Goal: Task Accomplishment & Management: Complete application form

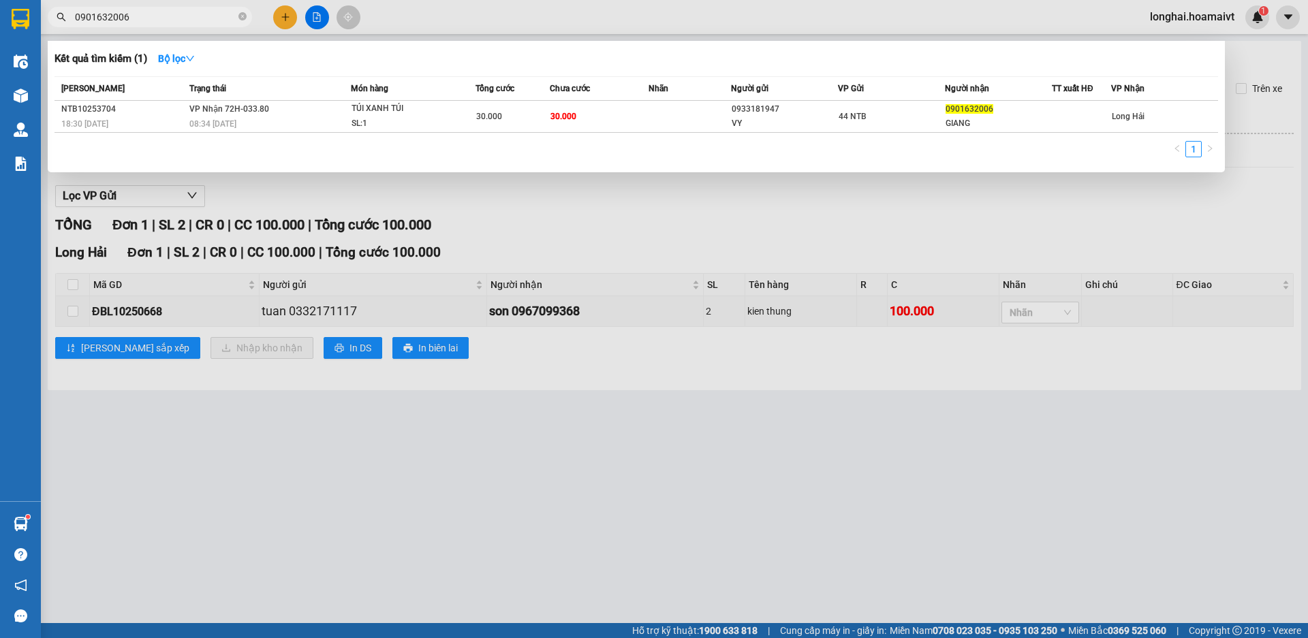
click at [240, 476] on div at bounding box center [654, 319] width 1308 height 638
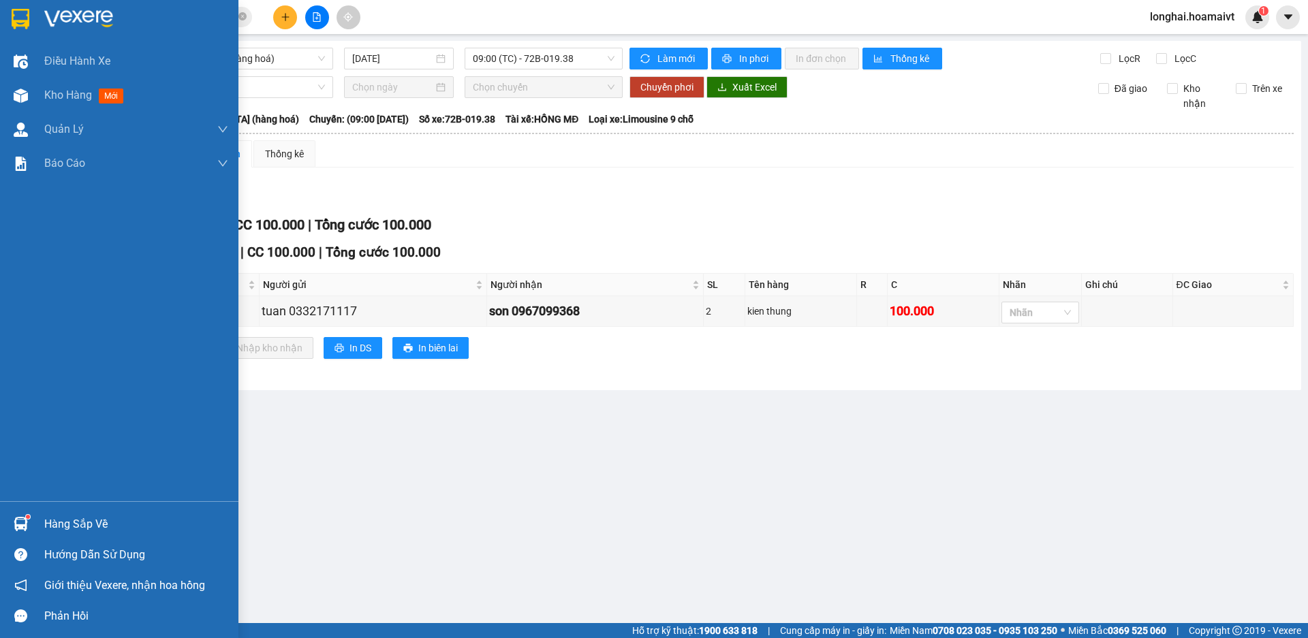
click at [36, 529] on div "Hàng sắp về" at bounding box center [119, 524] width 238 height 31
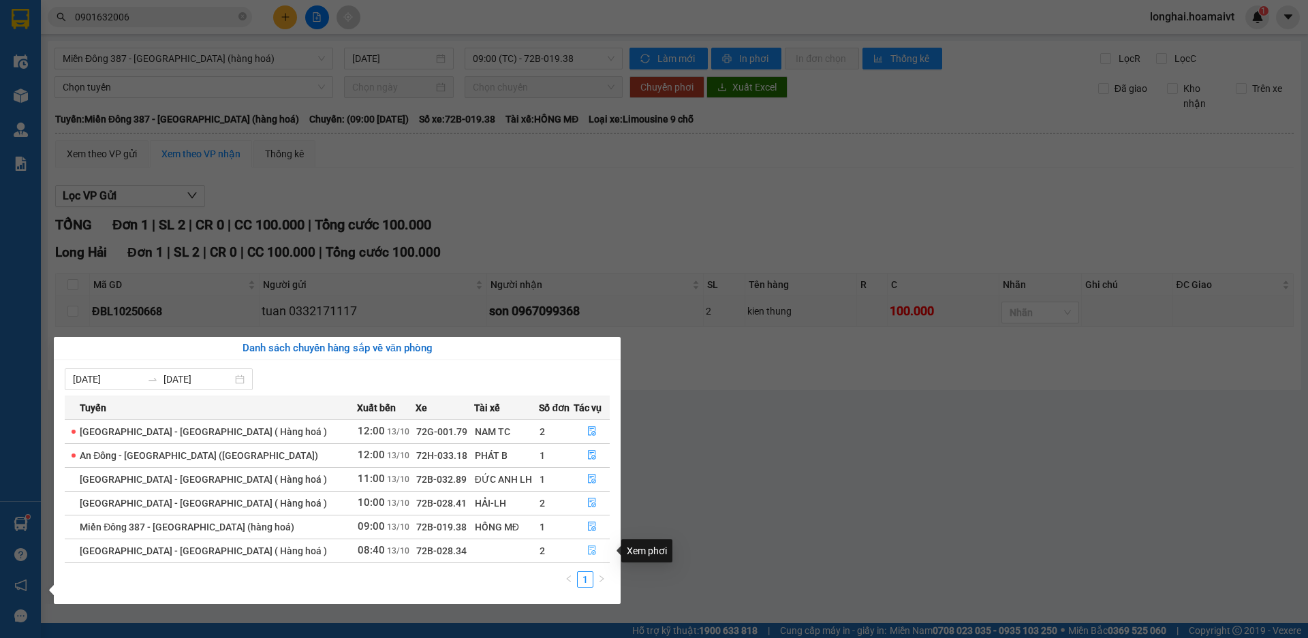
click at [593, 551] on icon "file-done" at bounding box center [592, 551] width 10 height 10
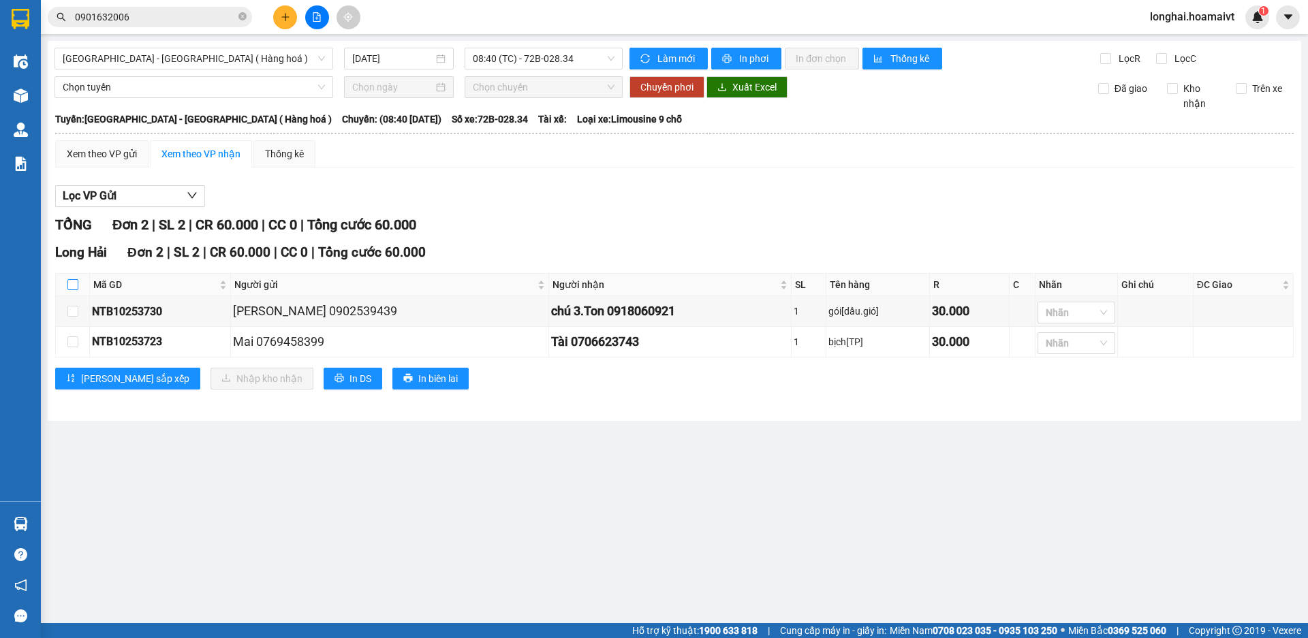
click at [73, 288] on input "checkbox" at bounding box center [72, 284] width 11 height 11
checkbox input "true"
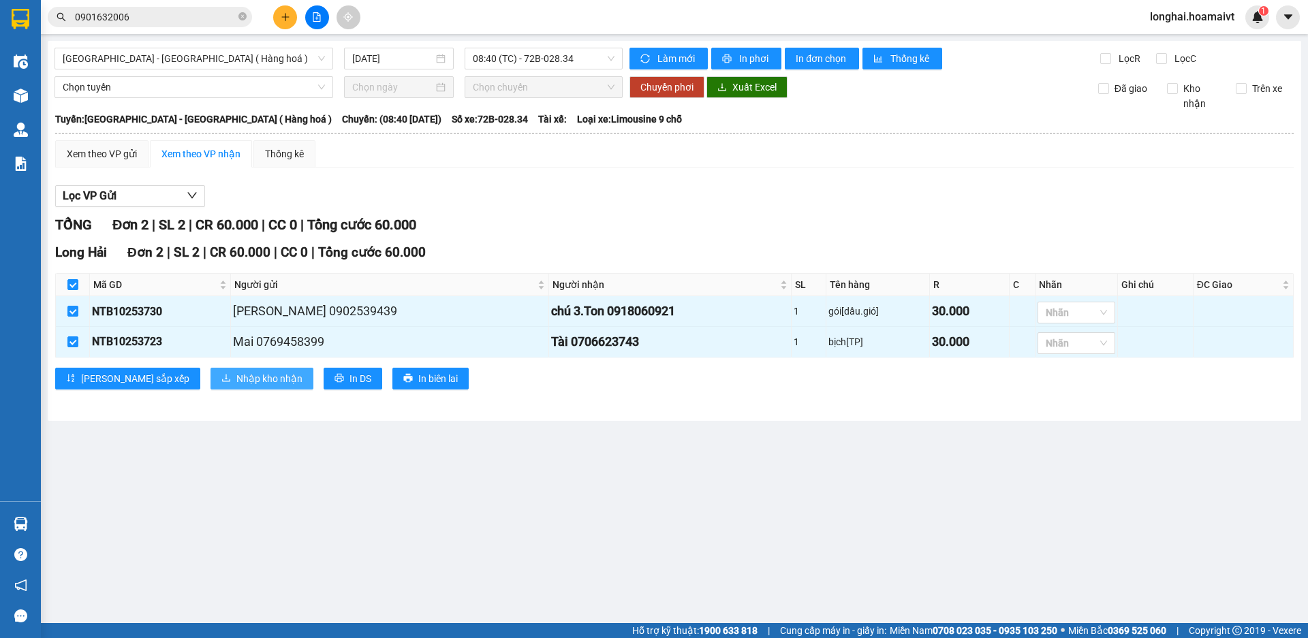
click at [236, 378] on span "Nhập kho nhận" at bounding box center [269, 378] width 66 height 15
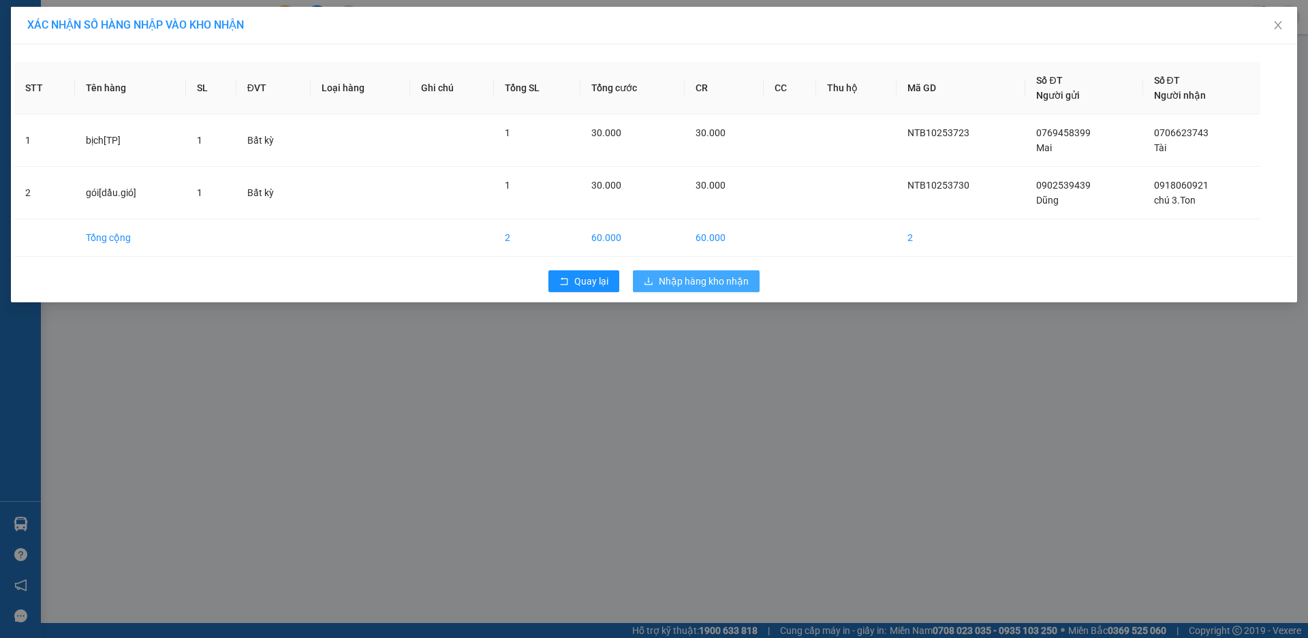
click at [688, 278] on span "Nhập hàng kho nhận" at bounding box center [704, 281] width 90 height 15
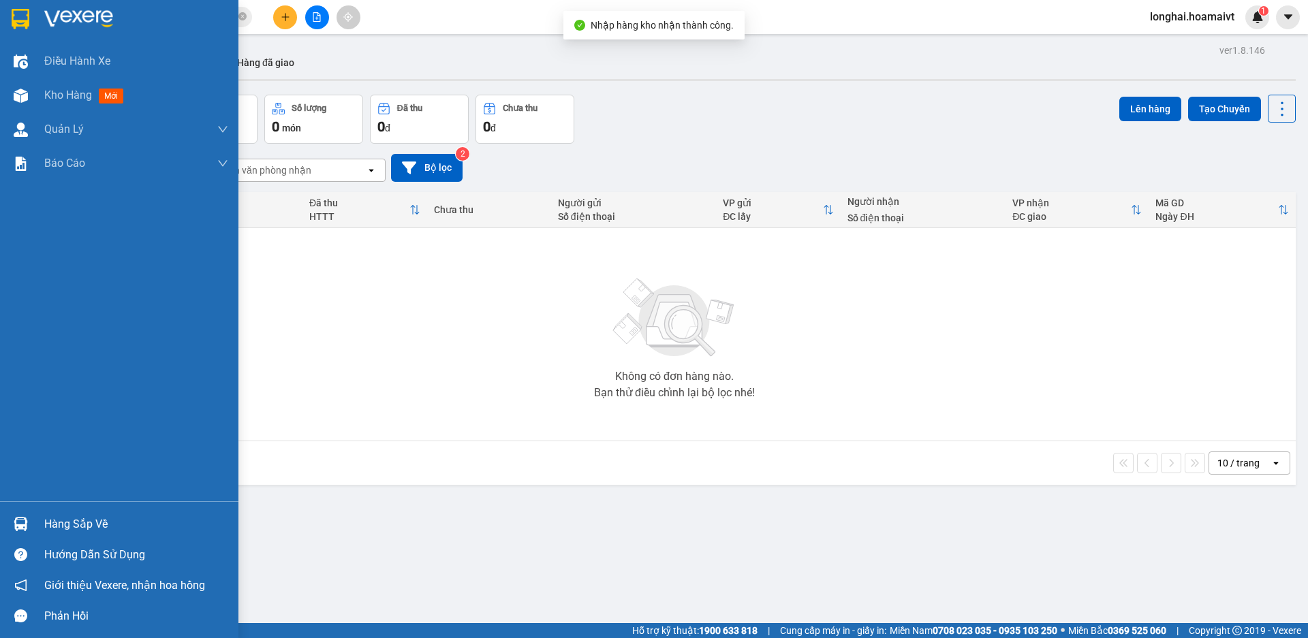
click at [58, 525] on div "Hàng sắp về" at bounding box center [136, 524] width 184 height 20
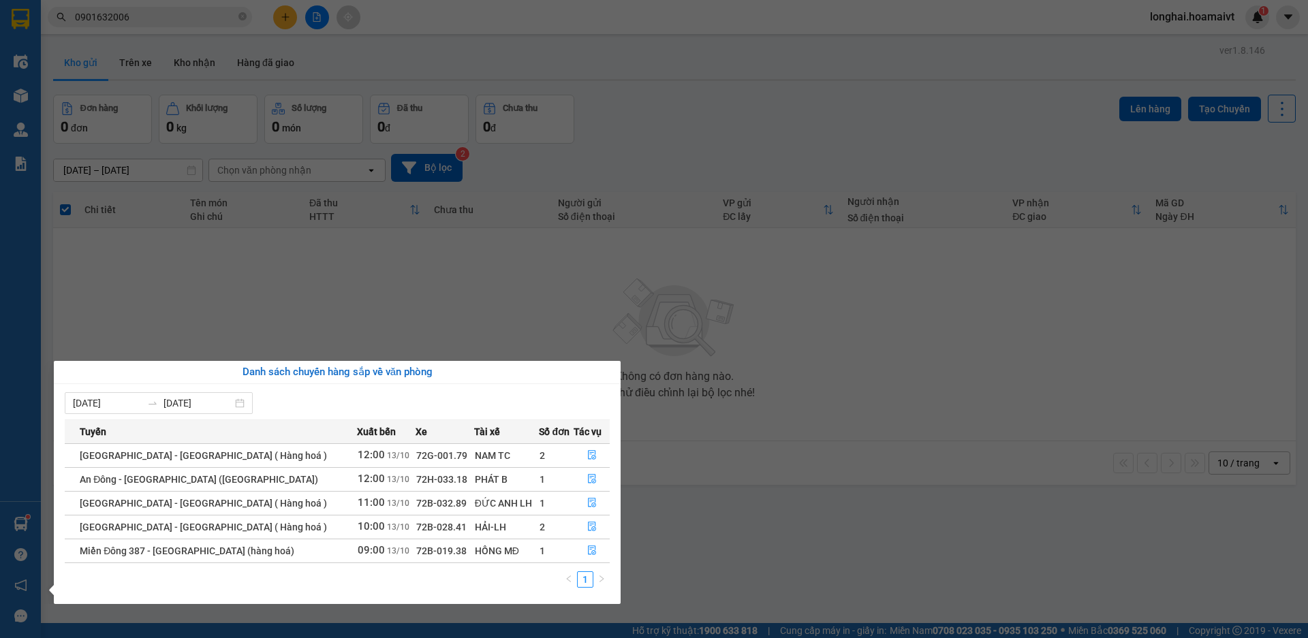
click at [379, 290] on section "Kết quả [PERSON_NAME] ( 1 ) Bộ lọc Mã ĐH Trạng thái Món hàng Tổng [PERSON_NAME]…" at bounding box center [654, 319] width 1308 height 638
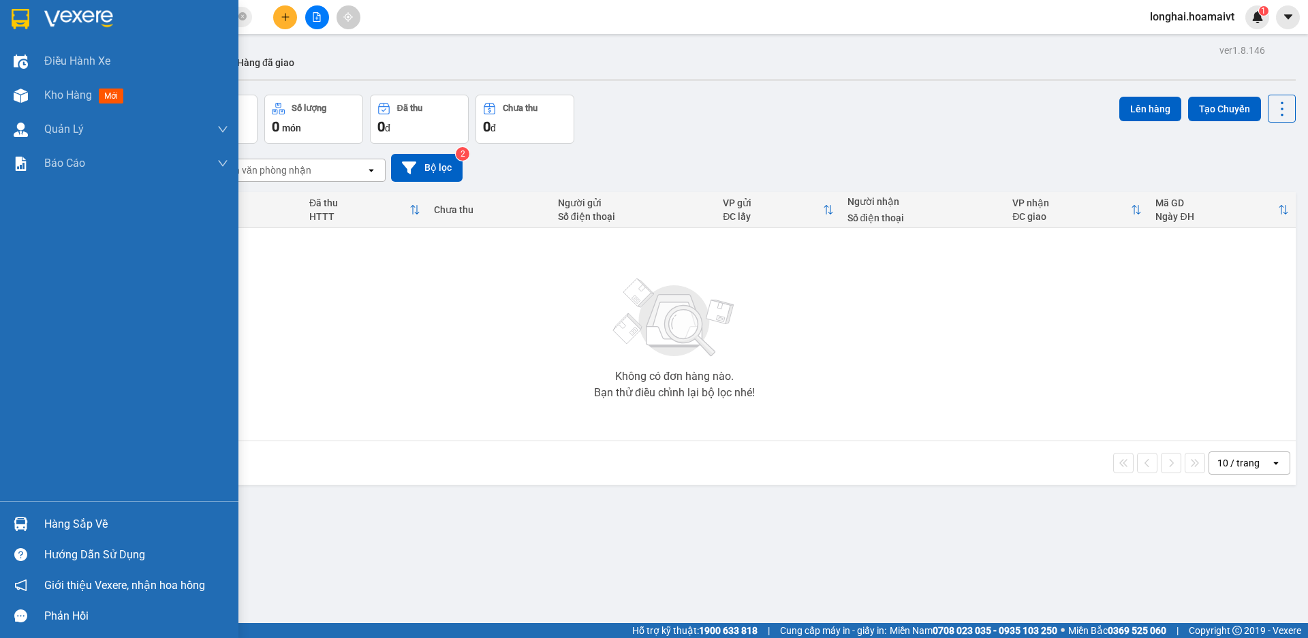
click at [51, 522] on div "Hàng sắp về" at bounding box center [136, 524] width 184 height 20
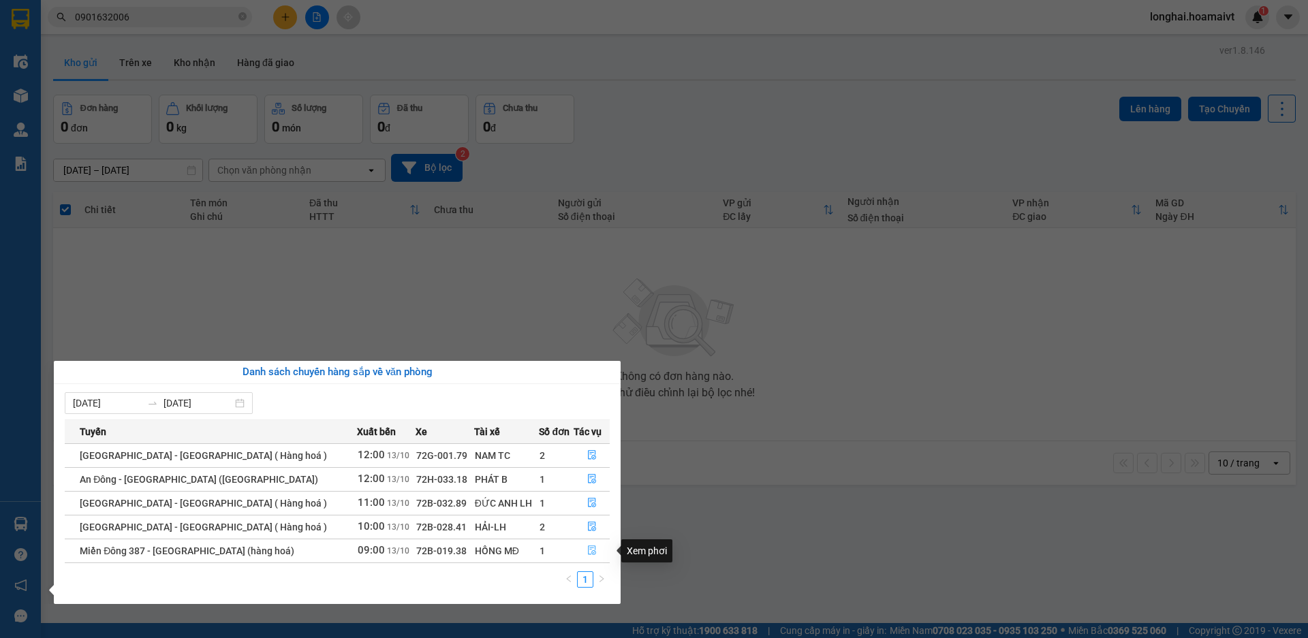
click at [582, 553] on button "button" at bounding box center [591, 551] width 35 height 22
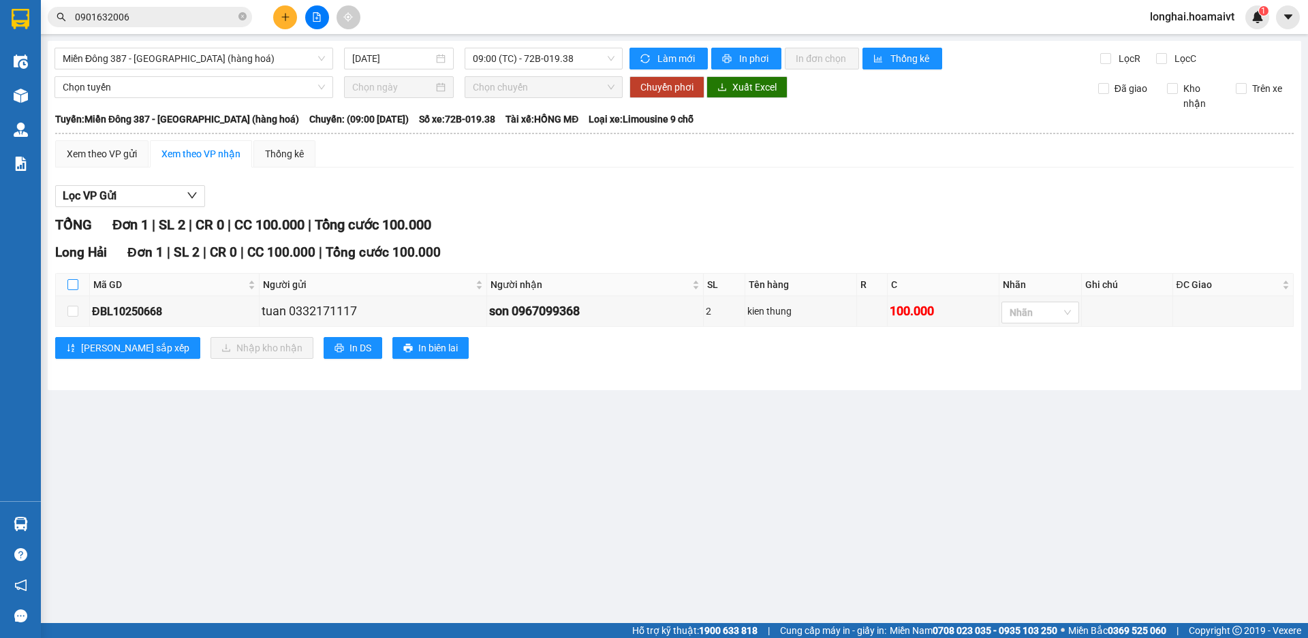
click at [74, 284] on input "checkbox" at bounding box center [72, 284] width 11 height 11
checkbox input "true"
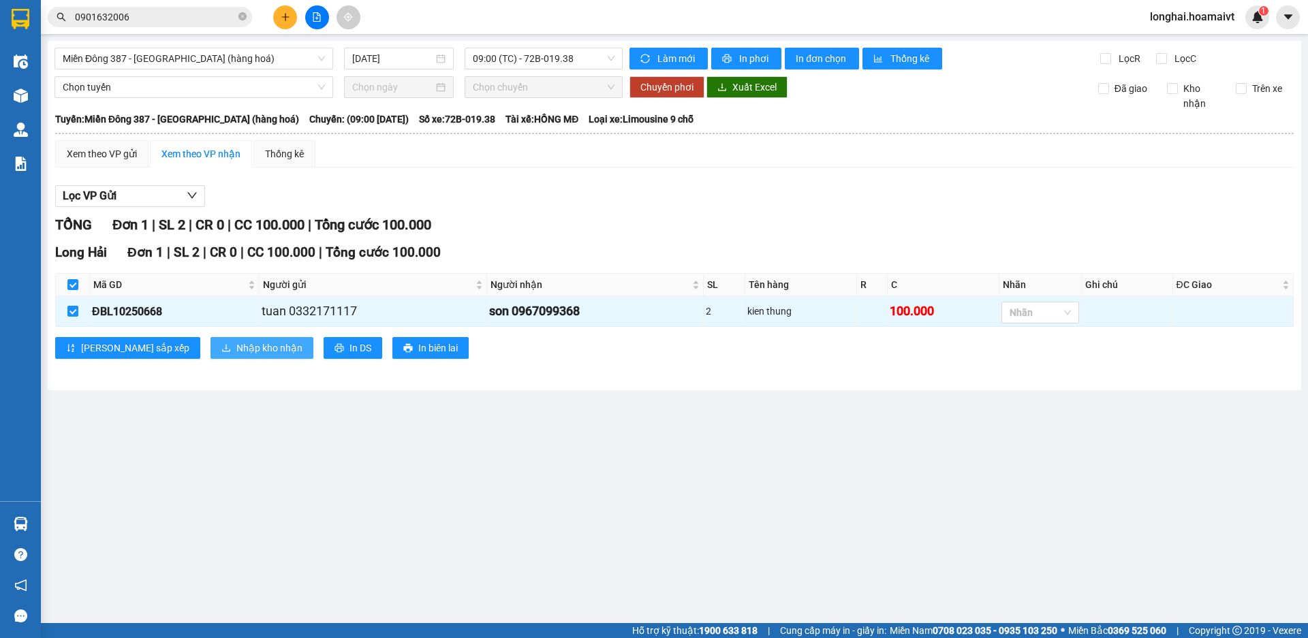
click at [236, 343] on span "Nhập kho nhận" at bounding box center [269, 348] width 66 height 15
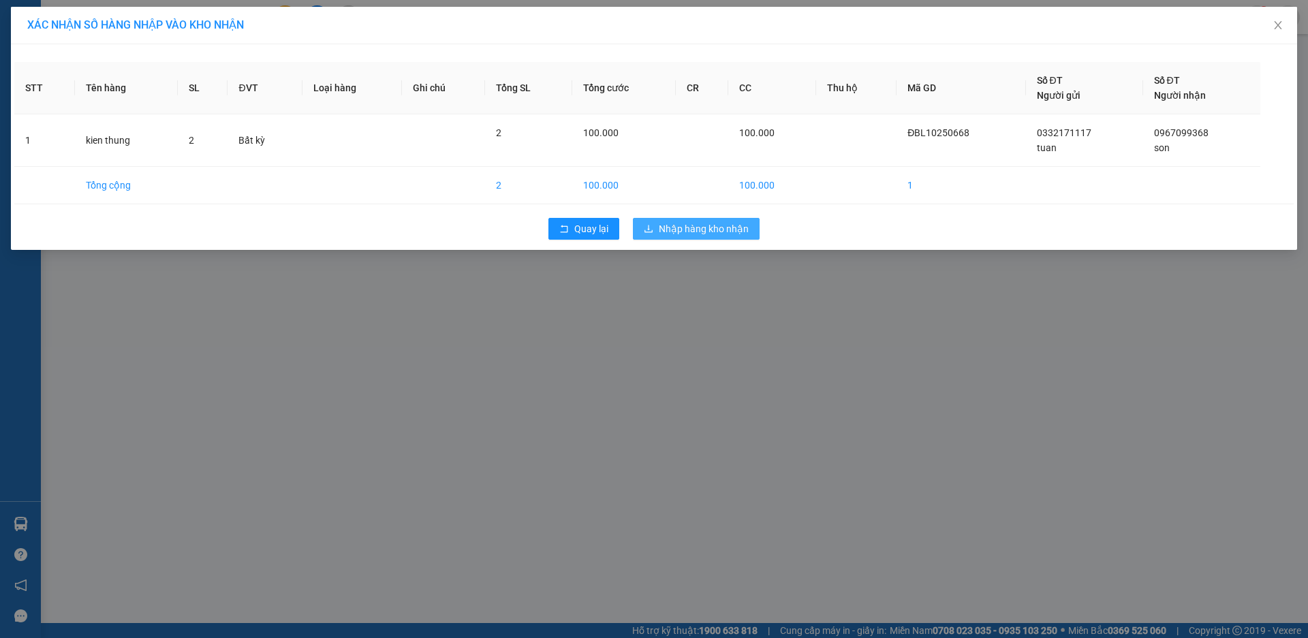
click at [699, 221] on button "Nhập hàng kho nhận" at bounding box center [696, 229] width 127 height 22
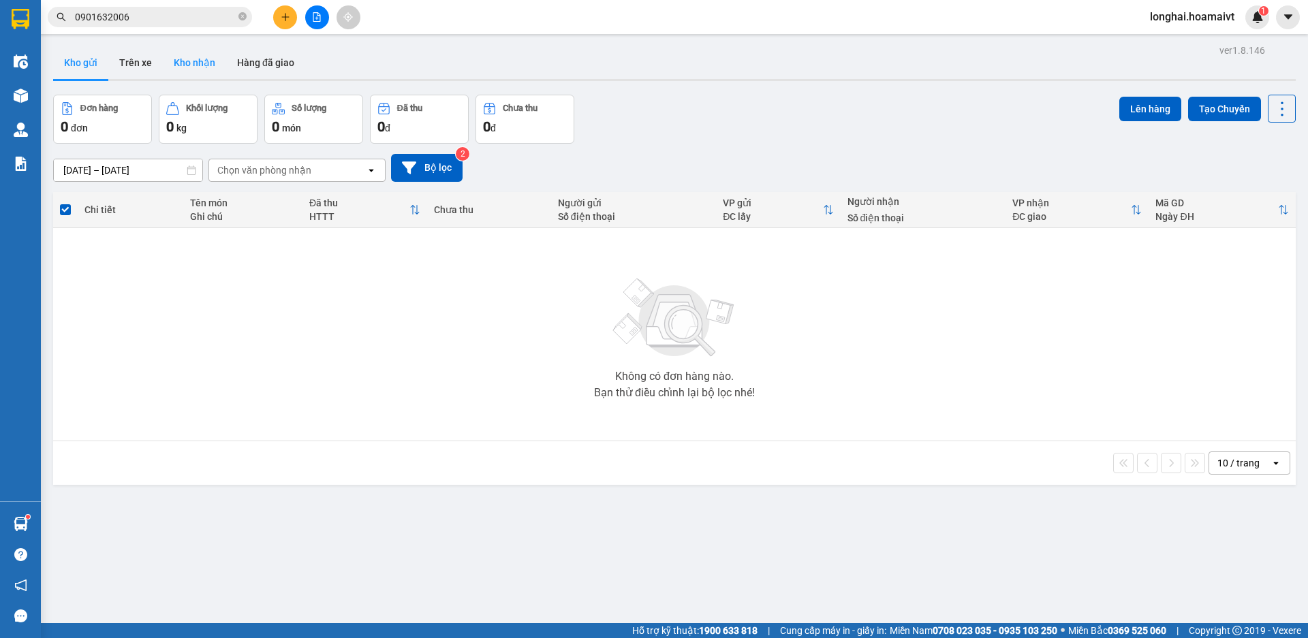
click at [200, 64] on button "Kho nhận" at bounding box center [194, 62] width 63 height 33
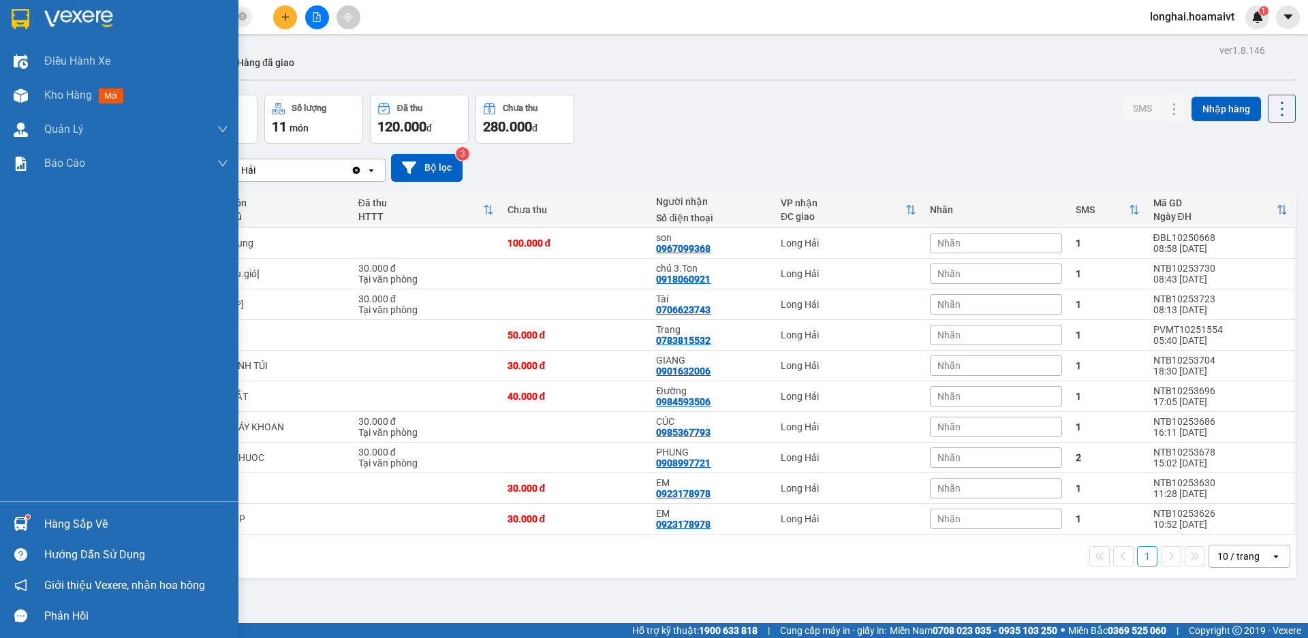
click at [52, 526] on div "Hàng sắp về" at bounding box center [136, 524] width 184 height 20
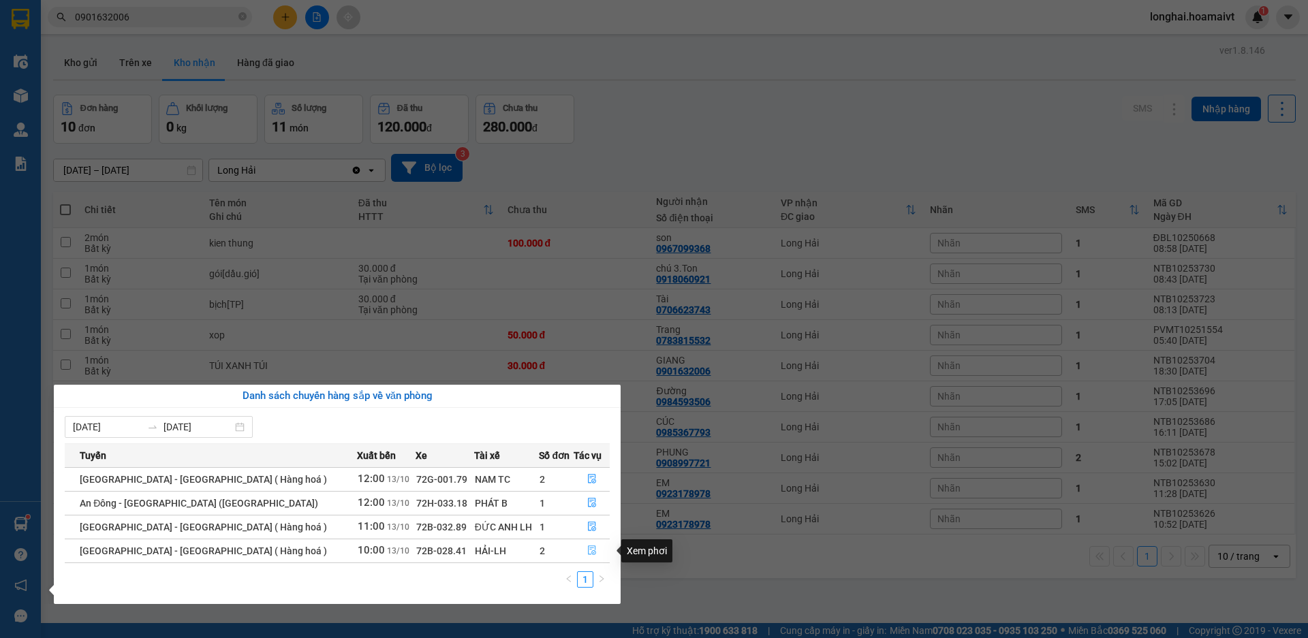
click at [587, 550] on icon "file-done" at bounding box center [592, 551] width 10 height 10
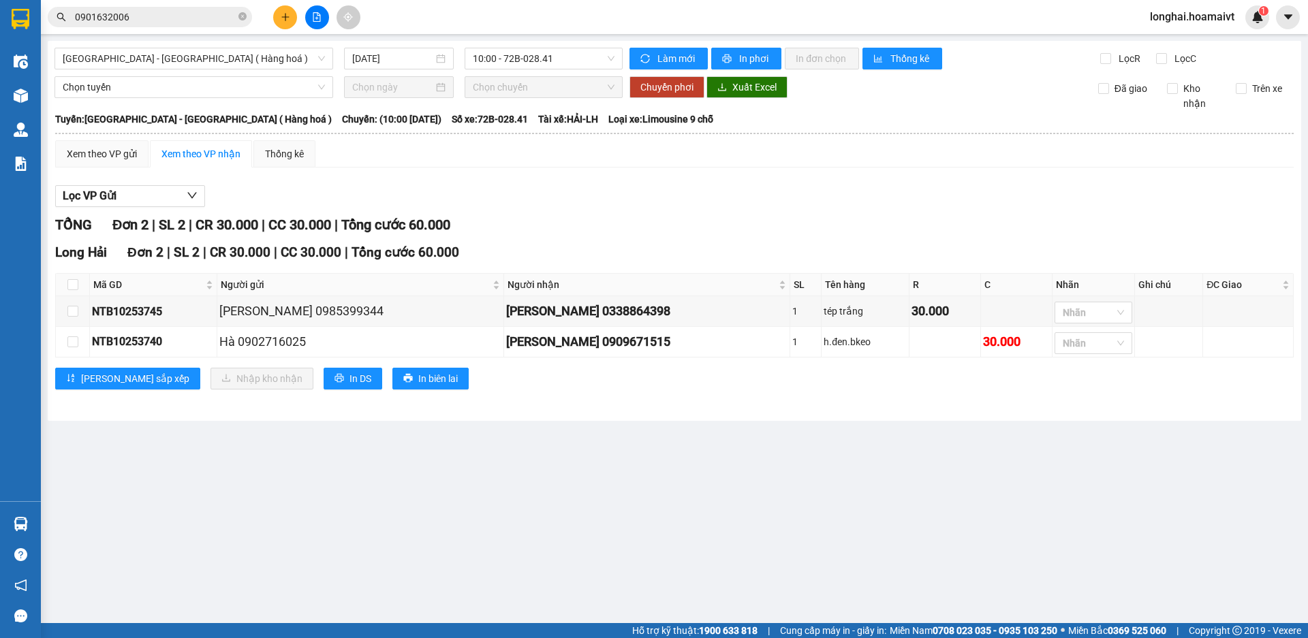
click at [628, 215] on div "[PERSON_NAME] 2 | SL 2 | CR 30.000 | CC 30.000 | [PERSON_NAME] 60.000" at bounding box center [674, 225] width 1239 height 21
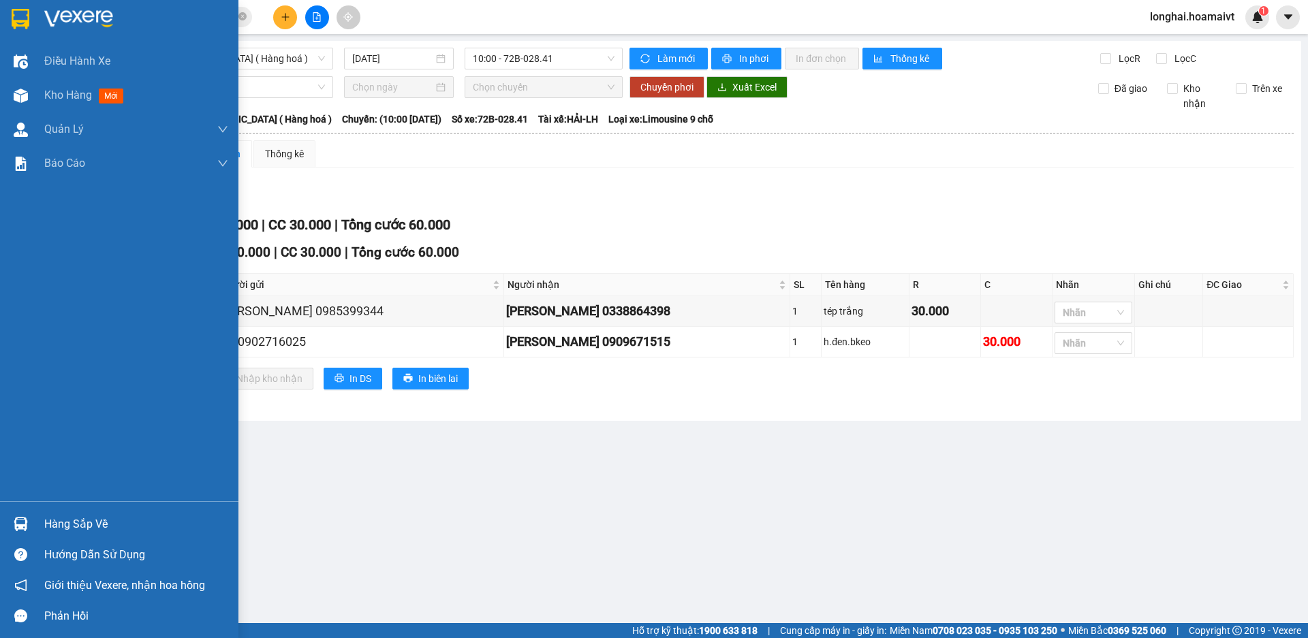
click at [74, 531] on div "Hàng sắp về" at bounding box center [136, 524] width 184 height 20
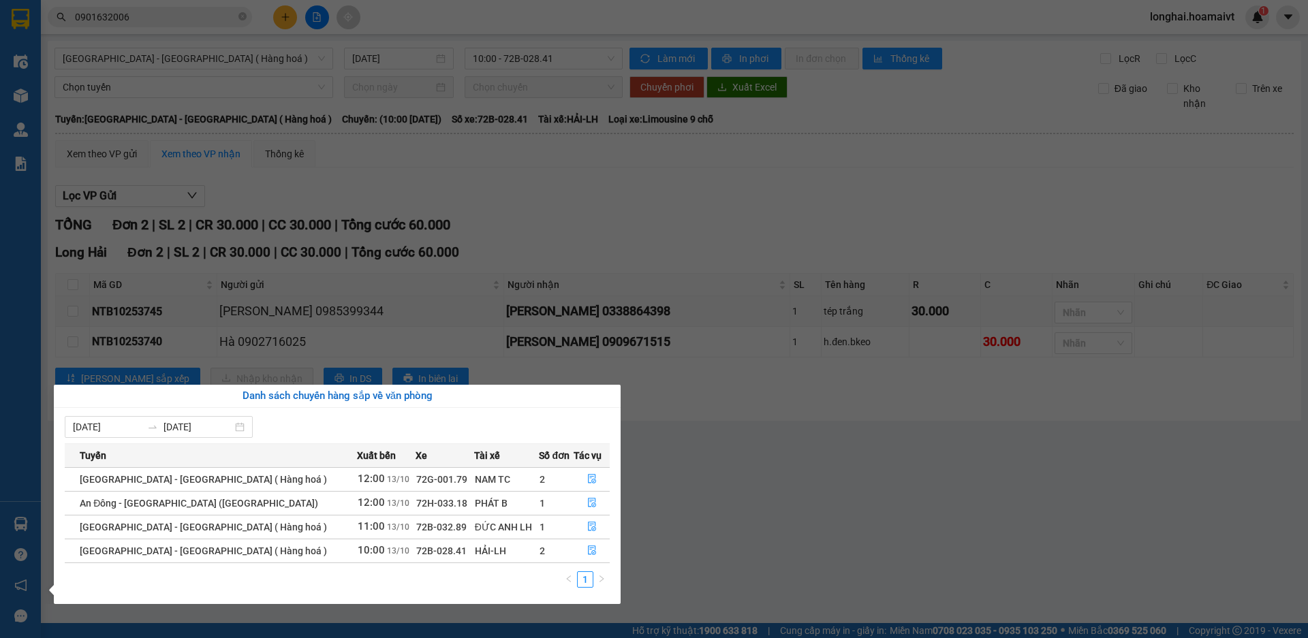
click at [632, 198] on section "Kết quả [PERSON_NAME] ( 1 ) Bộ lọc Mã ĐH Trạng thái Món hàng Tổng [PERSON_NAME]…" at bounding box center [654, 319] width 1308 height 638
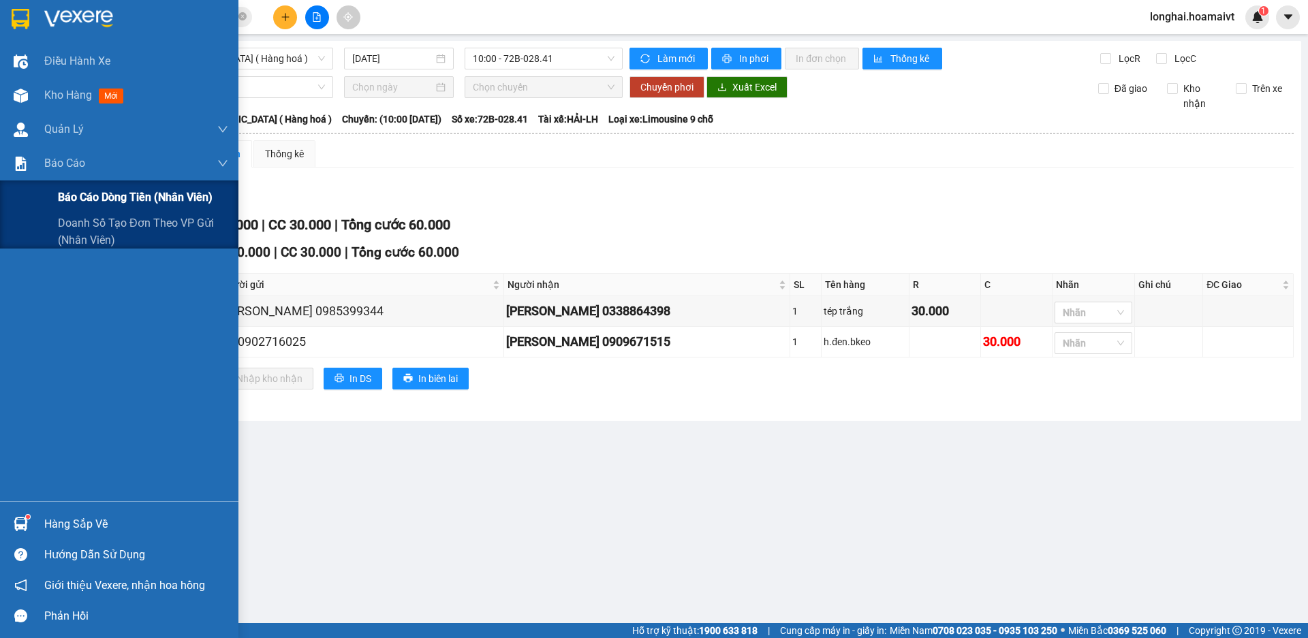
click at [97, 198] on span "Báo cáo dòng tiền (nhân viên)" at bounding box center [135, 197] width 155 height 17
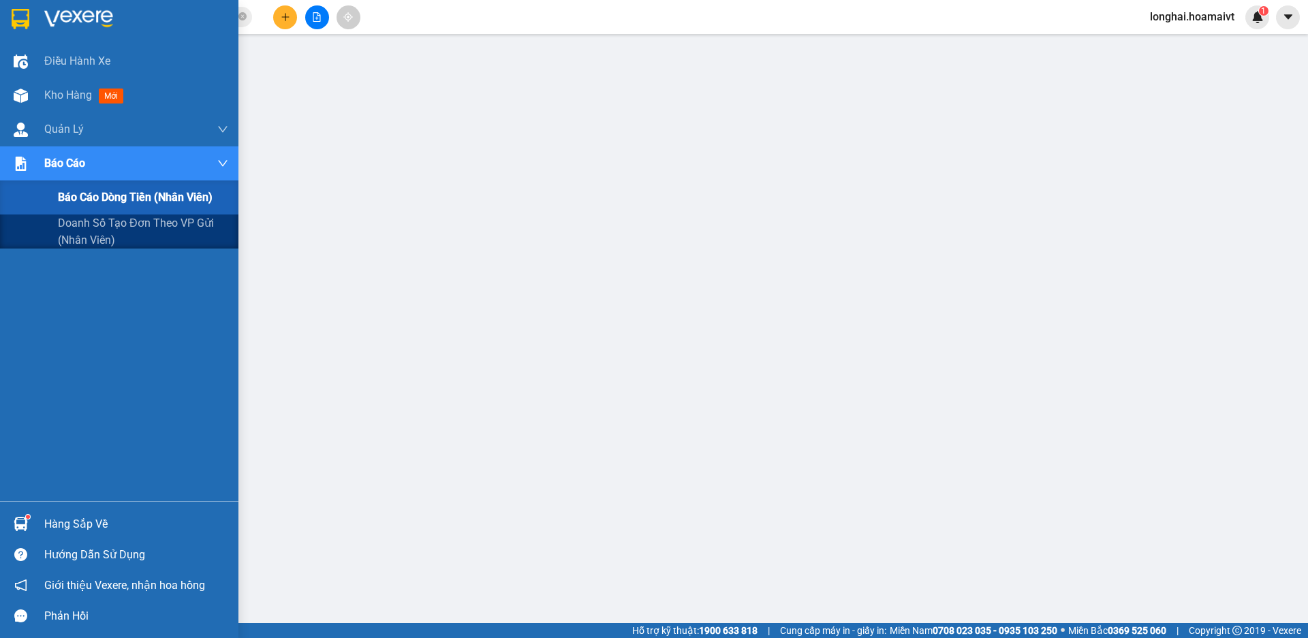
click at [119, 196] on span "Báo cáo dòng tiền (nhân viên)" at bounding box center [135, 197] width 155 height 17
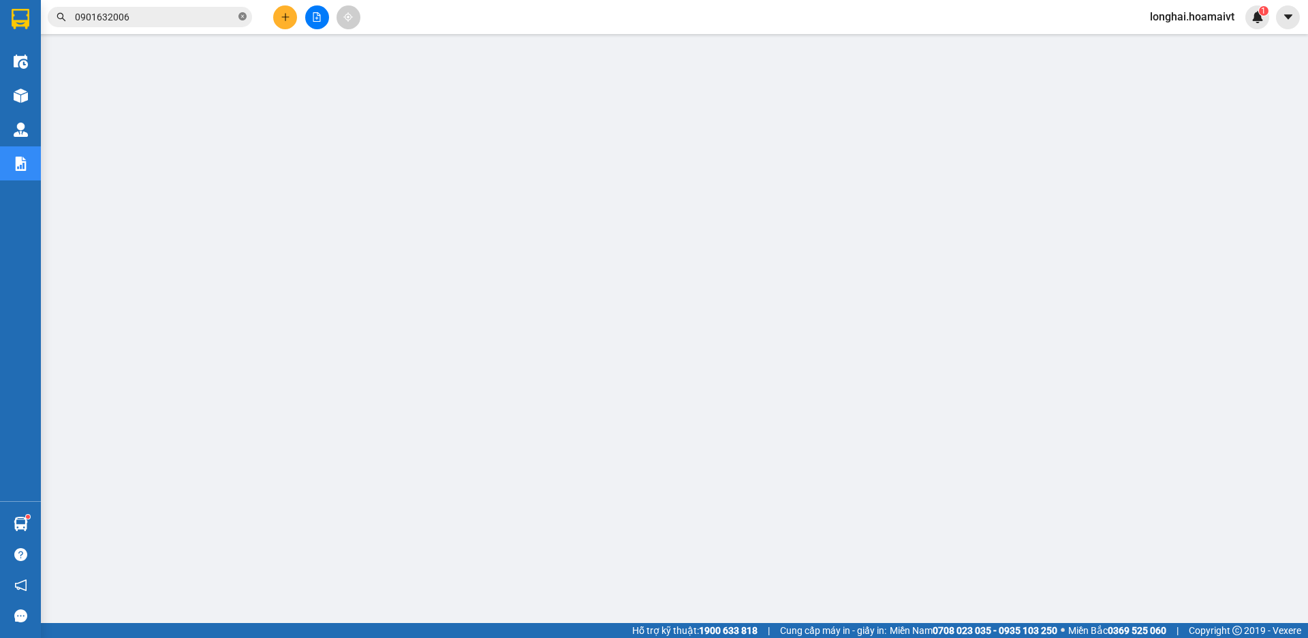
click at [243, 20] on icon "close-circle" at bounding box center [242, 16] width 8 height 8
click at [195, 8] on span at bounding box center [150, 17] width 204 height 20
click at [194, 12] on input "text" at bounding box center [155, 17] width 161 height 15
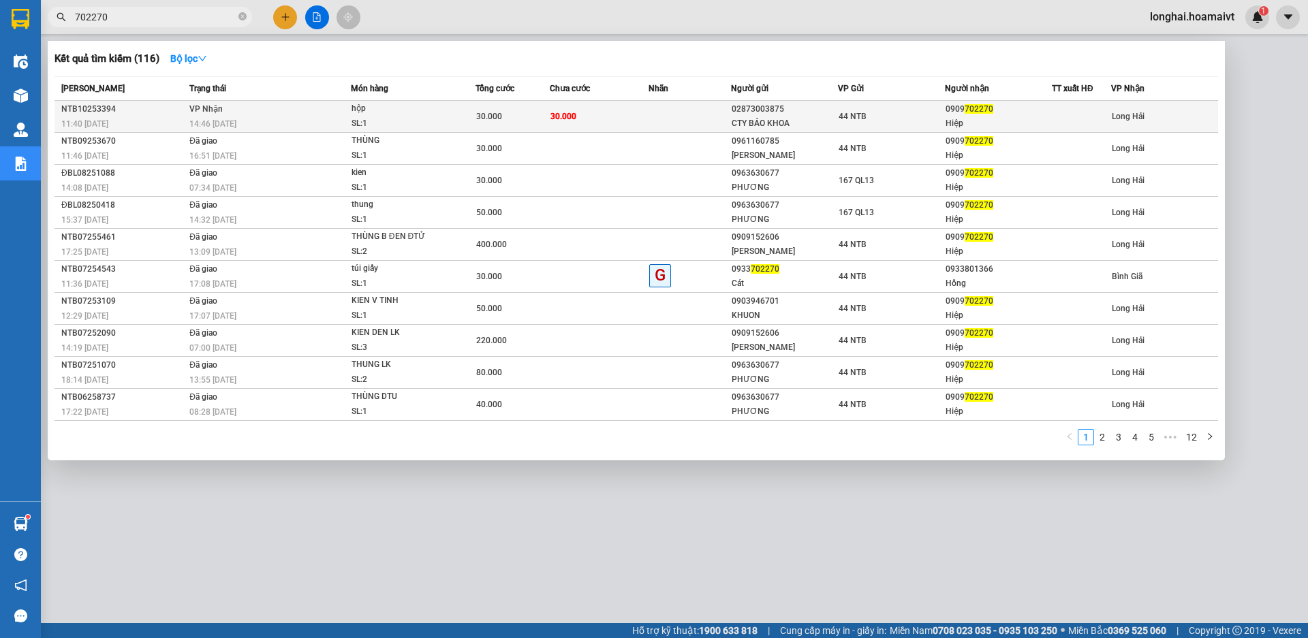
type input "702270"
click at [622, 114] on td "30.000" at bounding box center [599, 117] width 99 height 32
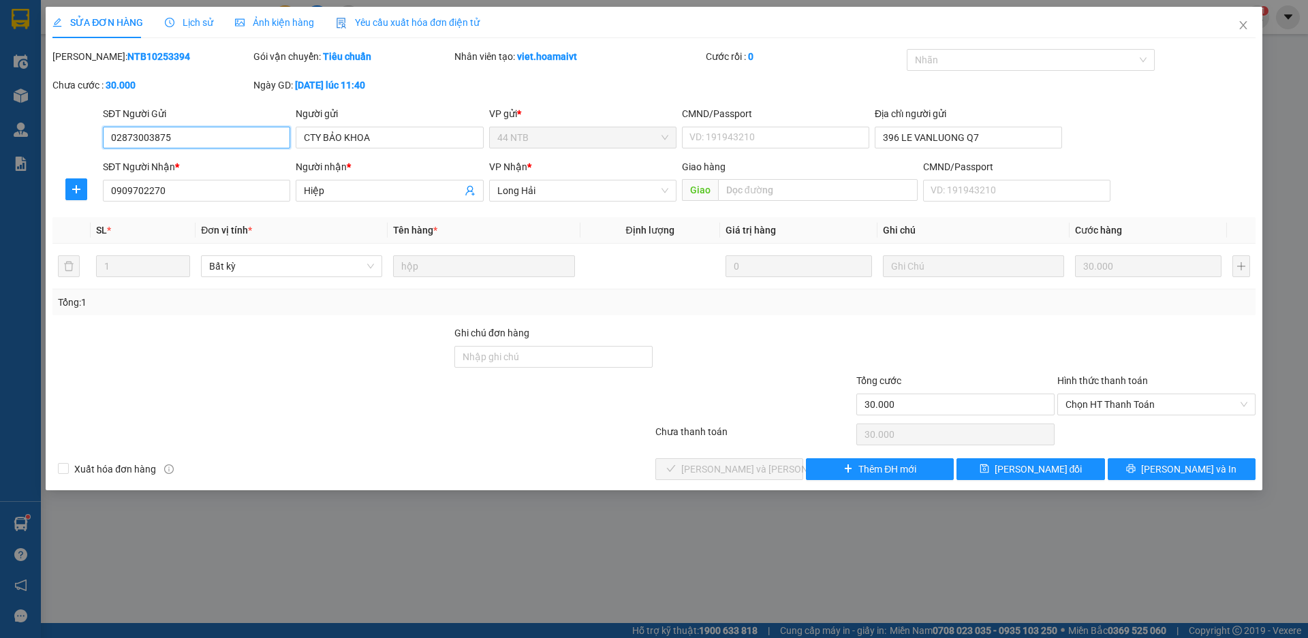
type input "02873003875"
type input "CTY BẢO KHOA"
type input "396 LE VANLUONG Q7"
type input "0909702270"
type input "Hiệp"
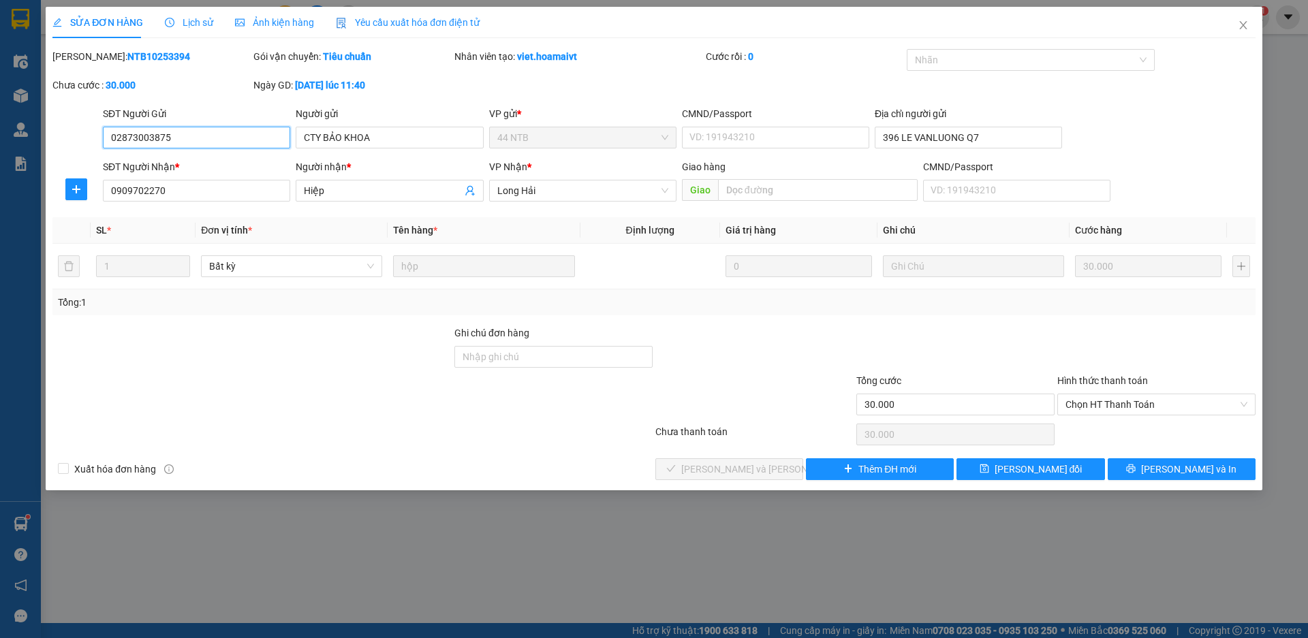
type input "30.000"
click at [1171, 406] on span "Chọn HT Thanh Toán" at bounding box center [1157, 405] width 182 height 20
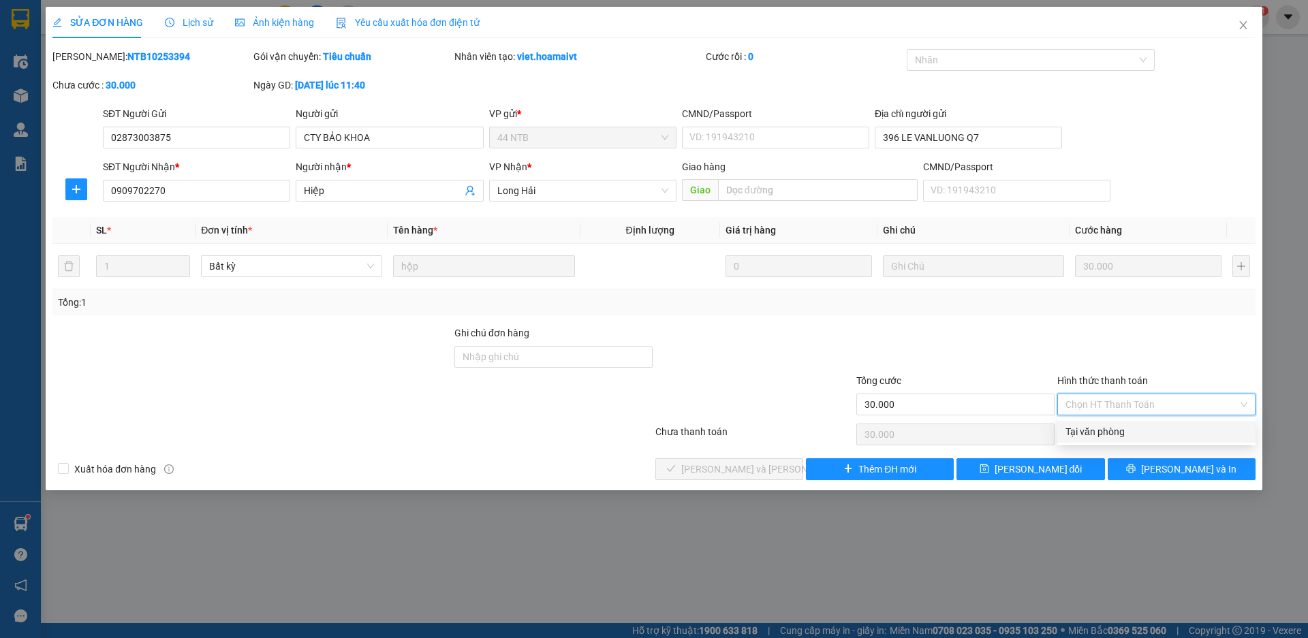
click at [1107, 432] on div "Tại văn phòng" at bounding box center [1157, 432] width 182 height 15
type input "0"
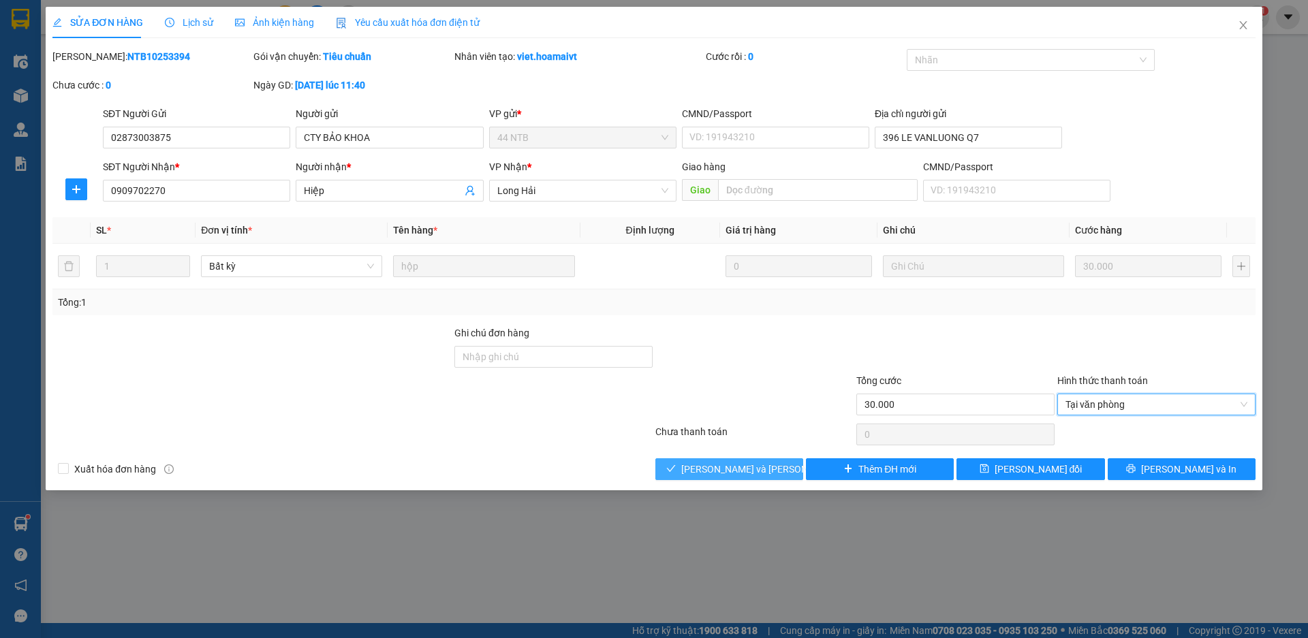
click at [698, 467] on button "[PERSON_NAME] và [PERSON_NAME] hàng" at bounding box center [730, 470] width 148 height 22
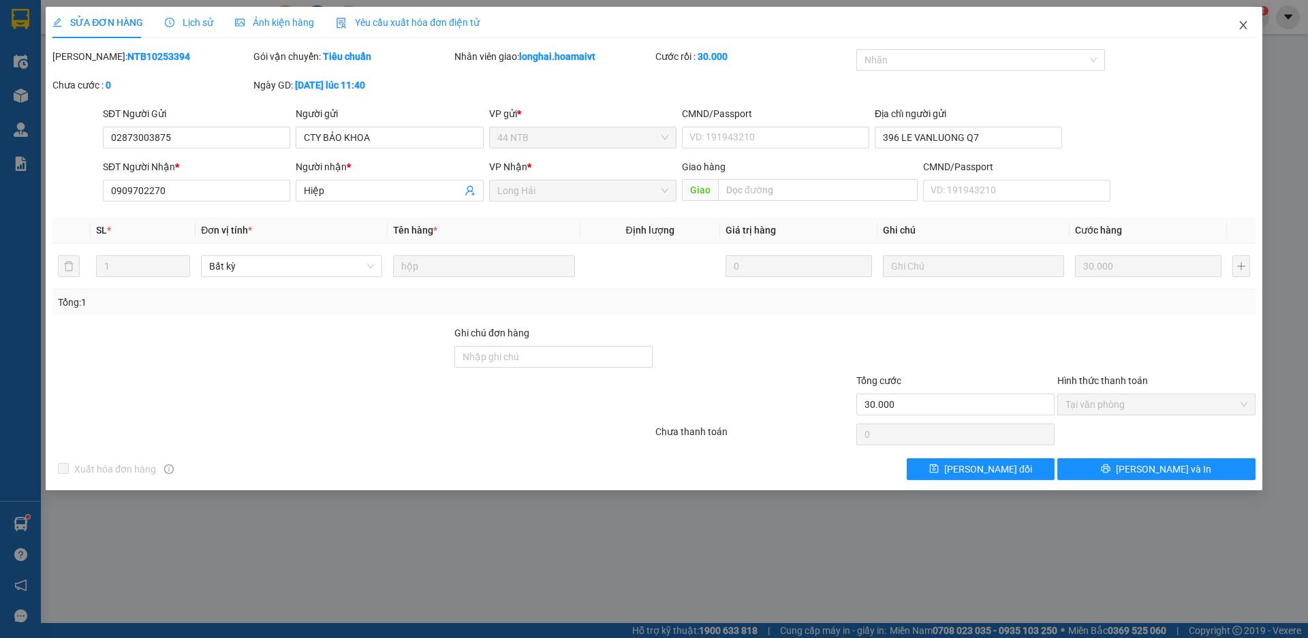
click at [1248, 25] on icon "close" at bounding box center [1243, 25] width 11 height 11
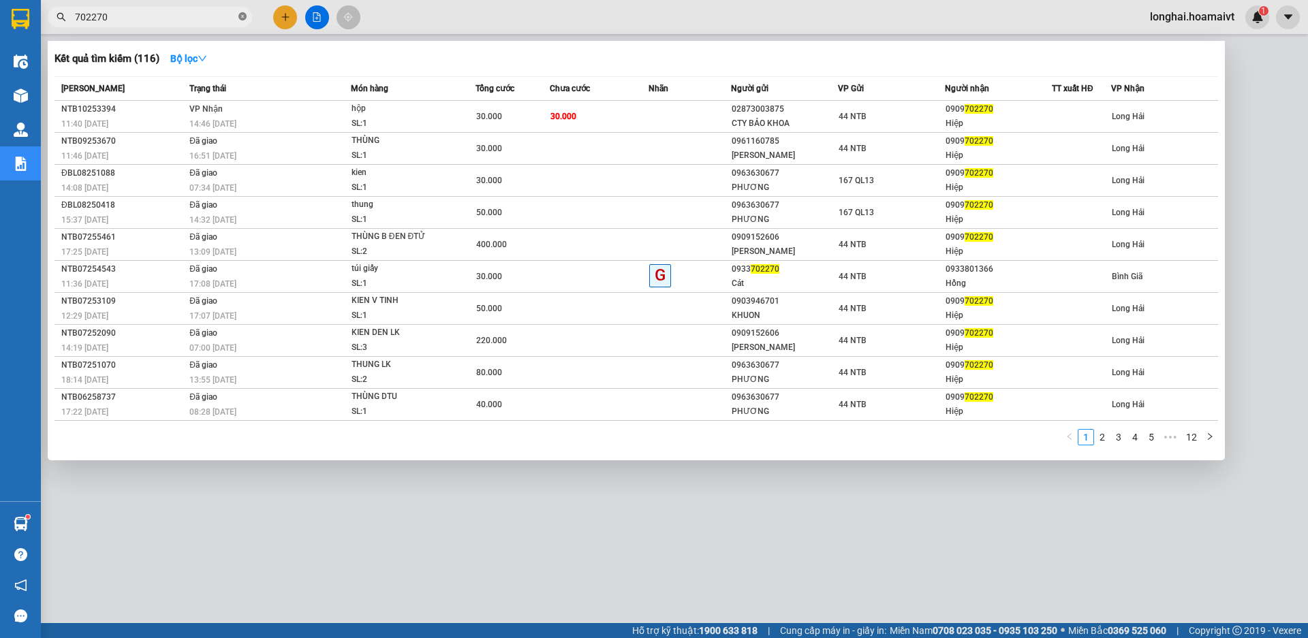
click at [244, 16] on icon "close-circle" at bounding box center [242, 16] width 8 height 8
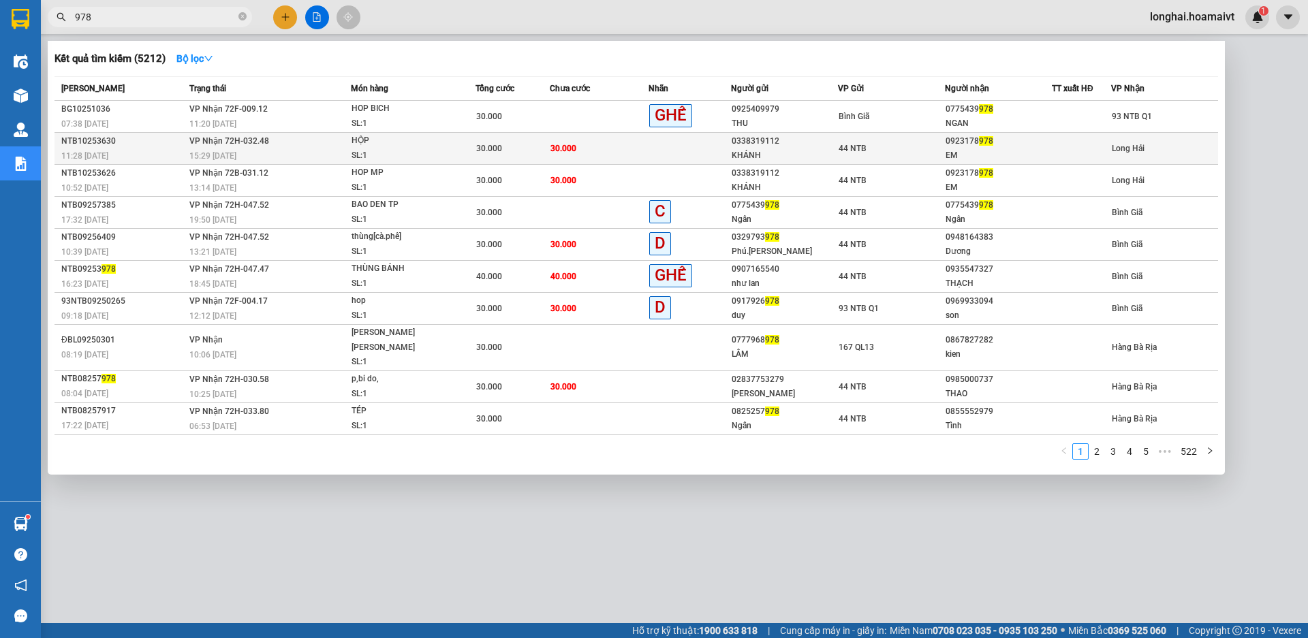
type input "978"
click at [341, 151] on div "15:29 [DATE]" at bounding box center [269, 156] width 161 height 15
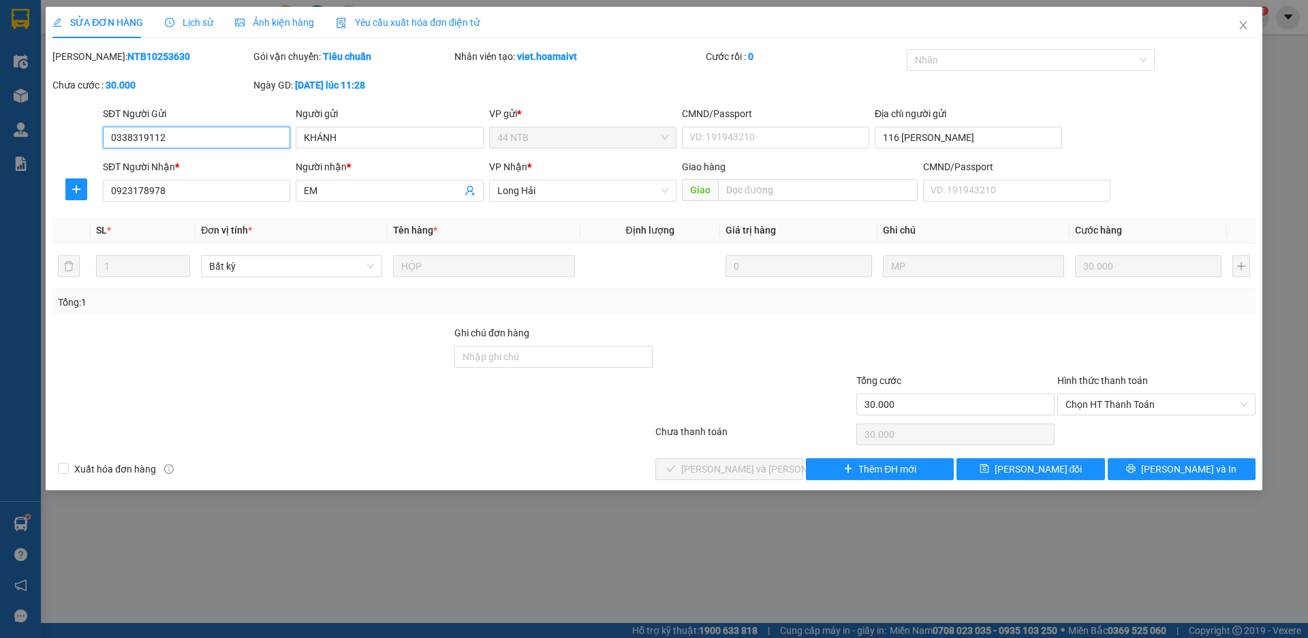
type input "0338319112"
type input "KHÁNH"
type input "116 [PERSON_NAME]"
type input "0923178978"
type input "EM"
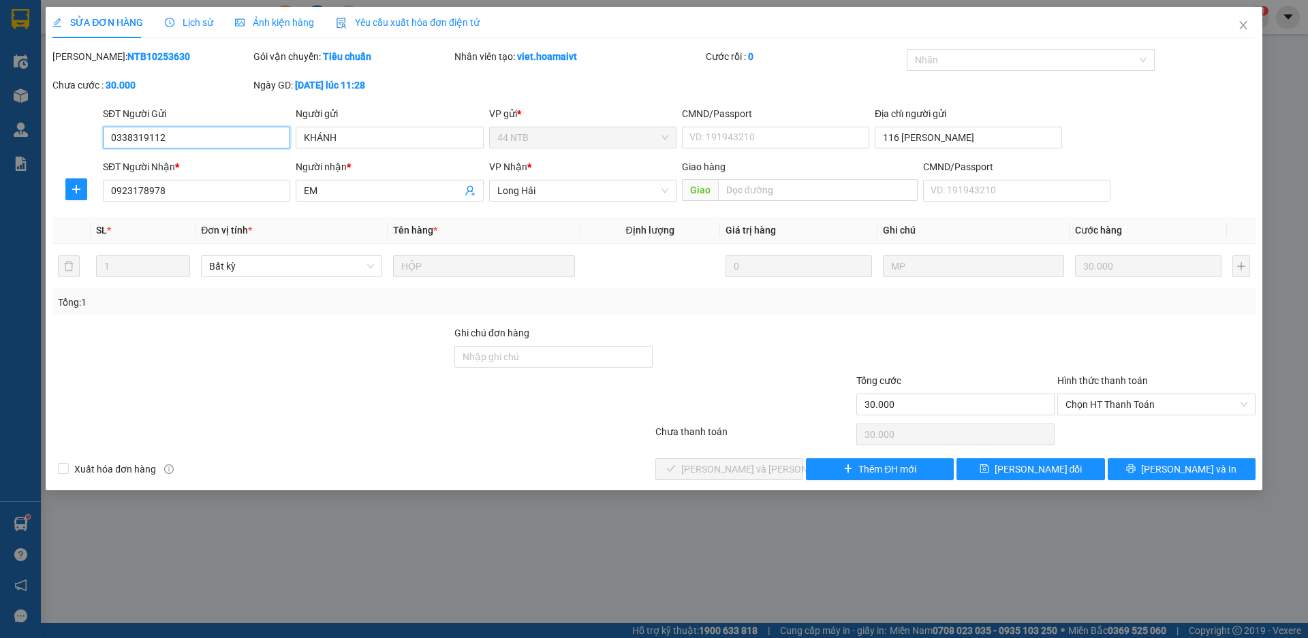
type input "30.000"
click at [1096, 407] on span "Chọn HT Thanh Toán" at bounding box center [1157, 405] width 182 height 20
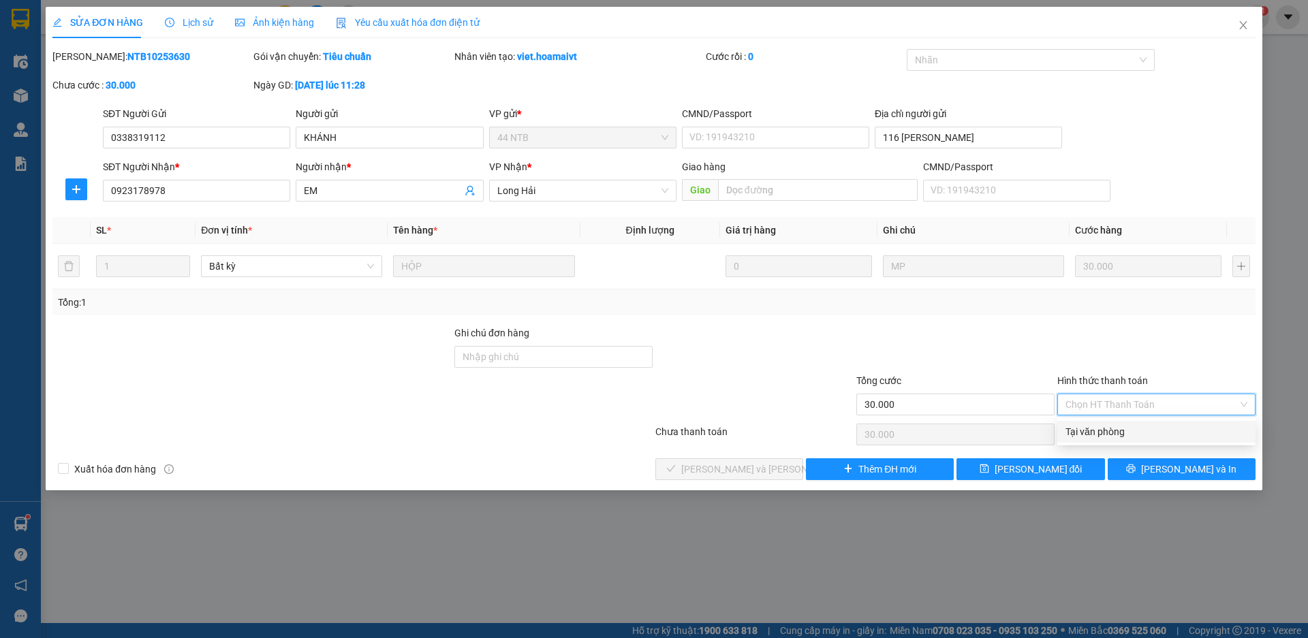
click at [1087, 437] on div "Tại văn phòng" at bounding box center [1157, 432] width 182 height 15
type input "0"
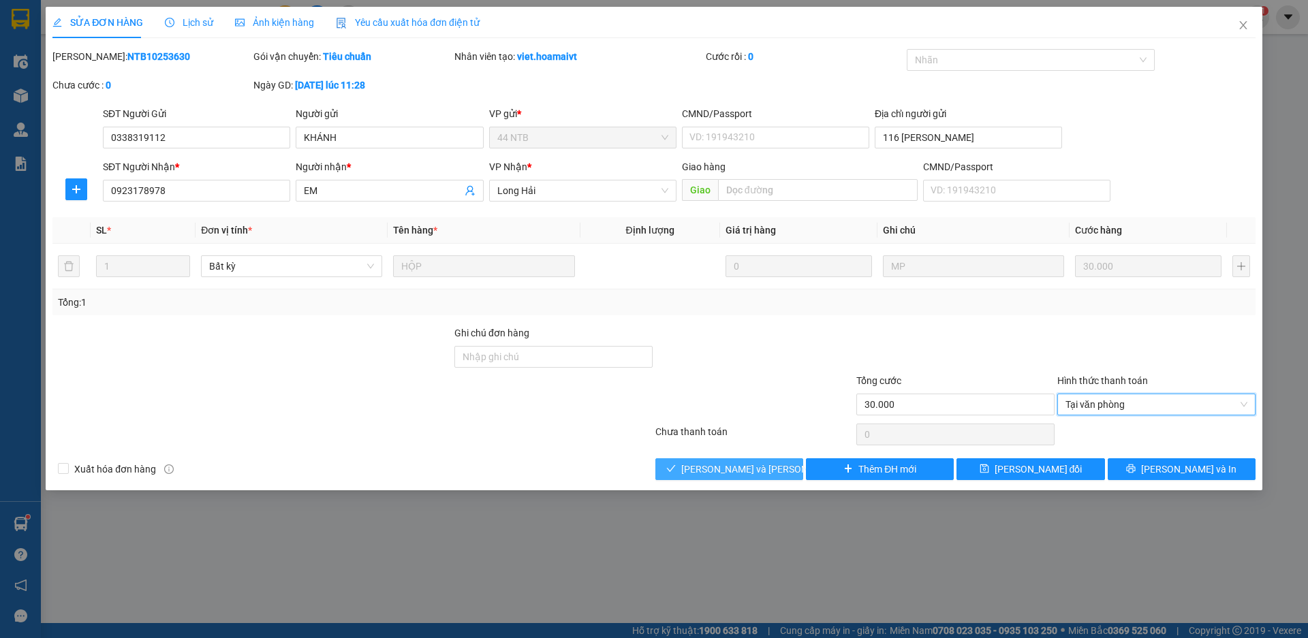
click at [756, 472] on span "[PERSON_NAME] và [PERSON_NAME] hàng" at bounding box center [773, 469] width 184 height 15
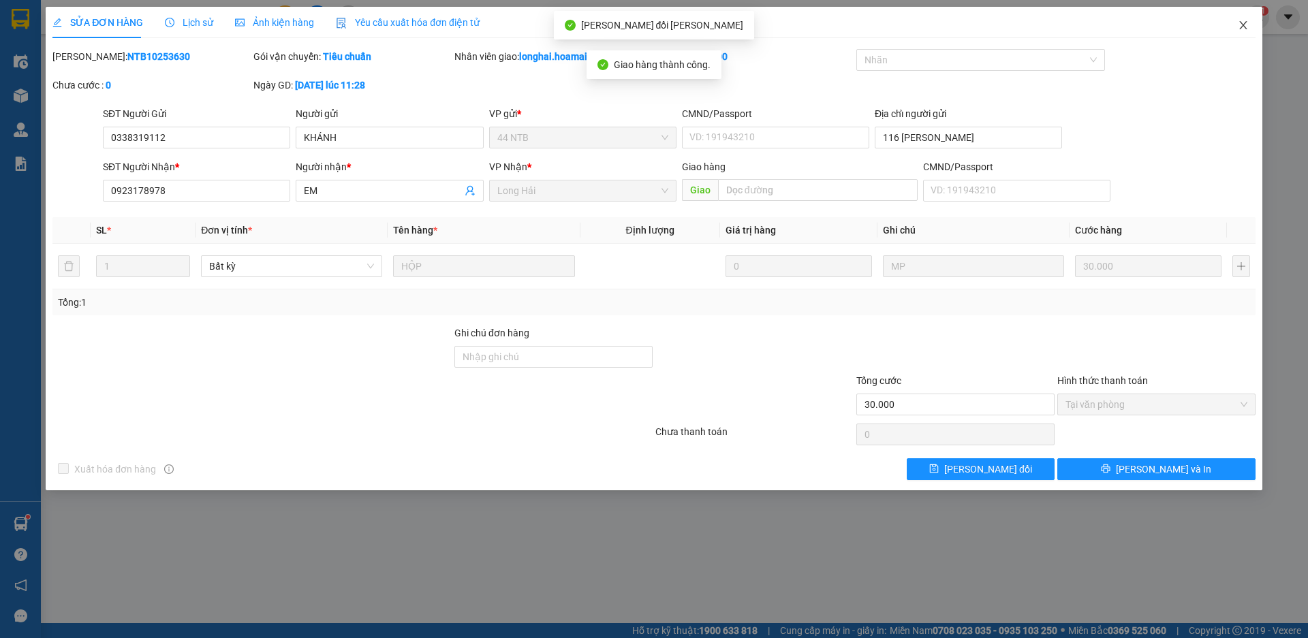
click at [1245, 29] on icon "close" at bounding box center [1243, 25] width 11 height 11
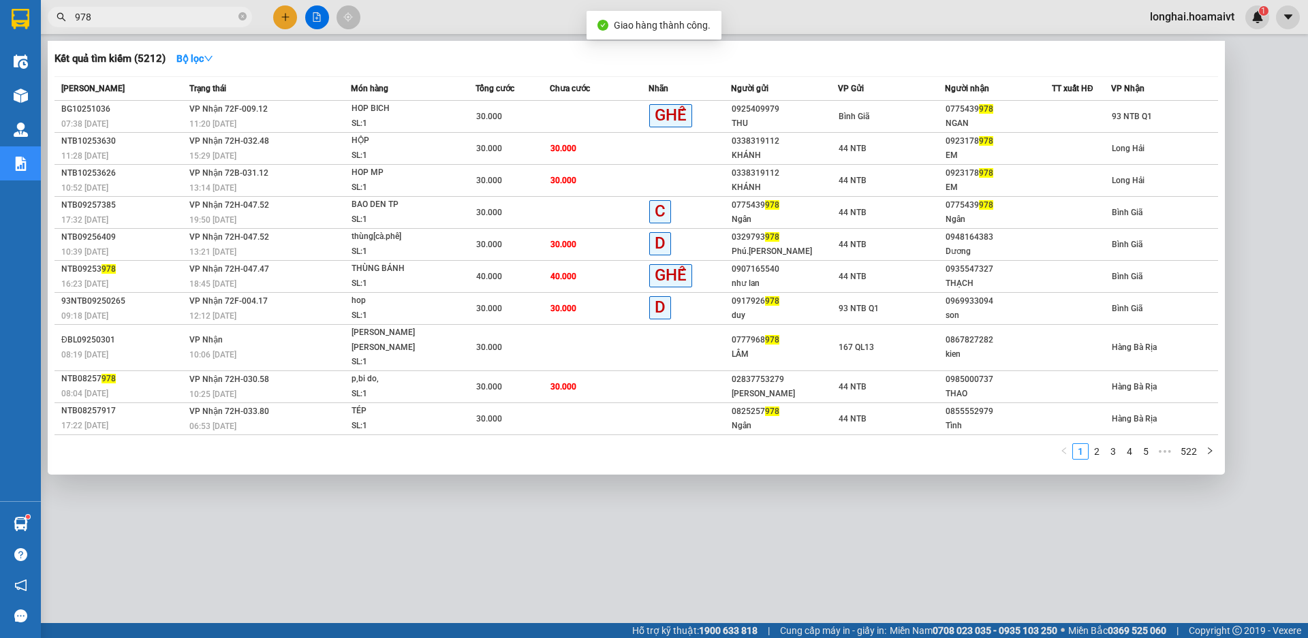
click at [169, 20] on input "978" at bounding box center [155, 17] width 161 height 15
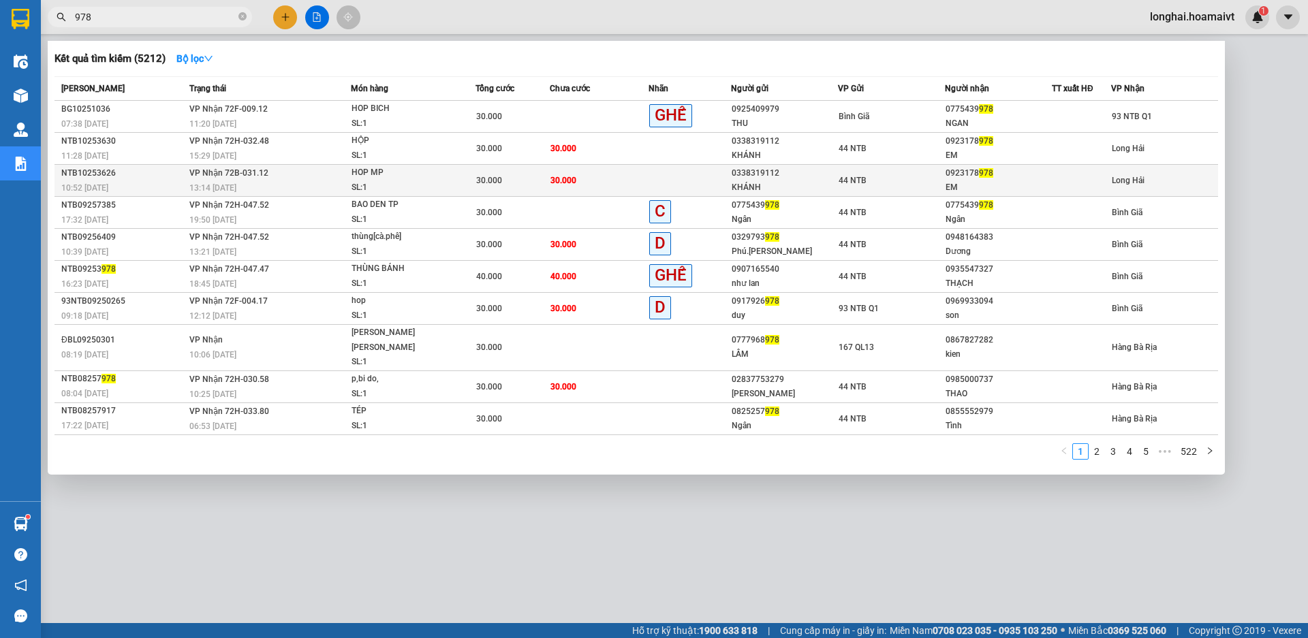
click at [556, 180] on span "30.000" at bounding box center [564, 181] width 26 height 10
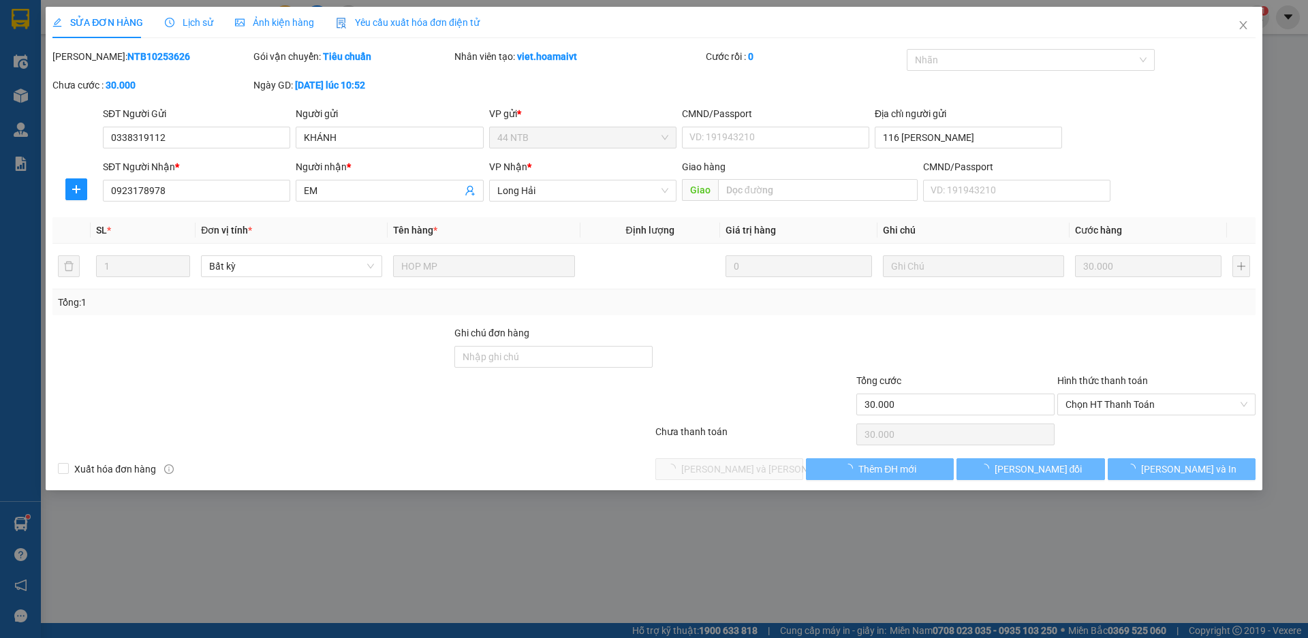
type input "0338319112"
type input "KHÁNH"
type input "116 [PERSON_NAME]"
type input "0923178978"
type input "EM"
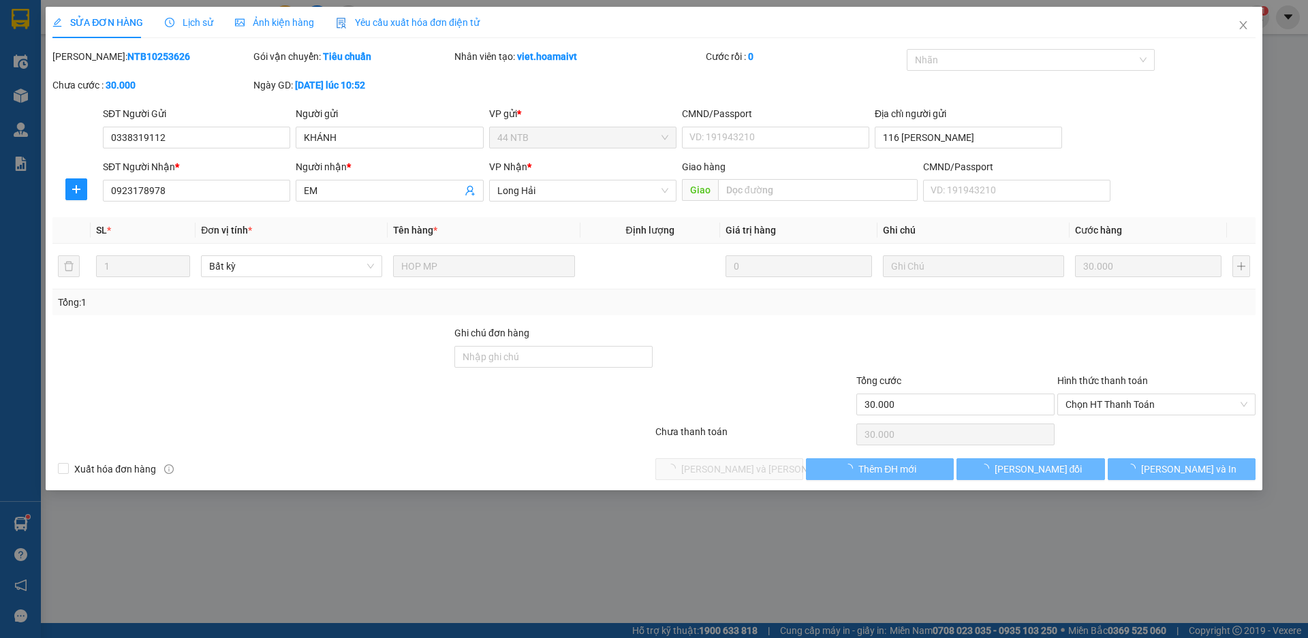
type input "30.000"
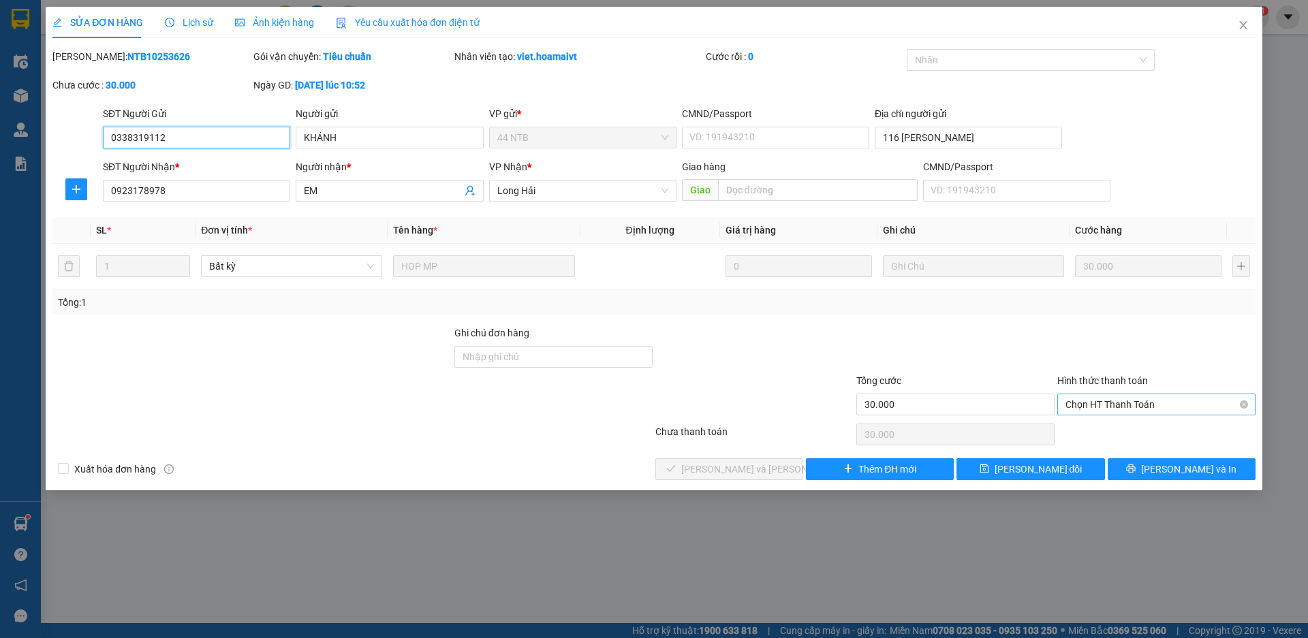
click at [1081, 406] on span "Chọn HT Thanh Toán" at bounding box center [1157, 405] width 182 height 20
click at [1077, 435] on div "Tại văn phòng" at bounding box center [1157, 432] width 182 height 15
type input "0"
click at [676, 472] on icon "check" at bounding box center [671, 469] width 10 height 10
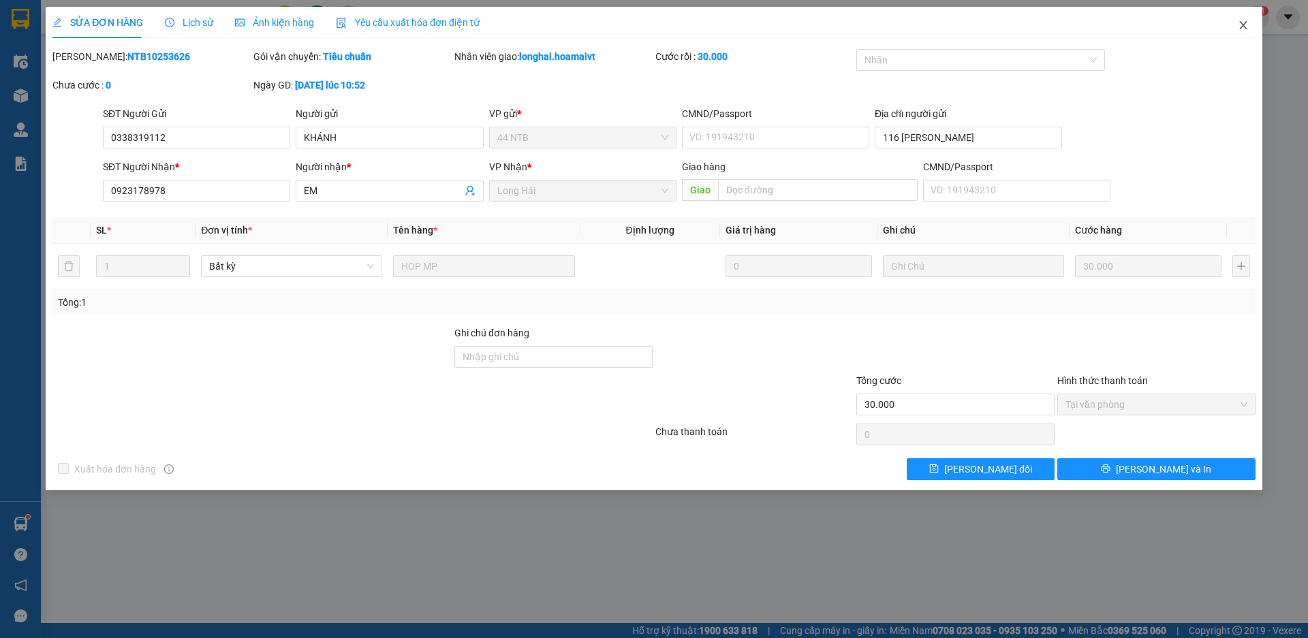
click at [1243, 26] on icon "close" at bounding box center [1242, 25] width 7 height 8
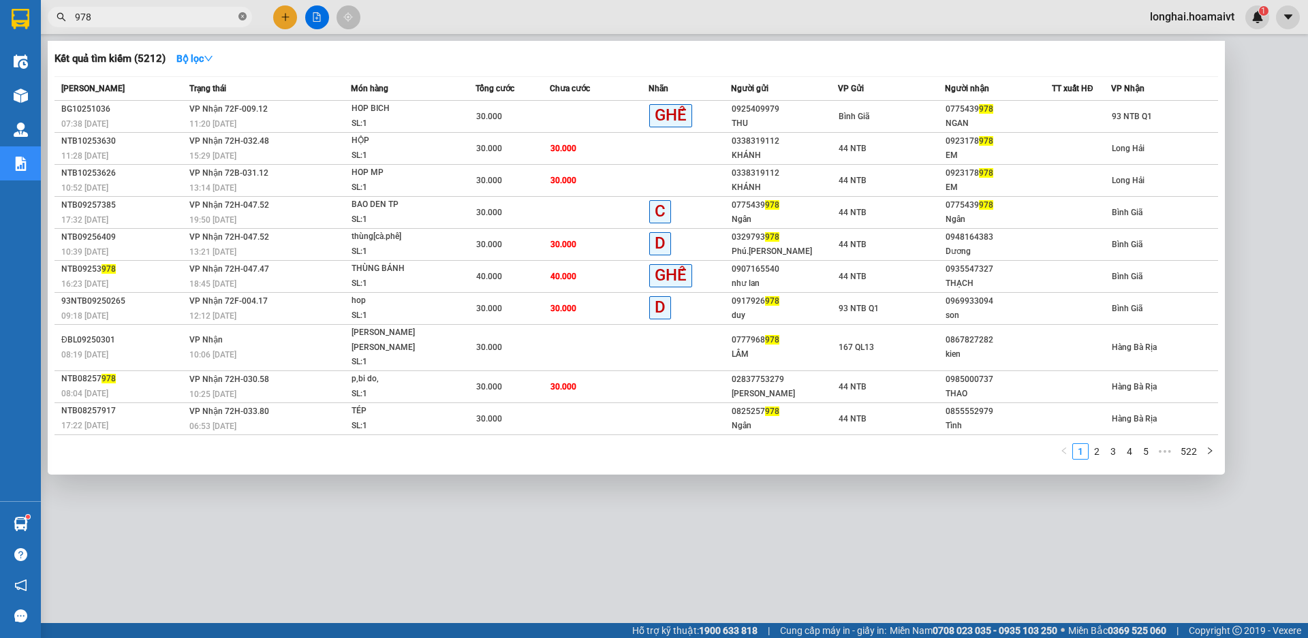
click at [243, 16] on icon "close-circle" at bounding box center [242, 16] width 8 height 8
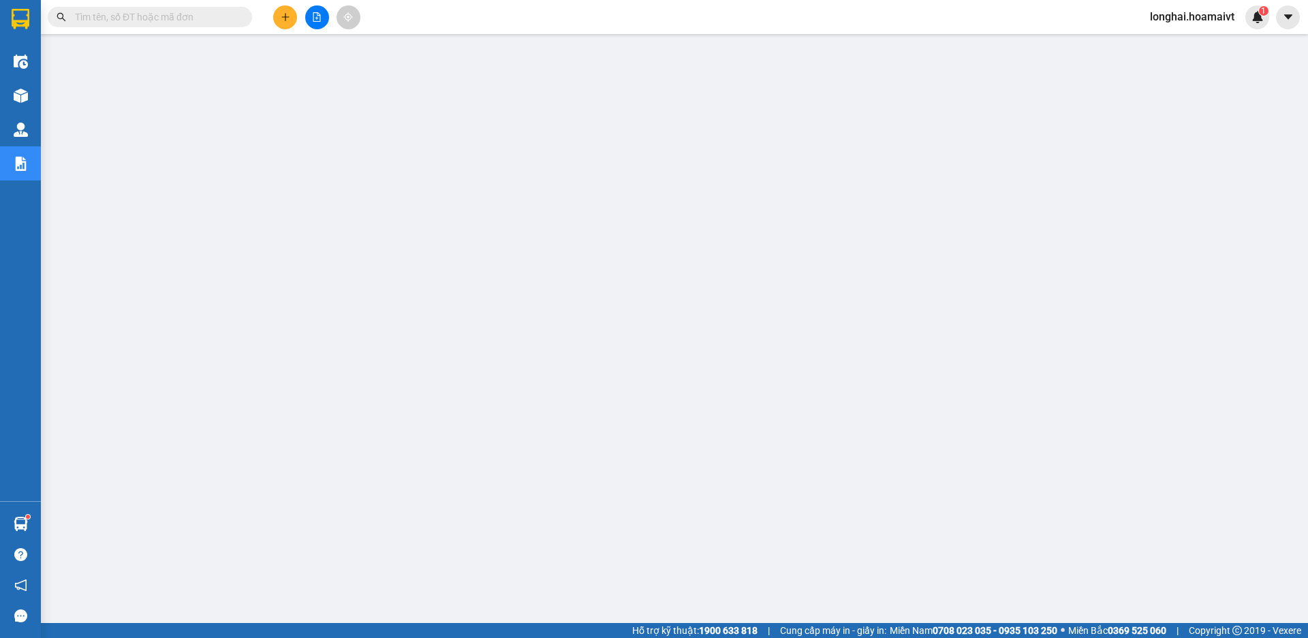
click at [202, 8] on span at bounding box center [150, 17] width 204 height 20
click at [221, 15] on input "text" at bounding box center [155, 17] width 161 height 15
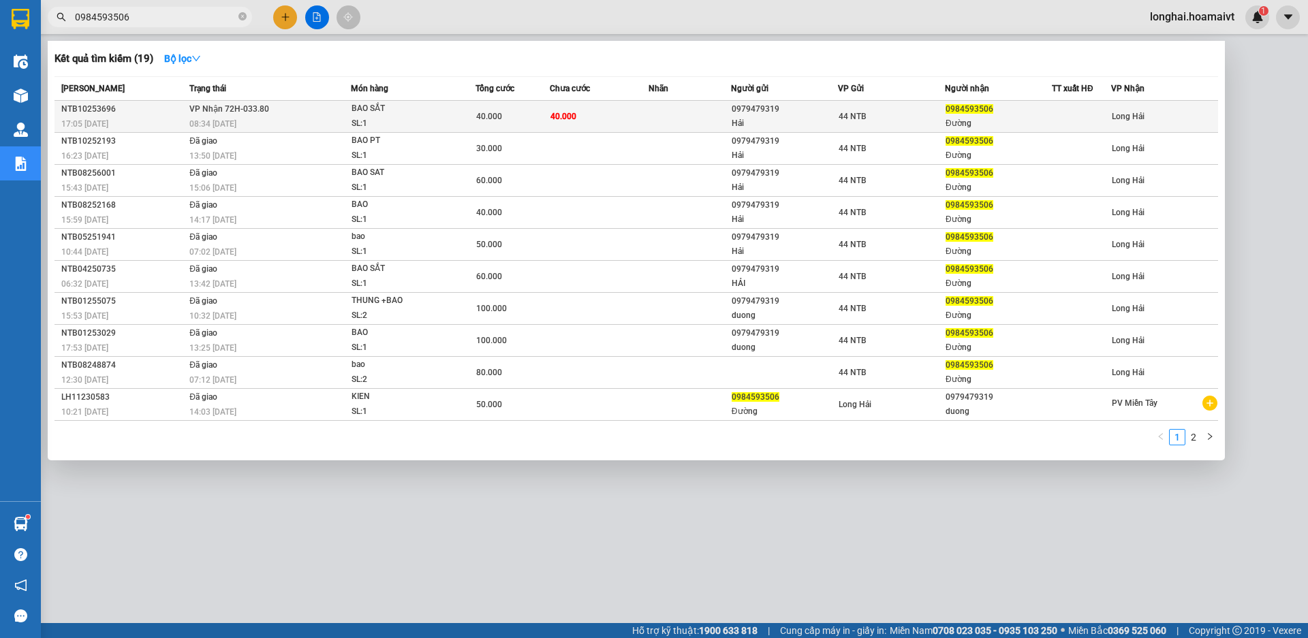
type input "0984593506"
click at [266, 125] on div "08:34 [DATE]" at bounding box center [269, 124] width 161 height 15
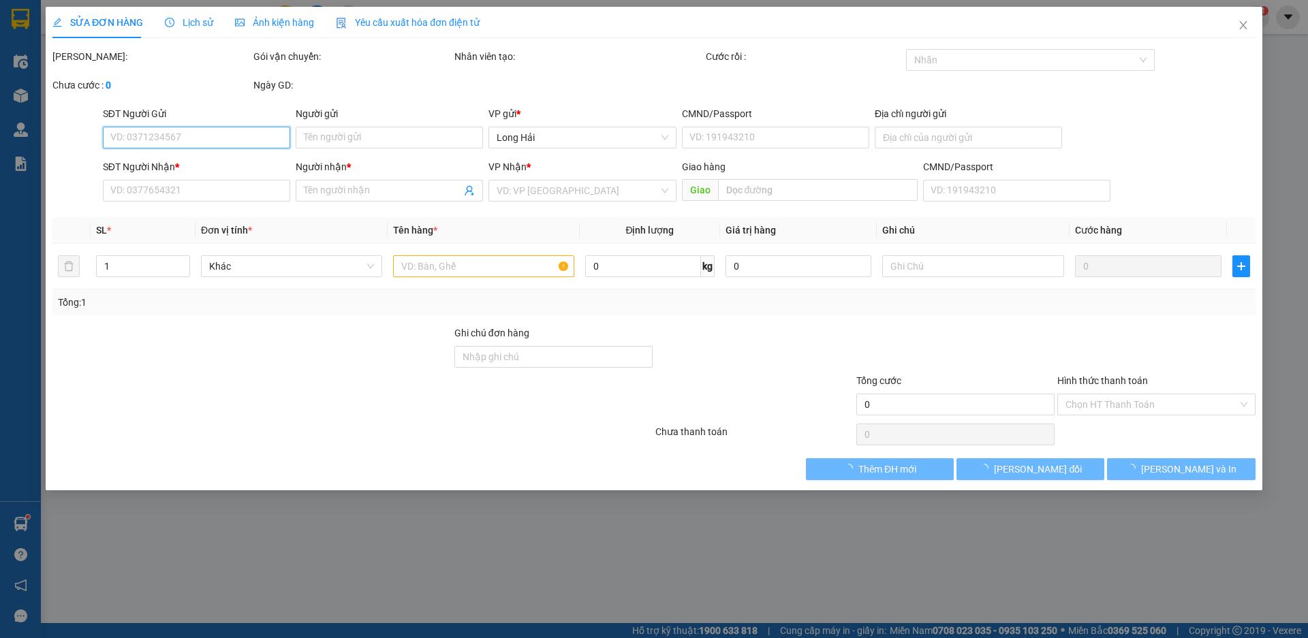
type input "0979479319"
type input "Hải"
type input "0984593506"
type input "Đường"
type input "40.000"
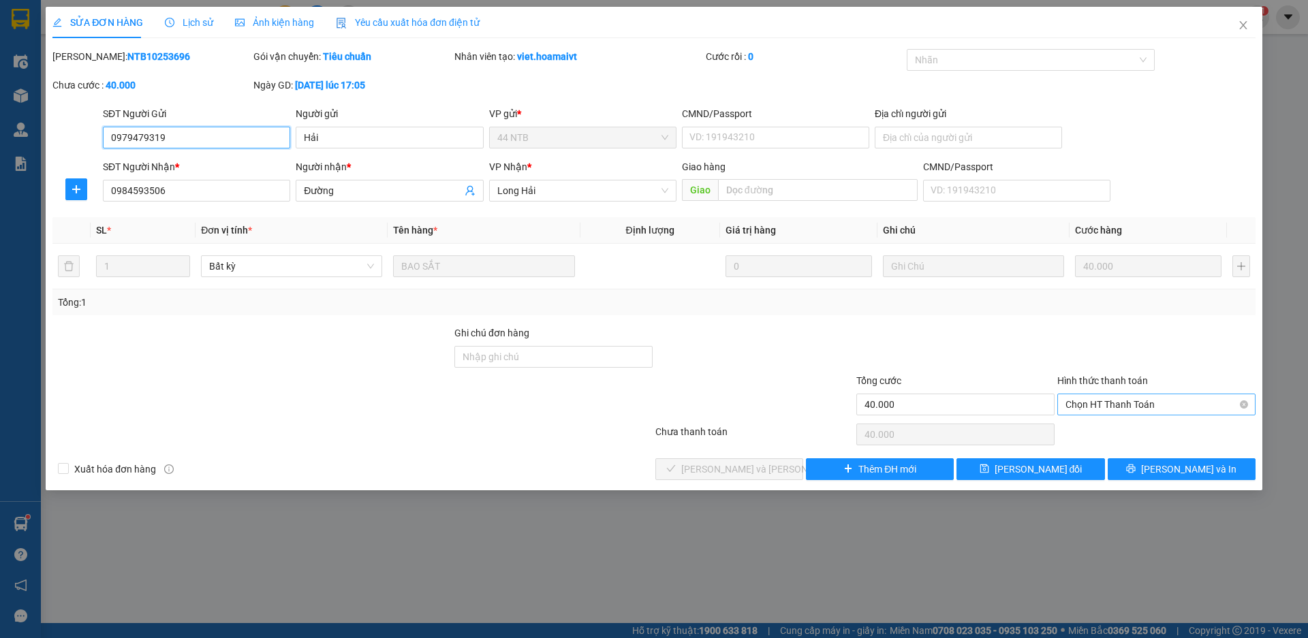
click at [1103, 412] on span "Chọn HT Thanh Toán" at bounding box center [1157, 405] width 182 height 20
click at [1100, 433] on div "Tại văn phòng" at bounding box center [1157, 432] width 182 height 15
type input "0"
click at [767, 469] on span "[PERSON_NAME] và [PERSON_NAME] hàng" at bounding box center [773, 469] width 184 height 15
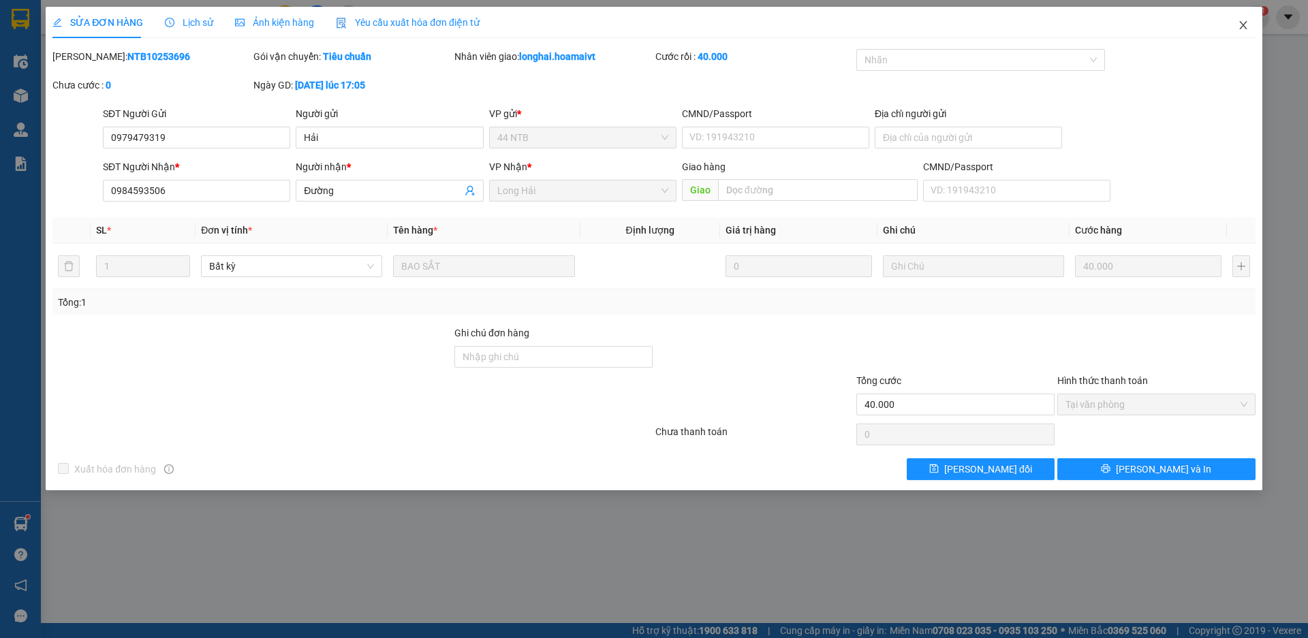
click at [1242, 20] on icon "close" at bounding box center [1243, 25] width 11 height 11
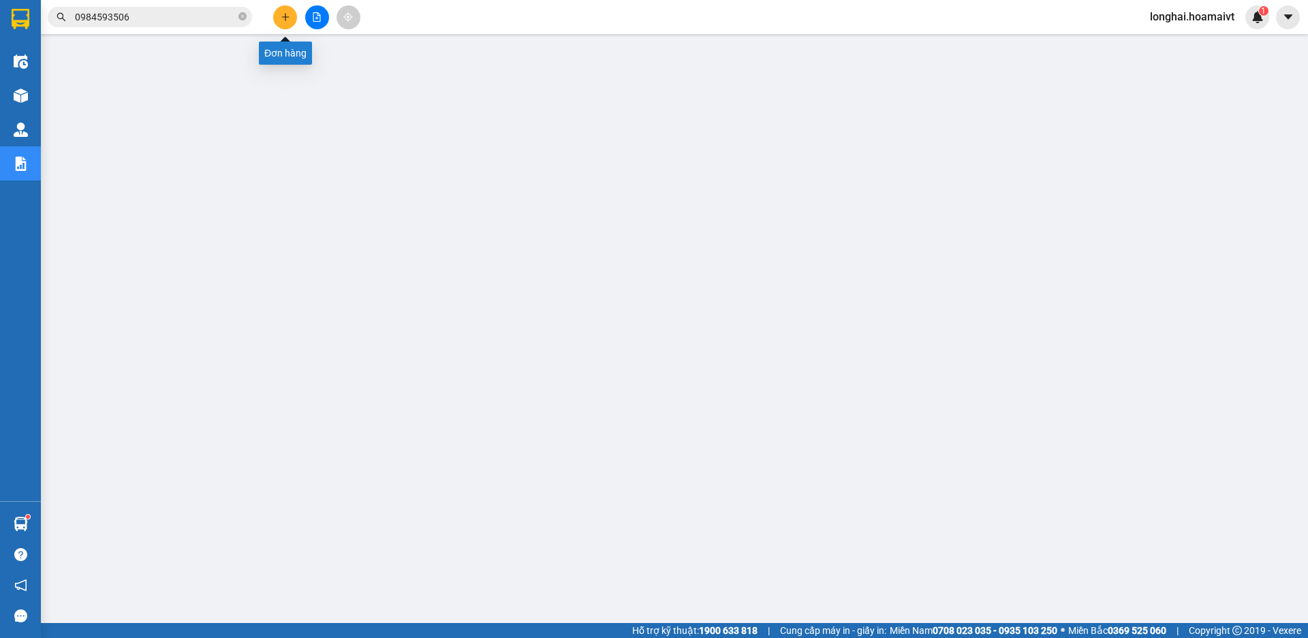
click at [290, 19] on icon "plus" at bounding box center [286, 17] width 10 height 10
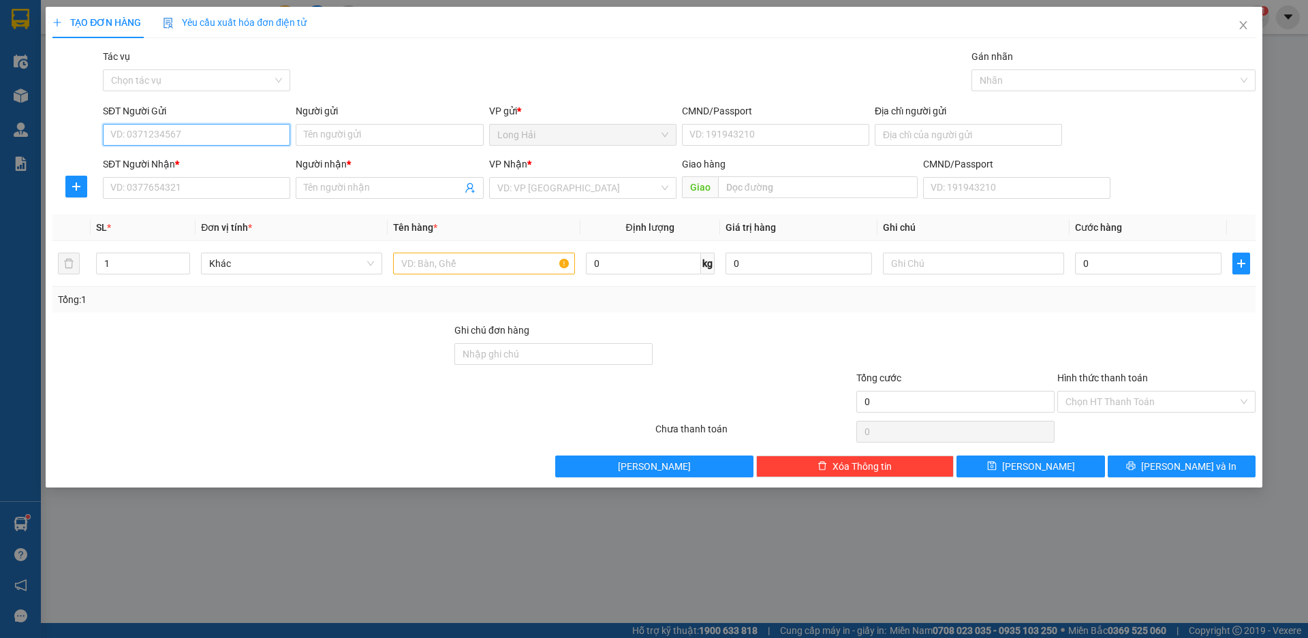
click at [170, 135] on input "SĐT Người Gửi" at bounding box center [196, 135] width 187 height 22
type input "0933918189"
click at [180, 161] on div "0933918189 - VŨ" at bounding box center [196, 162] width 171 height 15
type input "VŨ"
type input "0938933989"
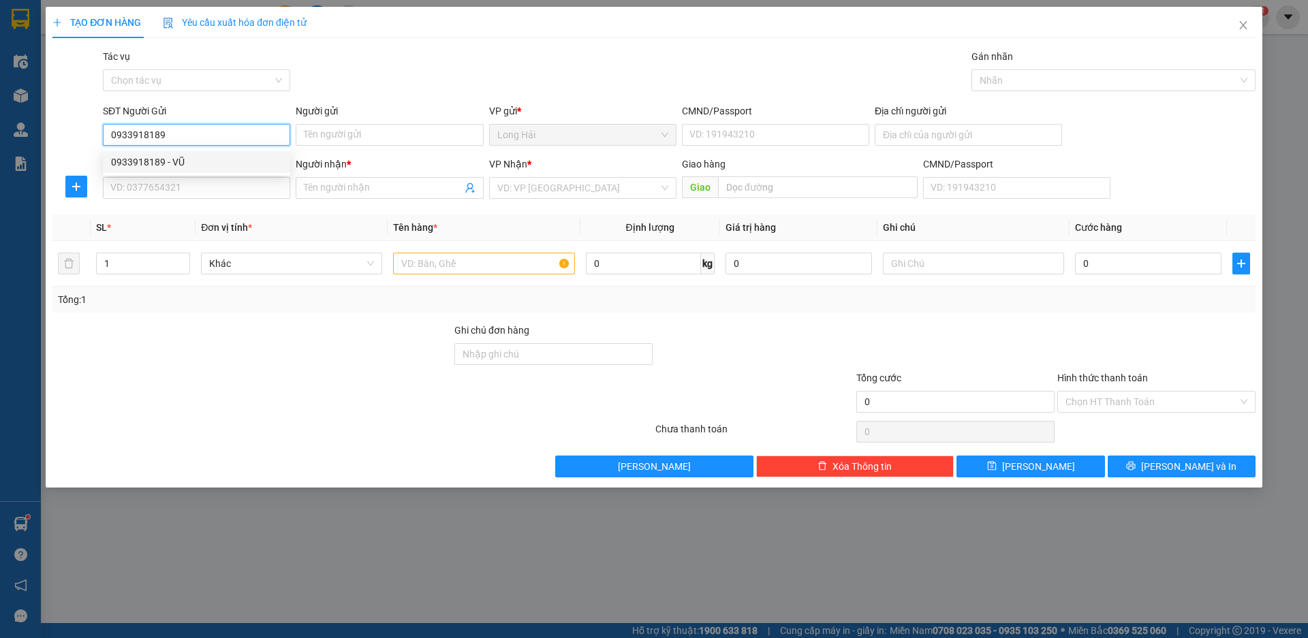
type input "Nhật"
type input "0933918189"
click at [428, 266] on input "text" at bounding box center [483, 264] width 181 height 22
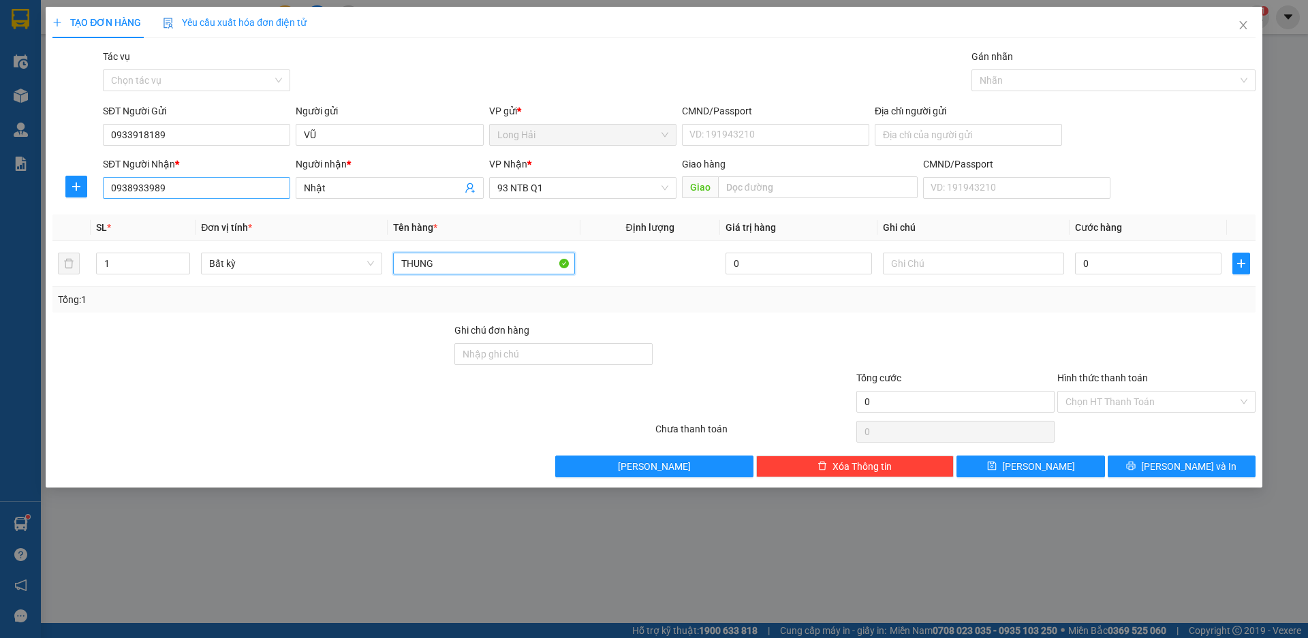
type input "THUNG"
drag, startPoint x: 184, startPoint y: 191, endPoint x: 88, endPoint y: 202, distance: 96.7
click at [88, 202] on div "SĐT Người [PERSON_NAME] * 0938933989 Người [PERSON_NAME] * Nhật [PERSON_NAME] *…" at bounding box center [654, 181] width 1206 height 48
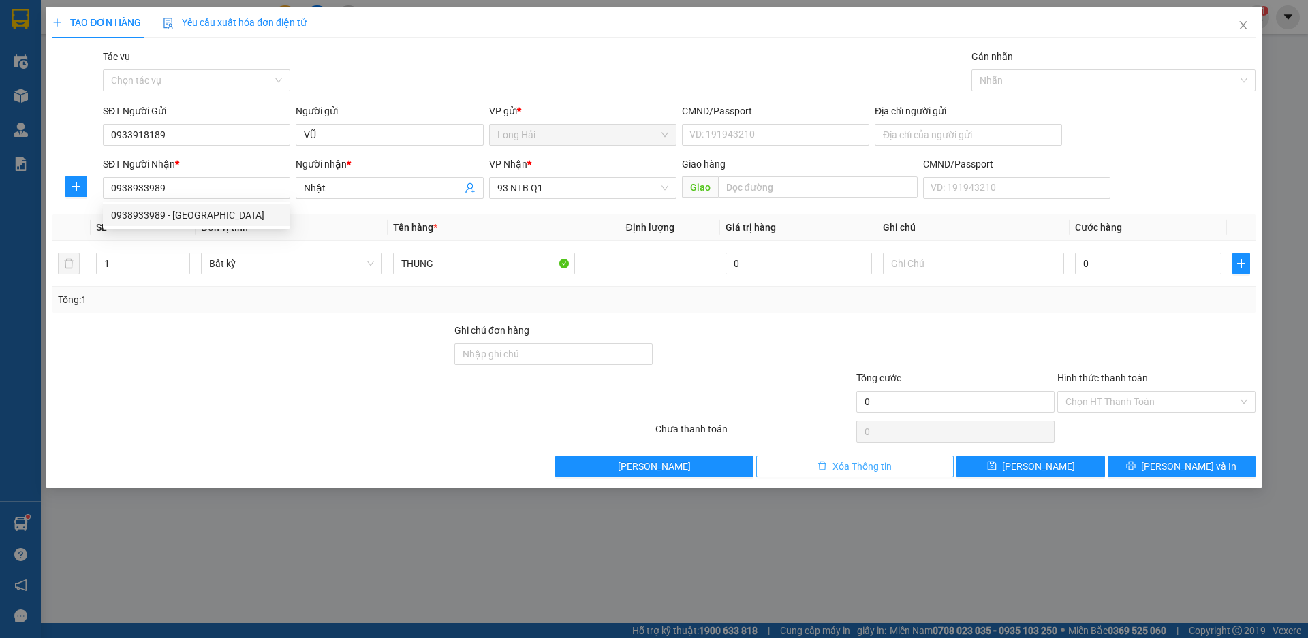
click at [862, 459] on span "Xóa Thông tin" at bounding box center [862, 466] width 59 height 15
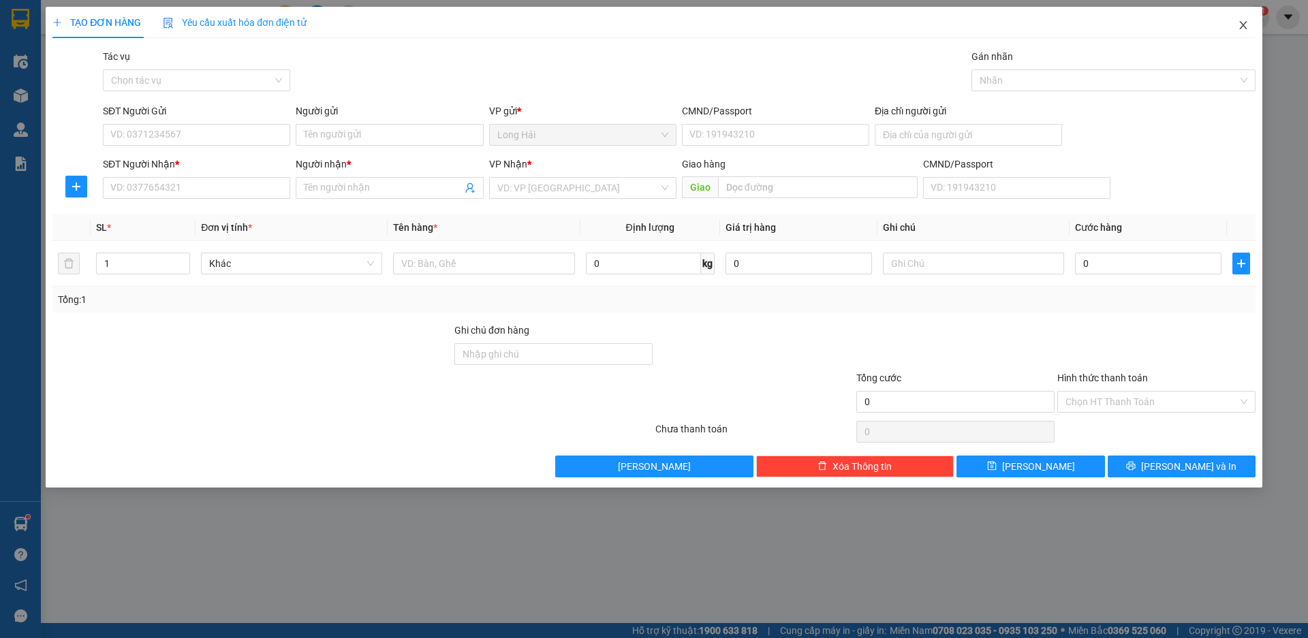
click at [1243, 21] on icon "close" at bounding box center [1243, 25] width 11 height 11
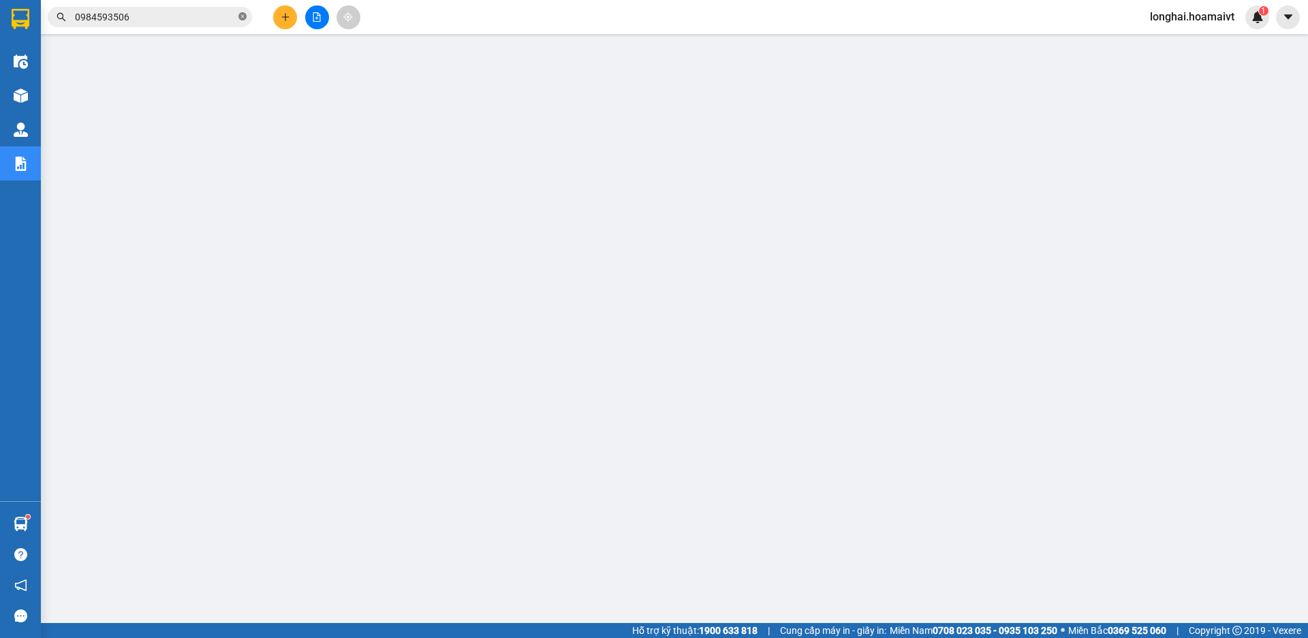
click at [243, 19] on icon "close-circle" at bounding box center [242, 16] width 8 height 8
click at [183, 19] on input "text" at bounding box center [155, 17] width 161 height 15
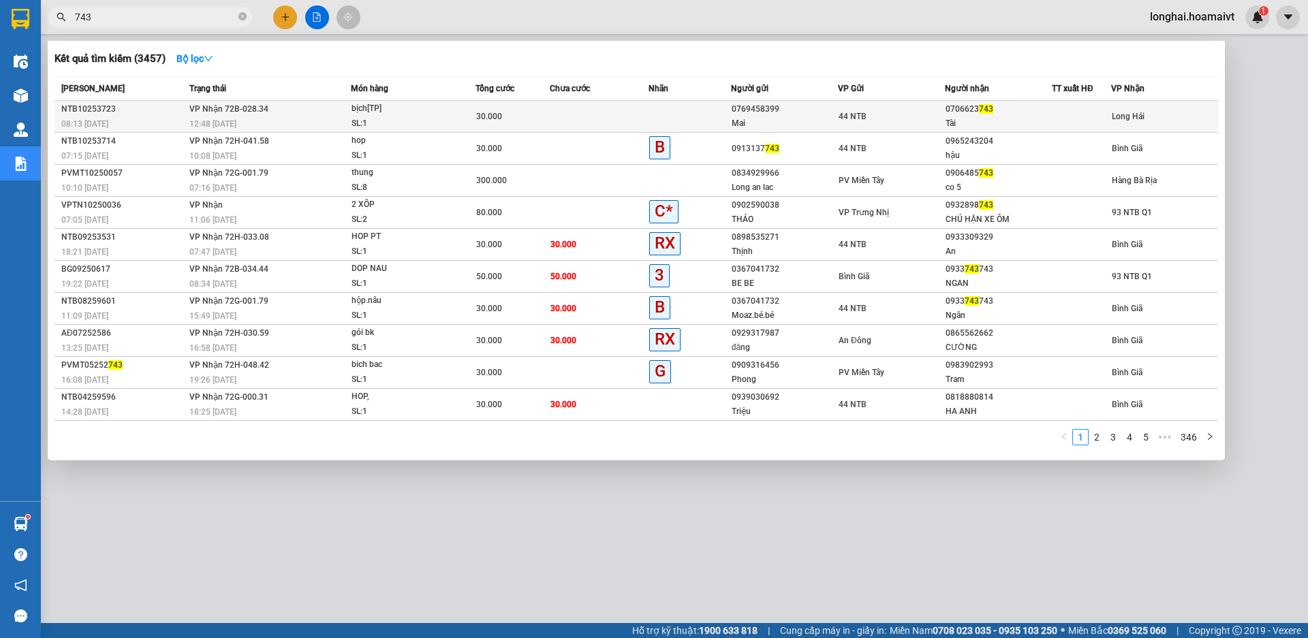
type input "743"
click at [397, 102] on div "bịch[TP]" at bounding box center [403, 109] width 102 height 15
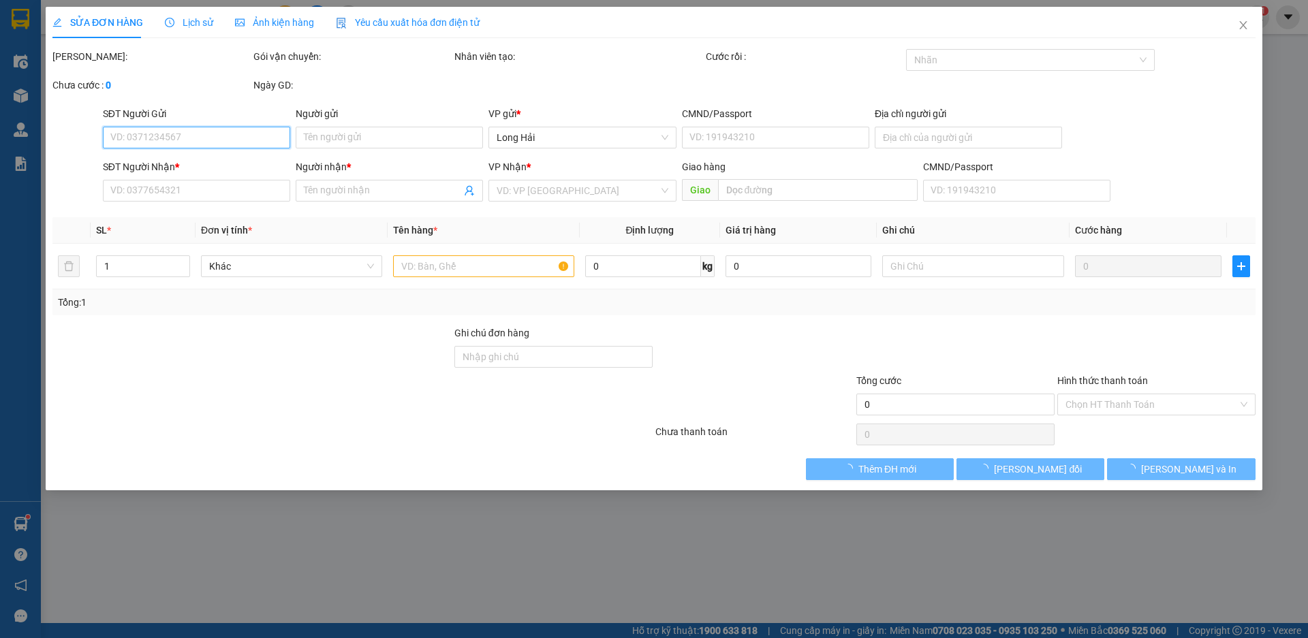
type input "0769458399"
type input "Mai"
type input "079157008137"
type input "0706623743"
type input "Tài"
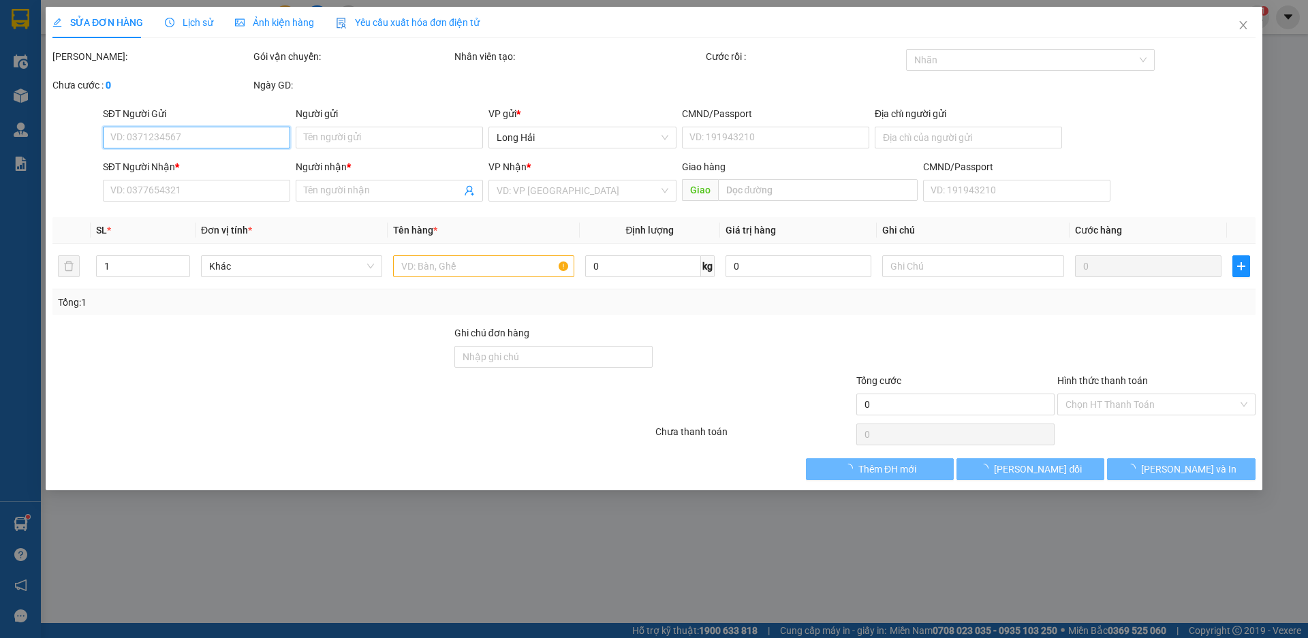
type input "30.000"
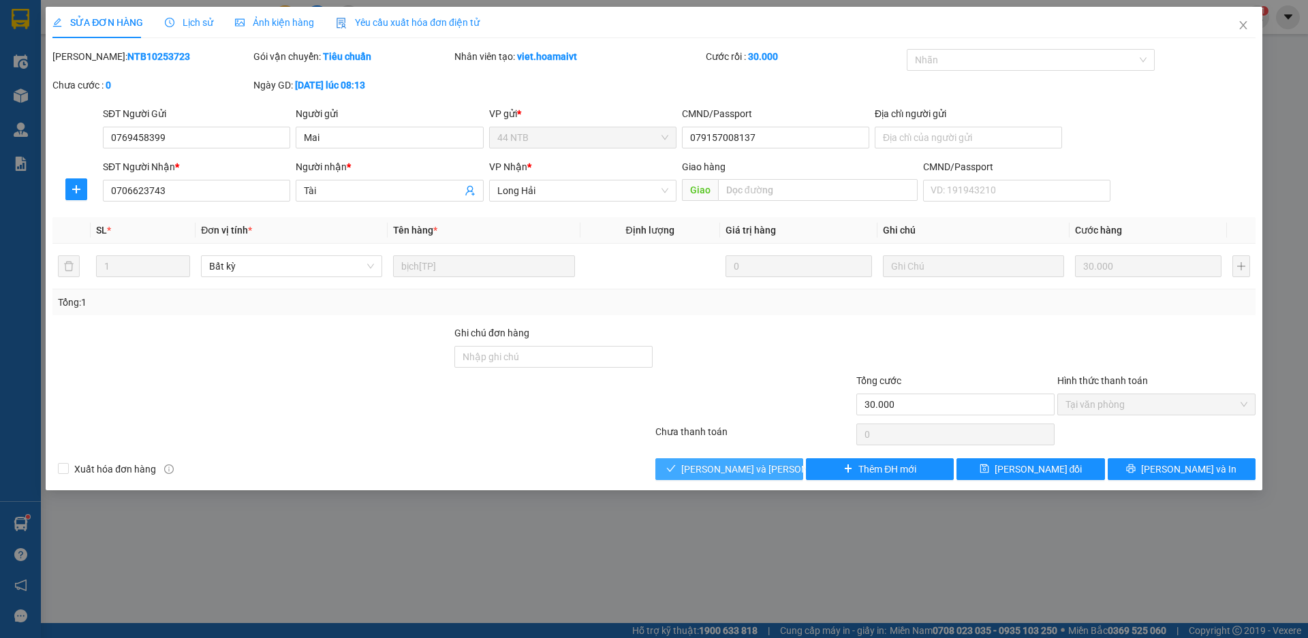
click at [745, 471] on span "[PERSON_NAME] và [PERSON_NAME] hàng" at bounding box center [773, 469] width 184 height 15
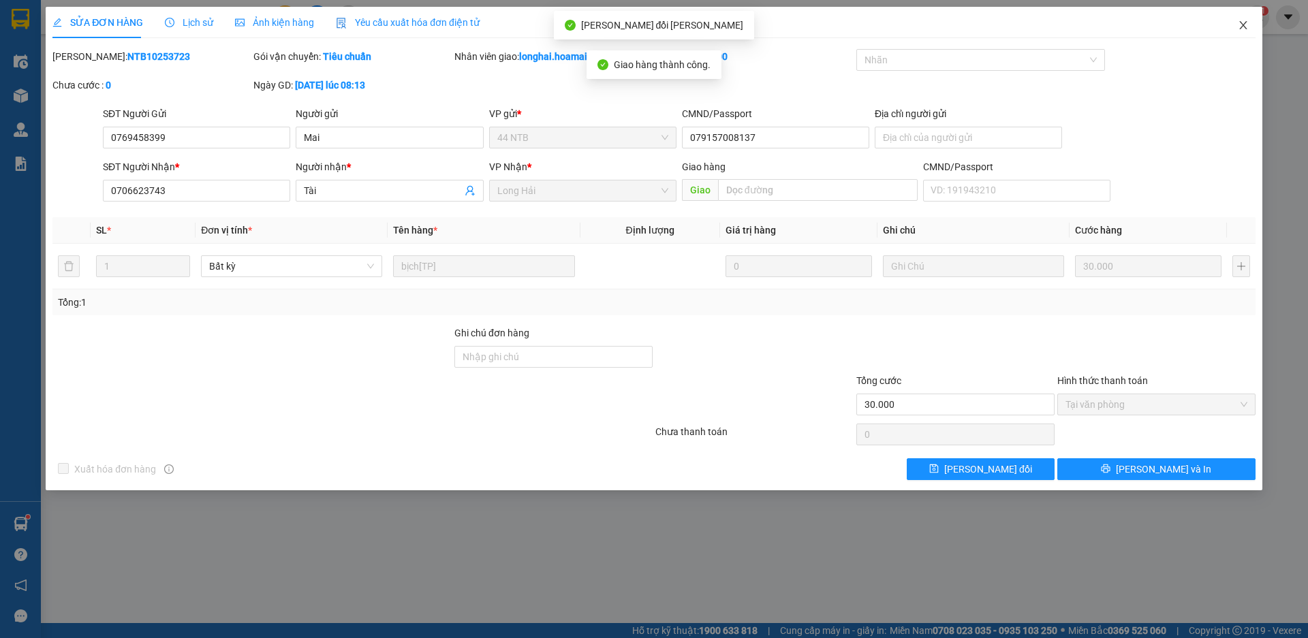
drag, startPoint x: 1242, startPoint y: 26, endPoint x: 929, endPoint y: 40, distance: 313.1
click at [1242, 27] on icon "close" at bounding box center [1243, 25] width 11 height 11
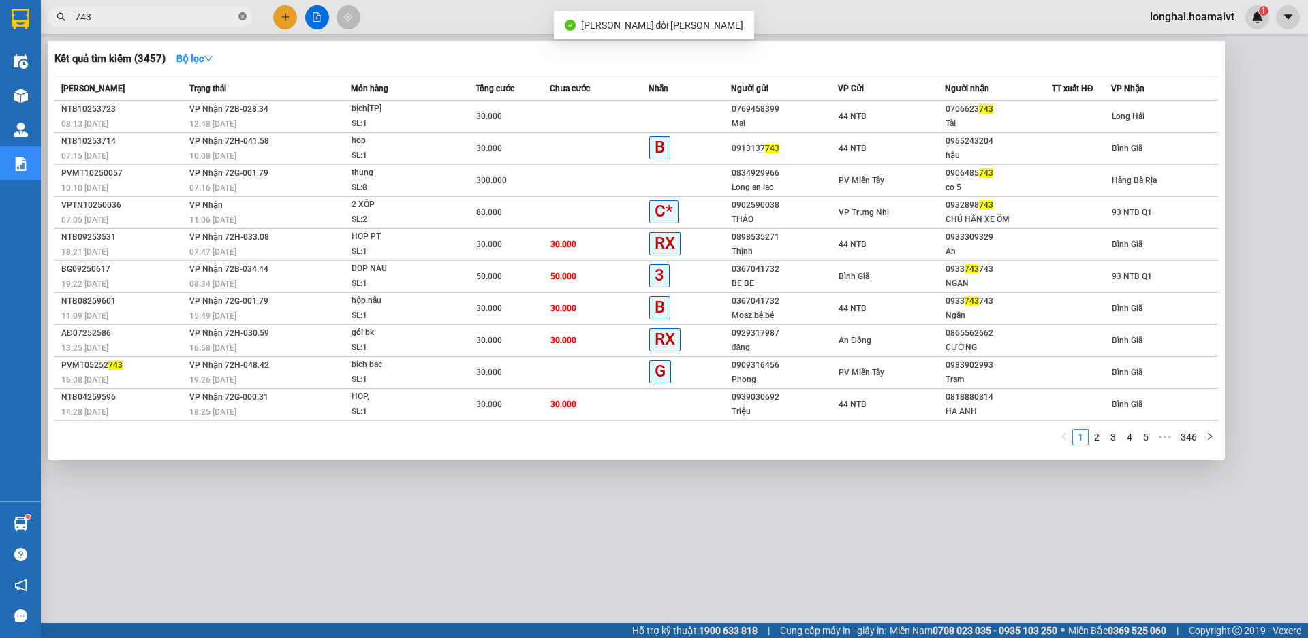
click at [239, 18] on icon "close-circle" at bounding box center [242, 16] width 8 height 8
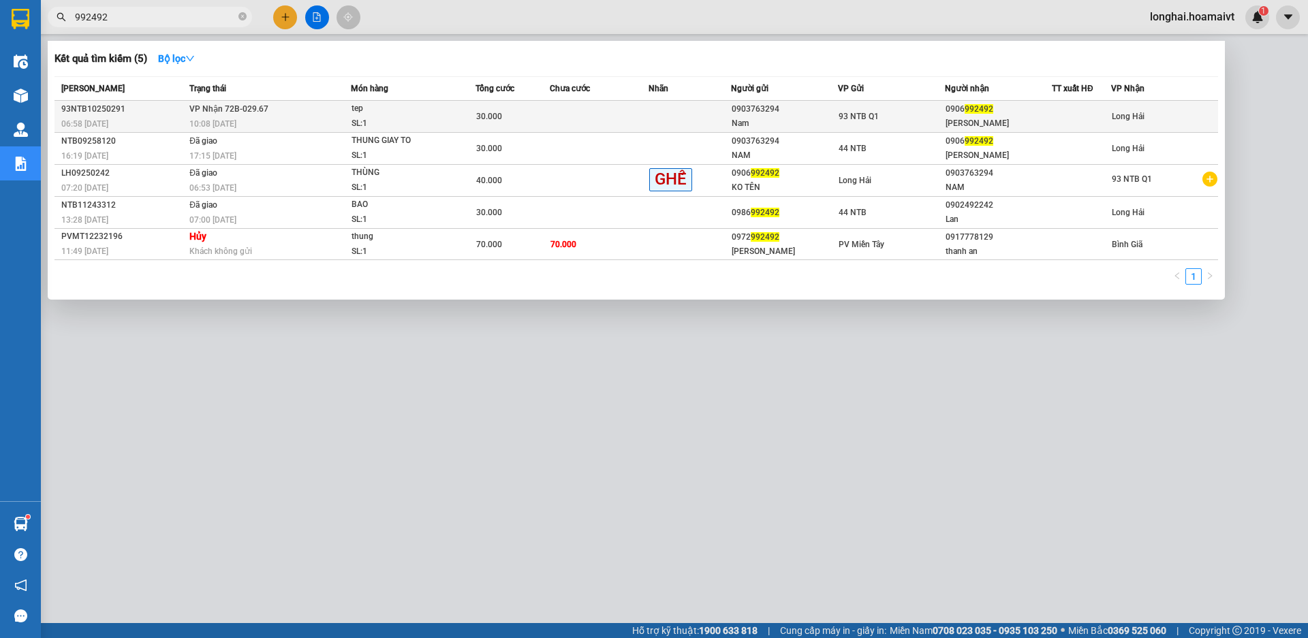
type input "992492"
click at [281, 115] on td "[PERSON_NAME] 72B-029.67 10:08 [DATE]" at bounding box center [268, 117] width 165 height 32
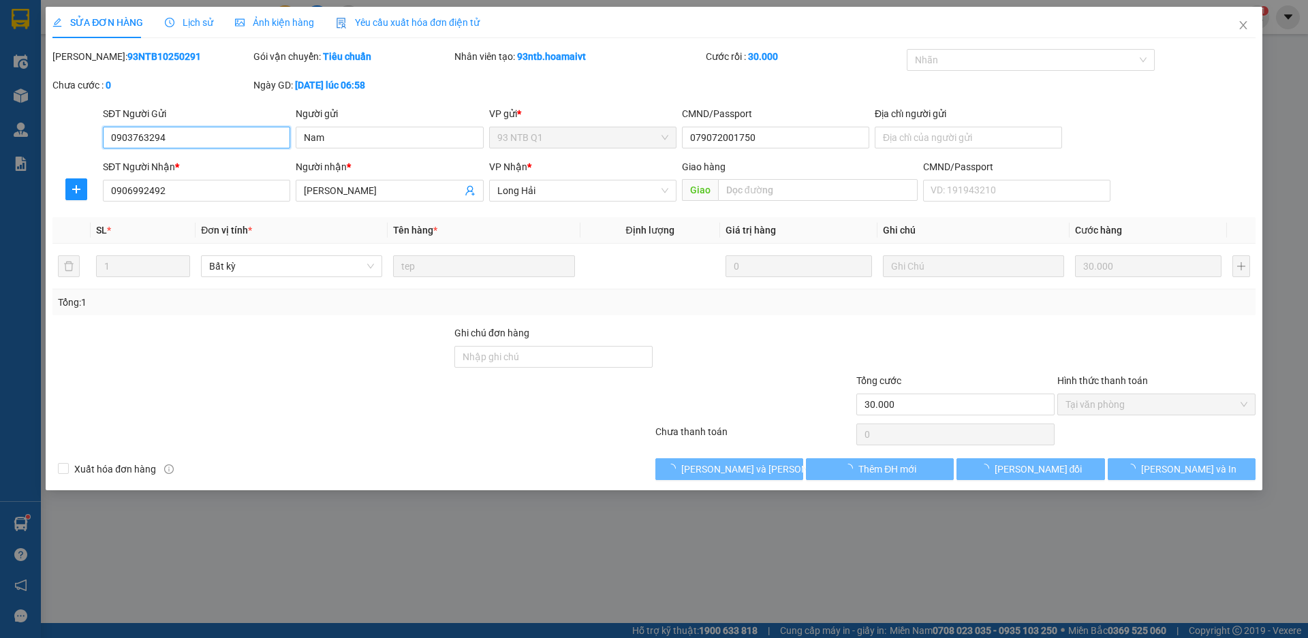
type input "0903763294"
type input "Nam"
type input "079072001750"
type input "0906992492"
type input "[PERSON_NAME]"
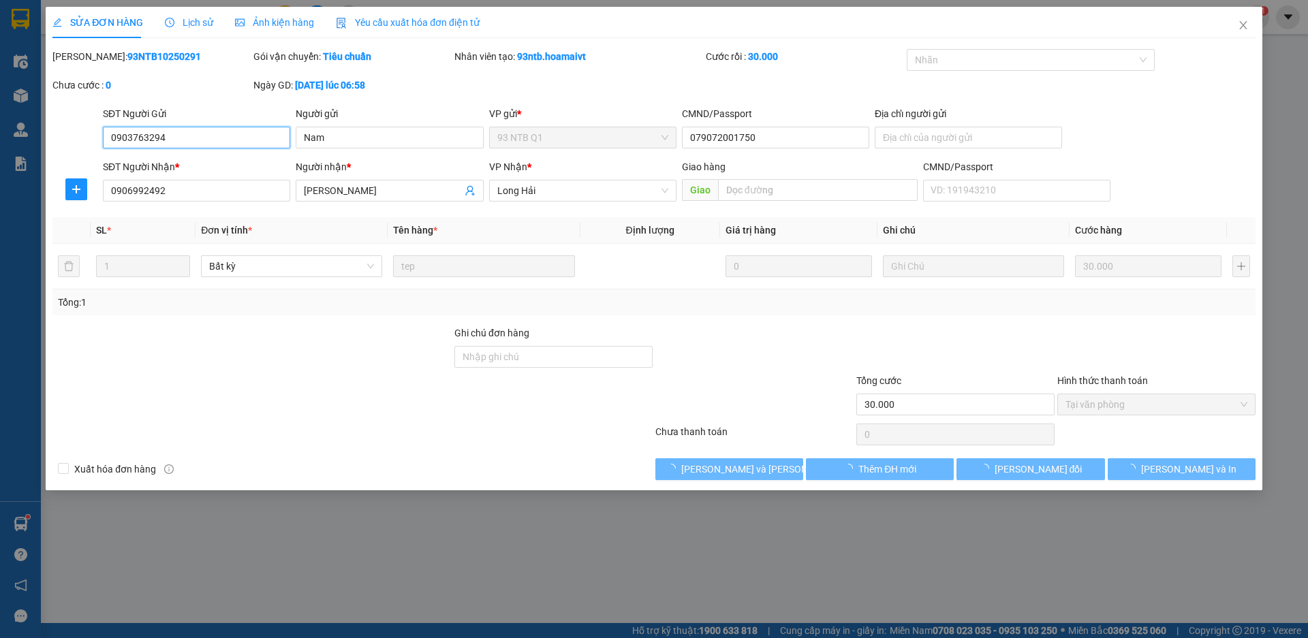
type input "30.000"
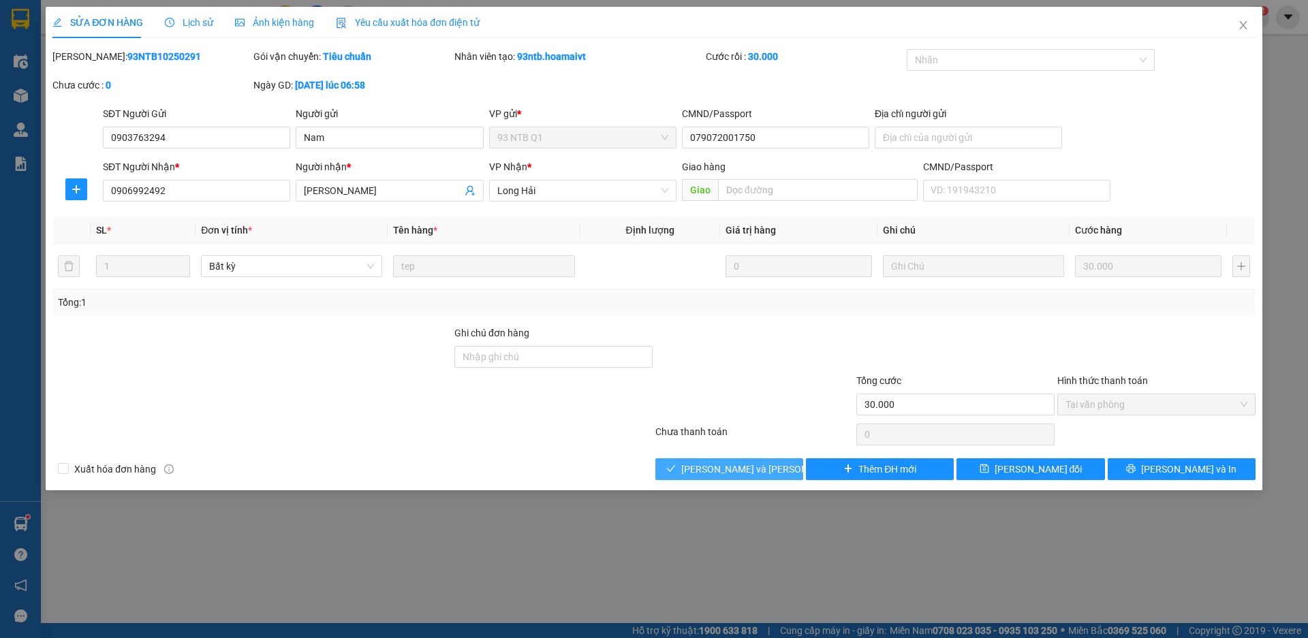
drag, startPoint x: 739, startPoint y: 472, endPoint x: 736, endPoint y: 465, distance: 8.2
click at [739, 469] on span "[PERSON_NAME] và [PERSON_NAME] hàng" at bounding box center [773, 469] width 184 height 15
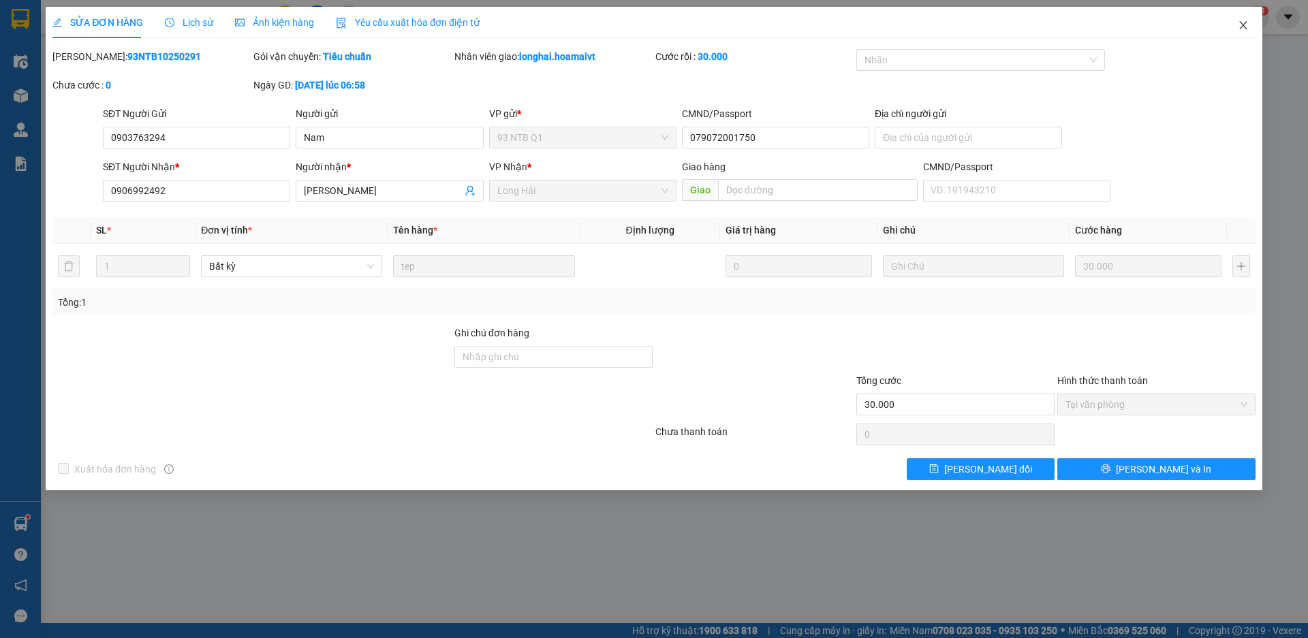
click at [1240, 27] on icon "close" at bounding box center [1243, 25] width 11 height 11
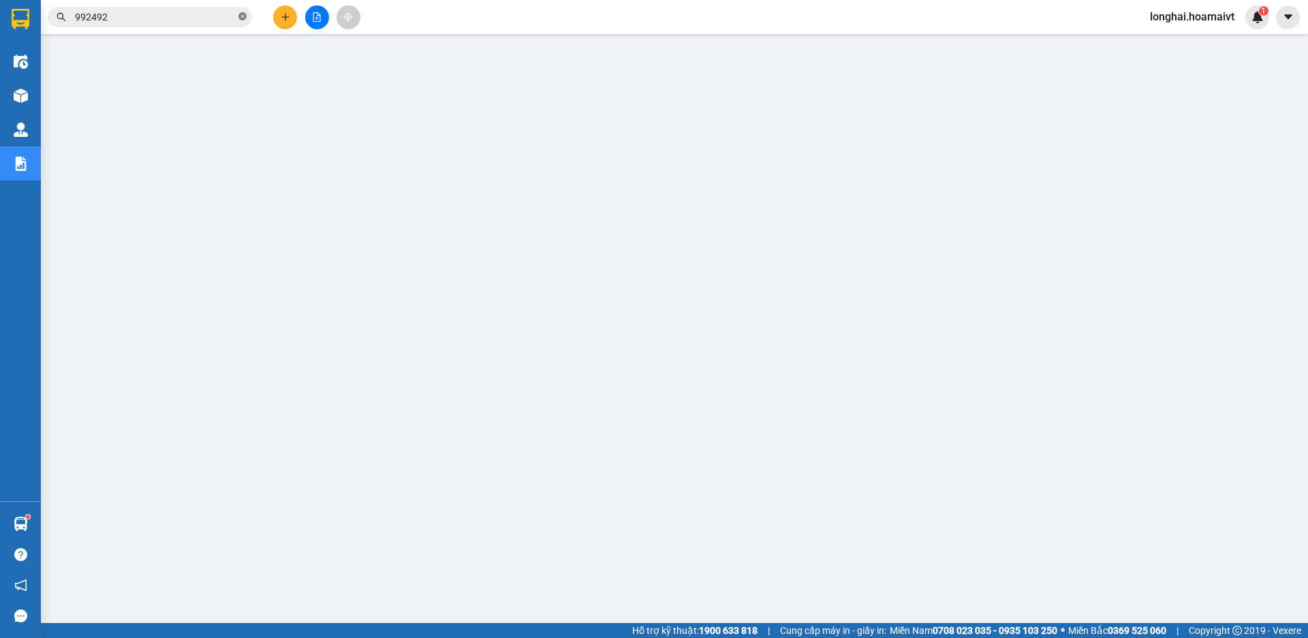
click at [239, 18] on icon "close-circle" at bounding box center [242, 16] width 8 height 8
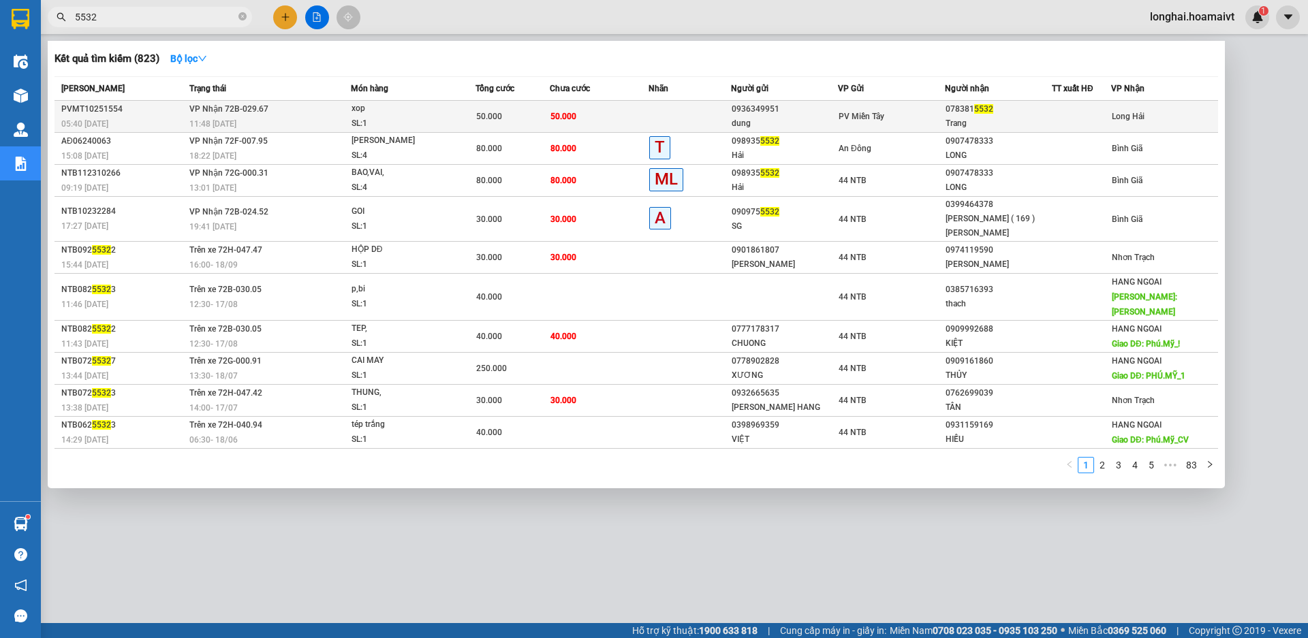
type input "5532"
click at [309, 113] on td "[PERSON_NAME] 72B-029.67 11:48 [DATE]" at bounding box center [268, 117] width 165 height 32
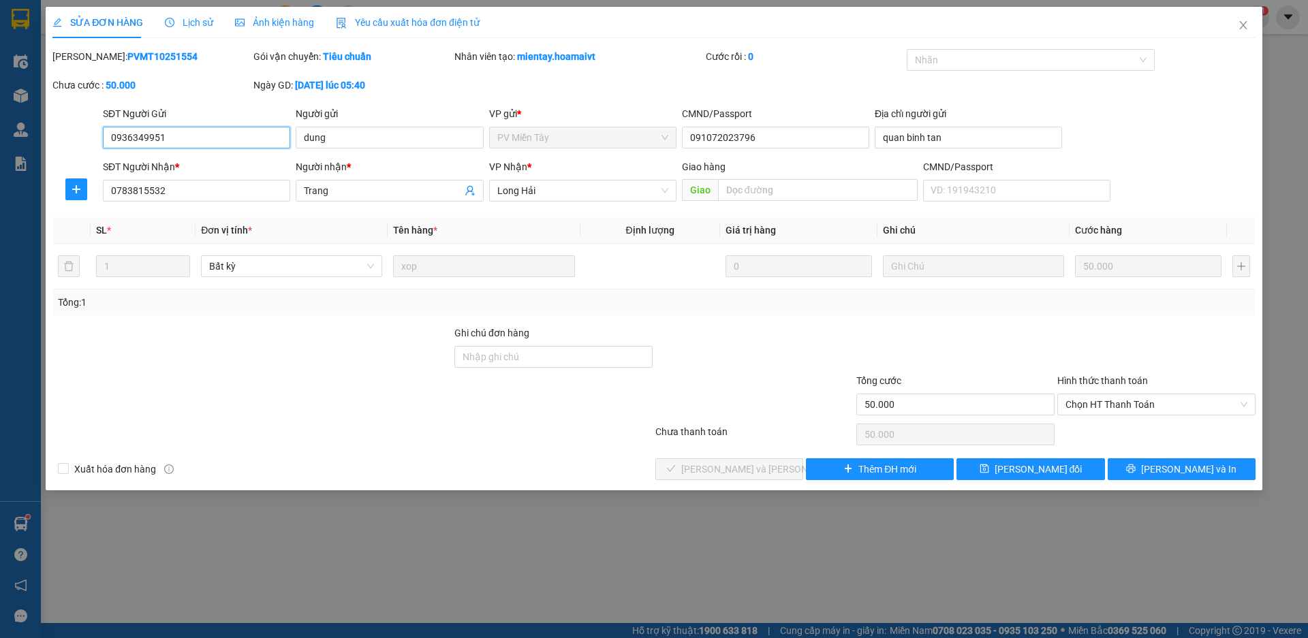
type input "0936349951"
type input "dung"
type input "091072023796"
type input "quan binh tan"
type input "0783815532"
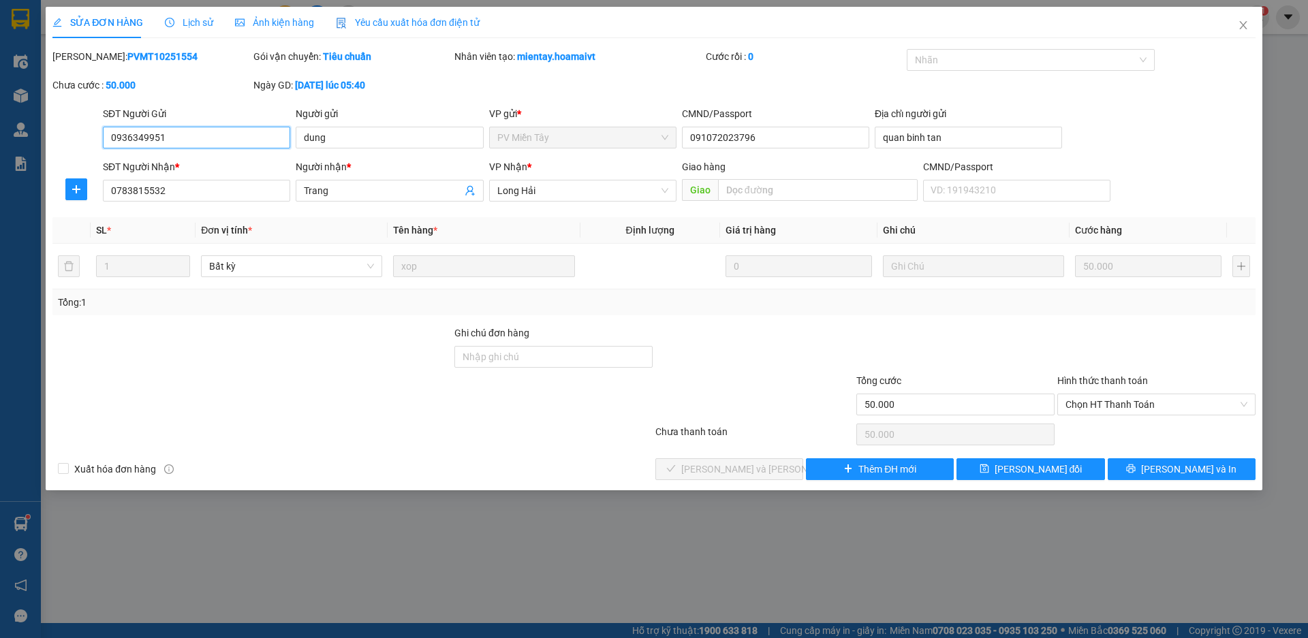
type input "Trang"
type input "50.000"
click at [1070, 405] on span "Chọn HT Thanh Toán" at bounding box center [1157, 405] width 182 height 20
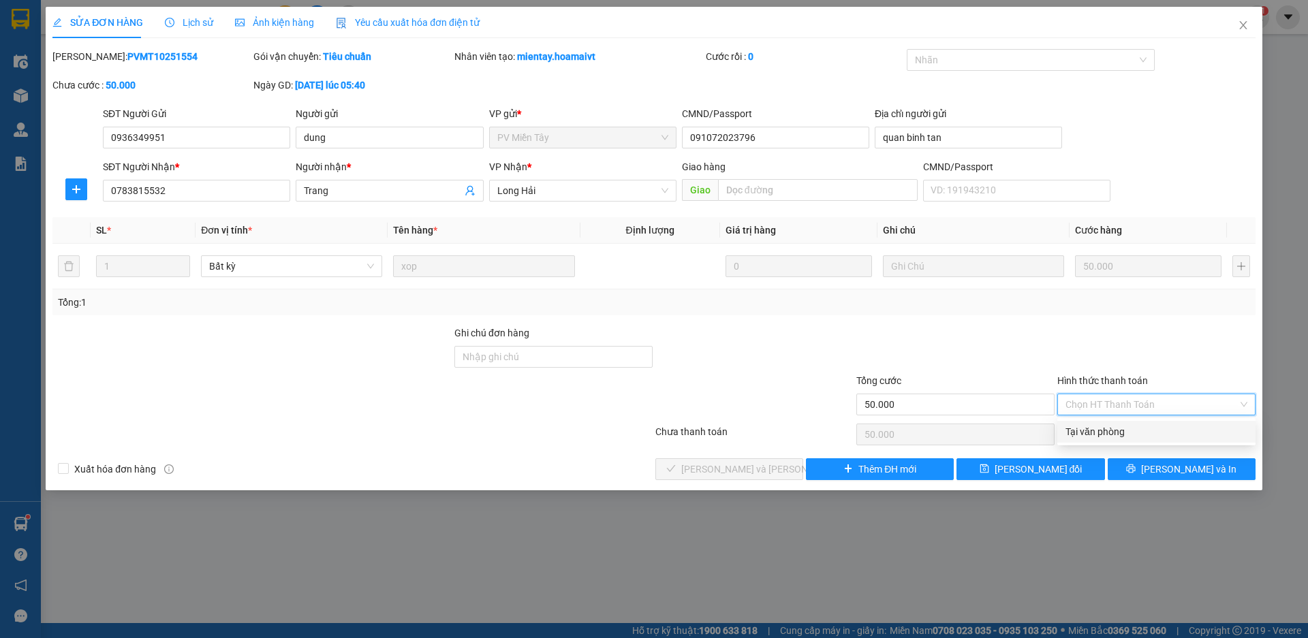
click at [1079, 431] on div "Tại văn phòng" at bounding box center [1157, 432] width 182 height 15
type input "0"
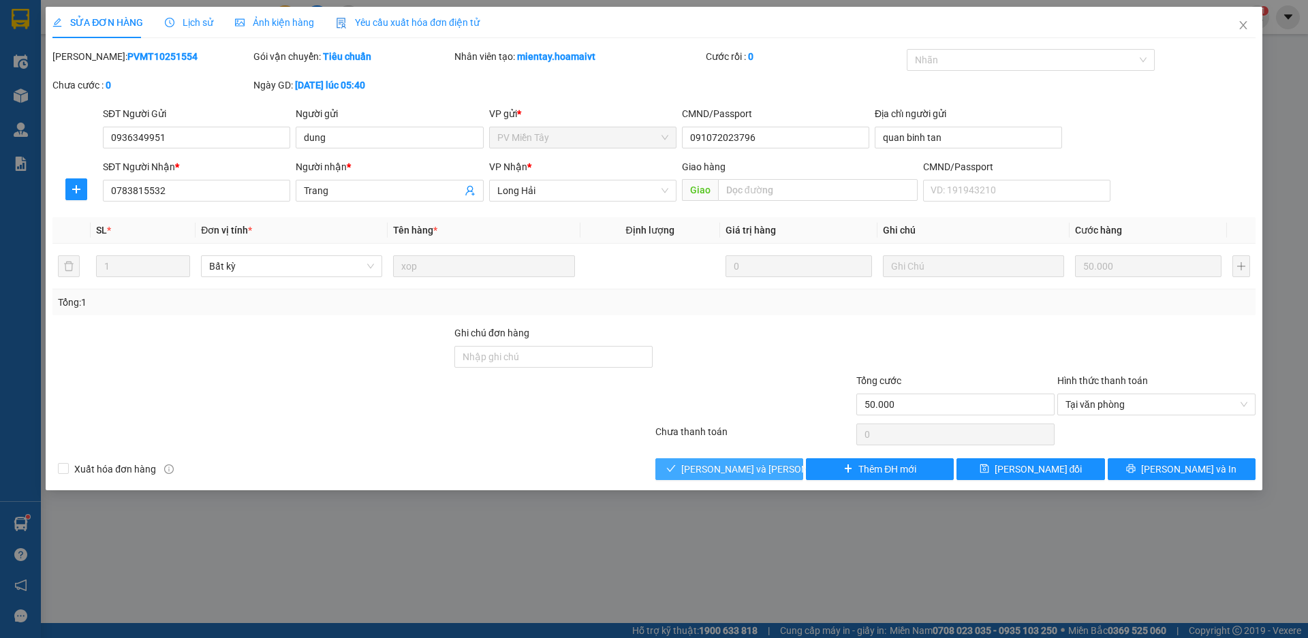
click at [756, 465] on span "[PERSON_NAME] và [PERSON_NAME] hàng" at bounding box center [773, 469] width 184 height 15
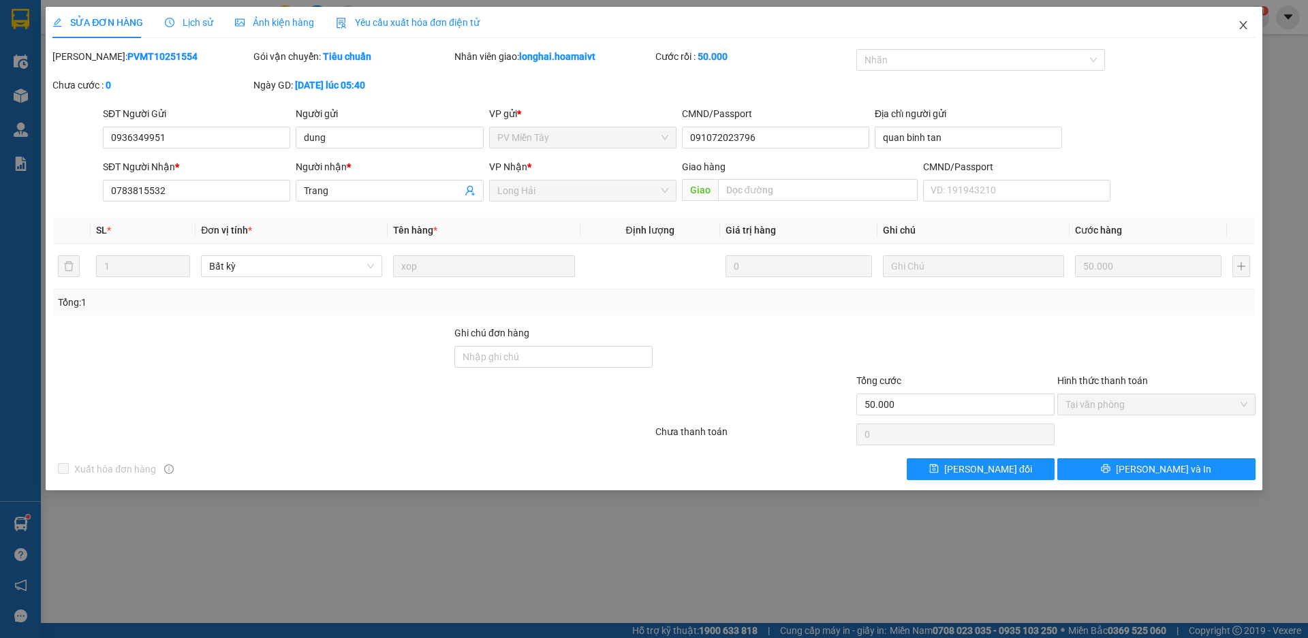
click at [1242, 24] on icon "close" at bounding box center [1242, 25] width 7 height 8
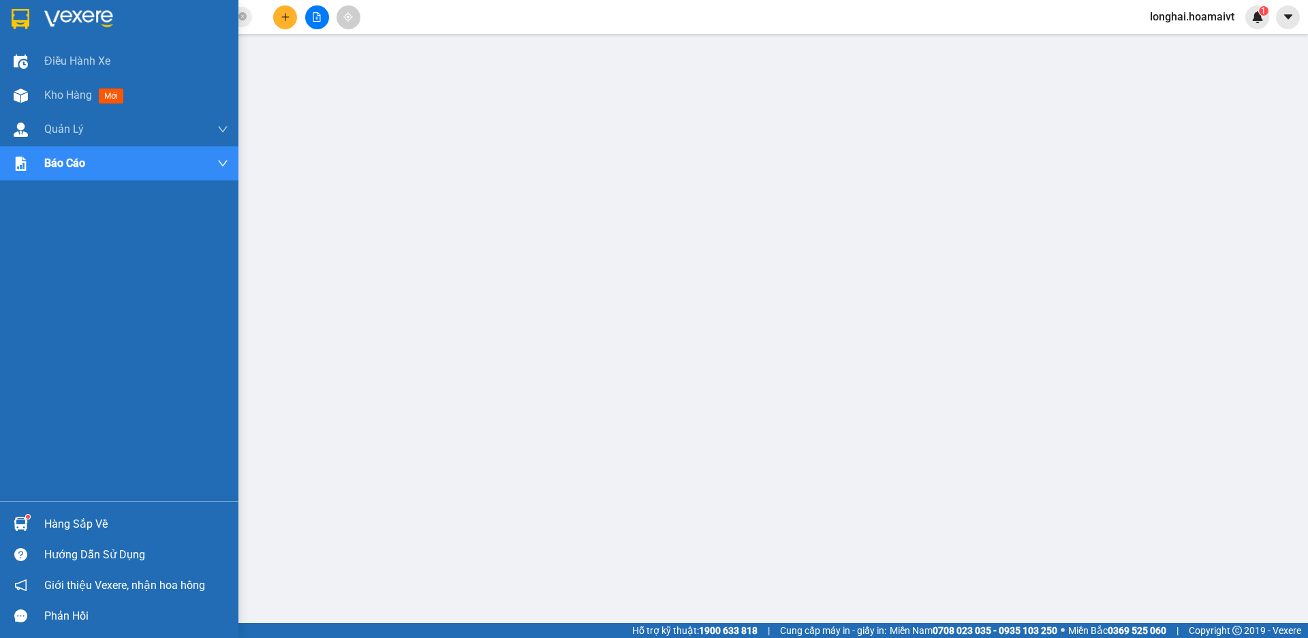
click at [67, 527] on div "Hàng sắp về" at bounding box center [136, 524] width 184 height 20
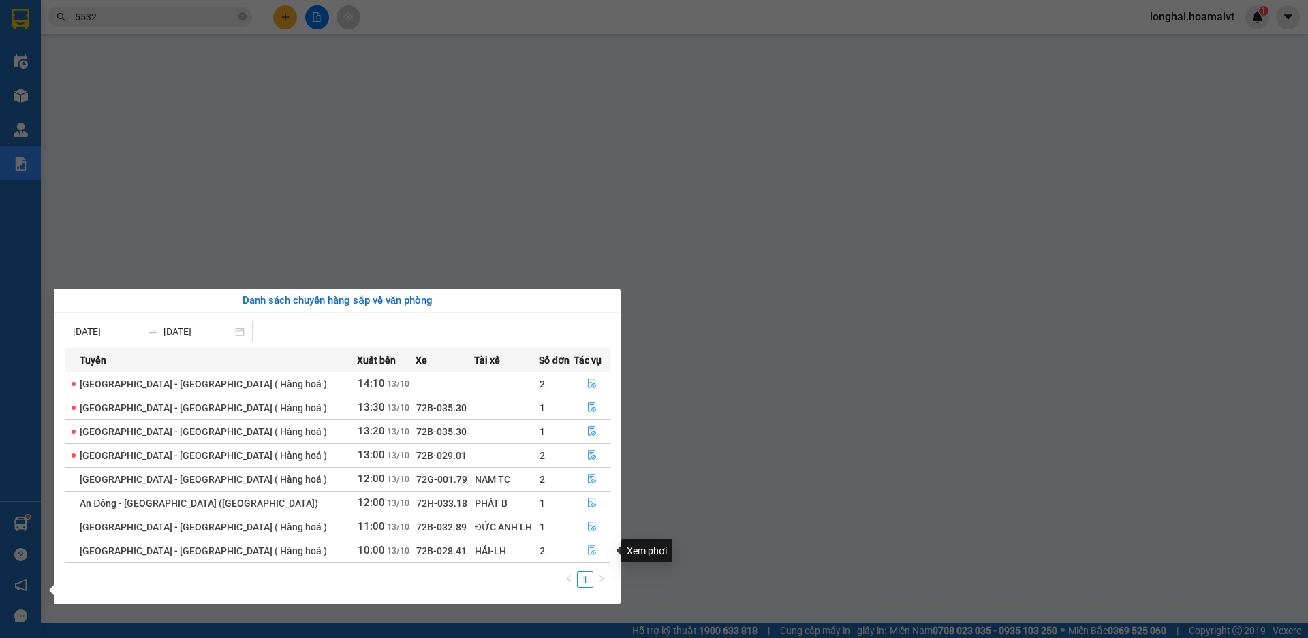
click at [588, 546] on icon "file-done" at bounding box center [592, 551] width 8 height 10
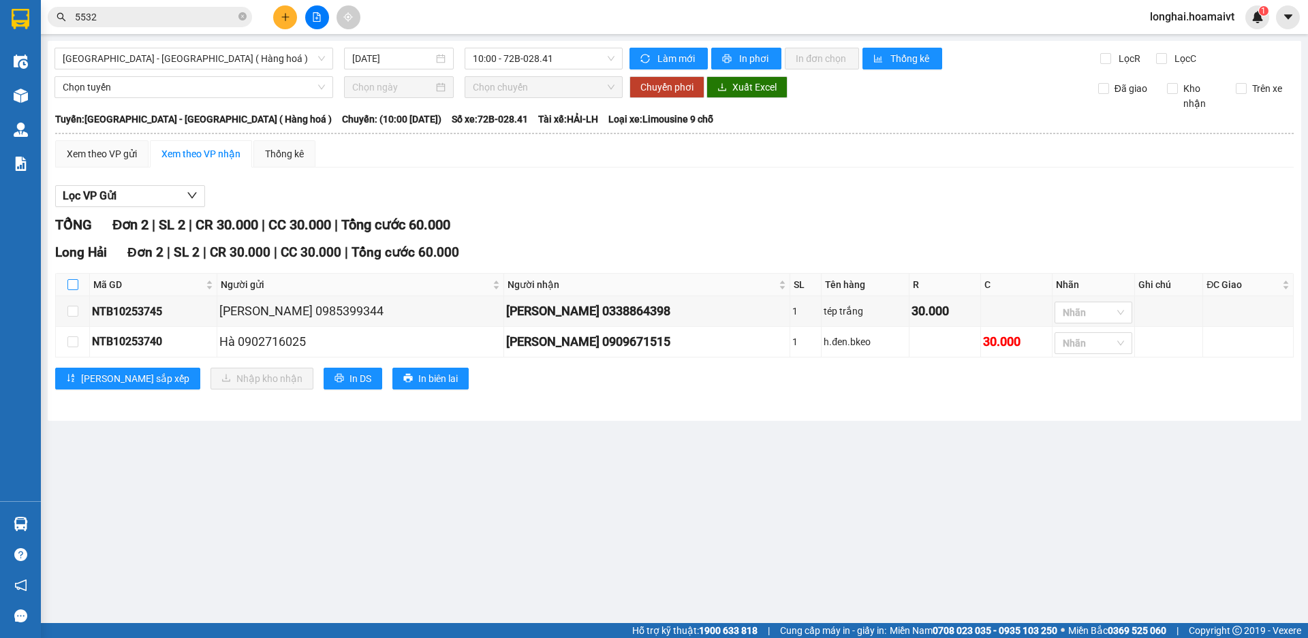
click at [71, 282] on input "checkbox" at bounding box center [72, 284] width 11 height 11
checkbox input "true"
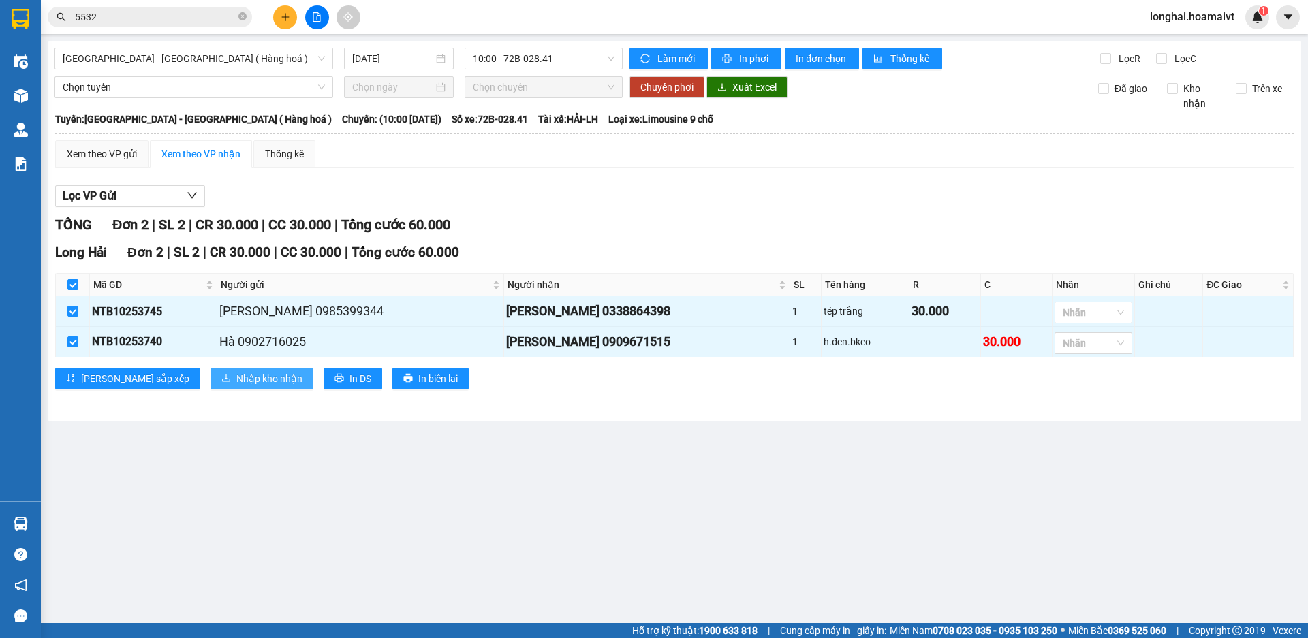
click at [236, 382] on span "Nhập kho nhận" at bounding box center [269, 378] width 66 height 15
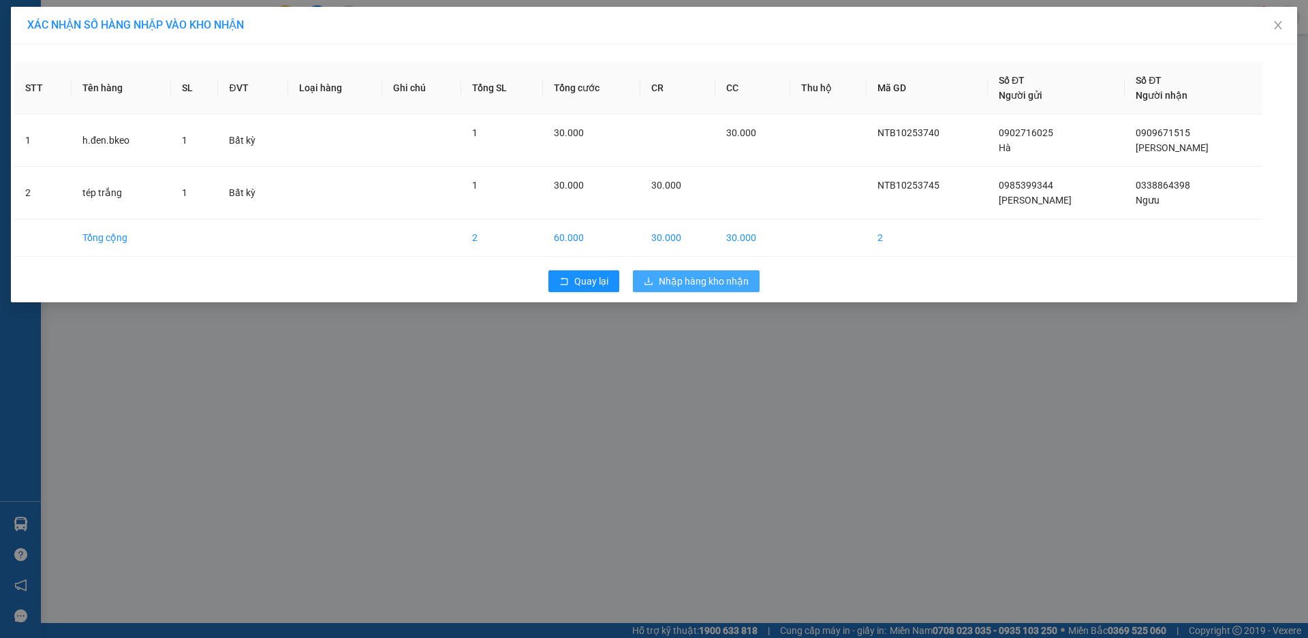
click at [691, 277] on span "Nhập hàng kho nhận" at bounding box center [704, 281] width 90 height 15
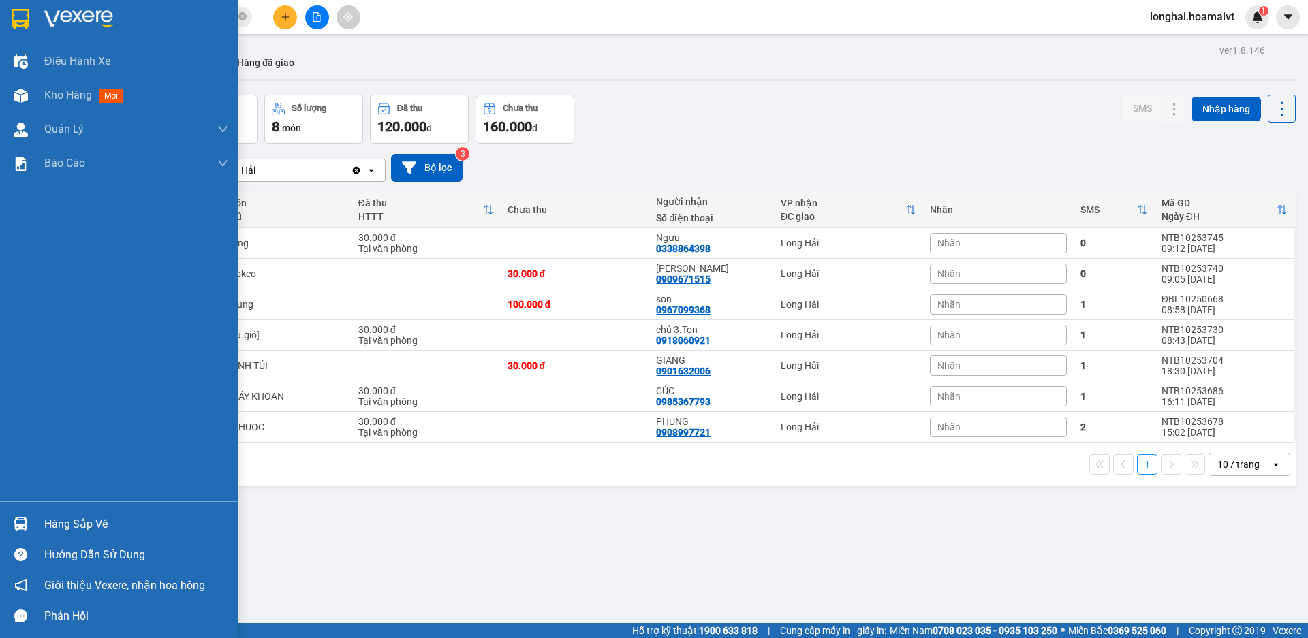
click at [69, 520] on div "Hàng sắp về" at bounding box center [136, 524] width 184 height 20
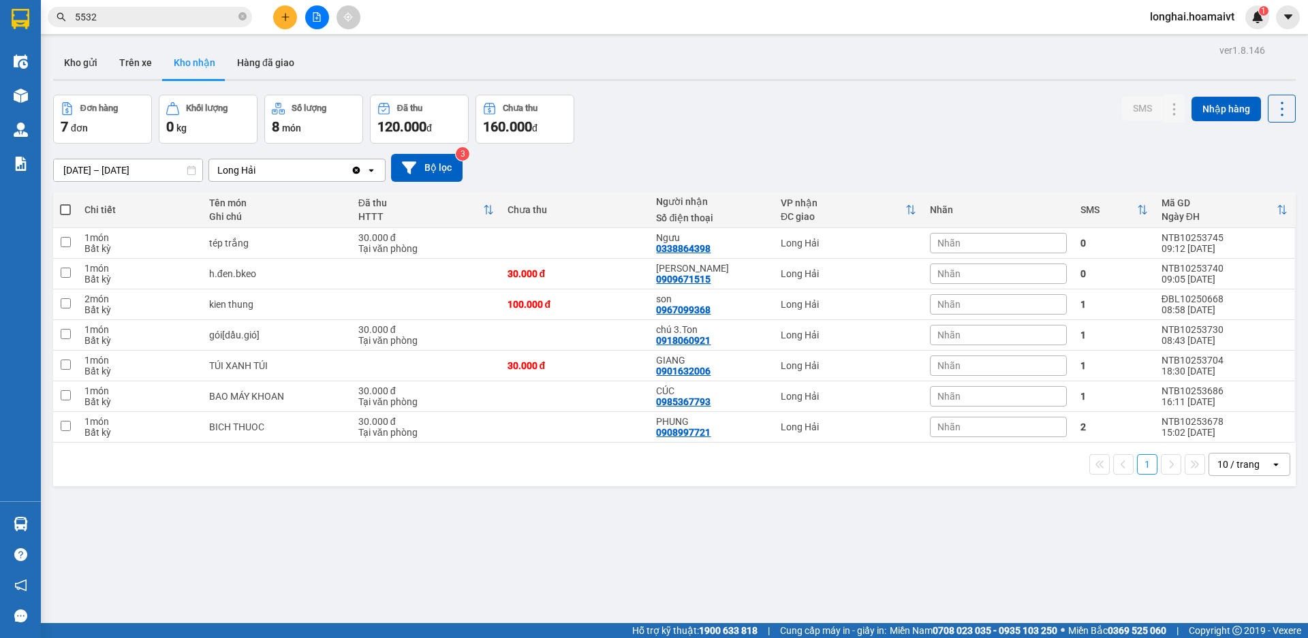
click at [682, 553] on section "Kết quả [PERSON_NAME] ( 823 ) Bộ lọc Mã ĐH Trạng thái Món hàng Tổng [PERSON_NAM…" at bounding box center [654, 319] width 1308 height 638
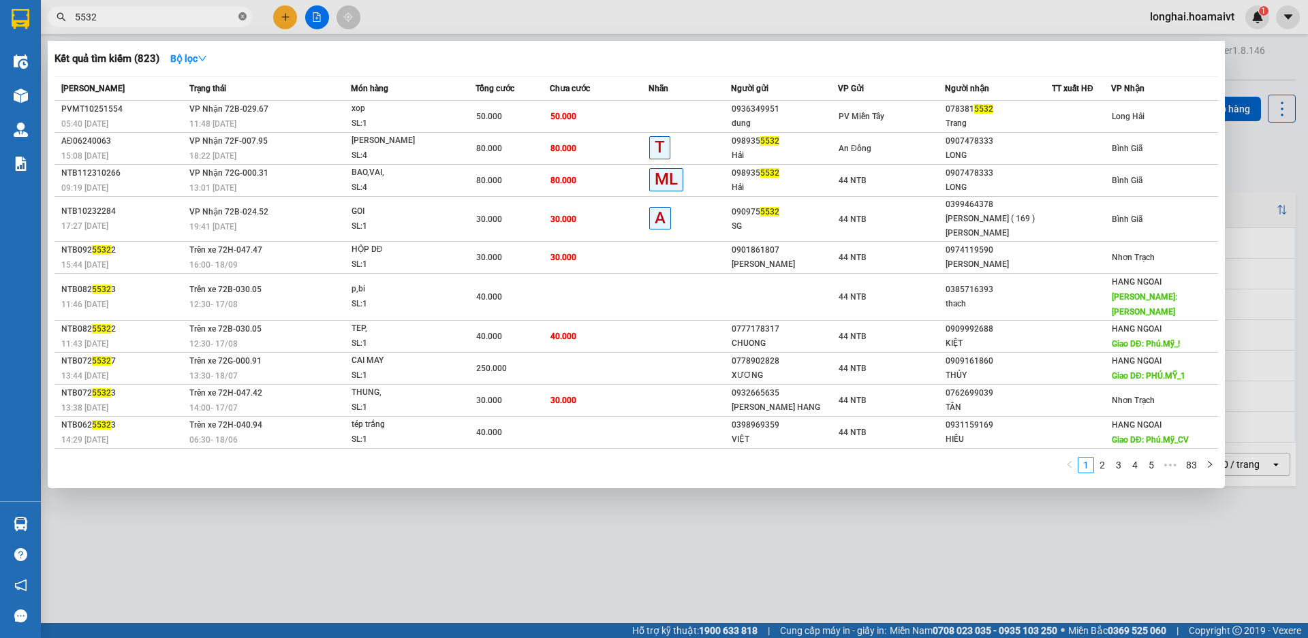
click at [241, 15] on icon "close-circle" at bounding box center [242, 16] width 8 height 8
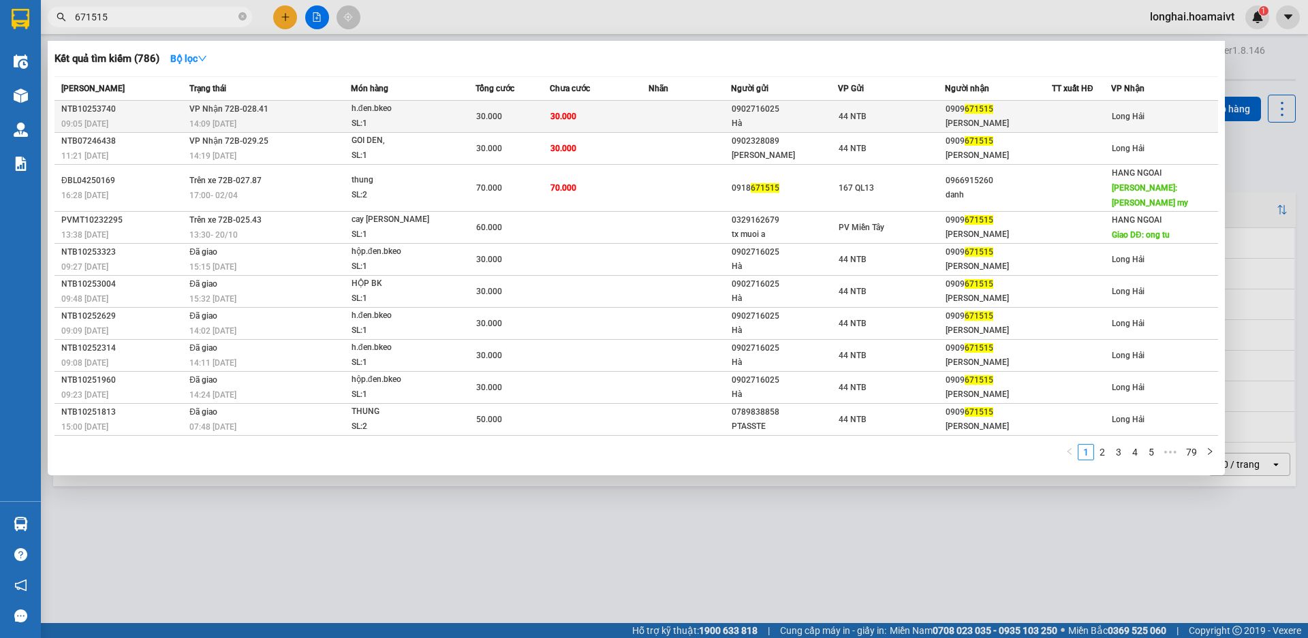
type input "671515"
click at [279, 116] on td "[PERSON_NAME] 72B-028.41 14:09 [DATE]" at bounding box center [268, 117] width 165 height 32
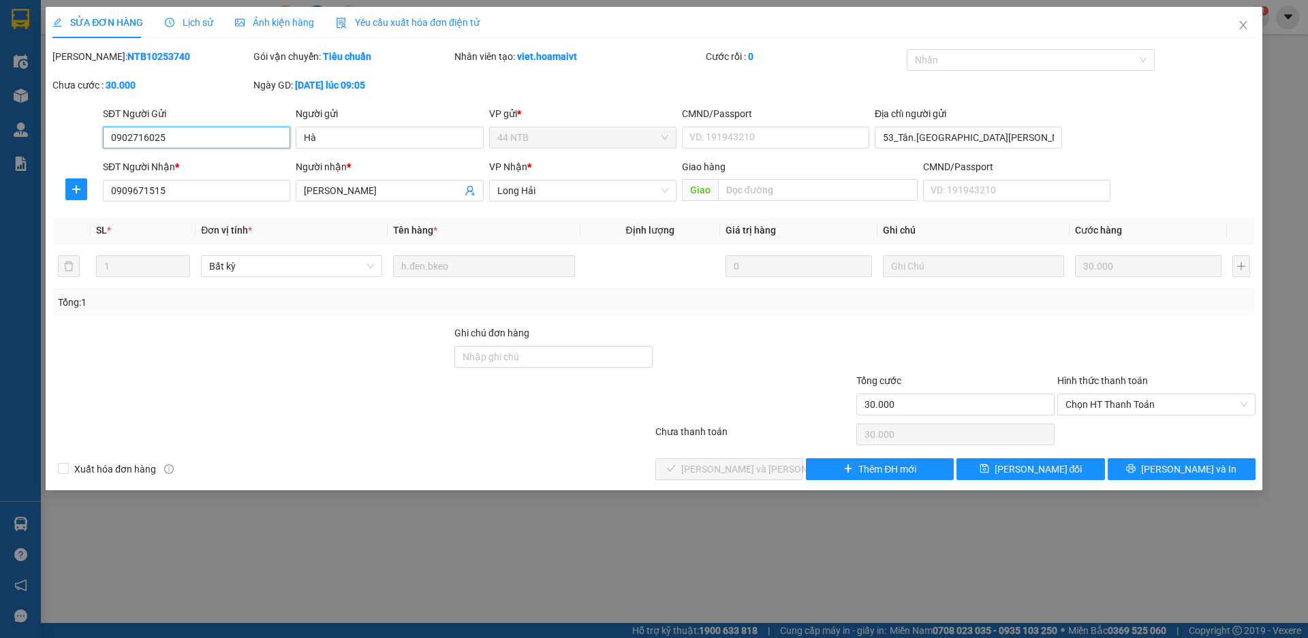
type input "0902716025"
type input "Hà"
type input "53_Tân.[GEOGRAPHIC_DATA][PERSON_NAME]"
type input "0909671515"
type input "[PERSON_NAME]"
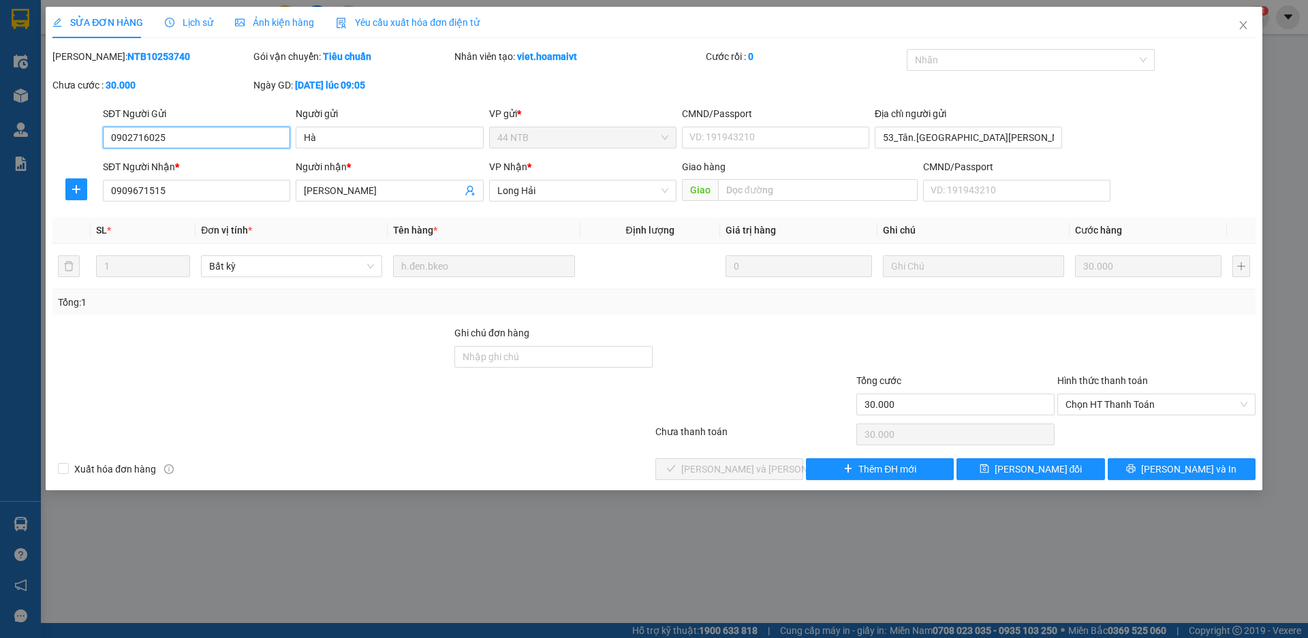
type input "30.000"
click at [1181, 406] on span "Chọn HT Thanh Toán" at bounding box center [1157, 405] width 182 height 20
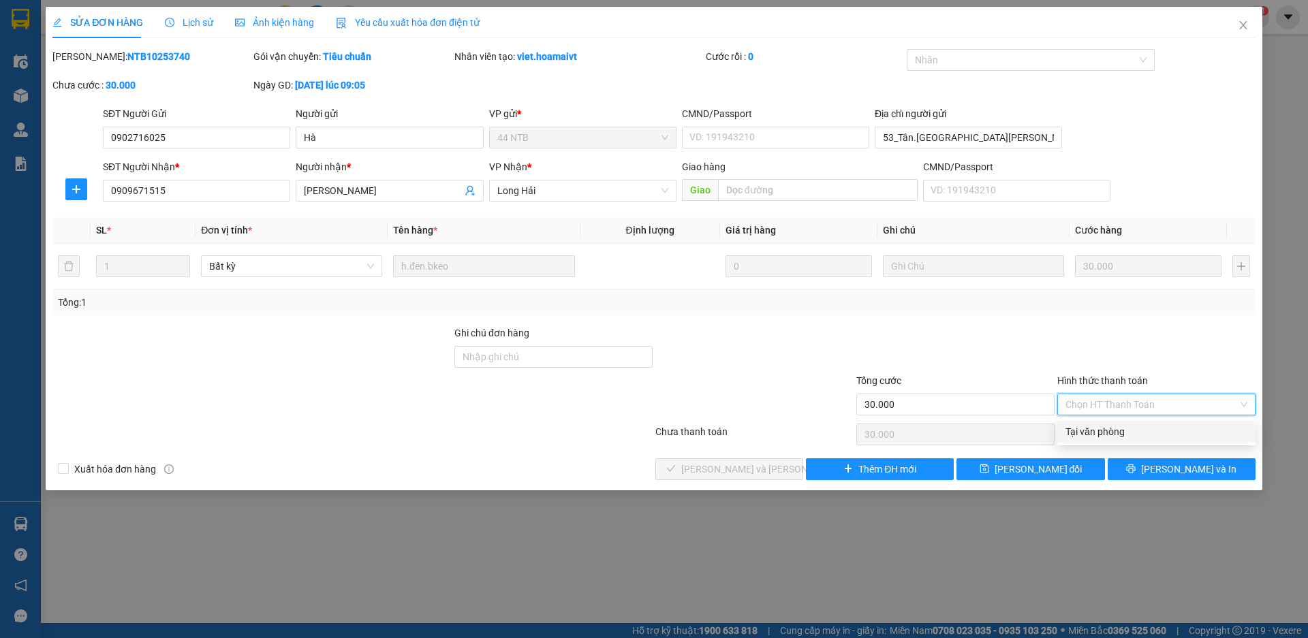
click at [1099, 431] on div "Tại văn phòng" at bounding box center [1157, 432] width 182 height 15
type input "0"
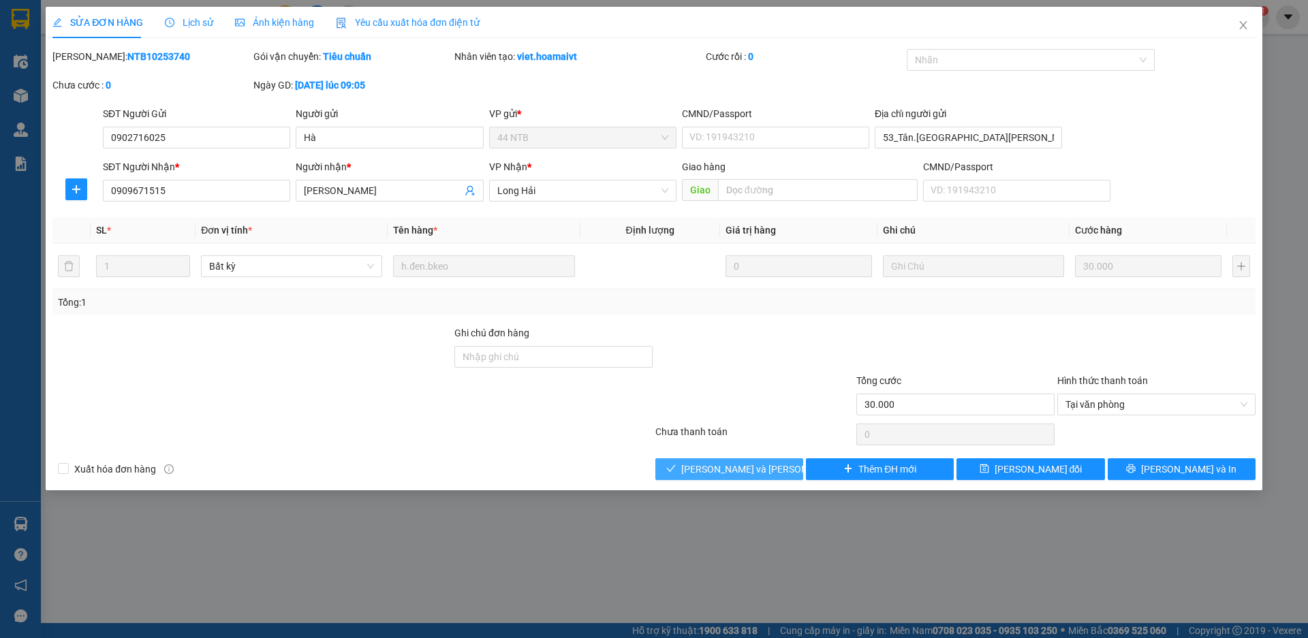
click at [733, 479] on button "[PERSON_NAME] và [PERSON_NAME] hàng" at bounding box center [730, 470] width 148 height 22
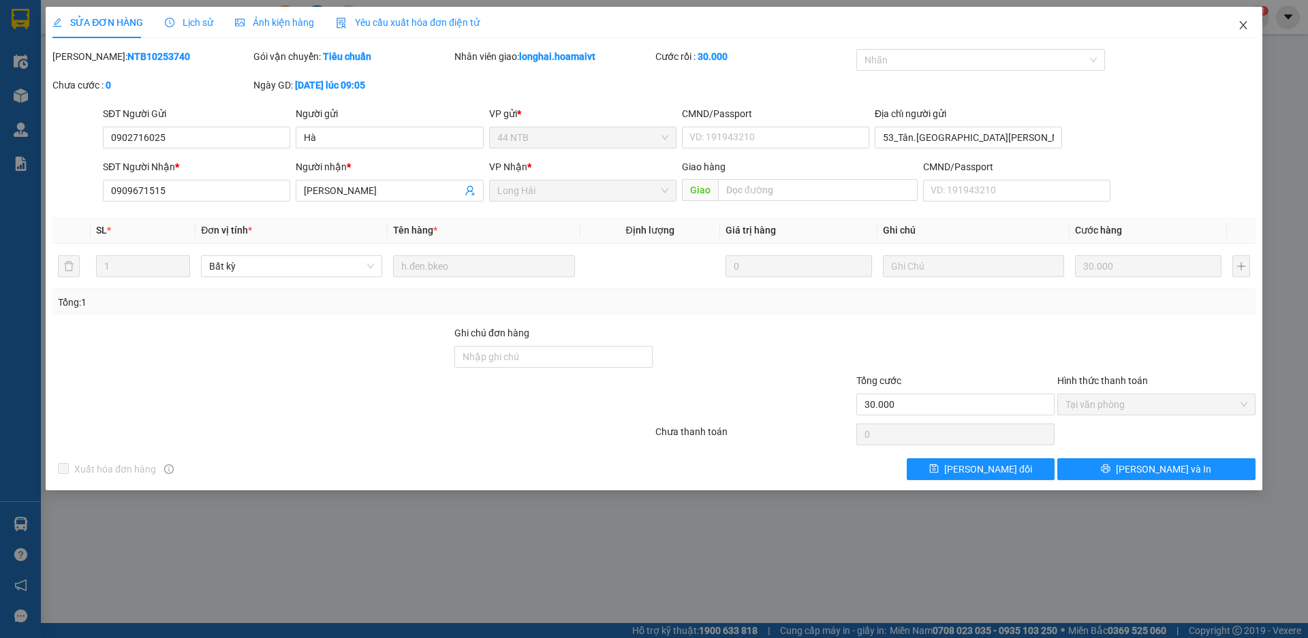
click at [1242, 28] on icon "close" at bounding box center [1242, 25] width 7 height 8
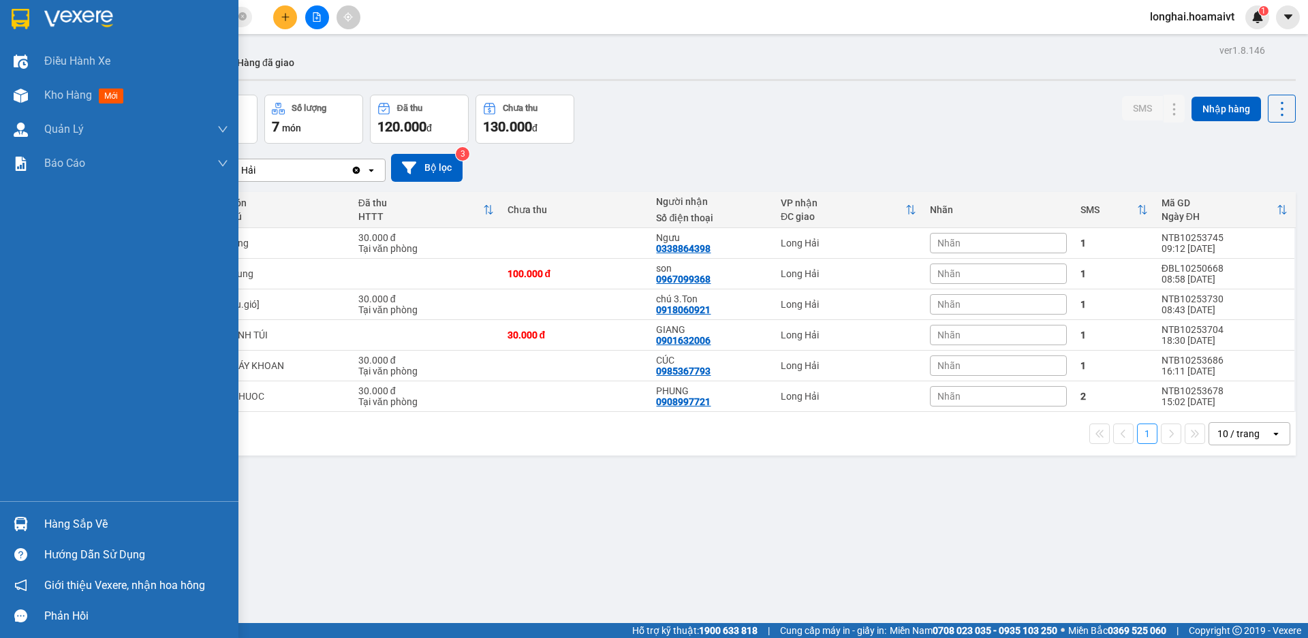
click at [59, 526] on div "Hàng sắp về" at bounding box center [136, 524] width 184 height 20
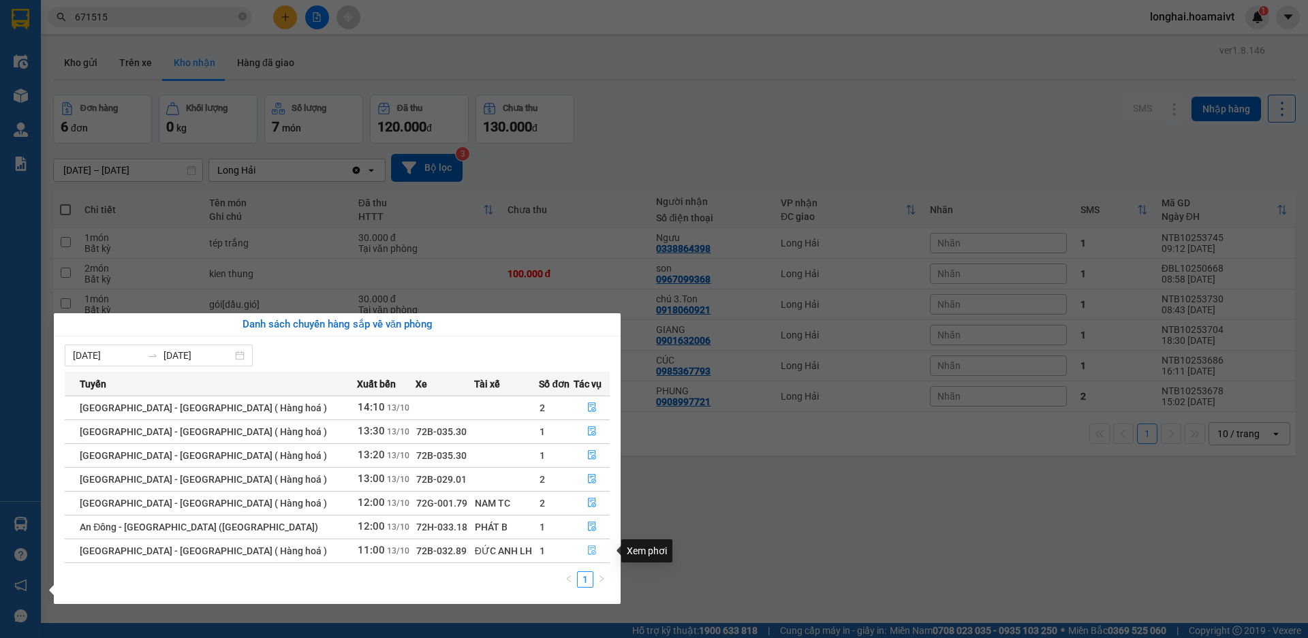
click at [589, 555] on icon "file-done" at bounding box center [592, 551] width 10 height 10
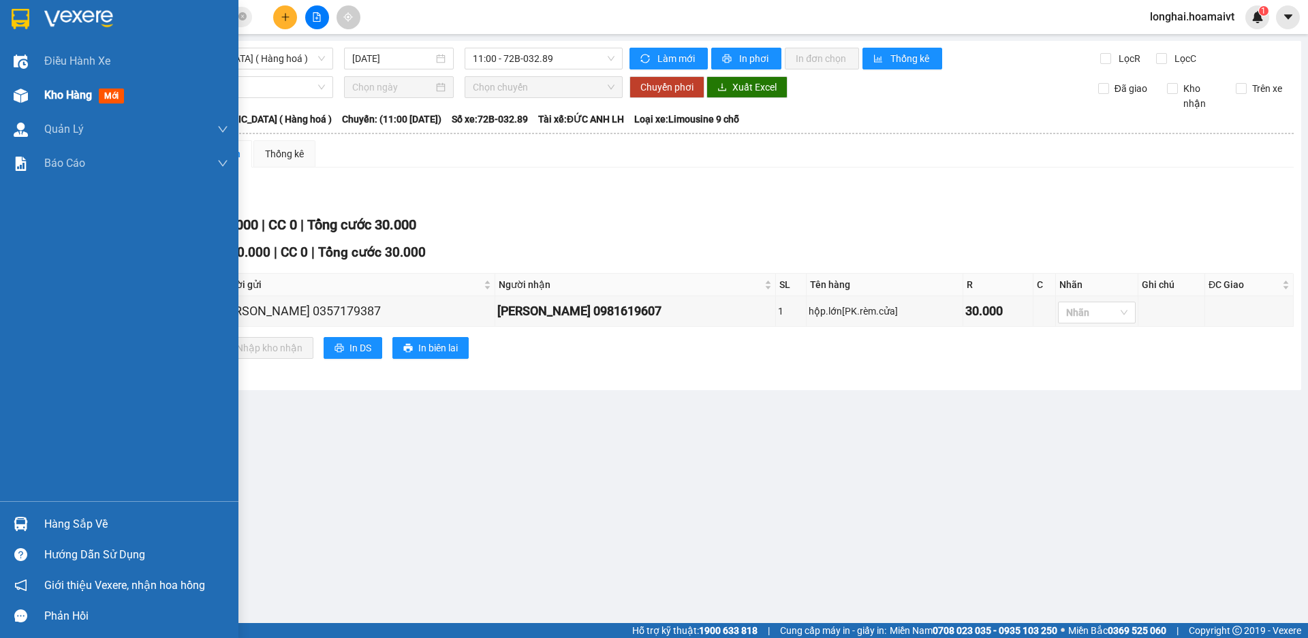
click at [55, 97] on span "Kho hàng" at bounding box center [68, 95] width 48 height 13
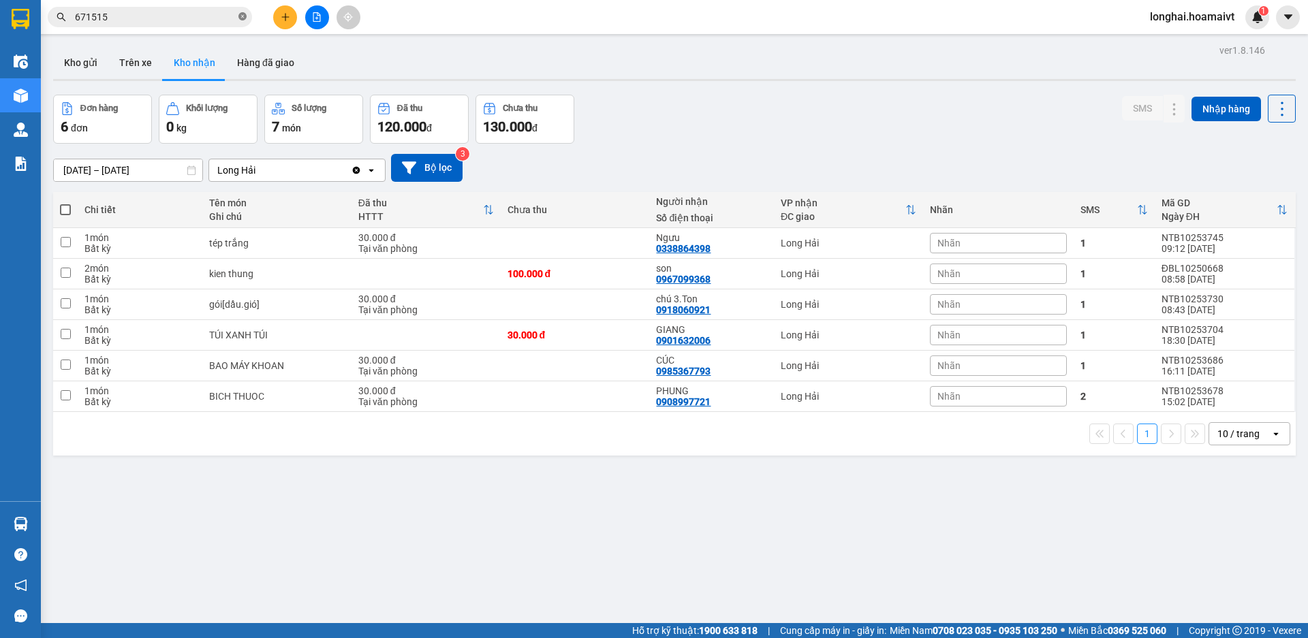
click at [242, 15] on icon "close-circle" at bounding box center [242, 16] width 8 height 8
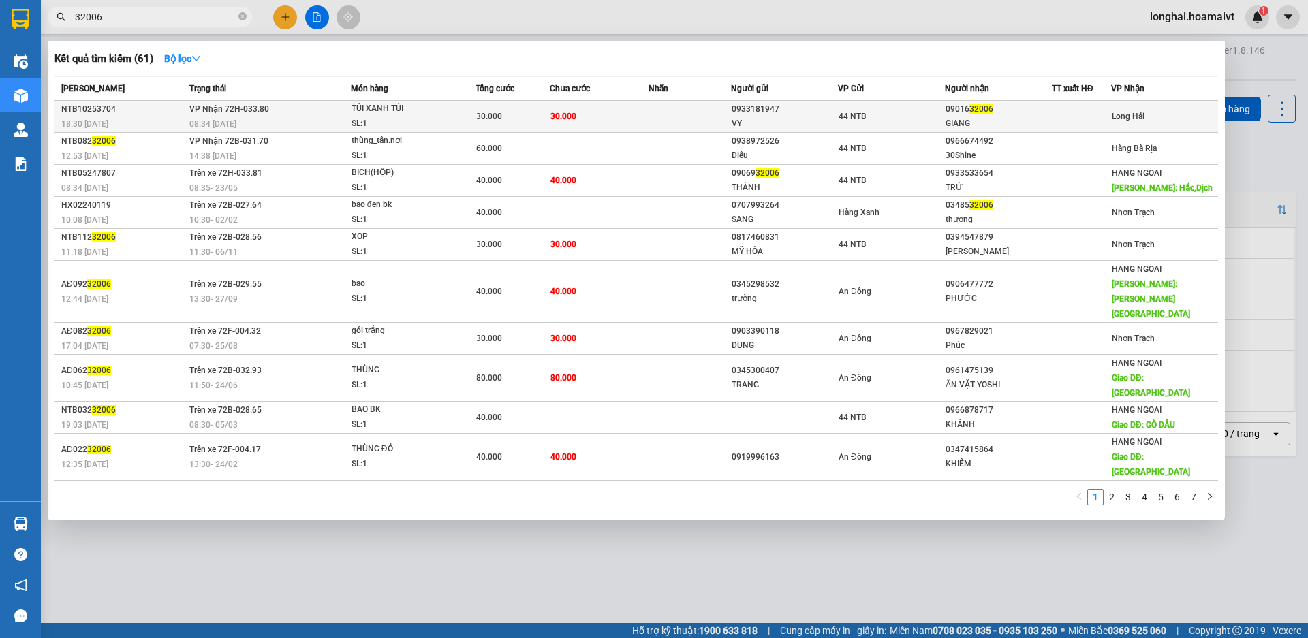
type input "32006"
click at [449, 118] on div "SL: 1" at bounding box center [403, 124] width 102 height 15
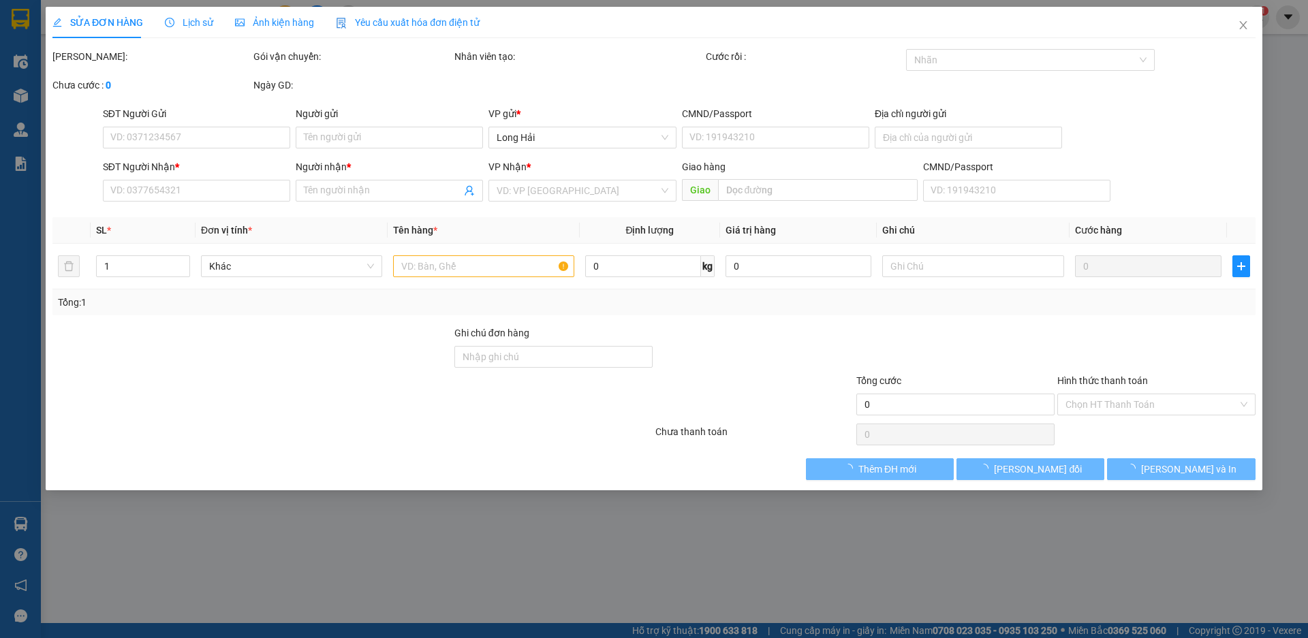
type input "0933181947"
type input "VY"
type input "20 DG45 F6 Q4 TPHCM"
type input "0901632006"
type input "GIANG"
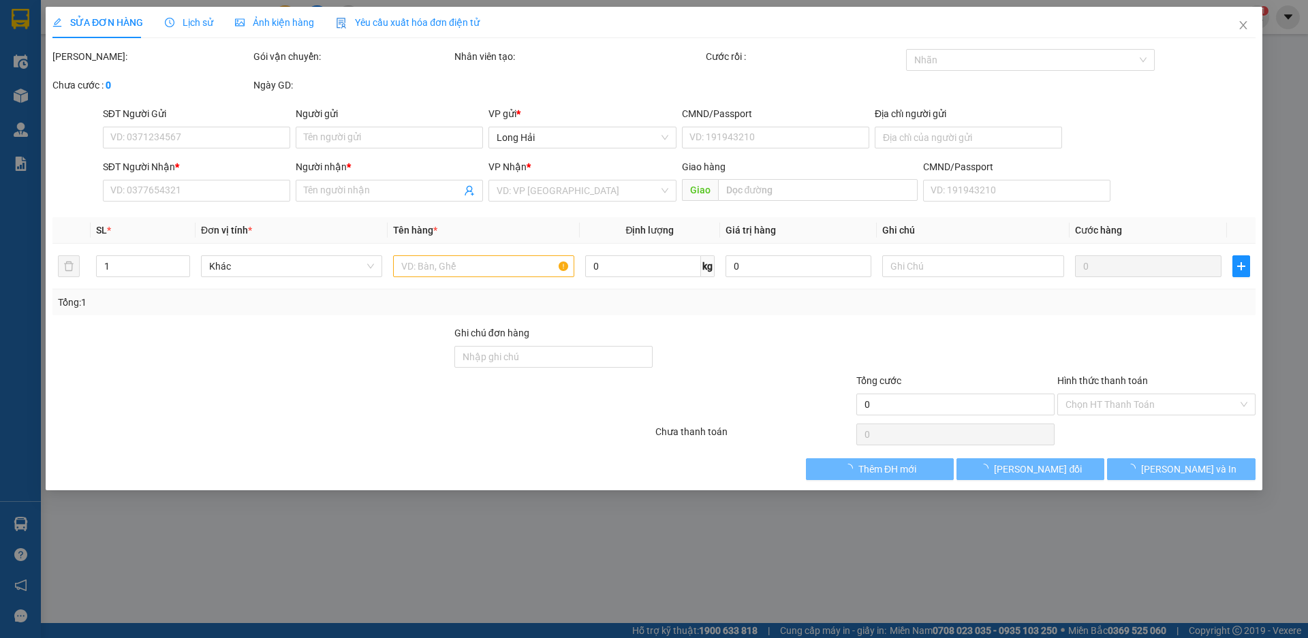
type input "30.000"
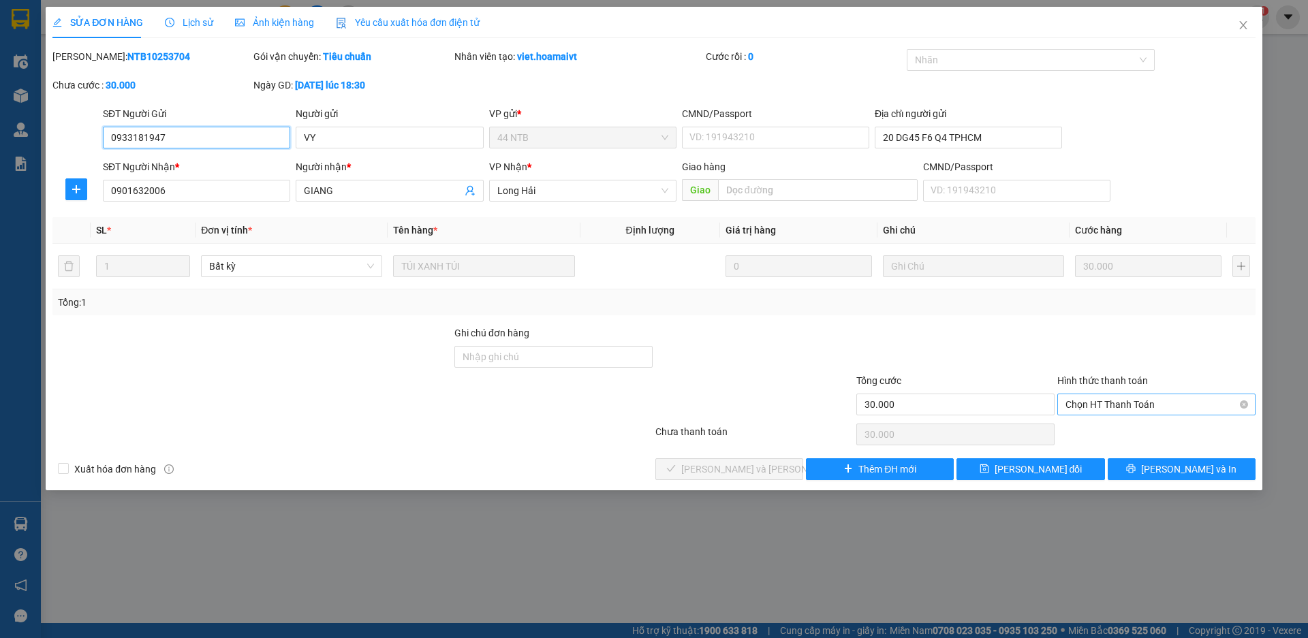
click at [1081, 409] on span "Chọn HT Thanh Toán" at bounding box center [1157, 405] width 182 height 20
click at [1081, 433] on div "Tại văn phòng" at bounding box center [1157, 432] width 182 height 15
type input "0"
click at [786, 468] on button "[PERSON_NAME] và [PERSON_NAME] hàng" at bounding box center [730, 470] width 148 height 22
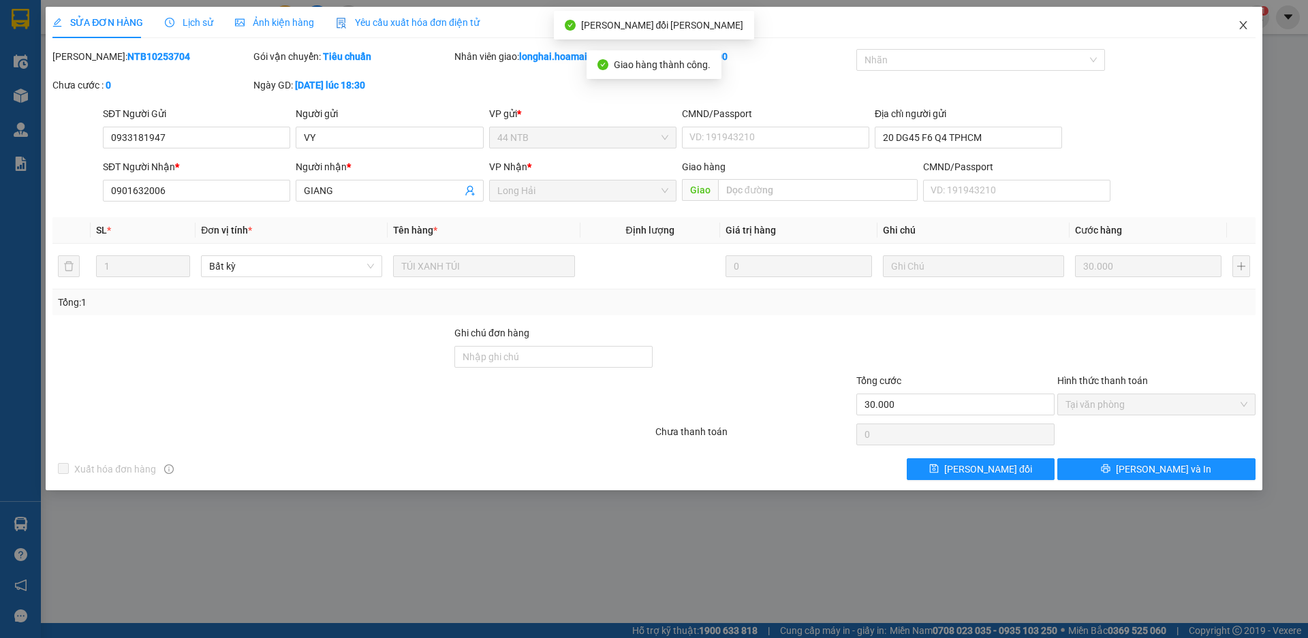
click at [1240, 25] on icon "close" at bounding box center [1243, 25] width 11 height 11
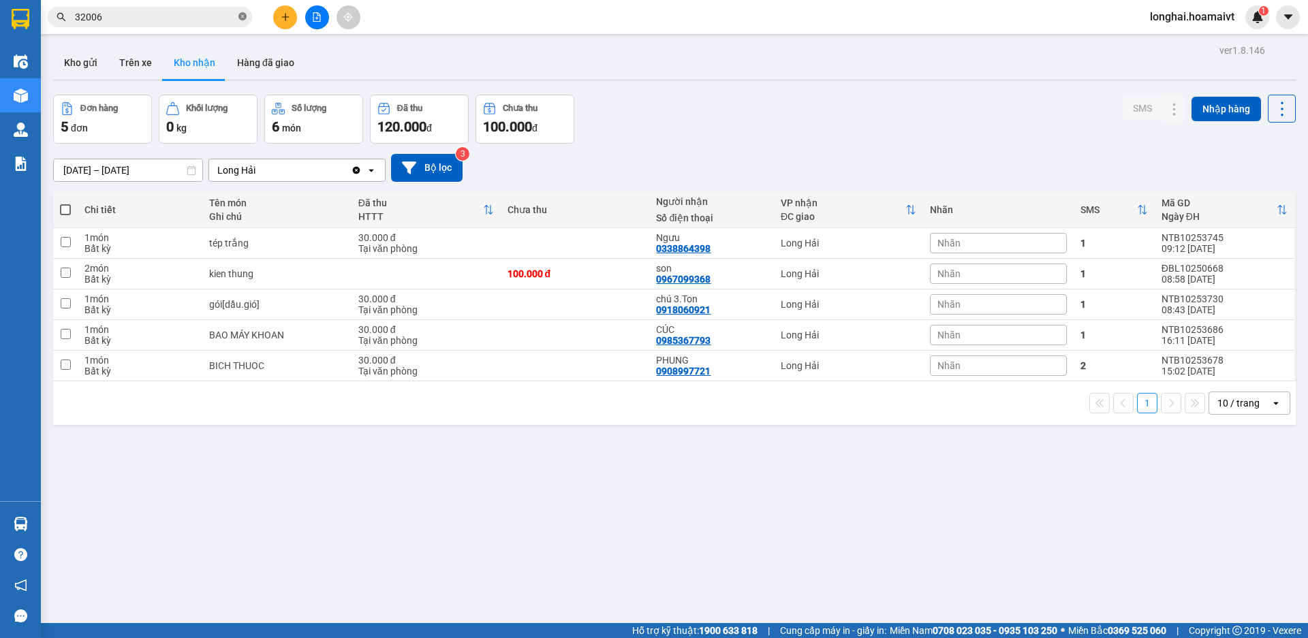
click at [245, 16] on icon "close-circle" at bounding box center [242, 16] width 8 height 8
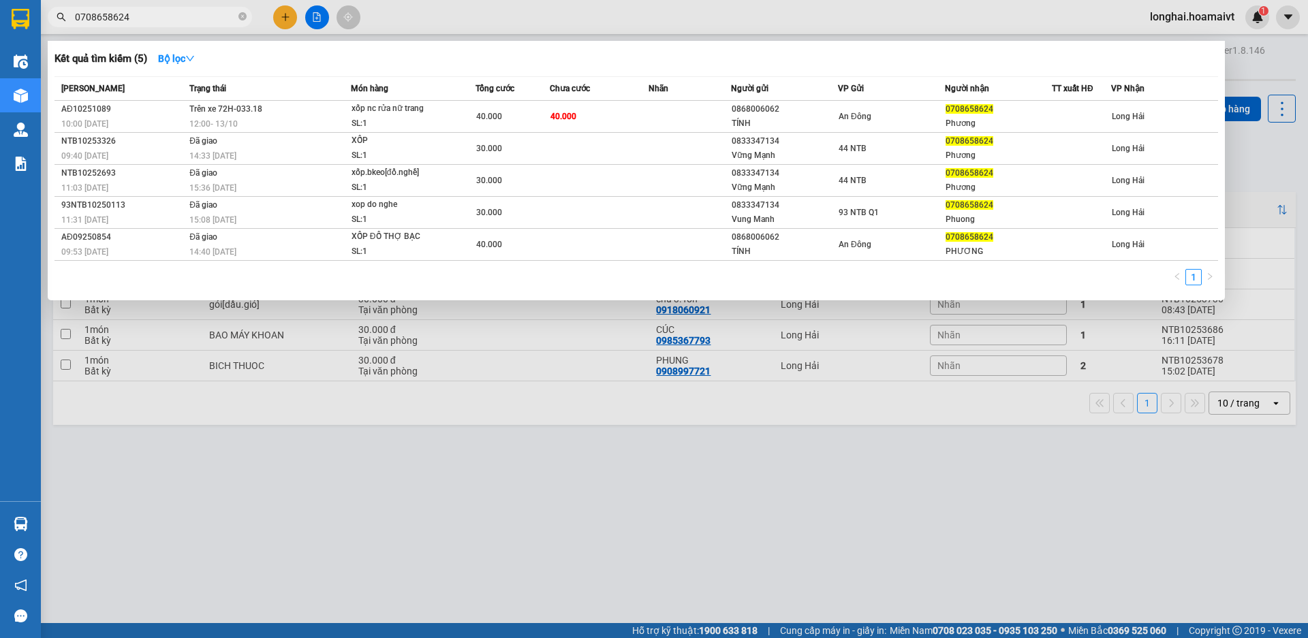
type input "0708658624"
click at [311, 572] on div at bounding box center [654, 319] width 1308 height 638
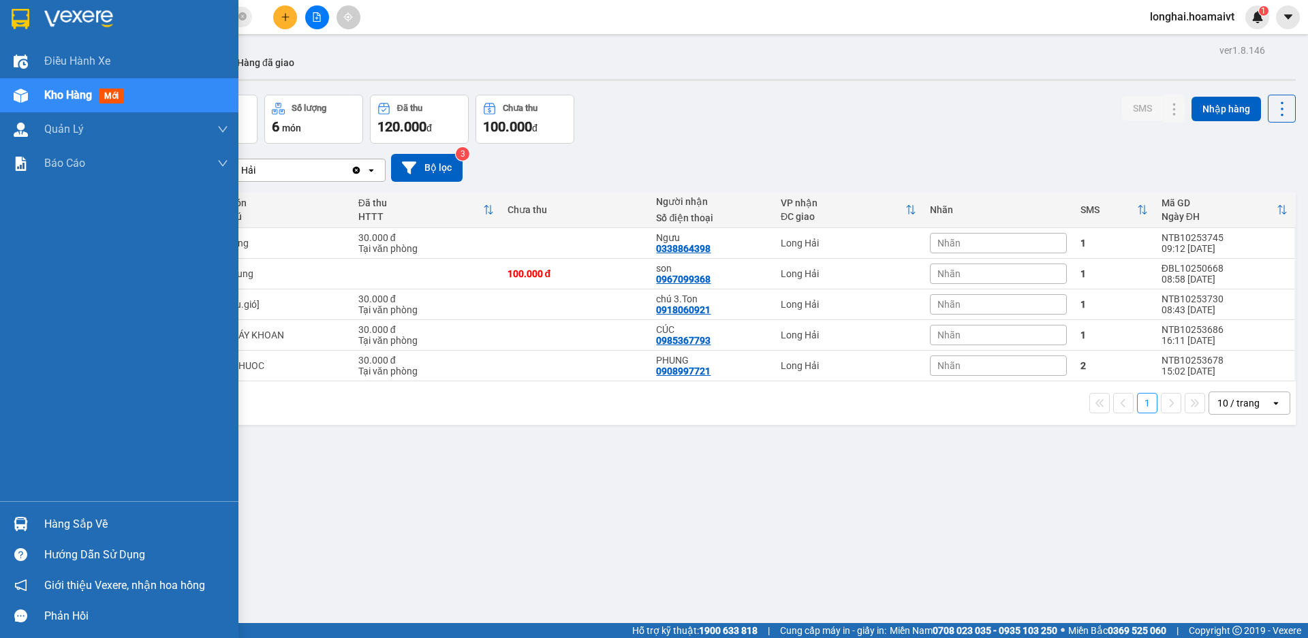
click at [68, 529] on div "Hàng sắp về" at bounding box center [136, 524] width 184 height 20
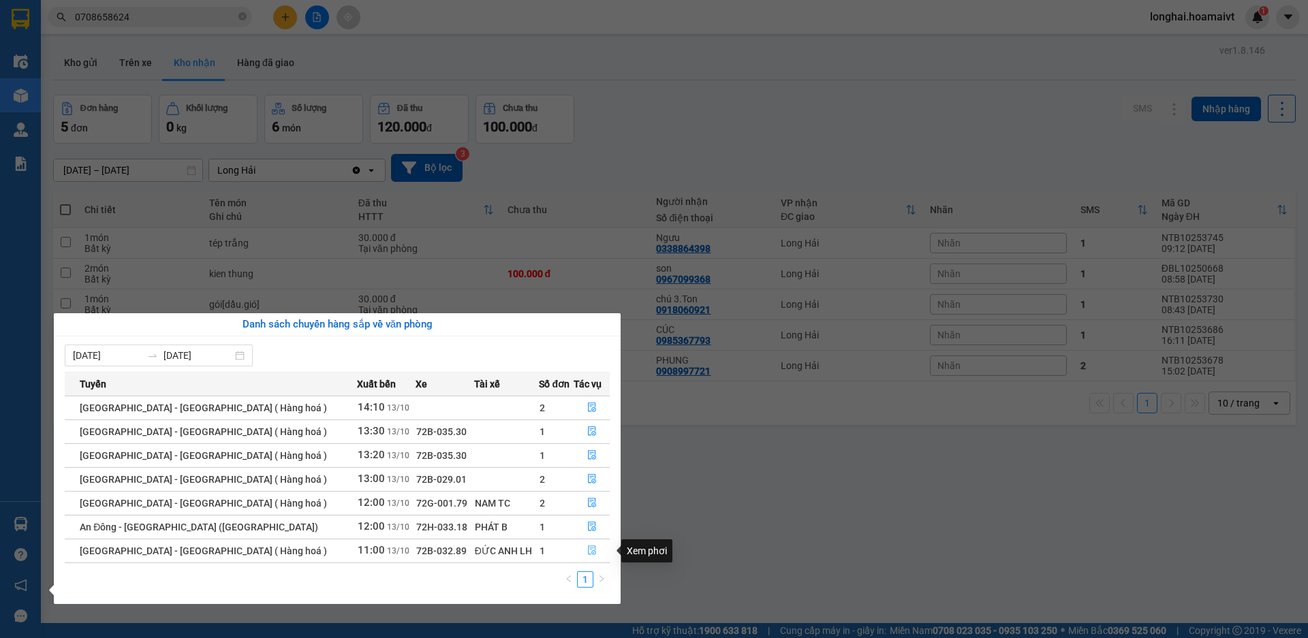
click at [588, 552] on icon "file-done" at bounding box center [592, 551] width 8 height 10
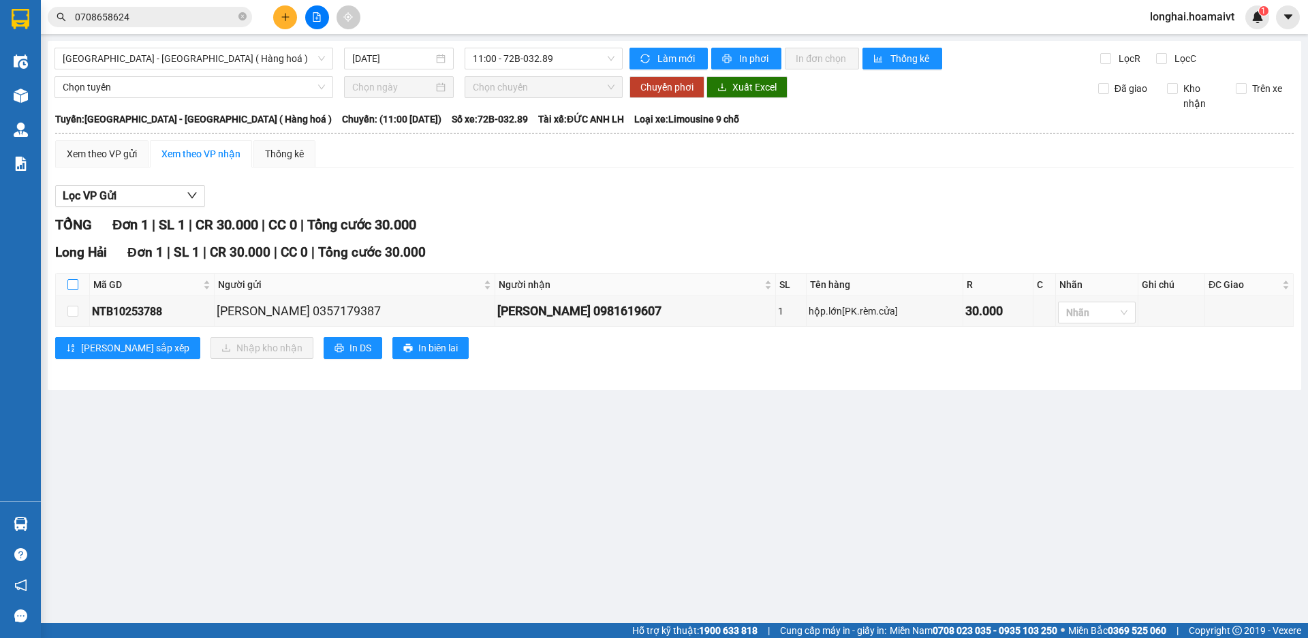
click at [71, 285] on input "checkbox" at bounding box center [72, 284] width 11 height 11
checkbox input "true"
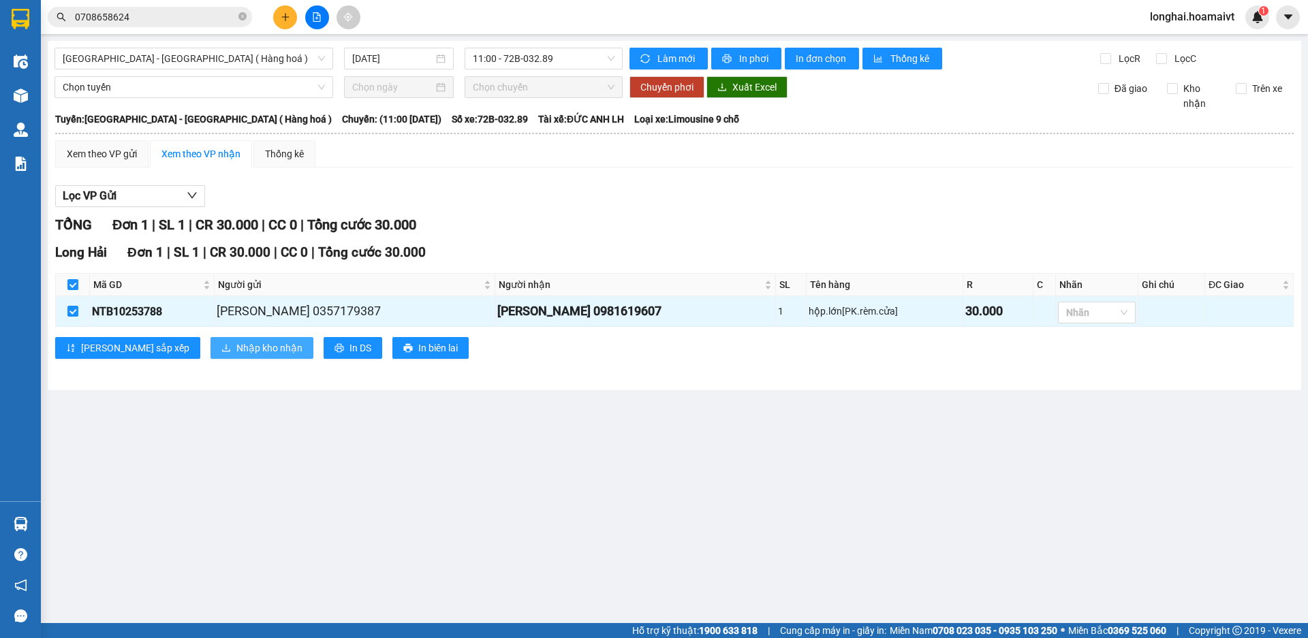
click at [236, 353] on span "Nhập kho nhận" at bounding box center [269, 348] width 66 height 15
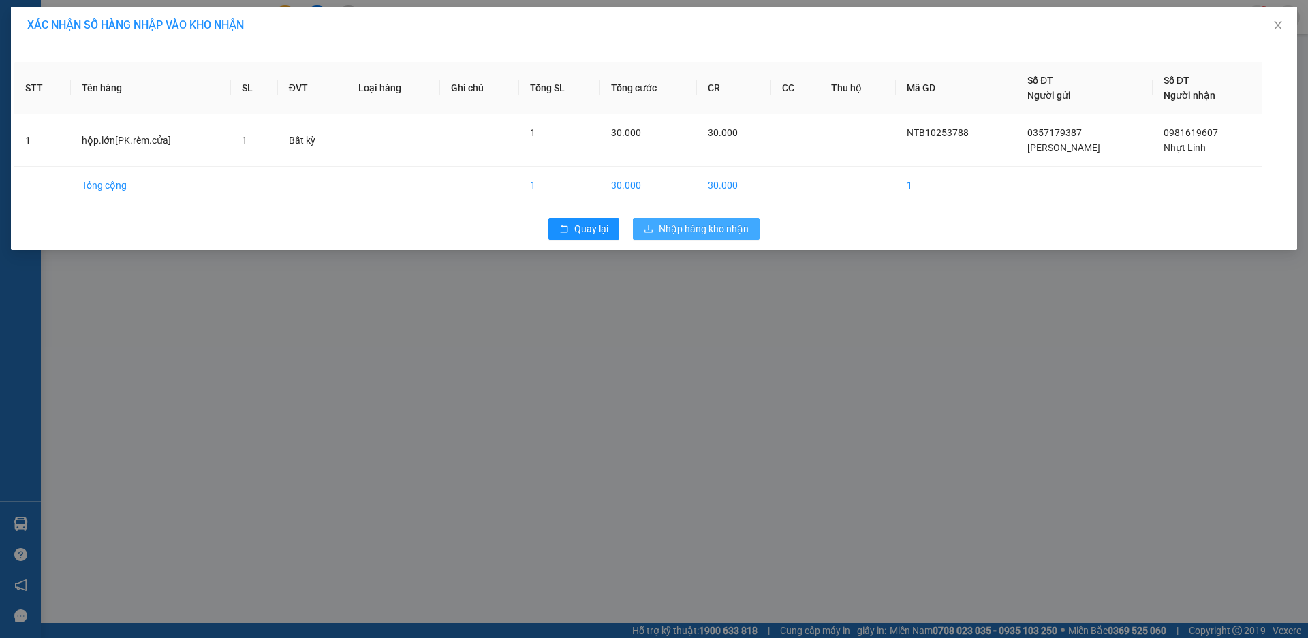
click at [725, 228] on span "Nhập hàng kho nhận" at bounding box center [704, 228] width 90 height 15
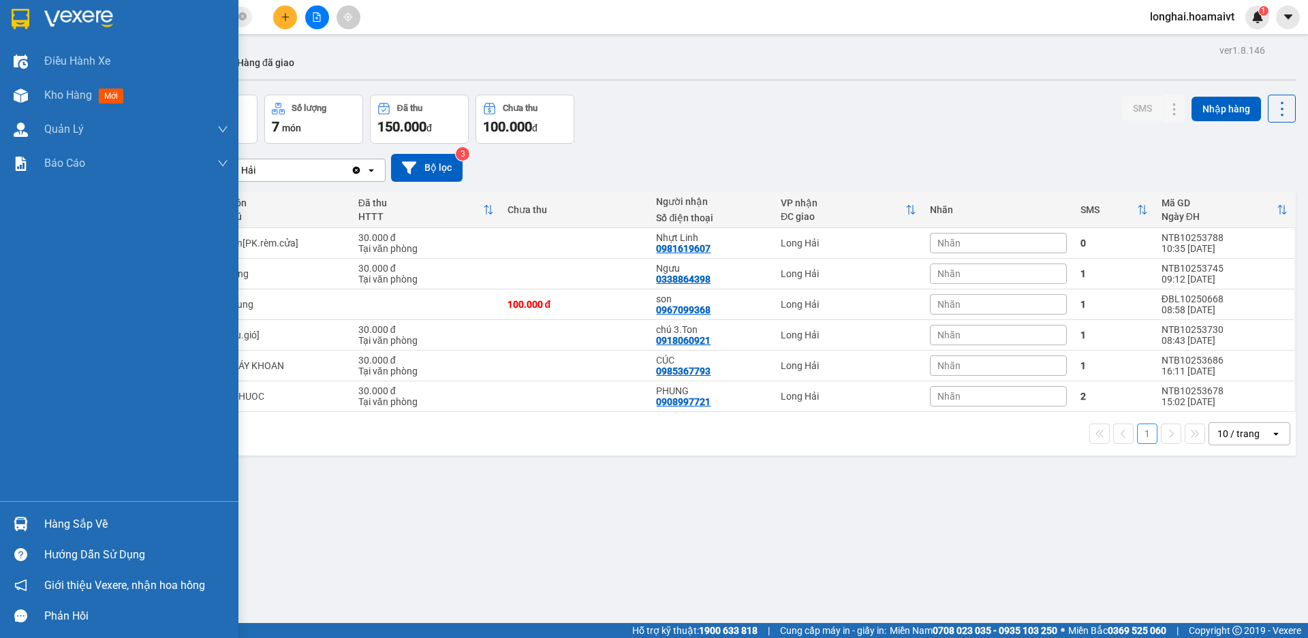
click at [80, 526] on div "Hàng sắp về" at bounding box center [136, 524] width 184 height 20
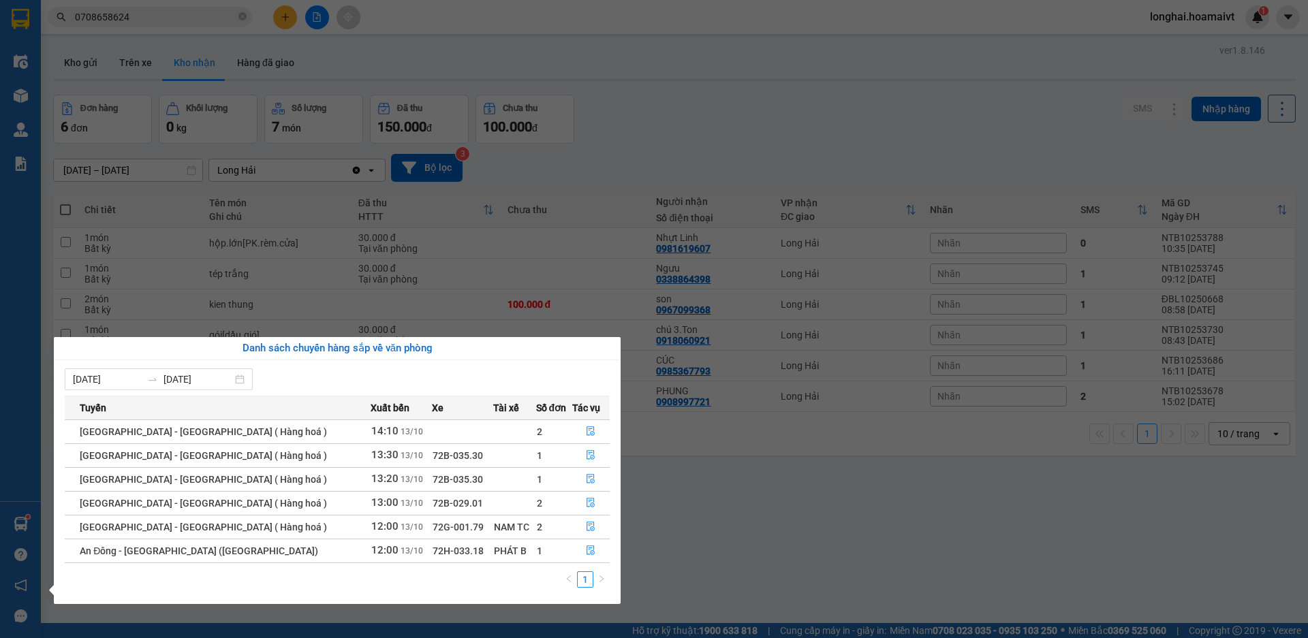
click at [707, 558] on section "Kết quả [PERSON_NAME] ( 5 ) Bộ lọc Mã ĐH Trạng thái Món hàng Tổng [PERSON_NAME]…" at bounding box center [654, 319] width 1308 height 638
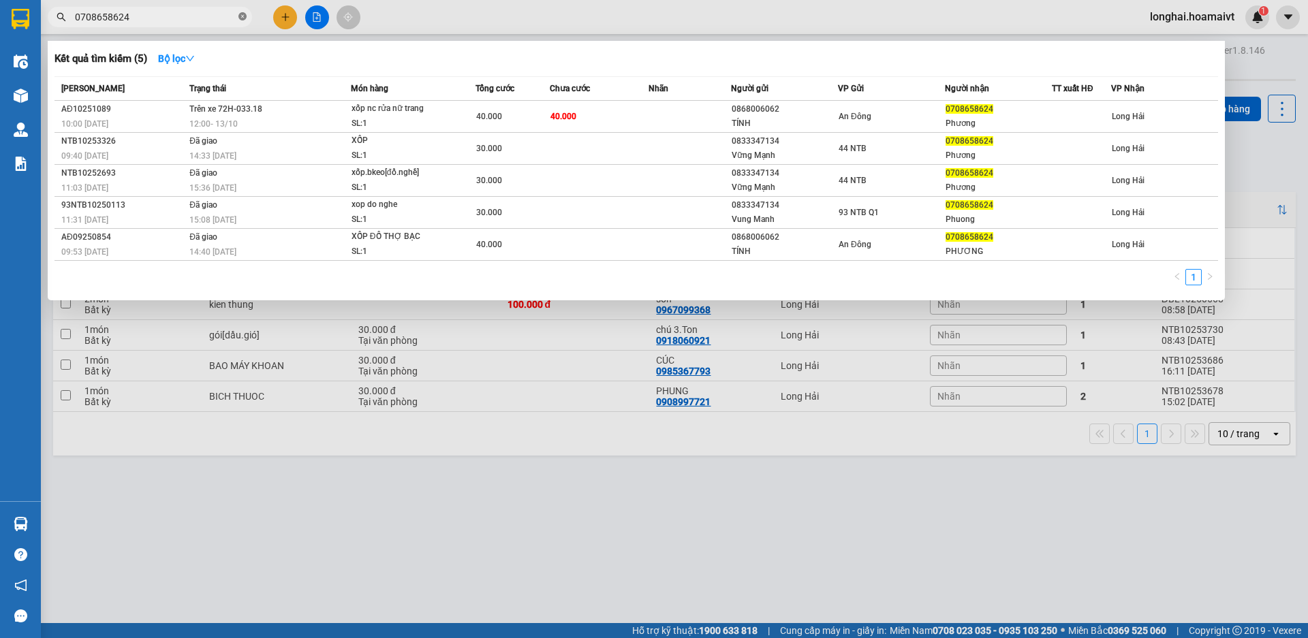
click at [243, 14] on icon "close-circle" at bounding box center [242, 16] width 8 height 8
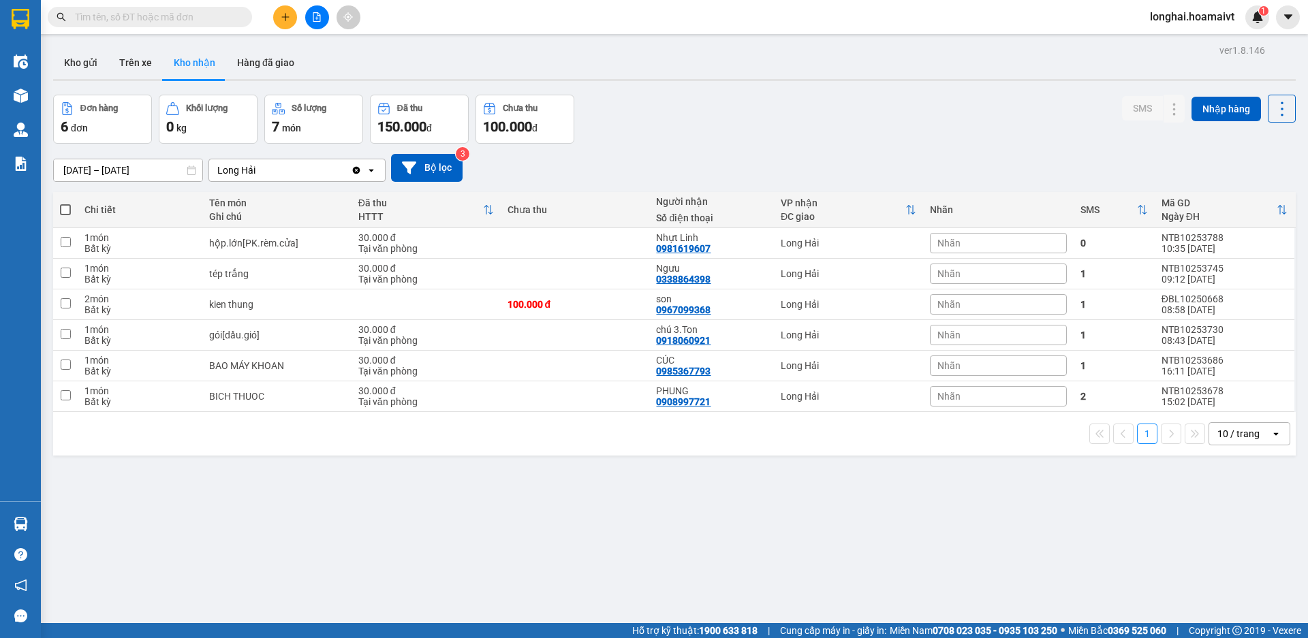
click at [194, 13] on input "text" at bounding box center [155, 17] width 161 height 15
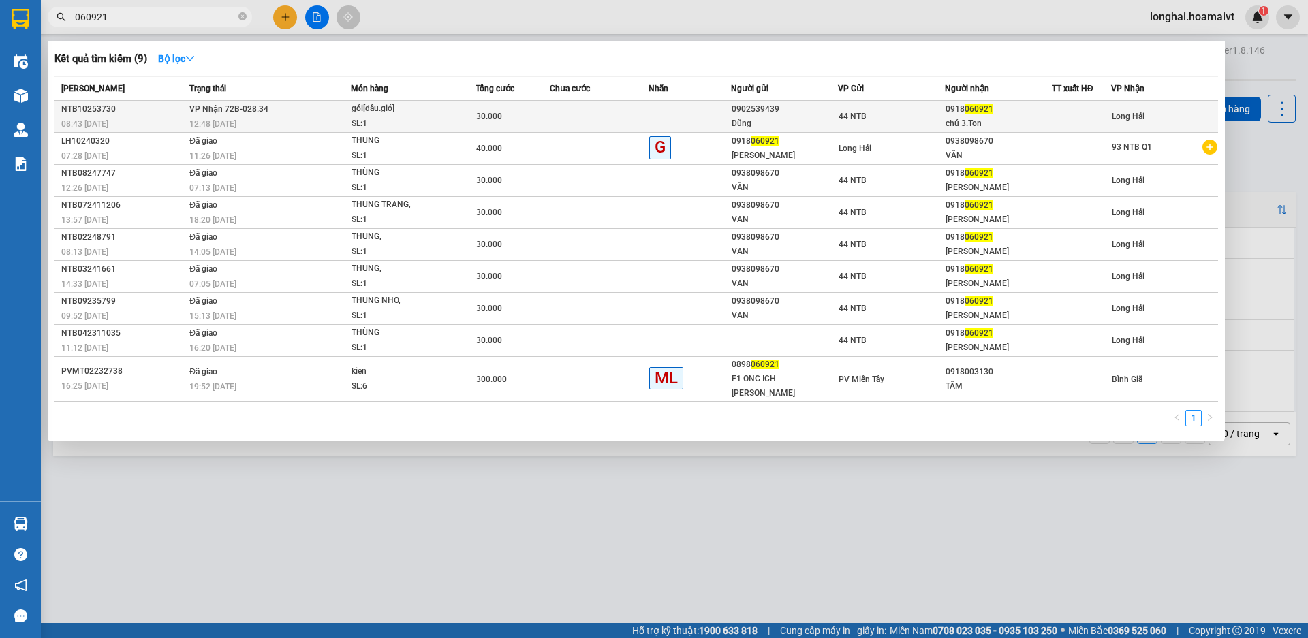
type input "060921"
click at [370, 118] on div "SL: 1" at bounding box center [403, 124] width 102 height 15
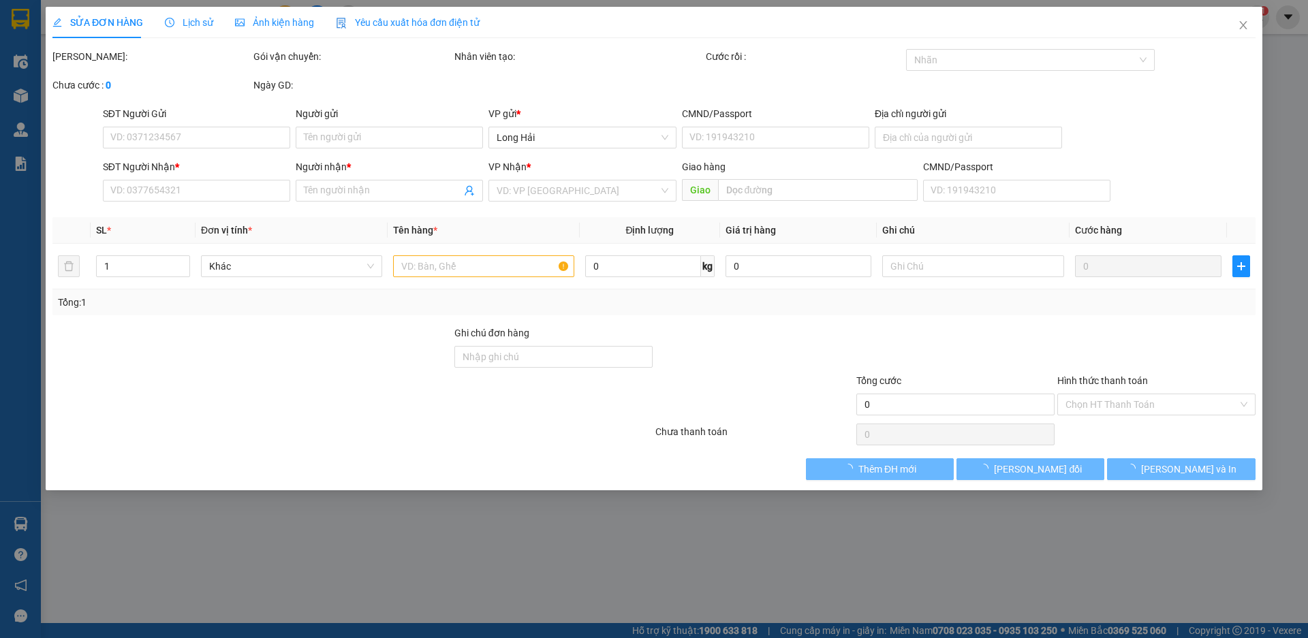
type input "0902539439"
type input "Dũng"
type input "079085017778"
type input "0918060921"
type input "chú 3.Ton"
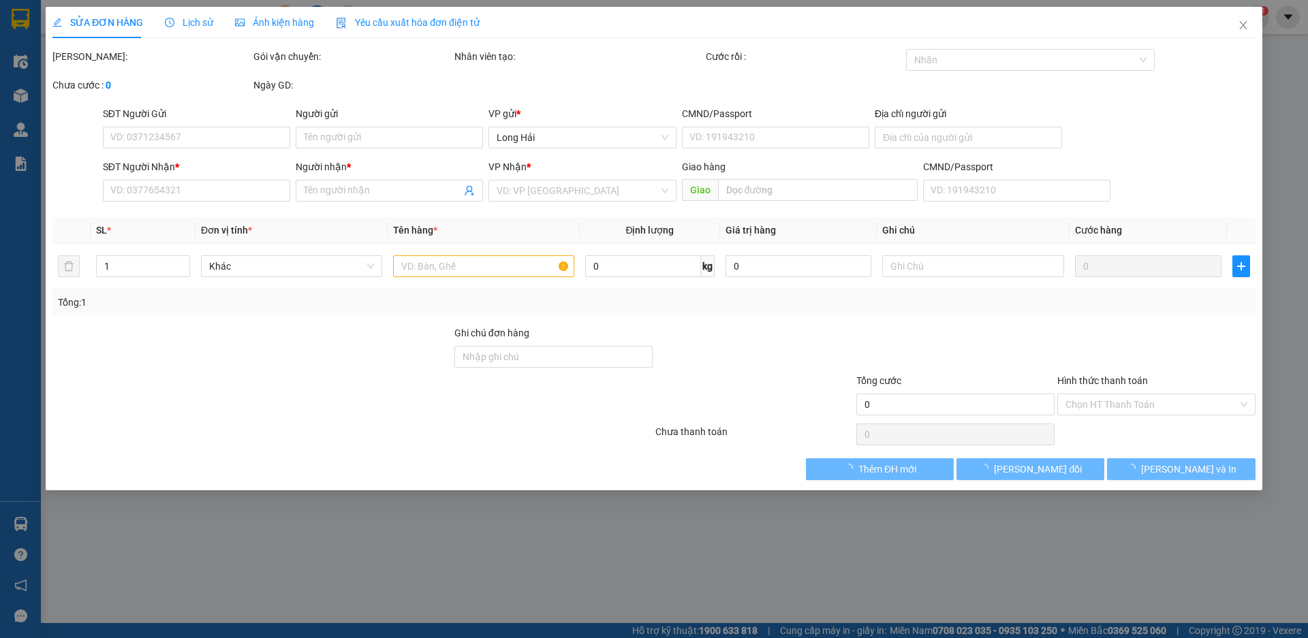
type input "30.000"
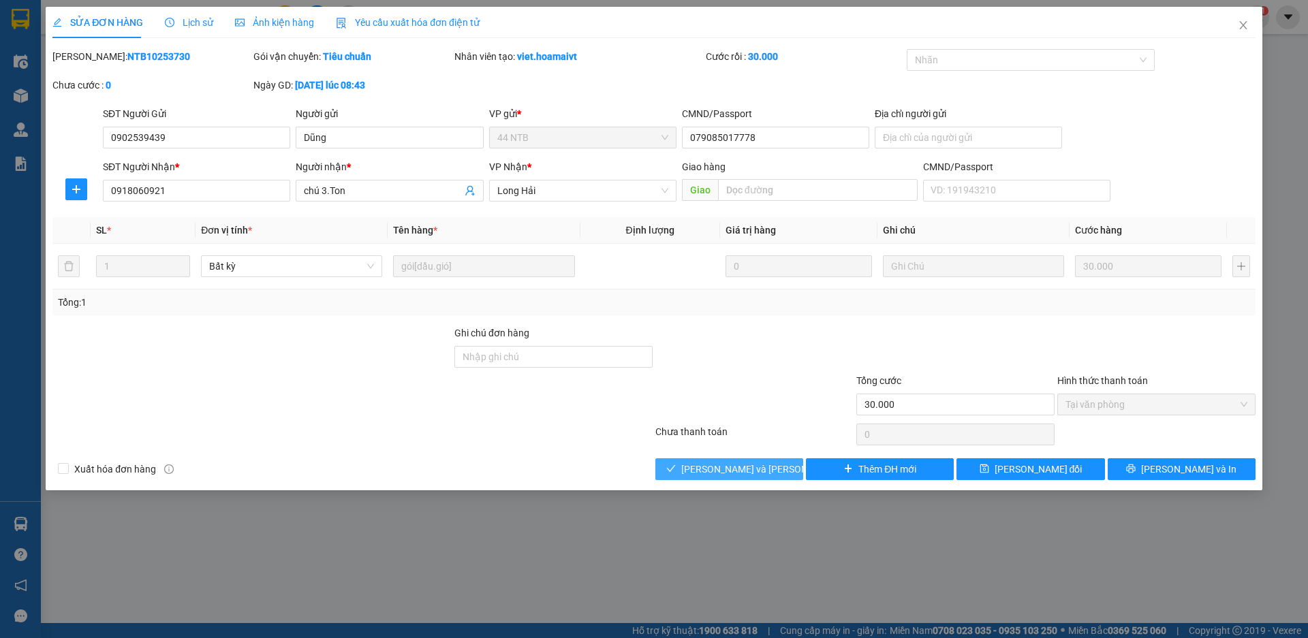
click at [737, 471] on span "[PERSON_NAME] và [PERSON_NAME] hàng" at bounding box center [773, 469] width 184 height 15
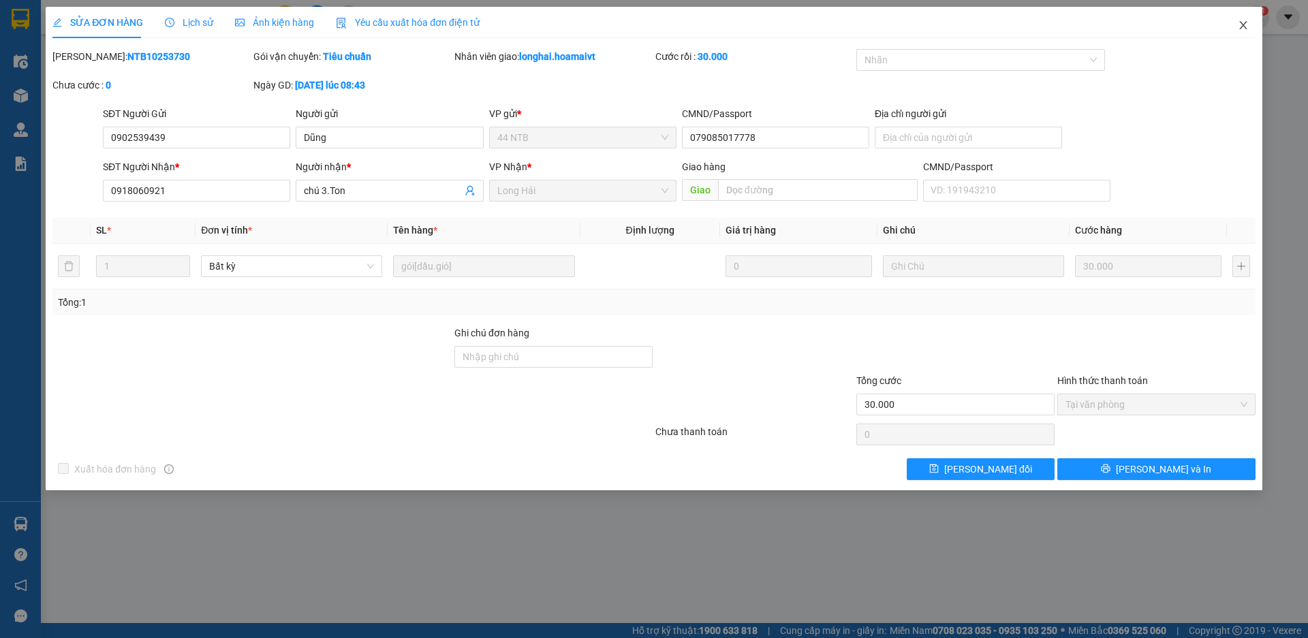
click at [1244, 30] on icon "close" at bounding box center [1243, 25] width 11 height 11
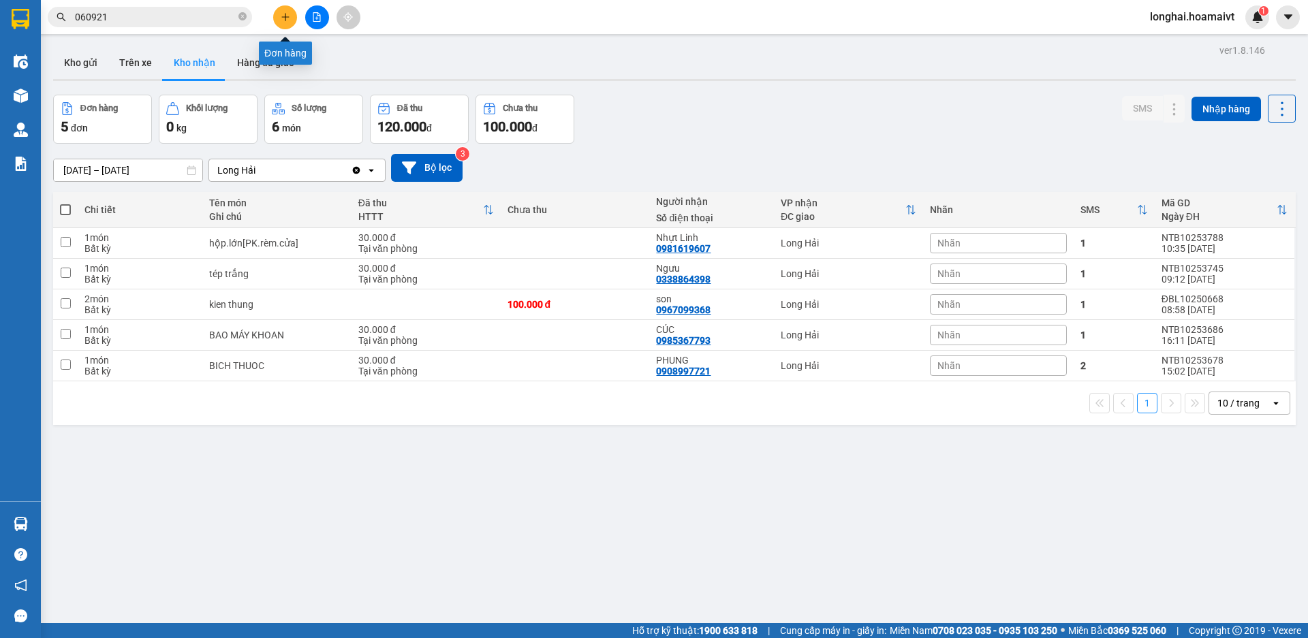
click at [283, 20] on icon "plus" at bounding box center [286, 17] width 10 height 10
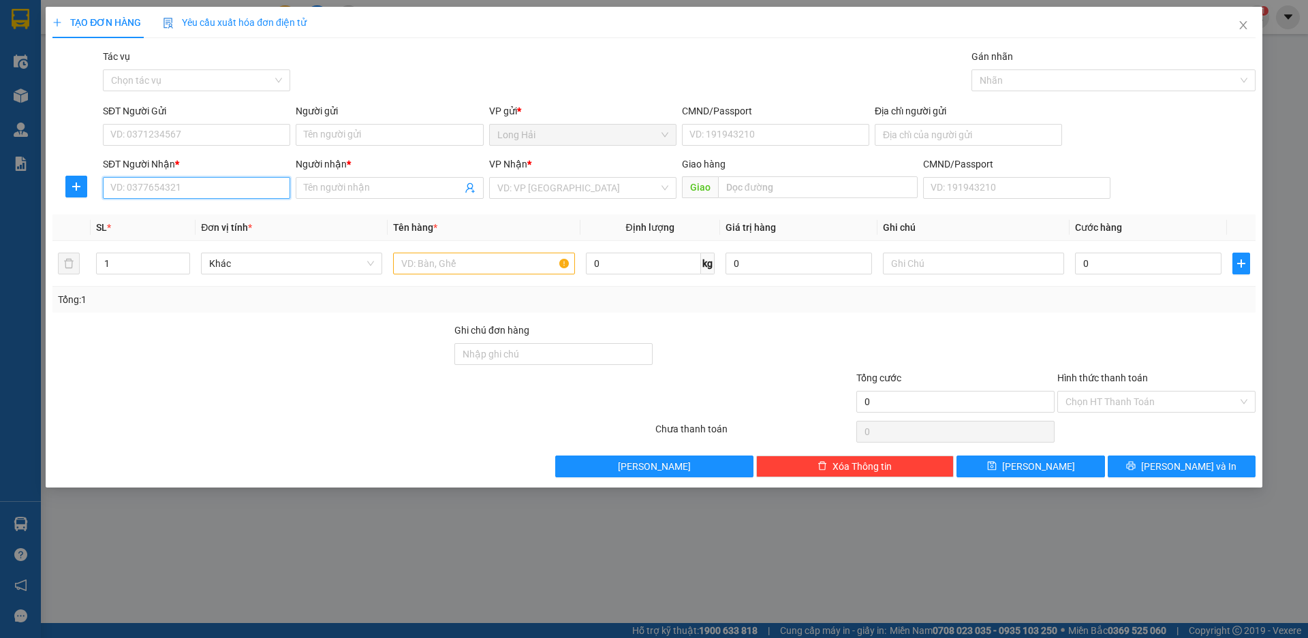
click at [169, 187] on input "SĐT Người Nhận *" at bounding box center [196, 188] width 187 height 22
type input "0792707277"
drag, startPoint x: 172, startPoint y: 223, endPoint x: 172, endPoint y: 206, distance: 16.4
click at [172, 224] on div "0792707277 - tu" at bounding box center [196, 215] width 187 height 22
type input "tu"
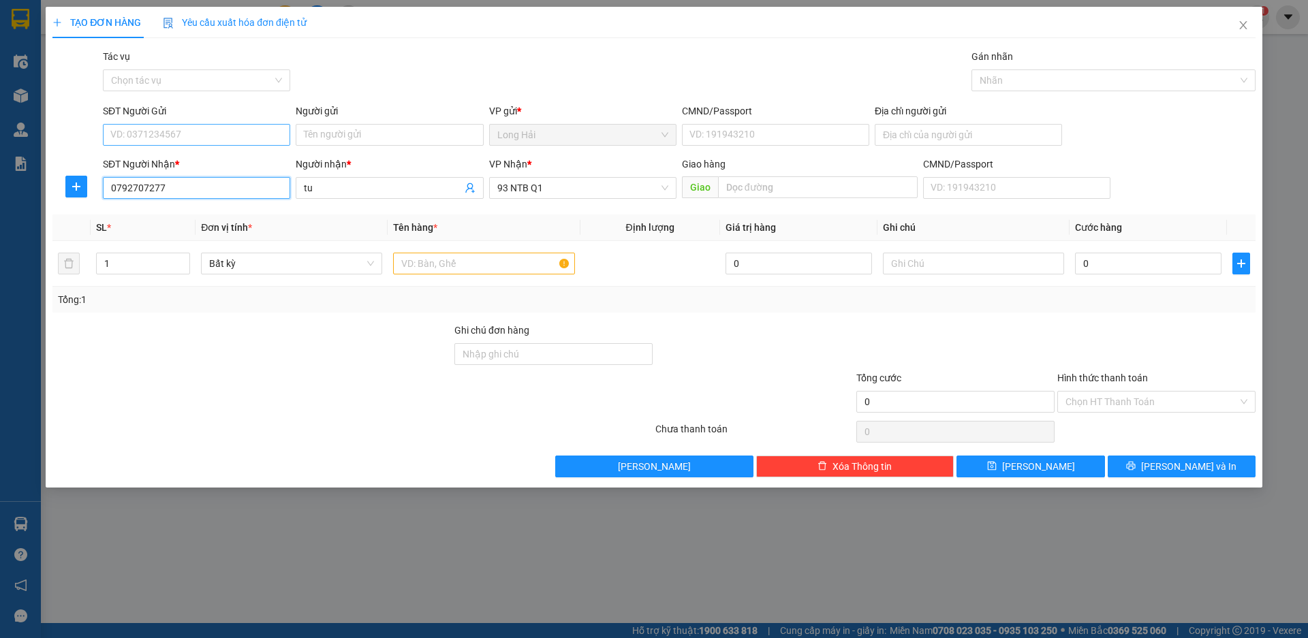
type input "0792707277"
click at [195, 140] on input "SĐT Người Gửi" at bounding box center [196, 135] width 187 height 22
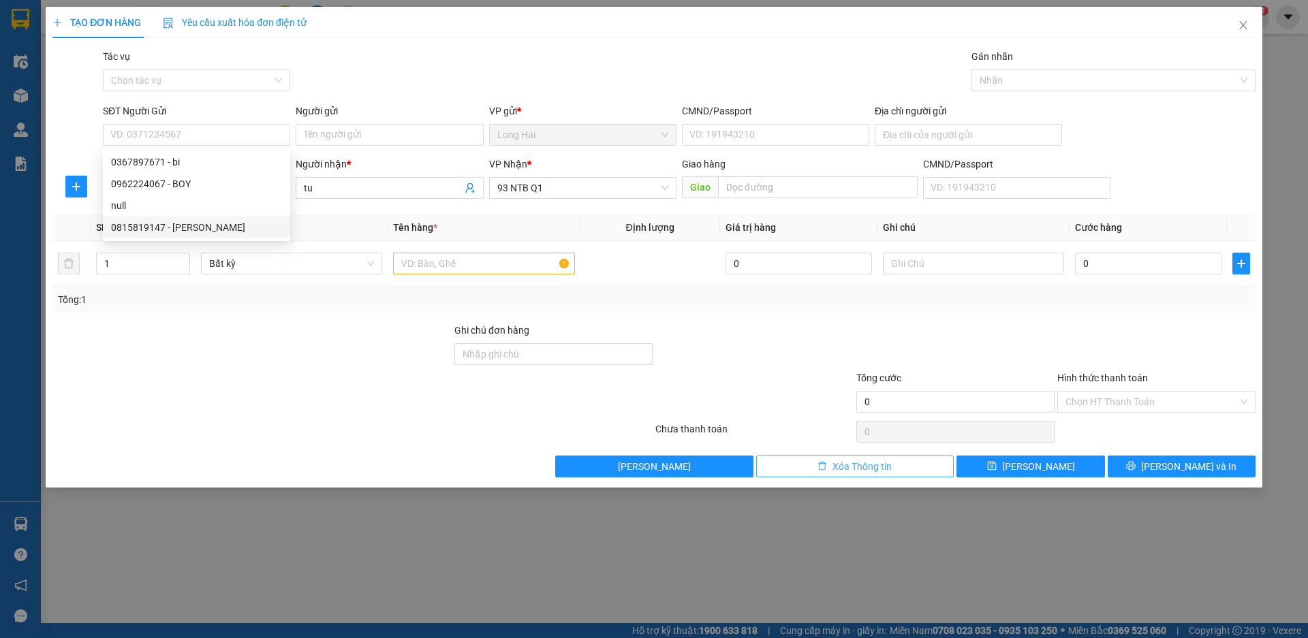
click at [849, 465] on span "Xóa Thông tin" at bounding box center [862, 466] width 59 height 15
click at [872, 467] on span "Xóa Thông tin" at bounding box center [862, 466] width 59 height 15
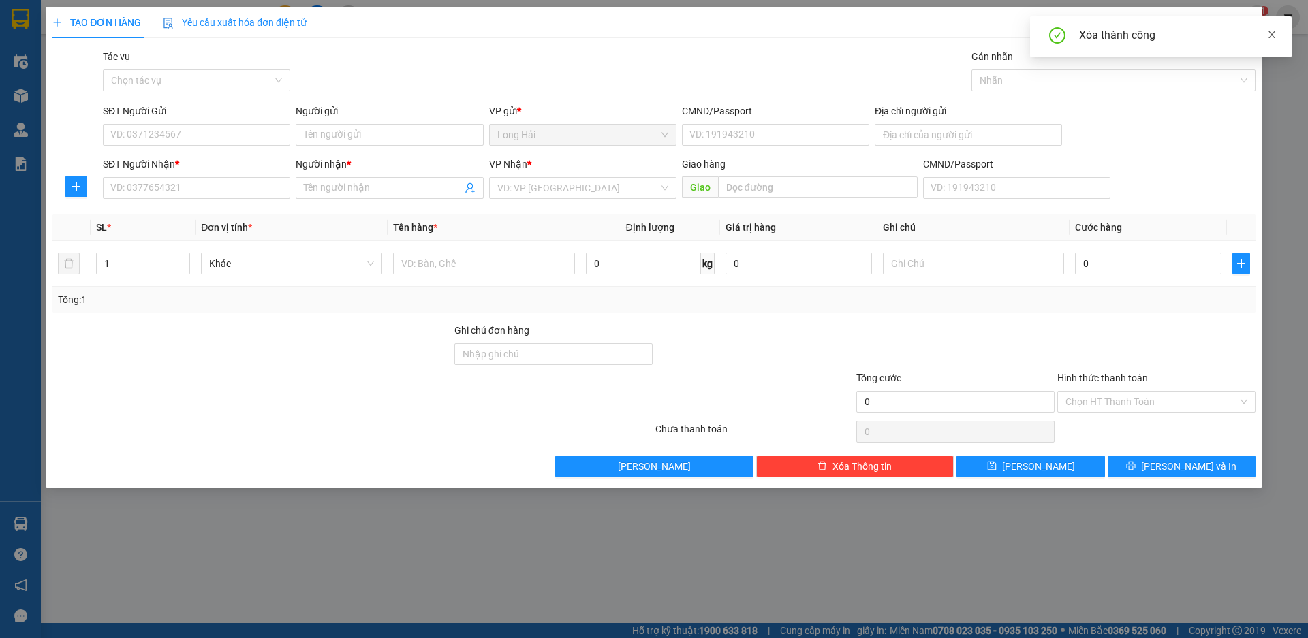
click at [1272, 34] on icon "close" at bounding box center [1272, 34] width 7 height 7
click at [1243, 23] on icon "close" at bounding box center [1243, 25] width 11 height 11
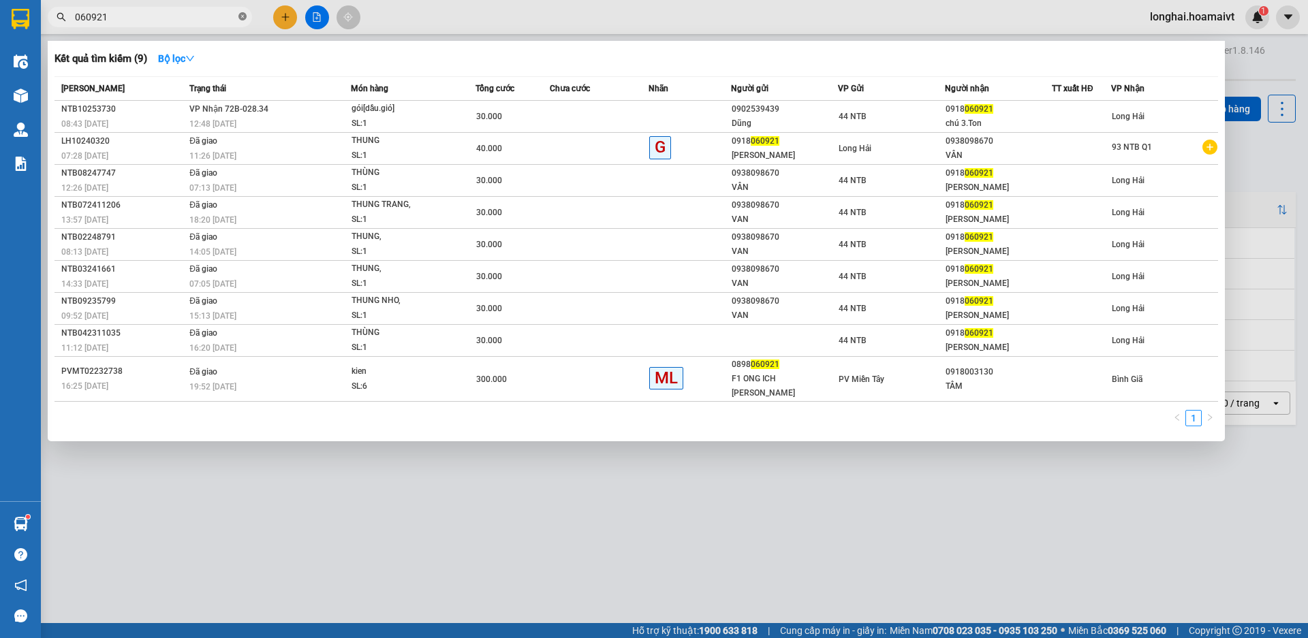
click at [241, 20] on icon "close-circle" at bounding box center [242, 16] width 8 height 8
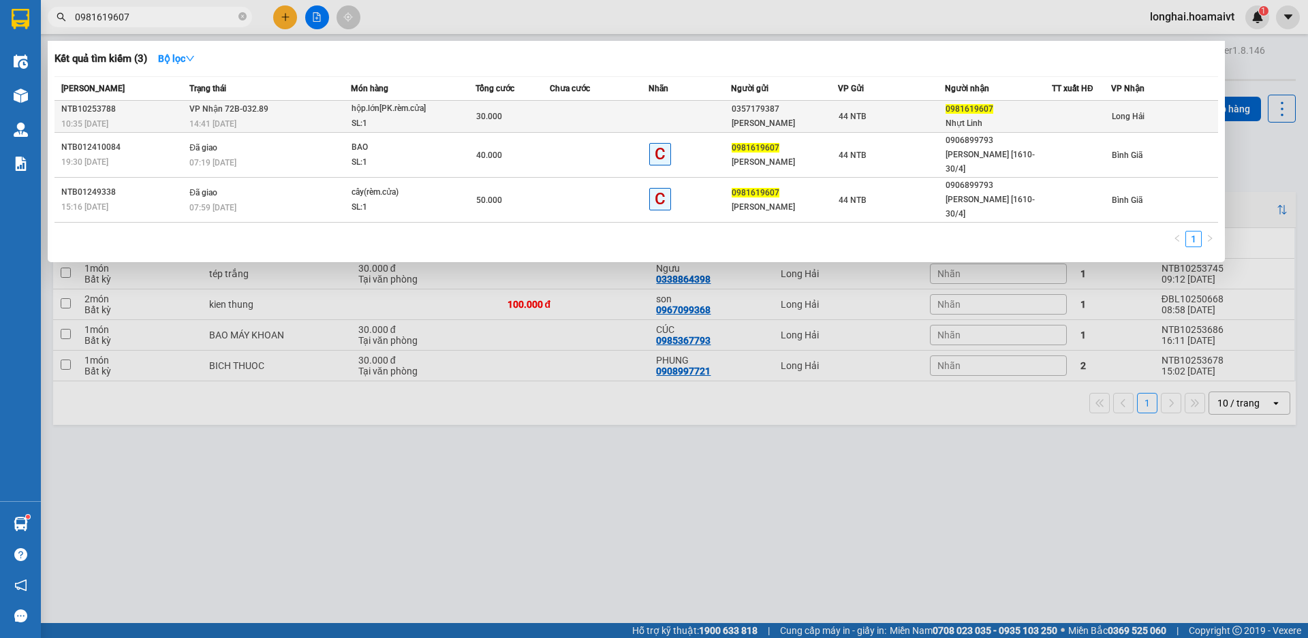
type input "0981619607"
click at [267, 115] on td "[PERSON_NAME] 72B-032.89 14:41 [DATE]" at bounding box center [268, 117] width 165 height 32
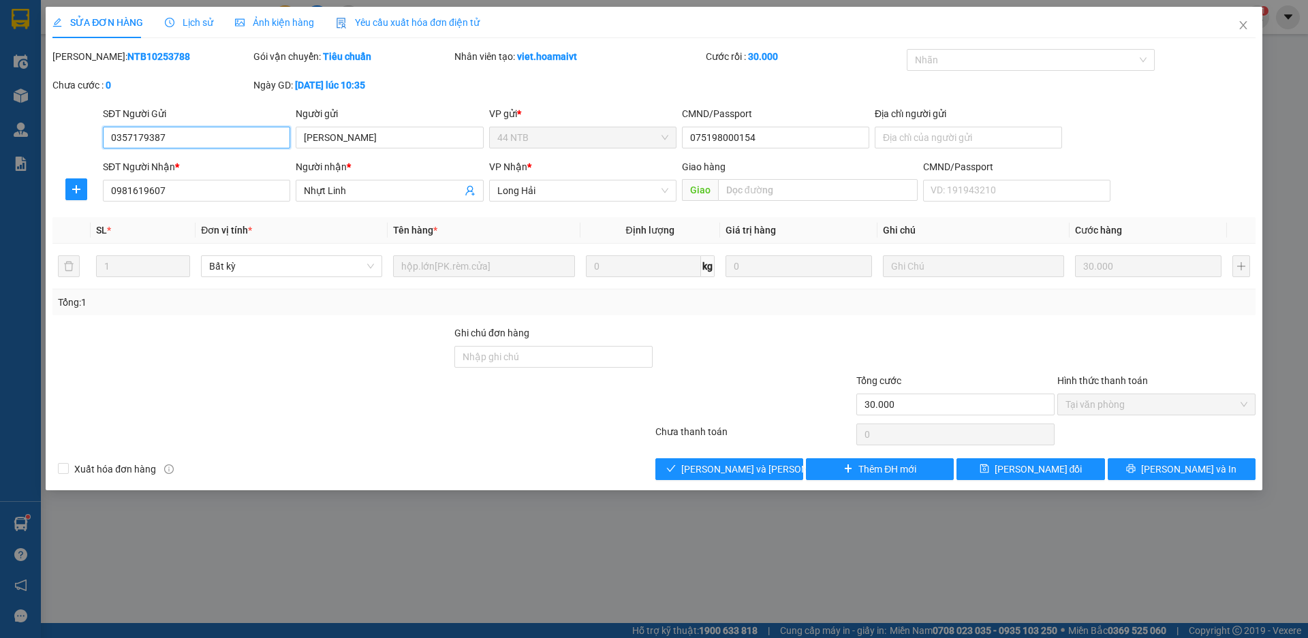
type input "0357179387"
type input "[PERSON_NAME]"
type input "075198000154"
type input "0981619607"
type input "Nhựt Linh"
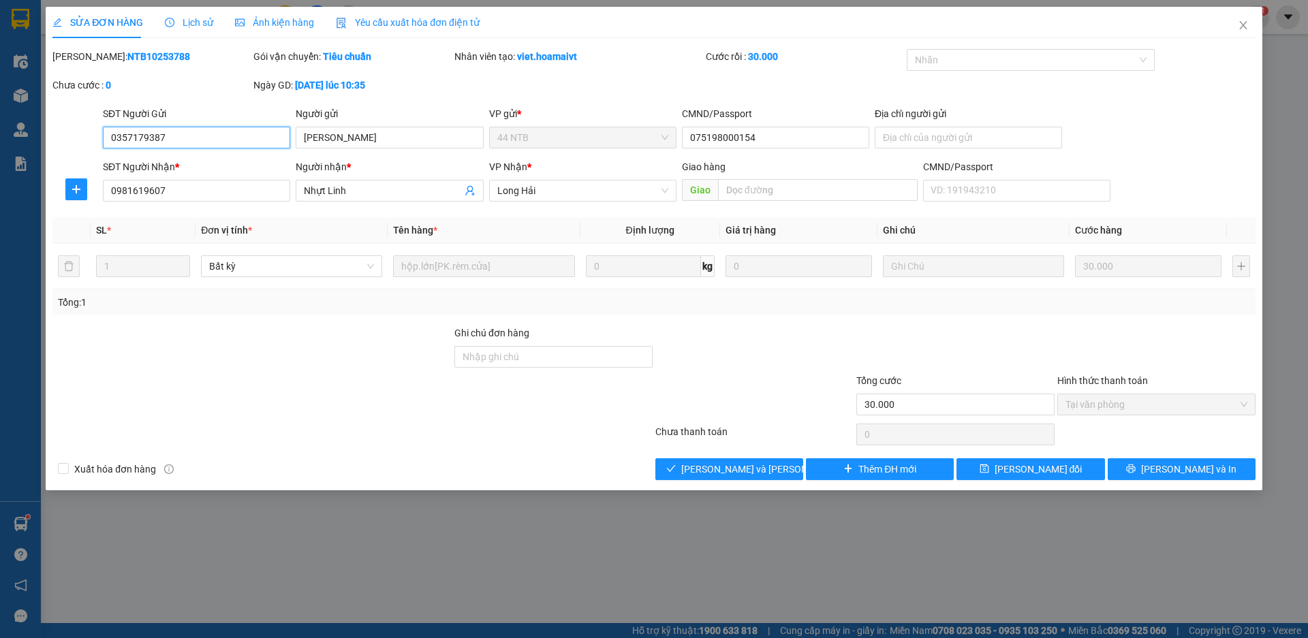
type input "30.000"
click at [720, 470] on span "[PERSON_NAME] và [PERSON_NAME] hàng" at bounding box center [773, 469] width 184 height 15
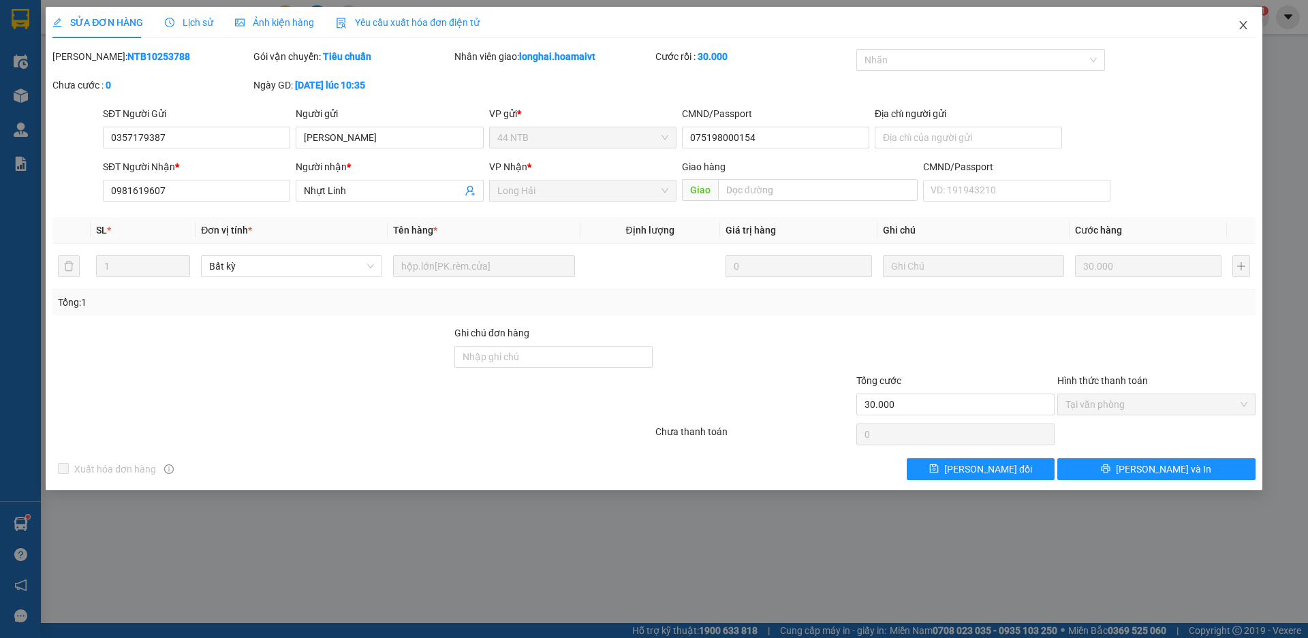
click at [1241, 27] on icon "close" at bounding box center [1243, 25] width 11 height 11
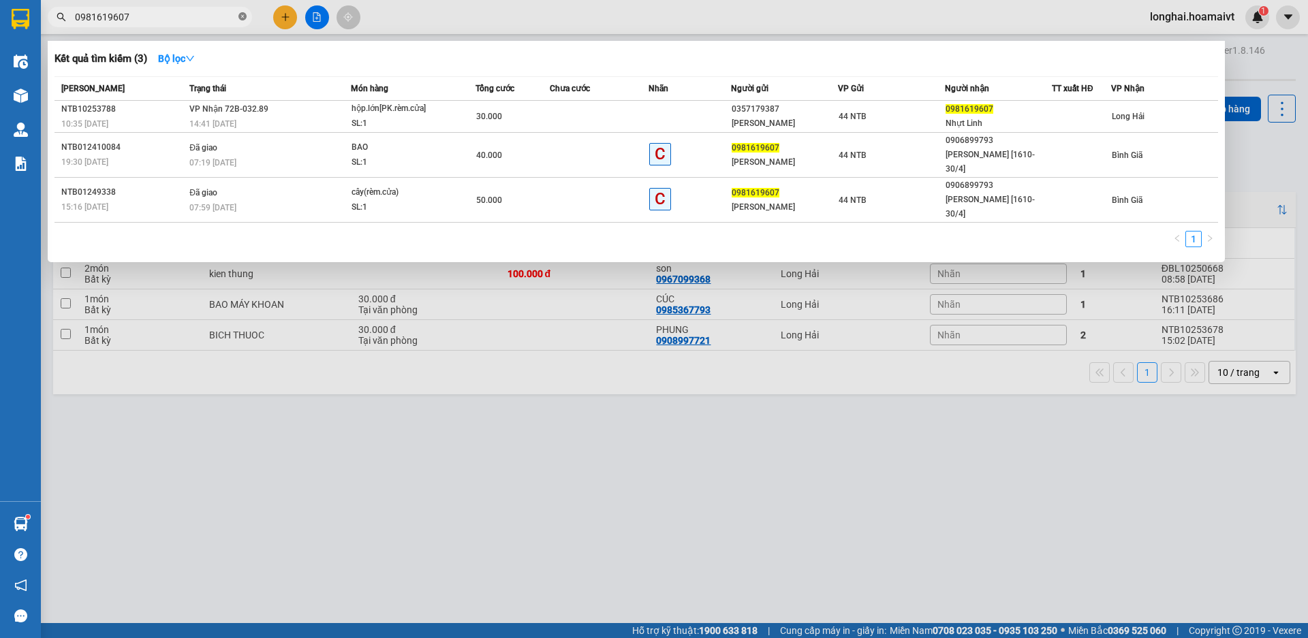
click at [243, 16] on icon "close-circle" at bounding box center [242, 16] width 8 height 8
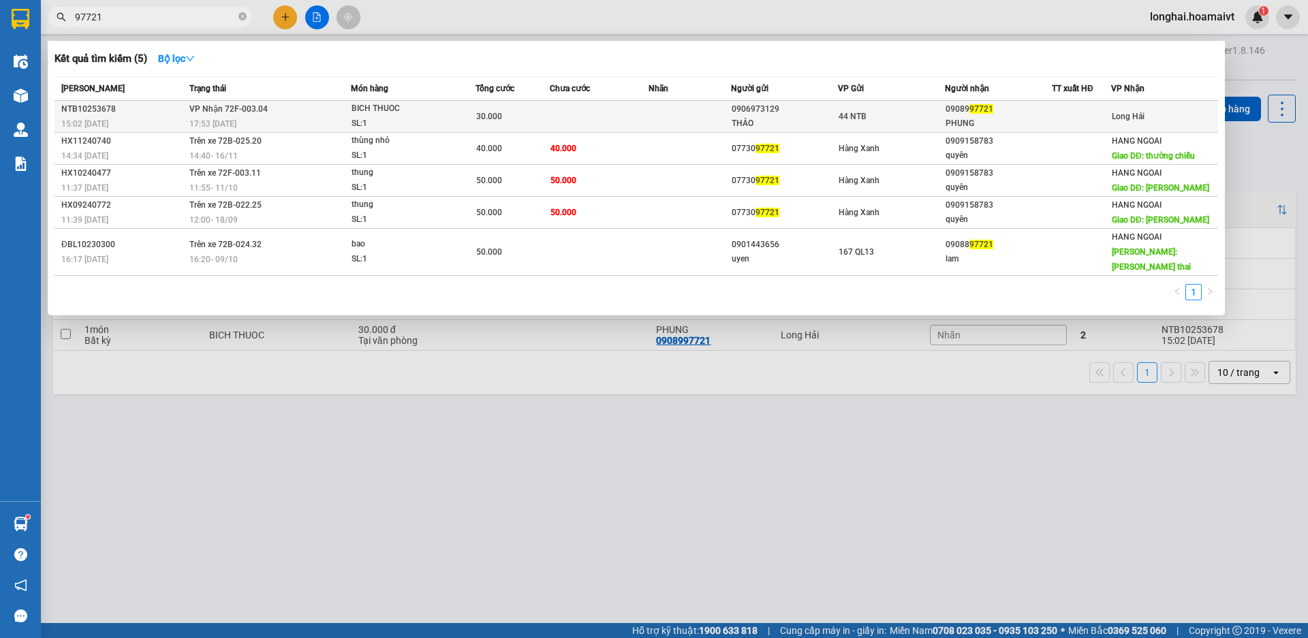
type input "97721"
click at [490, 121] on span "30.000" at bounding box center [489, 117] width 26 height 10
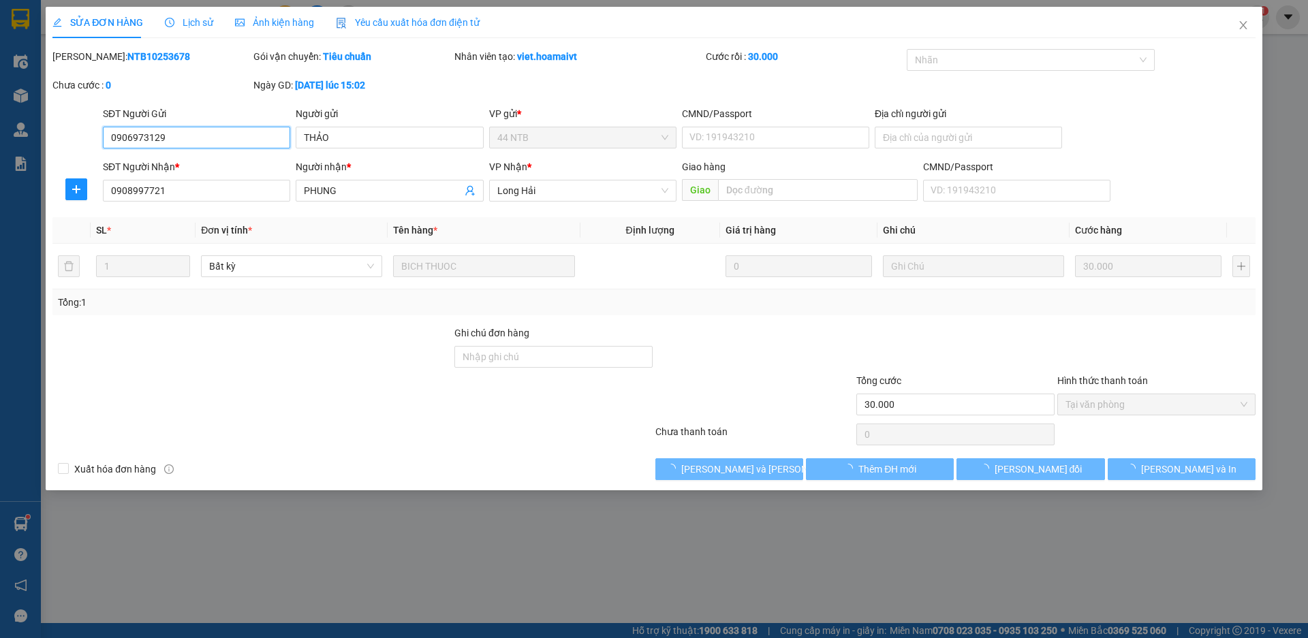
type input "0906973129"
type input "THẢO"
type input "0908997721"
type input "PHUNG"
type input "30.000"
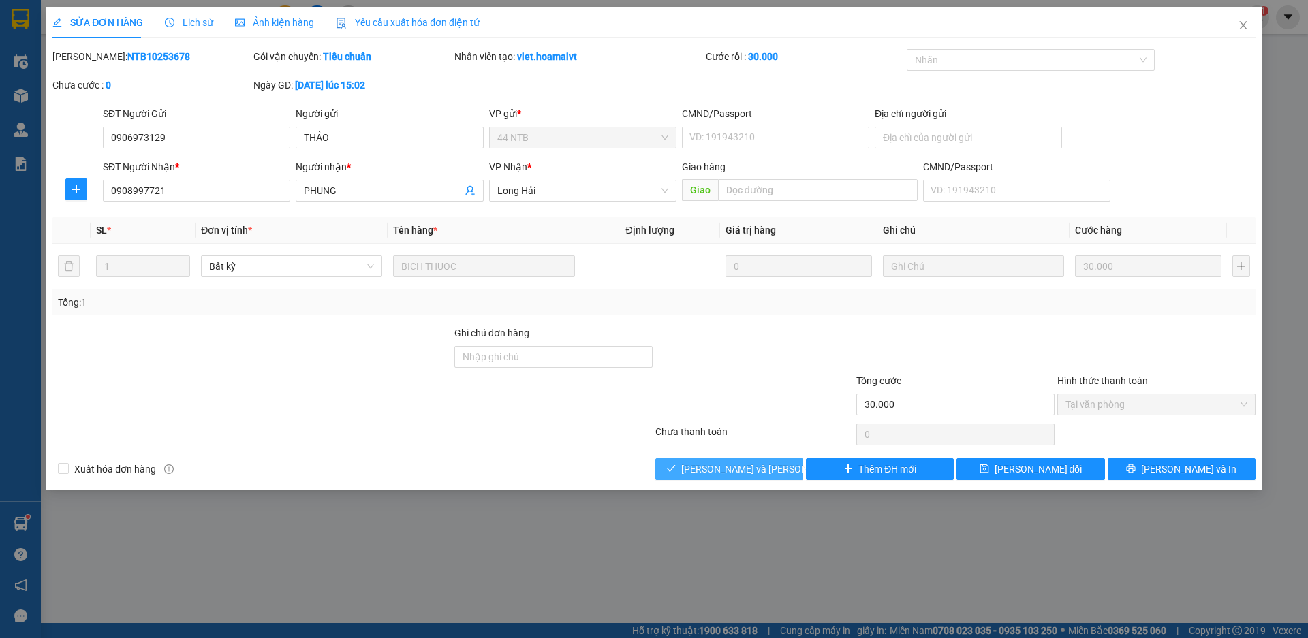
click at [752, 469] on span "[PERSON_NAME] và [PERSON_NAME] hàng" at bounding box center [773, 469] width 184 height 15
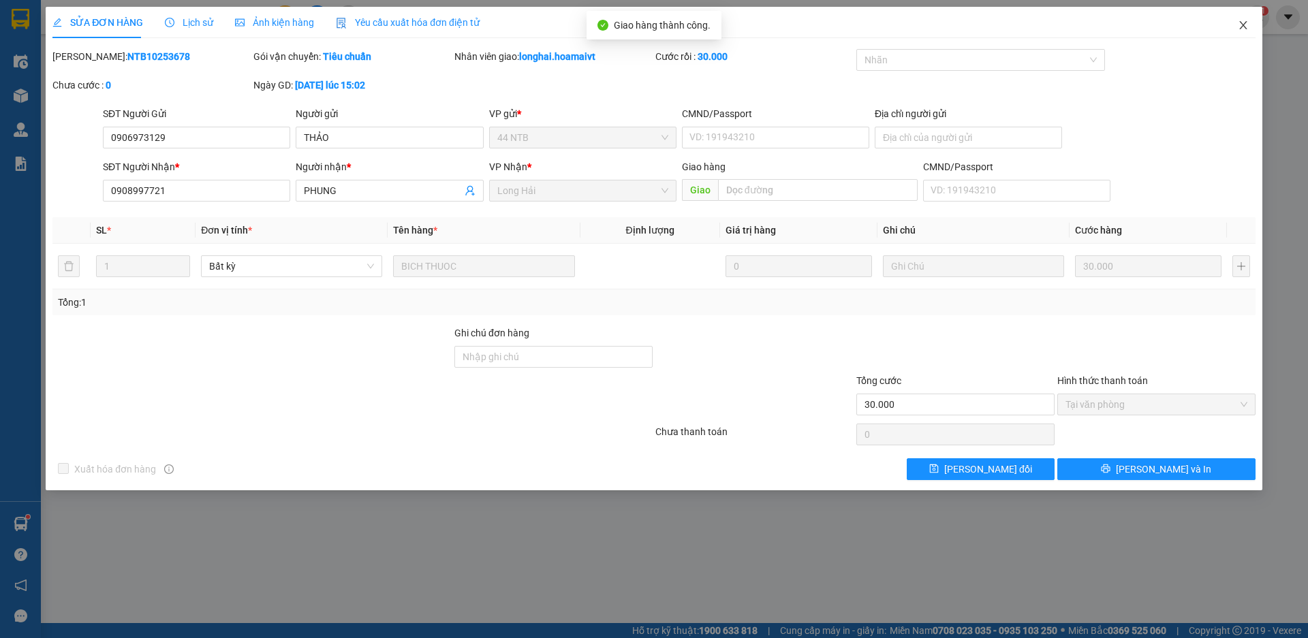
click at [1240, 25] on icon "close" at bounding box center [1243, 25] width 11 height 11
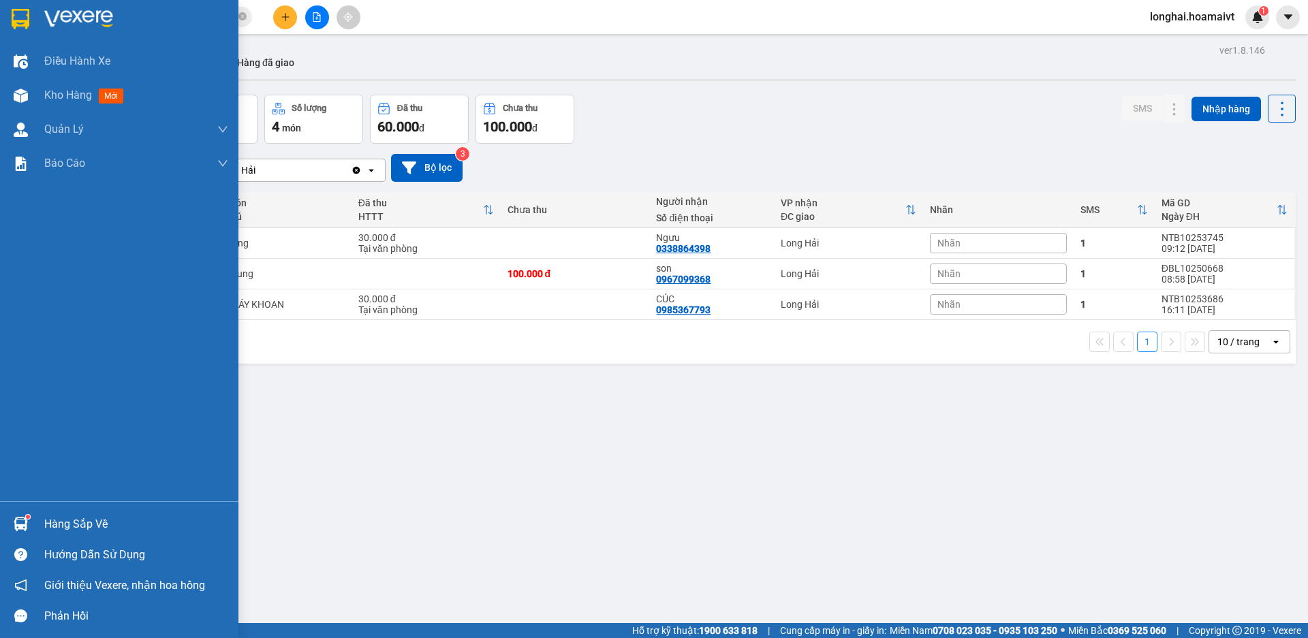
click at [57, 526] on div "Hàng sắp về" at bounding box center [136, 524] width 184 height 20
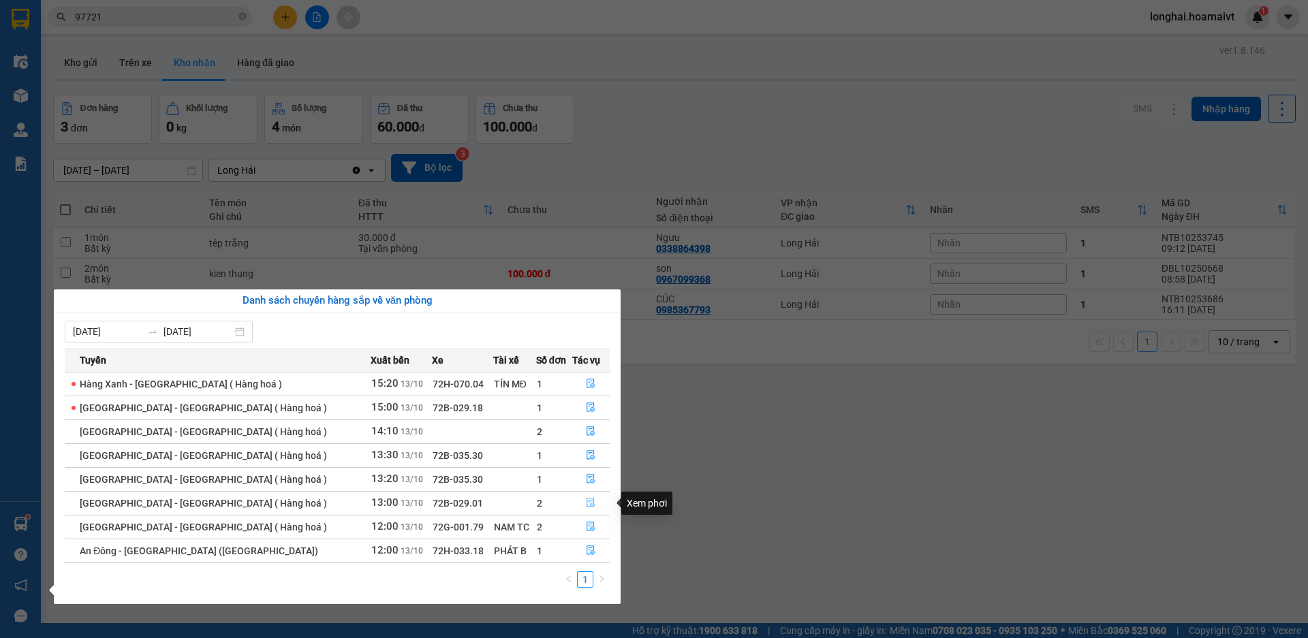
click at [587, 501] on icon "file-done" at bounding box center [591, 504] width 8 height 10
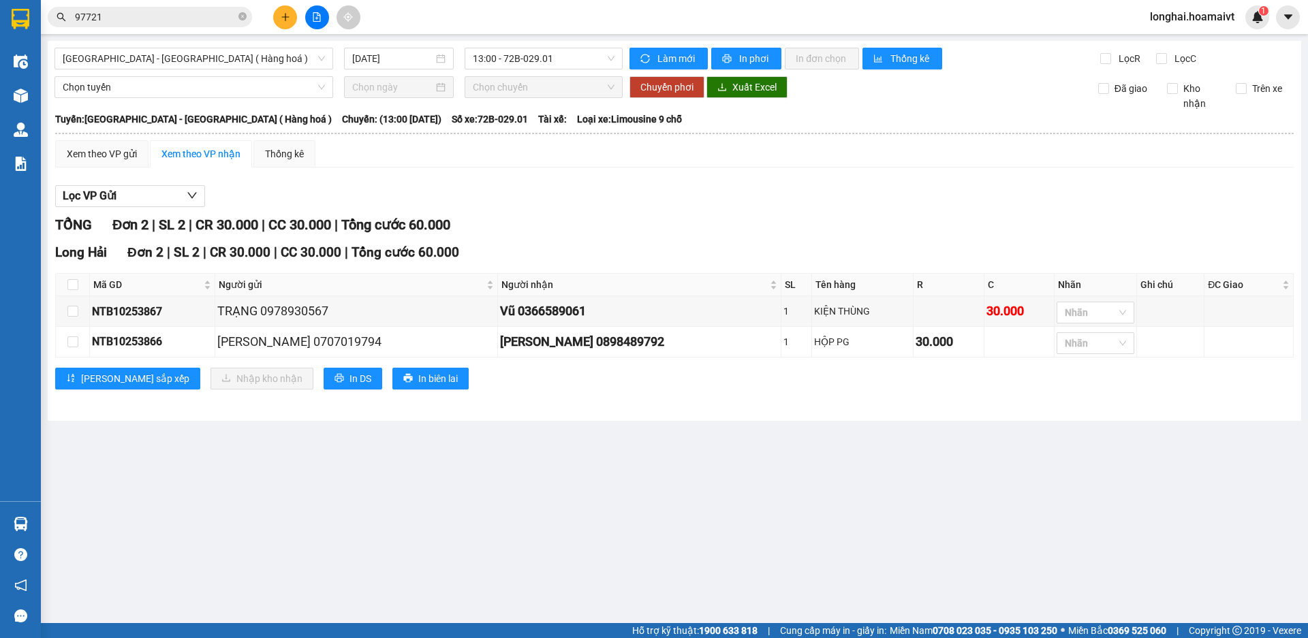
click at [80, 283] on th at bounding box center [73, 285] width 34 height 22
drag, startPoint x: 78, startPoint y: 283, endPoint x: 146, endPoint y: 340, distance: 88.6
click at [77, 283] on input "checkbox" at bounding box center [72, 284] width 11 height 11
checkbox input "true"
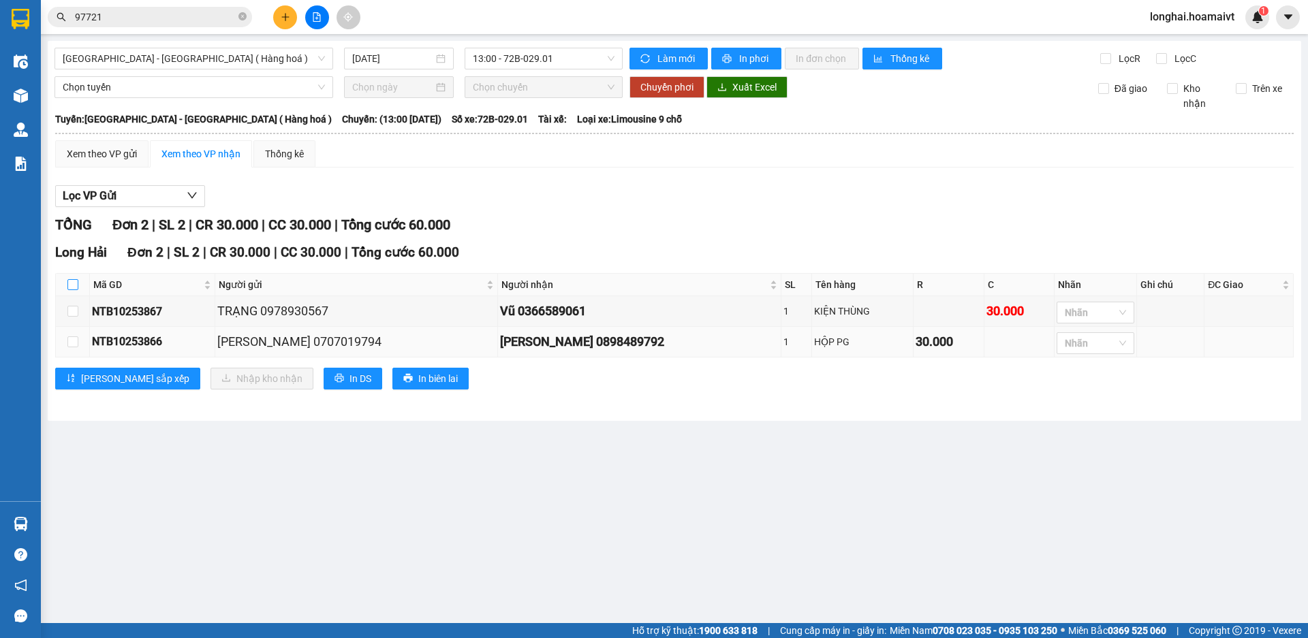
checkbox input "true"
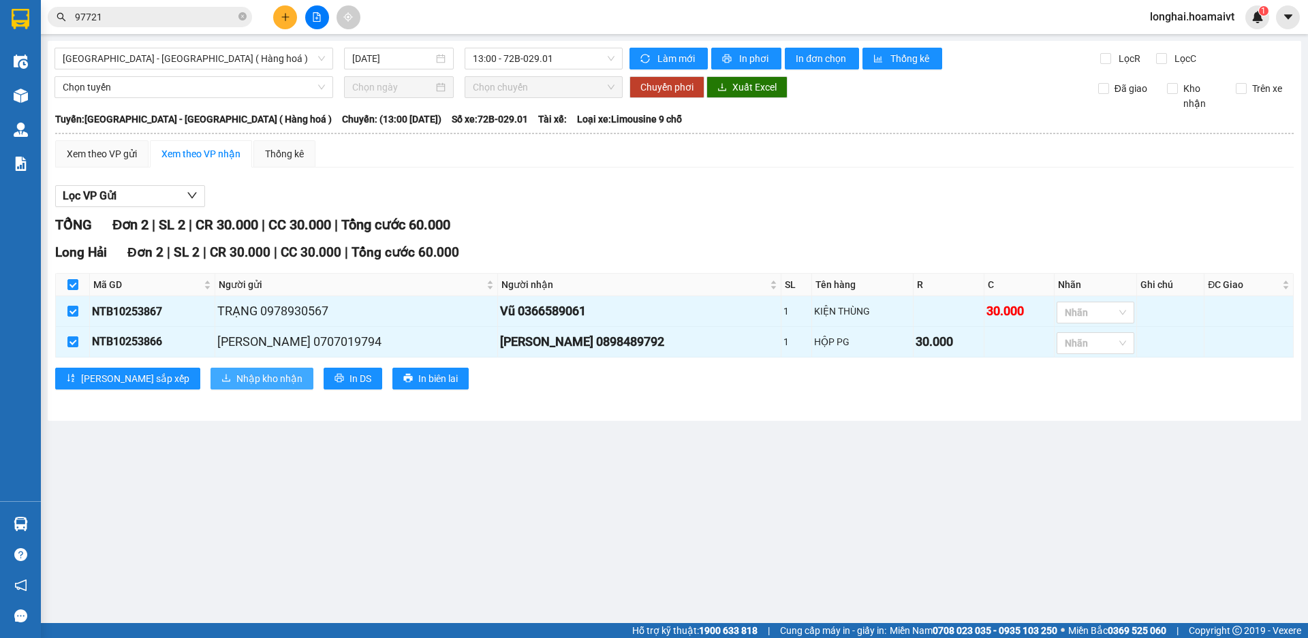
click at [236, 373] on span "Nhập kho nhận" at bounding box center [269, 378] width 66 height 15
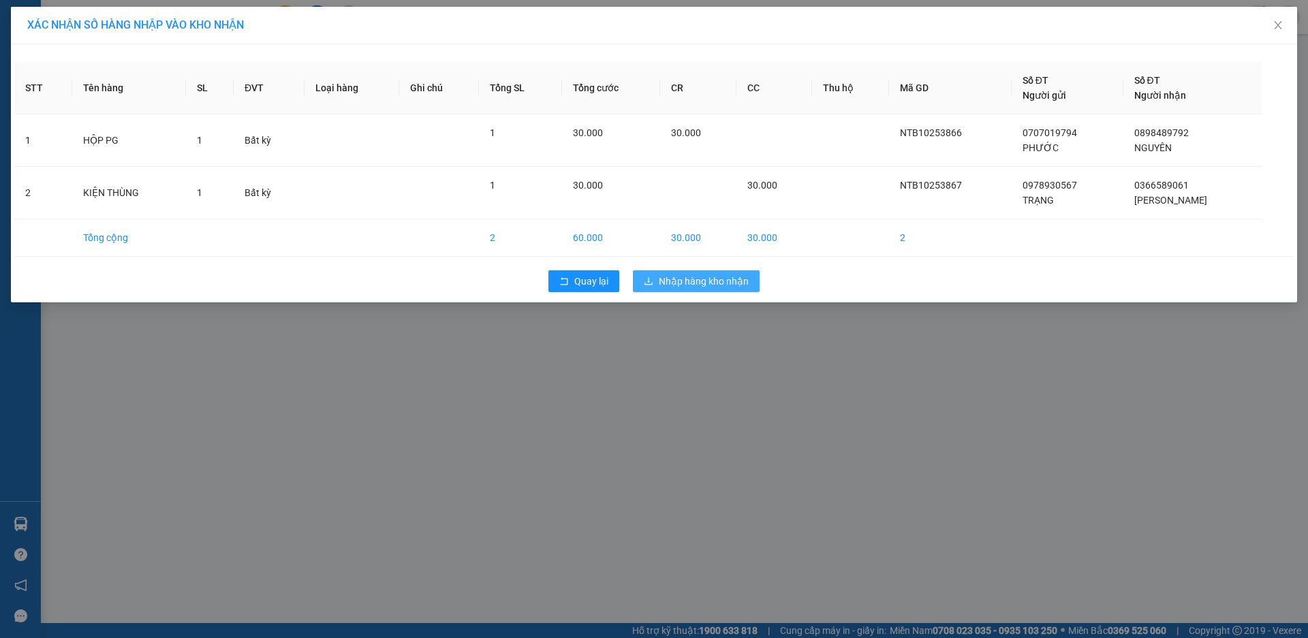
click at [682, 278] on span "Nhập hàng kho nhận" at bounding box center [704, 281] width 90 height 15
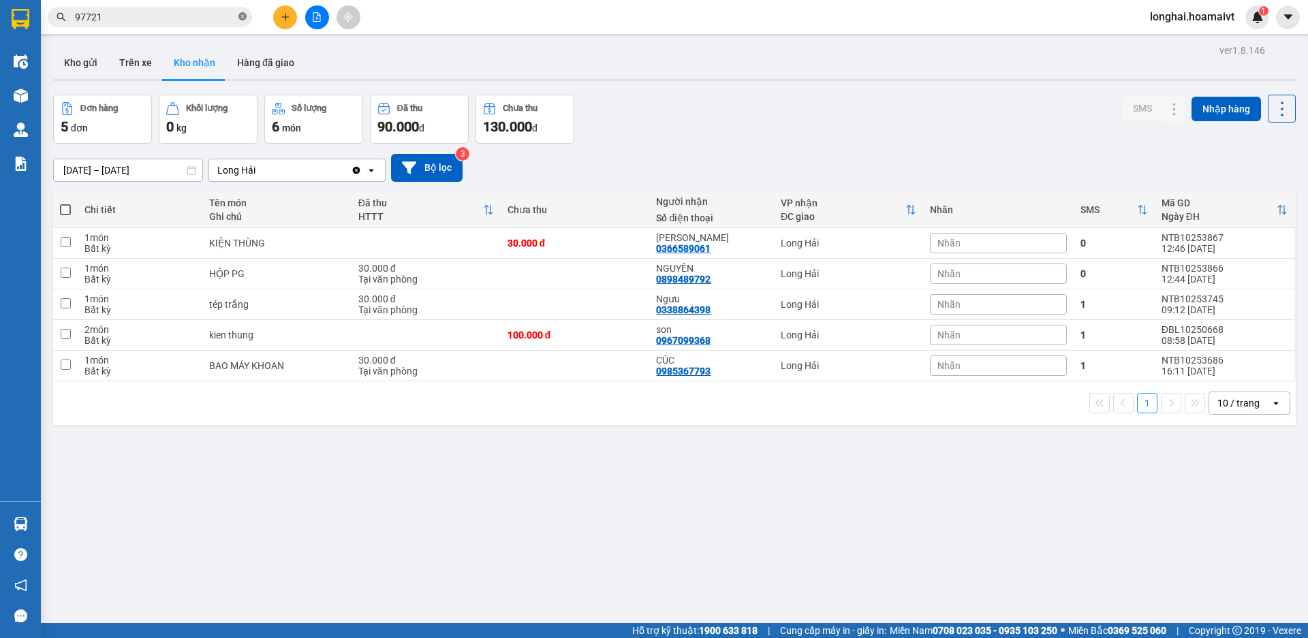
click at [242, 14] on icon "close-circle" at bounding box center [242, 16] width 8 height 8
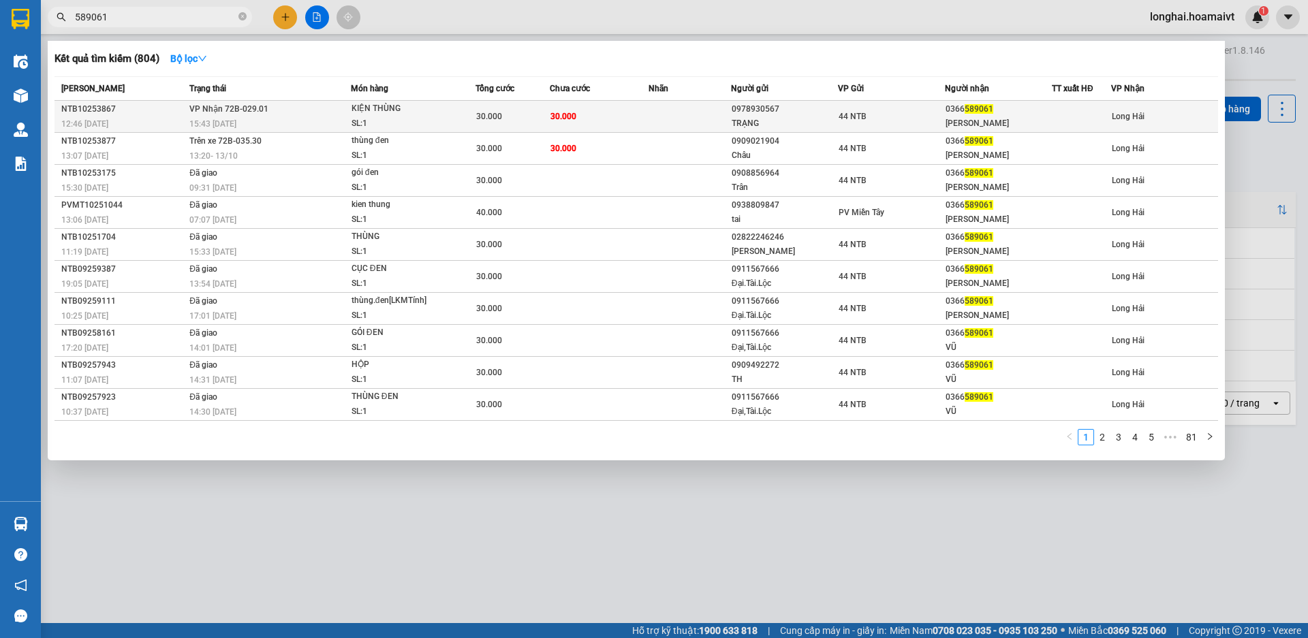
type input "589061"
click at [558, 120] on span "30.000" at bounding box center [564, 117] width 26 height 10
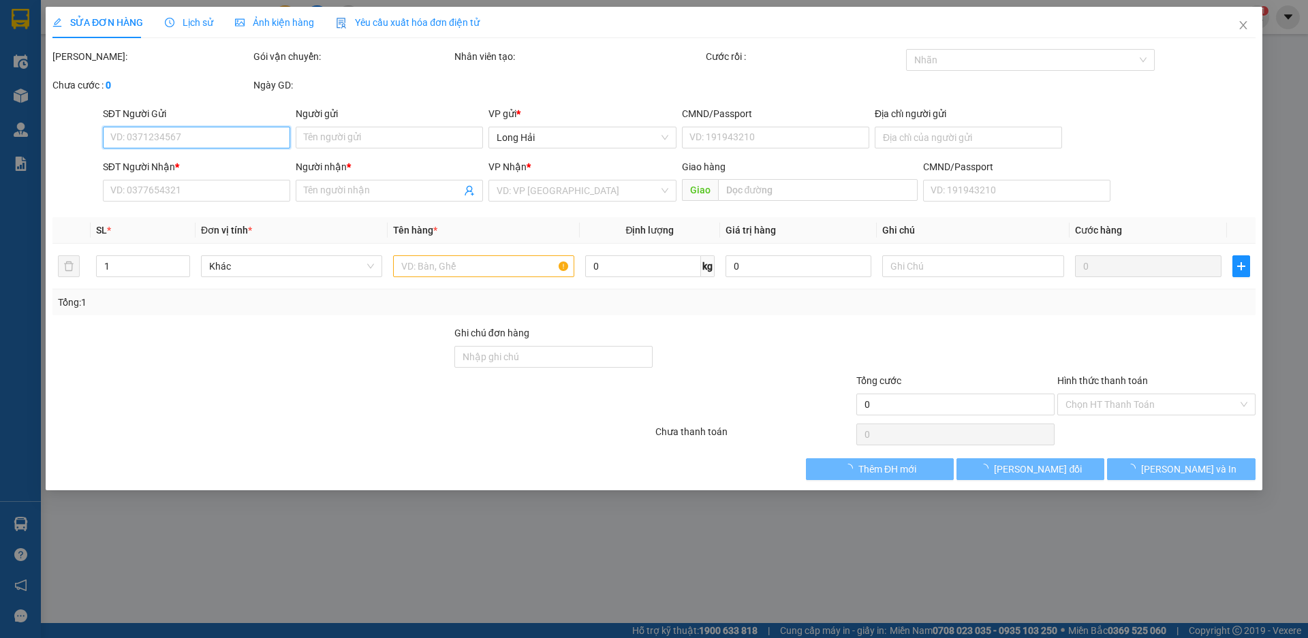
type input "0978930567"
type input "TRẠNG"
type input "169 [PERSON_NAME] [PERSON_NAME]"
type input "0366589061"
type input "[PERSON_NAME]"
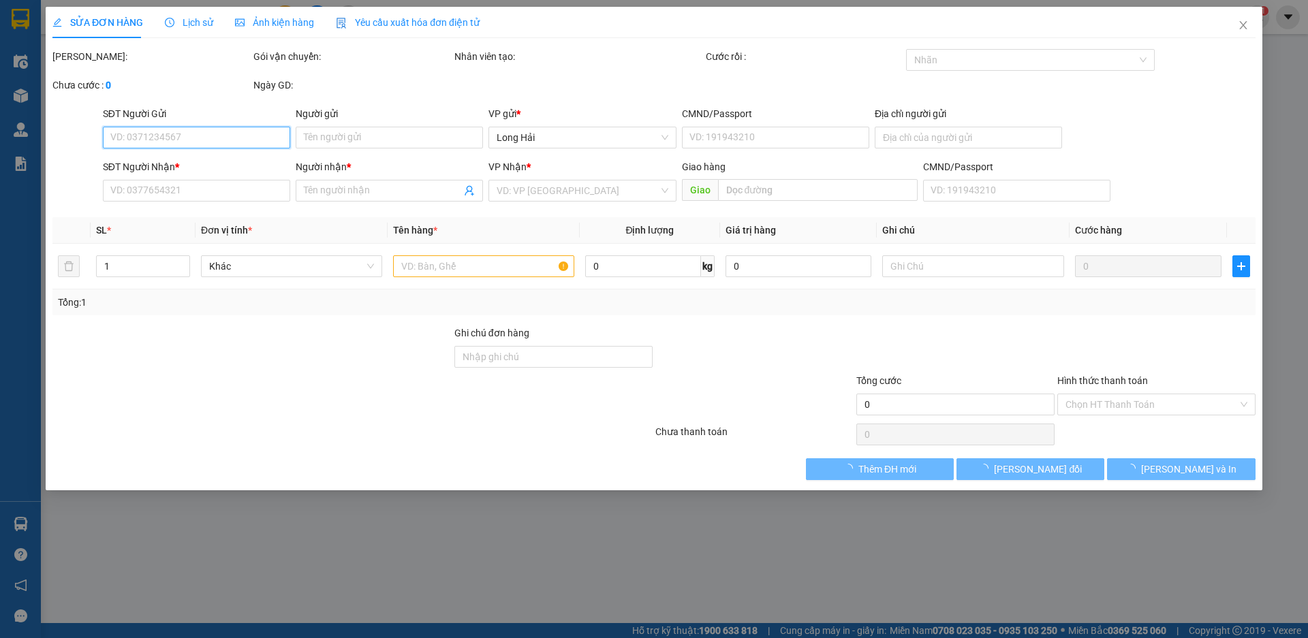
type input "30.000"
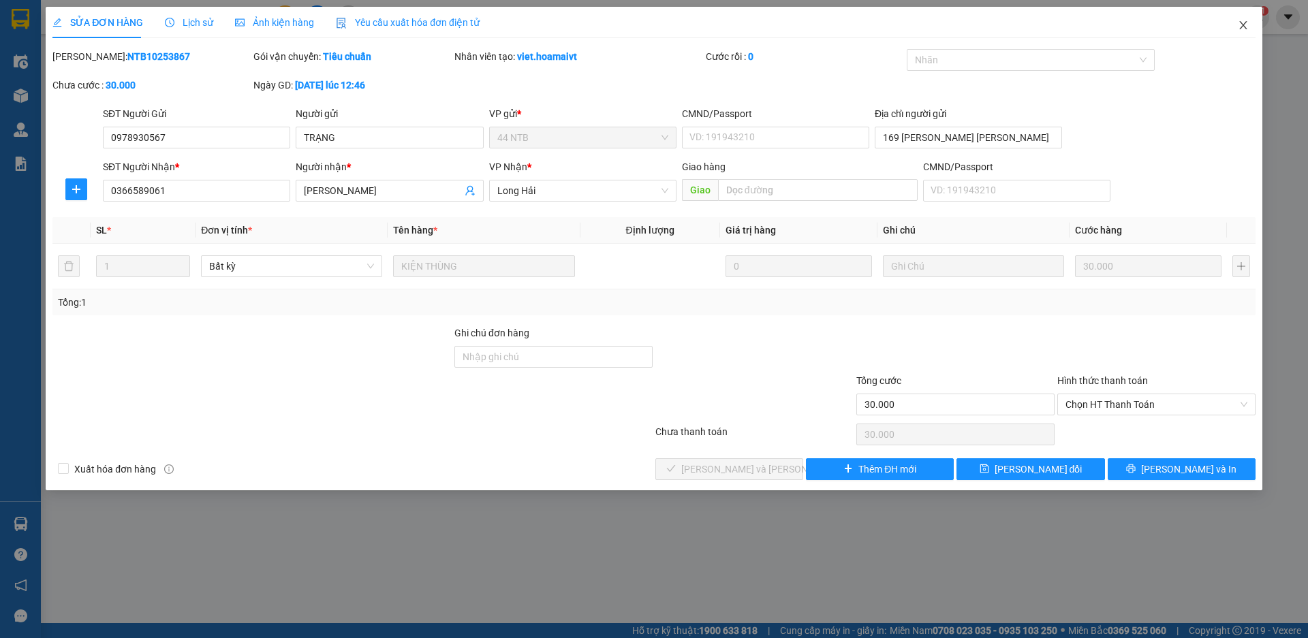
click at [1243, 24] on icon "close" at bounding box center [1243, 25] width 11 height 11
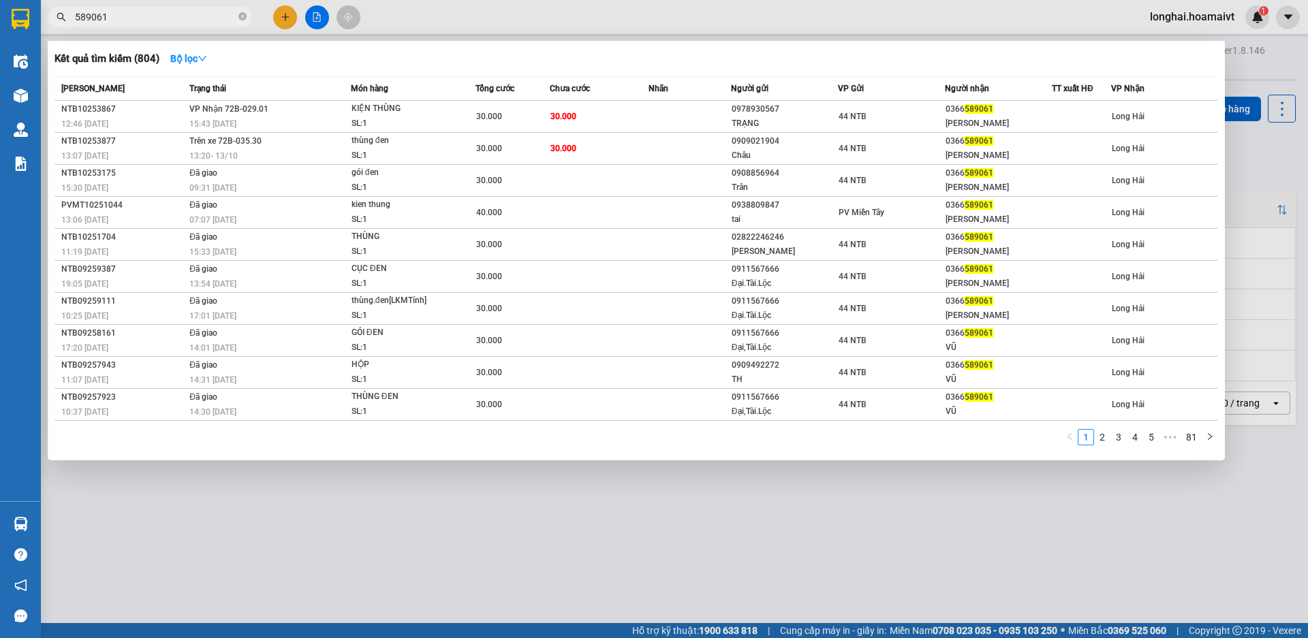
click at [142, 21] on input "589061" at bounding box center [155, 17] width 161 height 15
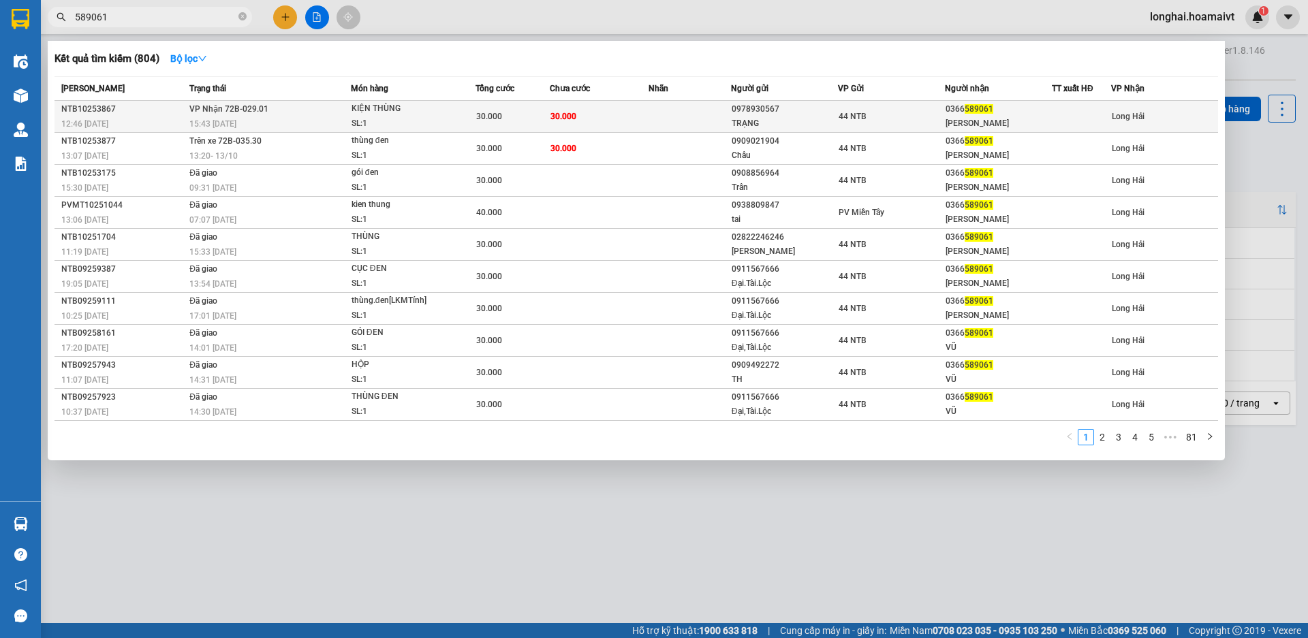
click at [208, 111] on span "[PERSON_NAME] 72B-029.01" at bounding box center [228, 109] width 79 height 10
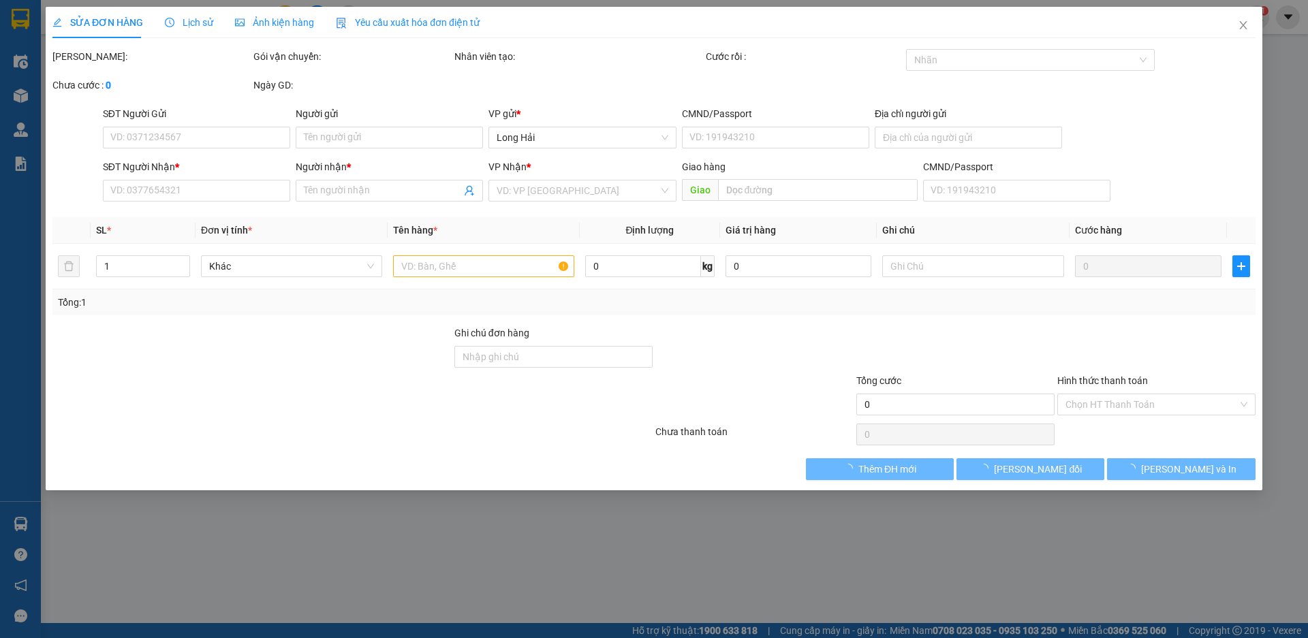
type input "0978930567"
type input "TRẠNG"
type input "169 [PERSON_NAME] [PERSON_NAME]"
type input "0366589061"
type input "[PERSON_NAME]"
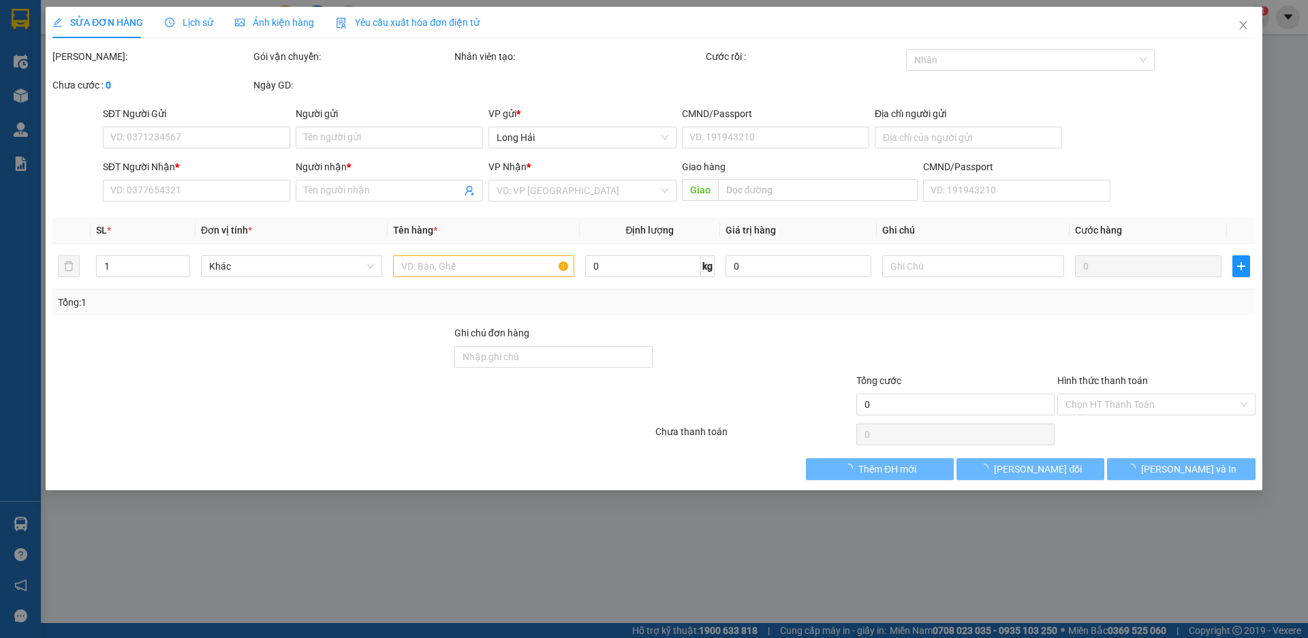
type input "30.000"
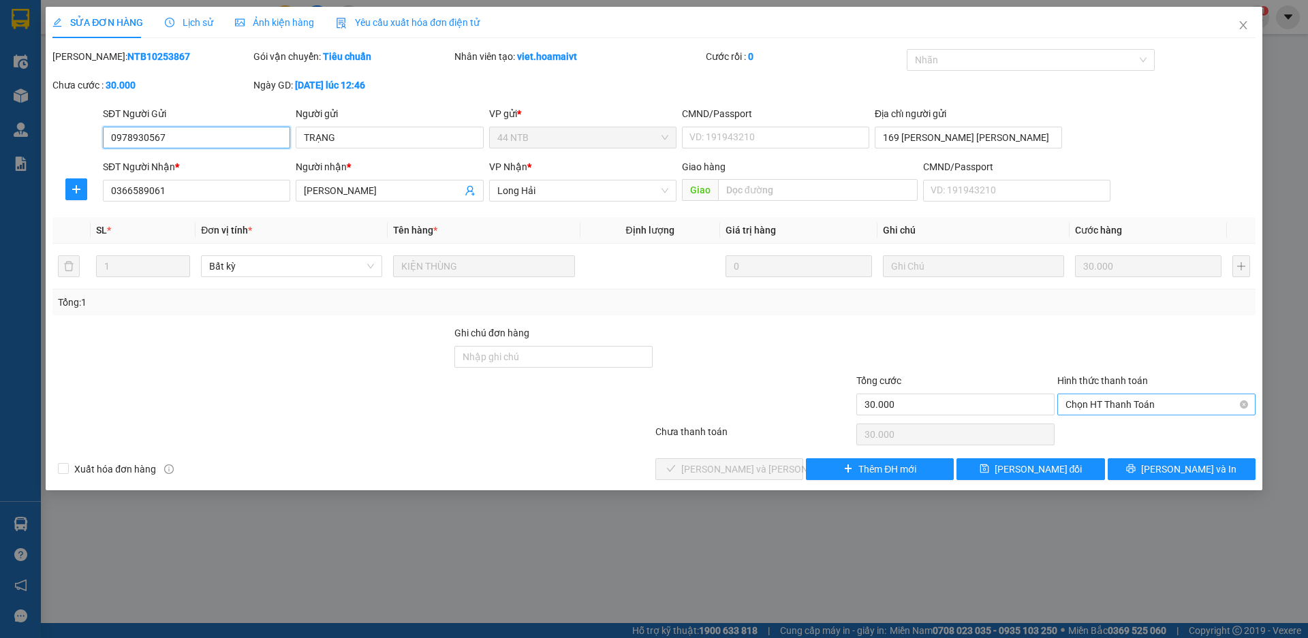
click at [1115, 406] on span "Chọn HT Thanh Toán" at bounding box center [1157, 405] width 182 height 20
click at [1104, 432] on div "Tại văn phòng" at bounding box center [1157, 432] width 182 height 15
type input "0"
click at [768, 478] on button "[PERSON_NAME] và [PERSON_NAME] hàng" at bounding box center [730, 470] width 148 height 22
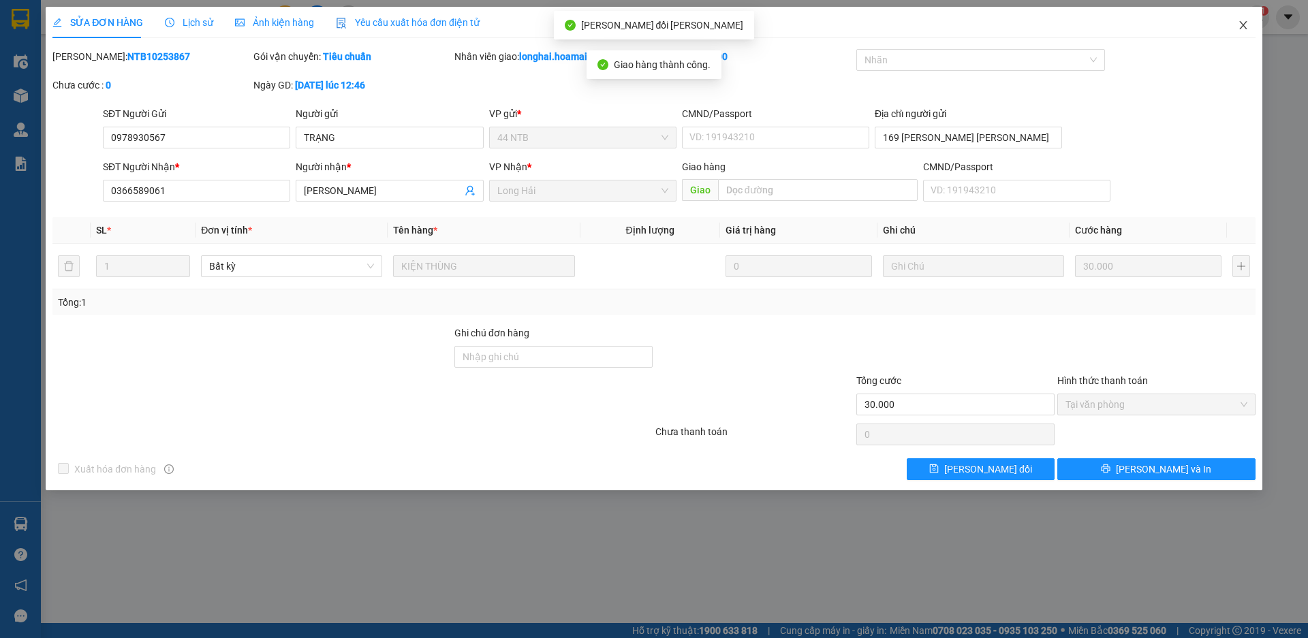
click at [1238, 24] on icon "close" at bounding box center [1243, 25] width 11 height 11
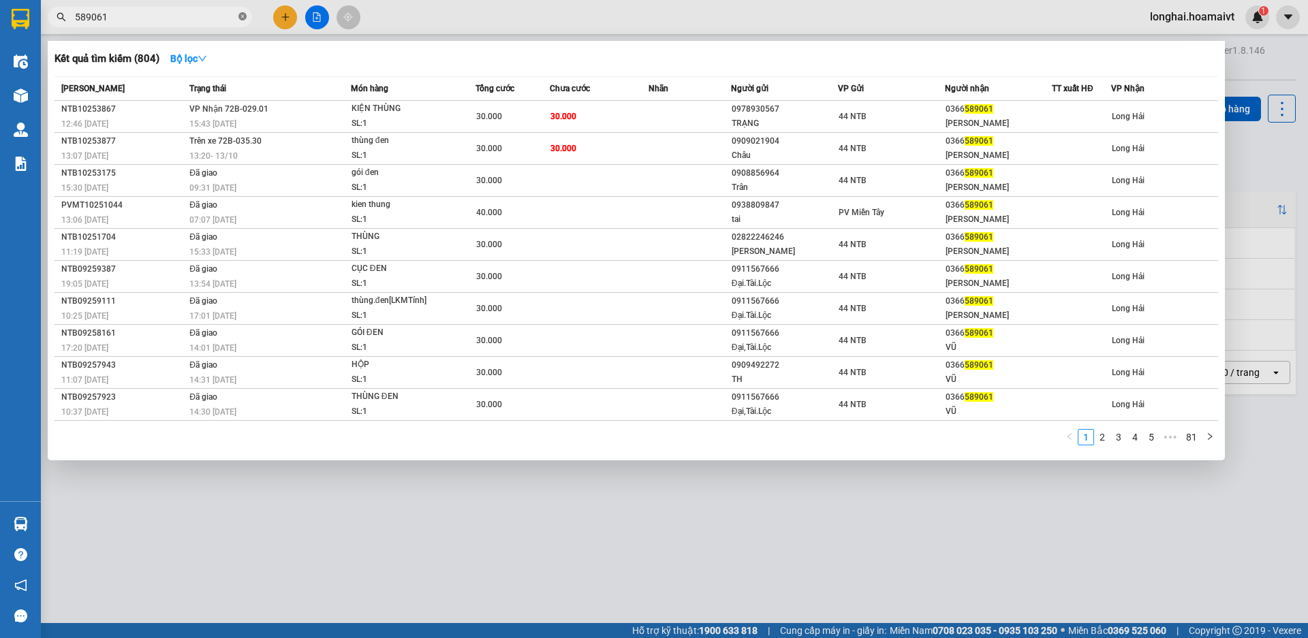
click at [241, 17] on icon "close-circle" at bounding box center [242, 16] width 8 height 8
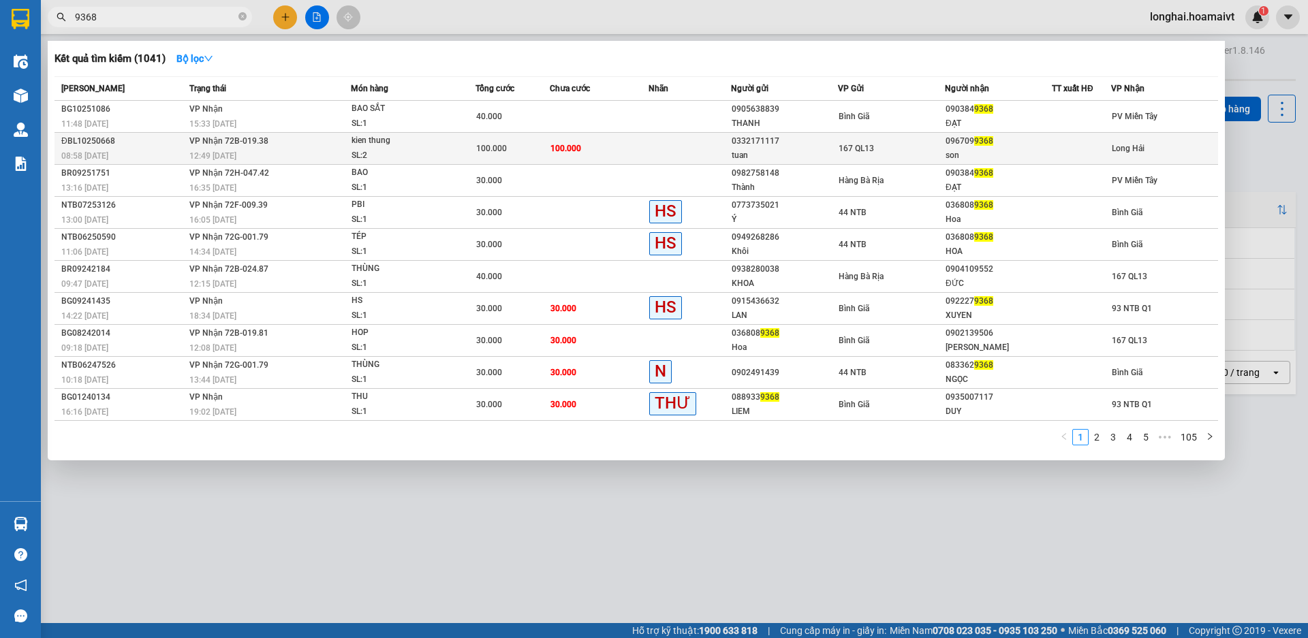
type input "9368"
click at [452, 152] on div "SL: 2" at bounding box center [403, 156] width 102 height 15
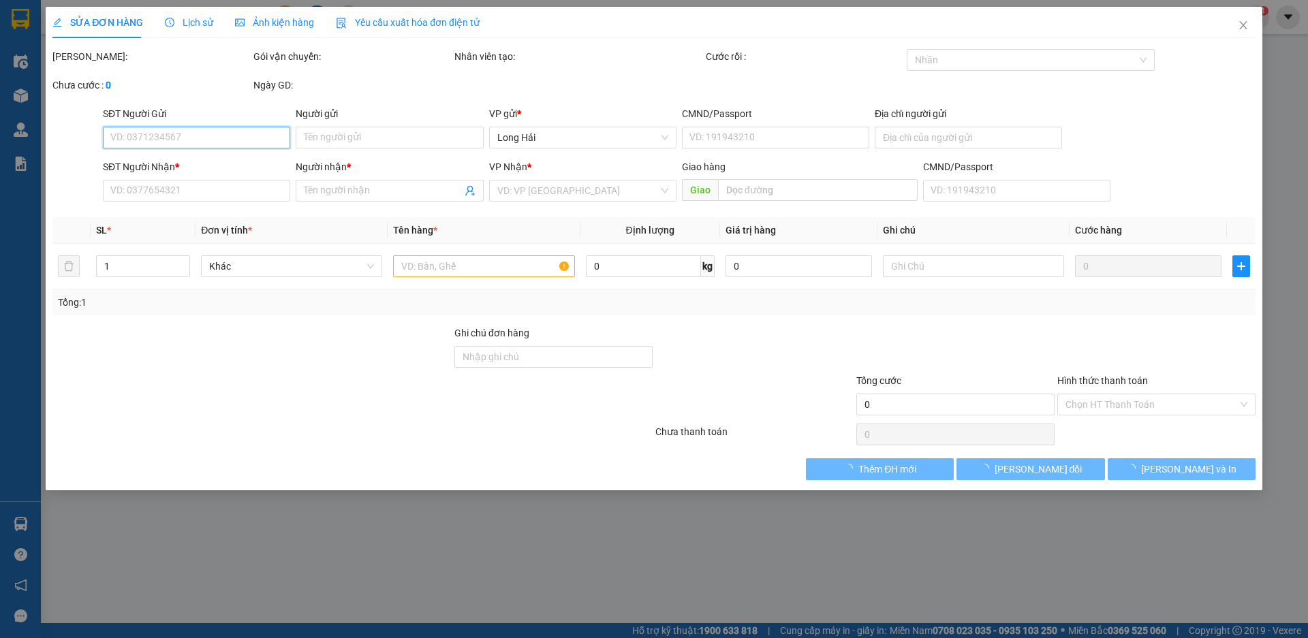
type input "0332171117"
type input "tuan"
type input "017099003967"
type input "0967099368"
type input "son"
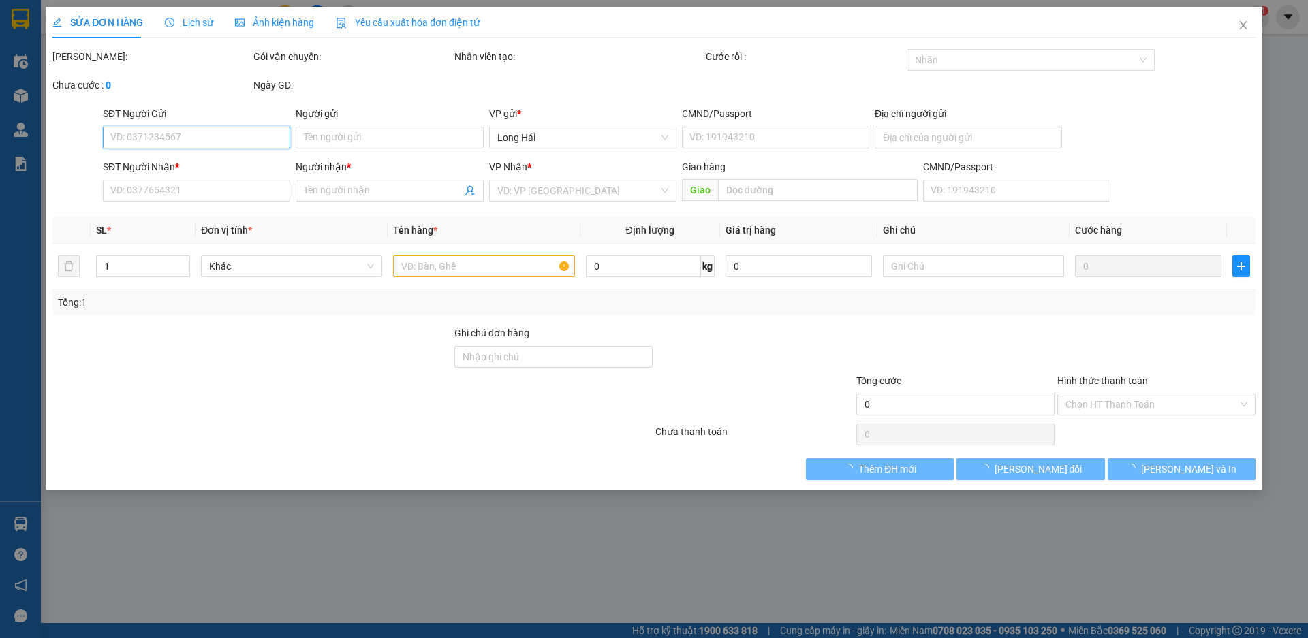
type input "100.000"
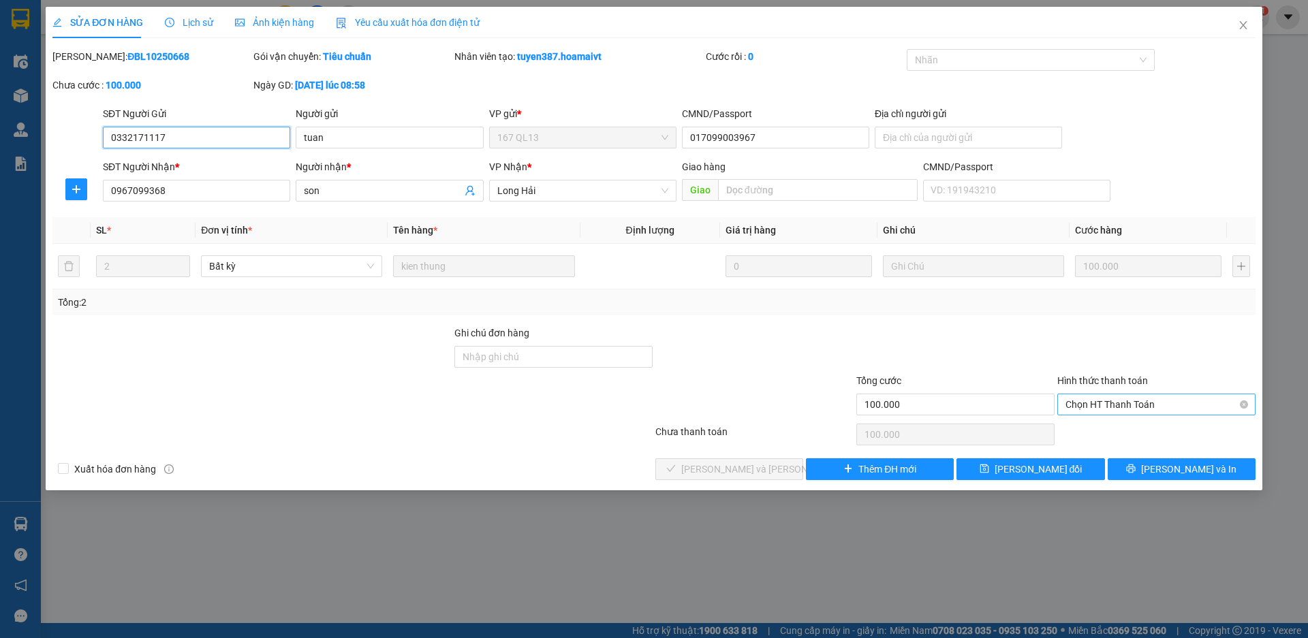
click at [1112, 407] on span "Chọn HT Thanh Toán" at bounding box center [1157, 405] width 182 height 20
click at [1095, 437] on div "Tại văn phòng" at bounding box center [1157, 432] width 182 height 15
type input "0"
drag, startPoint x: 762, startPoint y: 468, endPoint x: 788, endPoint y: 449, distance: 32.7
click at [762, 469] on span "[PERSON_NAME] và [PERSON_NAME] hàng" at bounding box center [773, 469] width 184 height 15
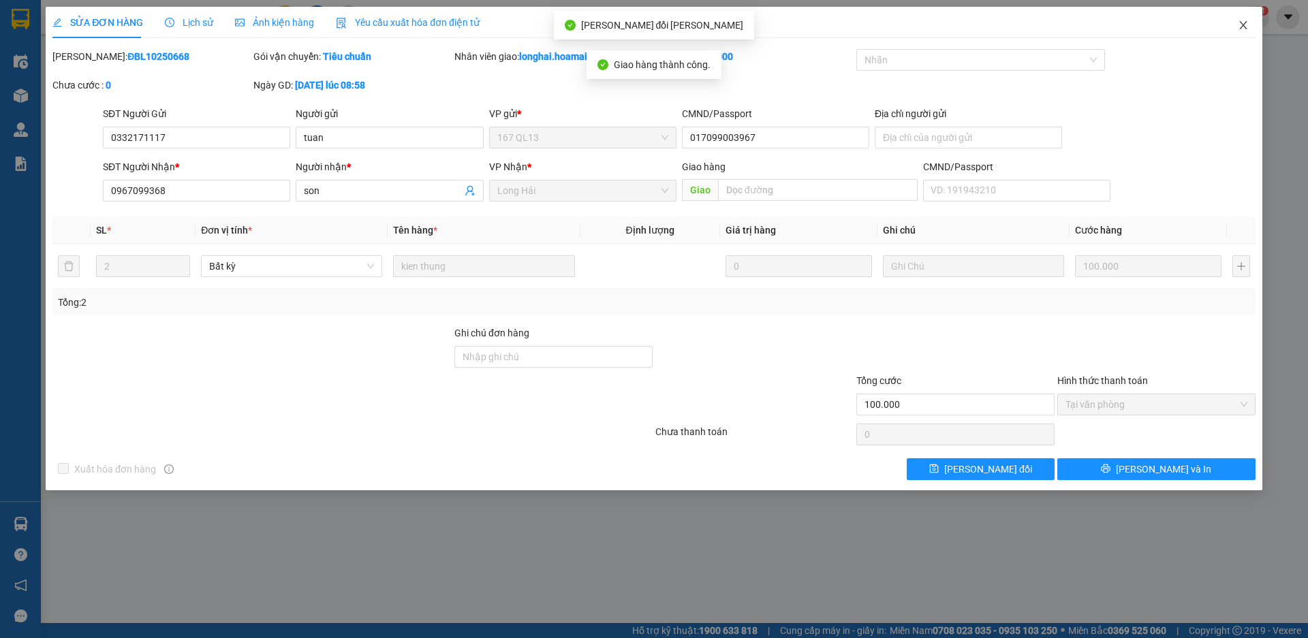
click at [1244, 27] on icon "close" at bounding box center [1242, 25] width 7 height 8
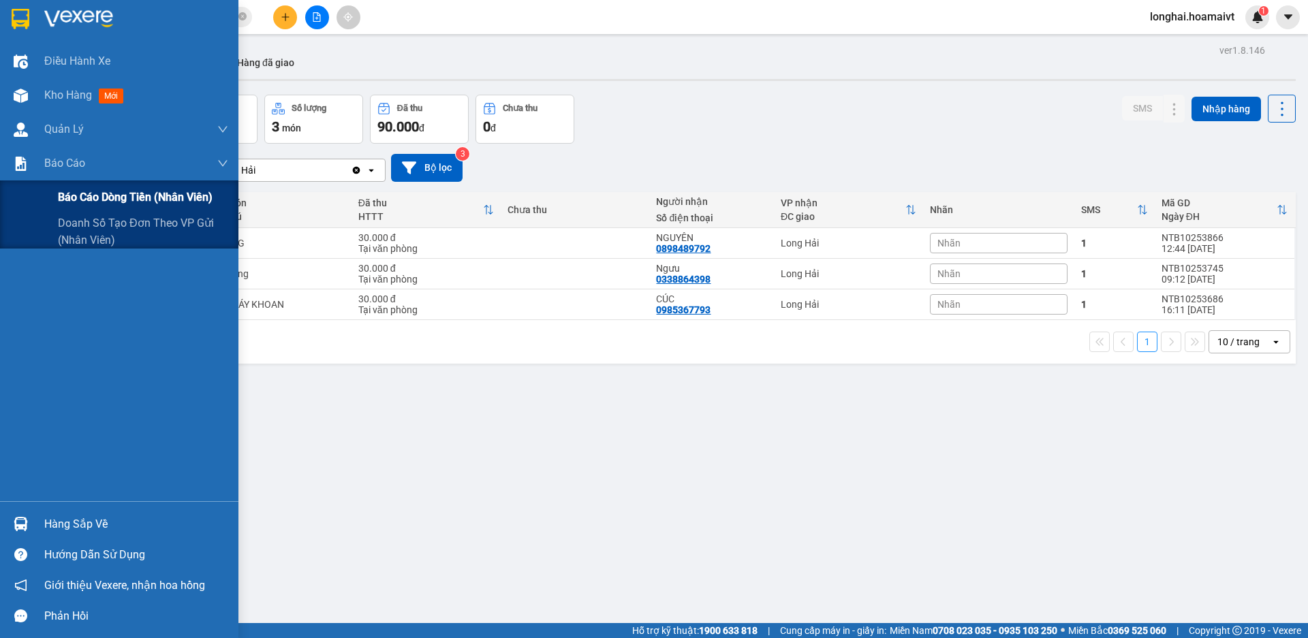
click at [92, 196] on span "Báo cáo dòng tiền (nhân viên)" at bounding box center [135, 197] width 155 height 17
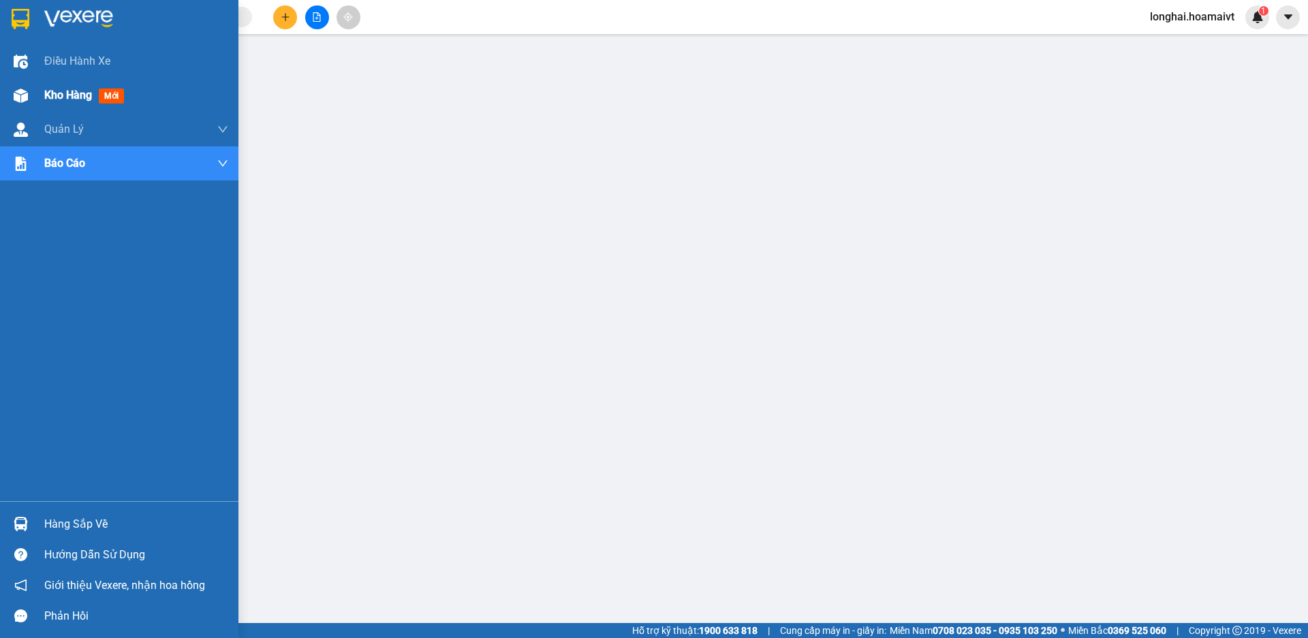
click at [69, 96] on span "Kho hàng" at bounding box center [68, 95] width 48 height 13
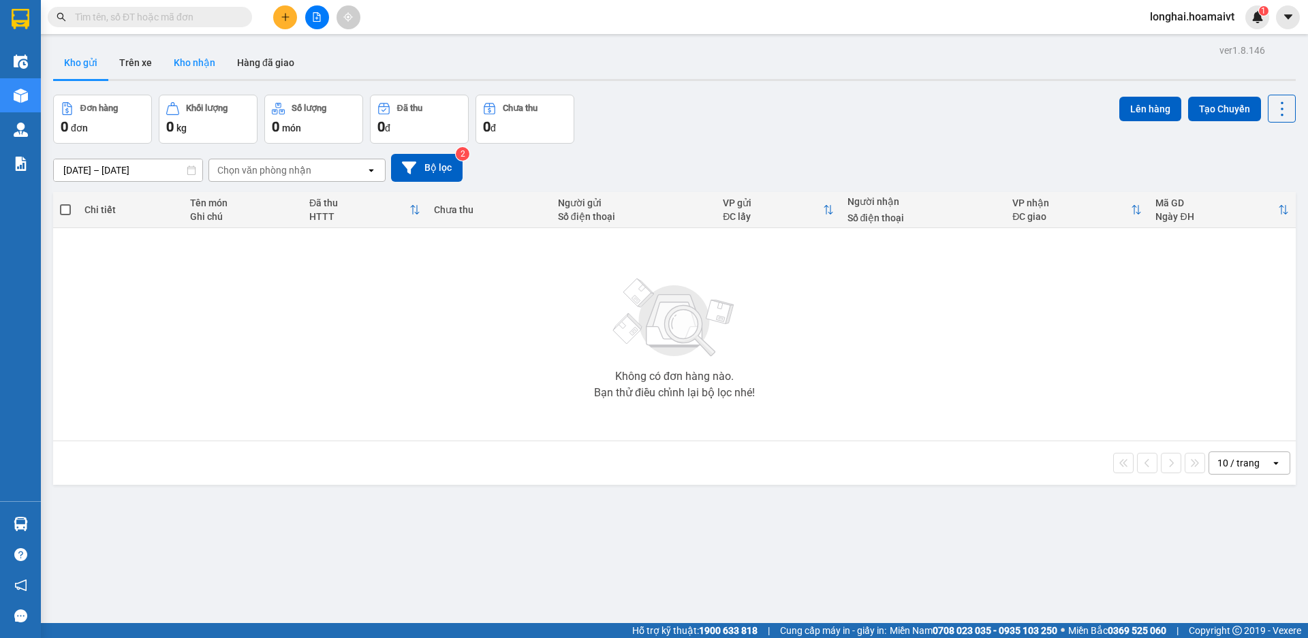
click at [208, 65] on button "Kho nhận" at bounding box center [194, 62] width 63 height 33
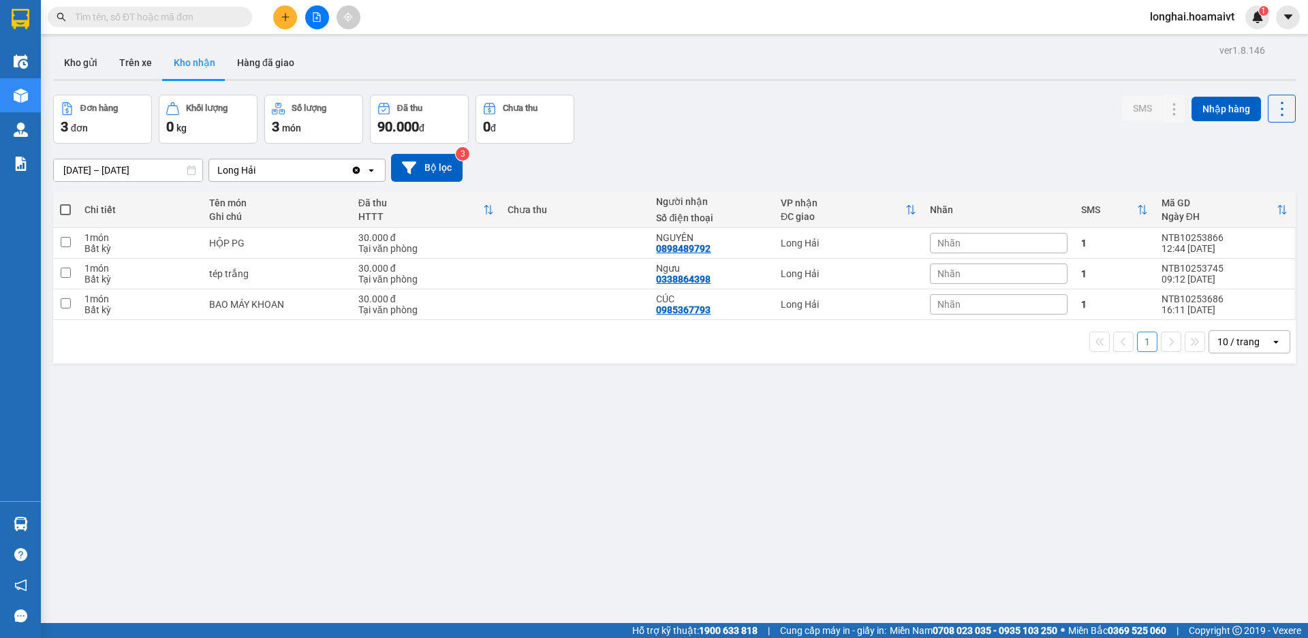
click at [221, 16] on input "text" at bounding box center [155, 17] width 161 height 15
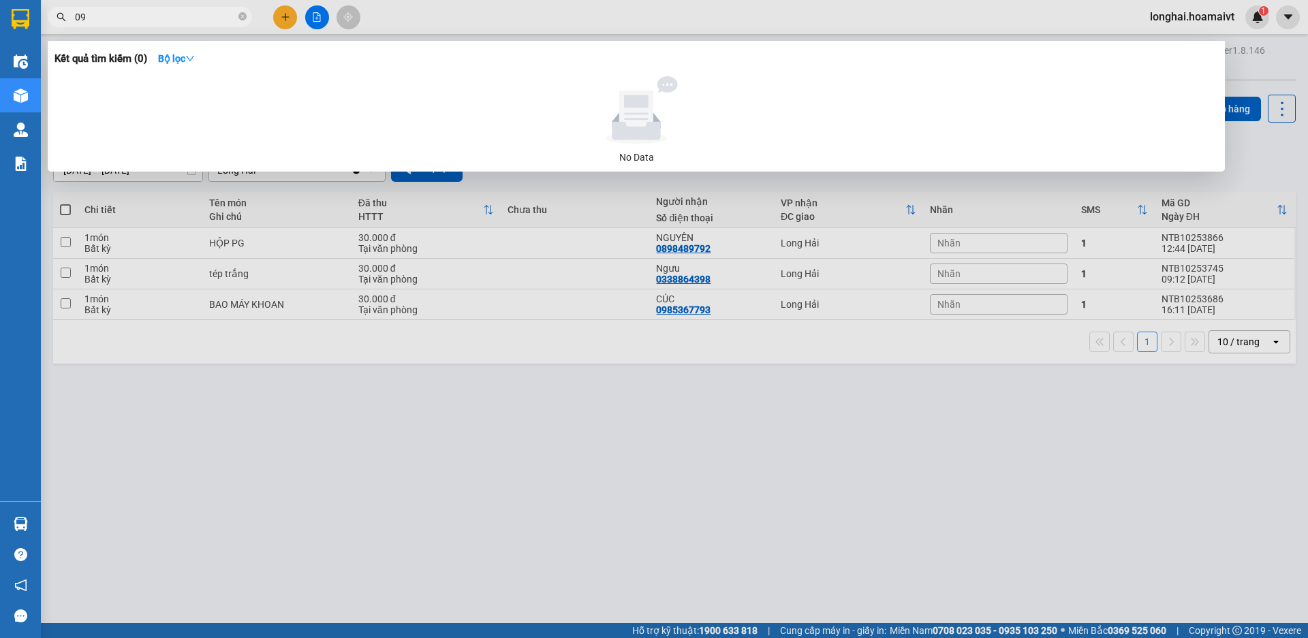
type input "0"
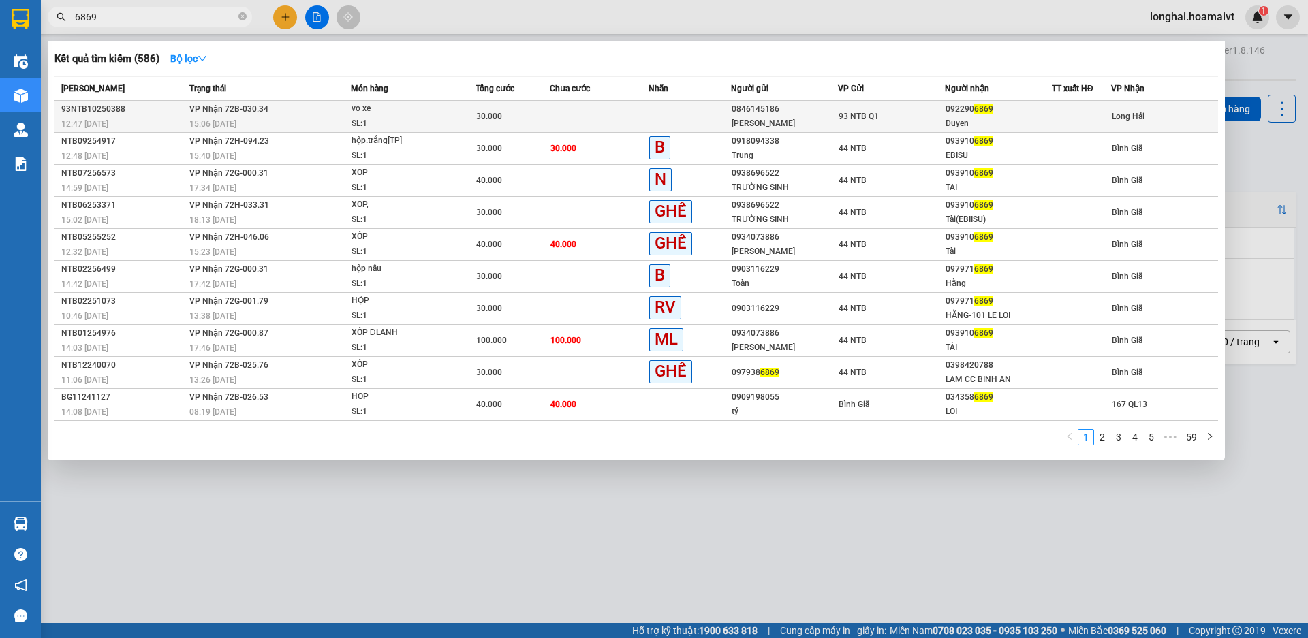
type input "6869"
click at [625, 116] on td at bounding box center [599, 117] width 99 height 32
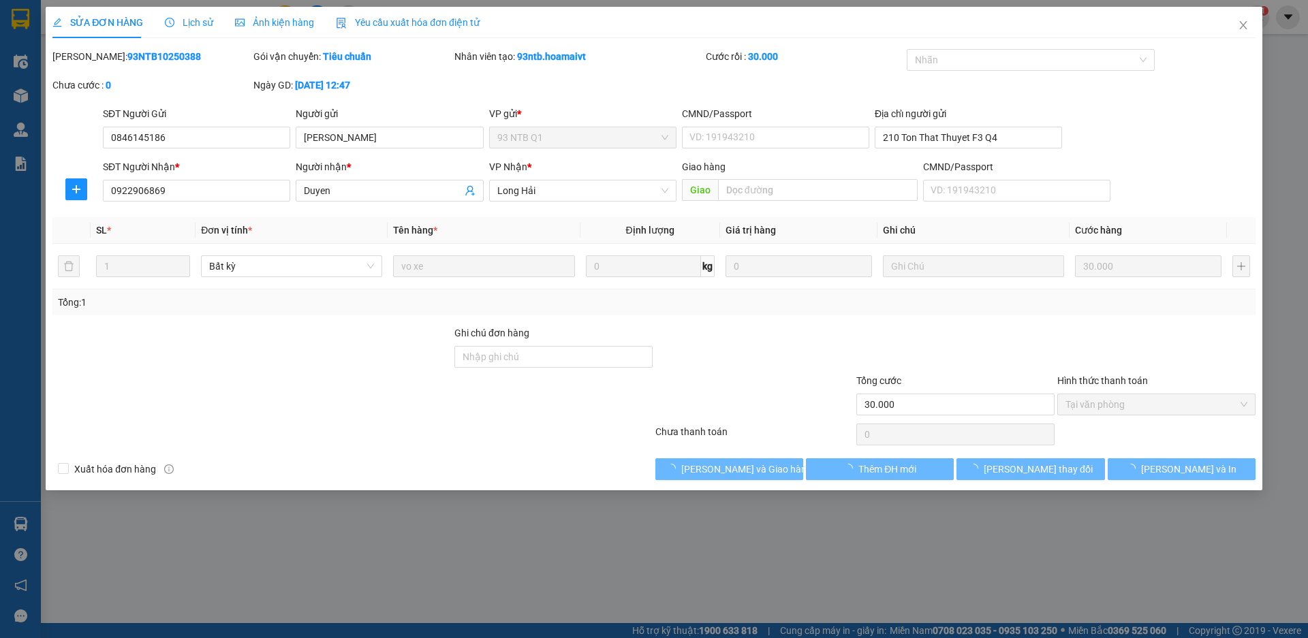
type input "0846145186"
type input "Tuan"
type input "210 Ton That Thuyet F3 Q4"
type input "0922906869"
type input "Duyen"
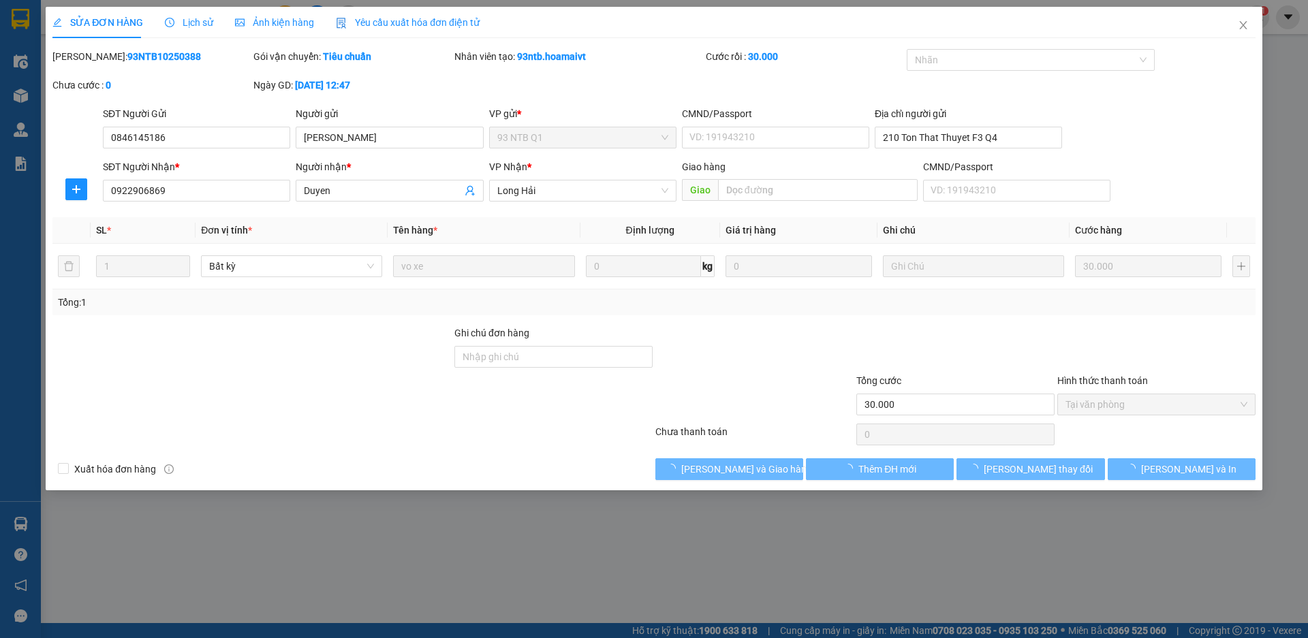
type input "30.000"
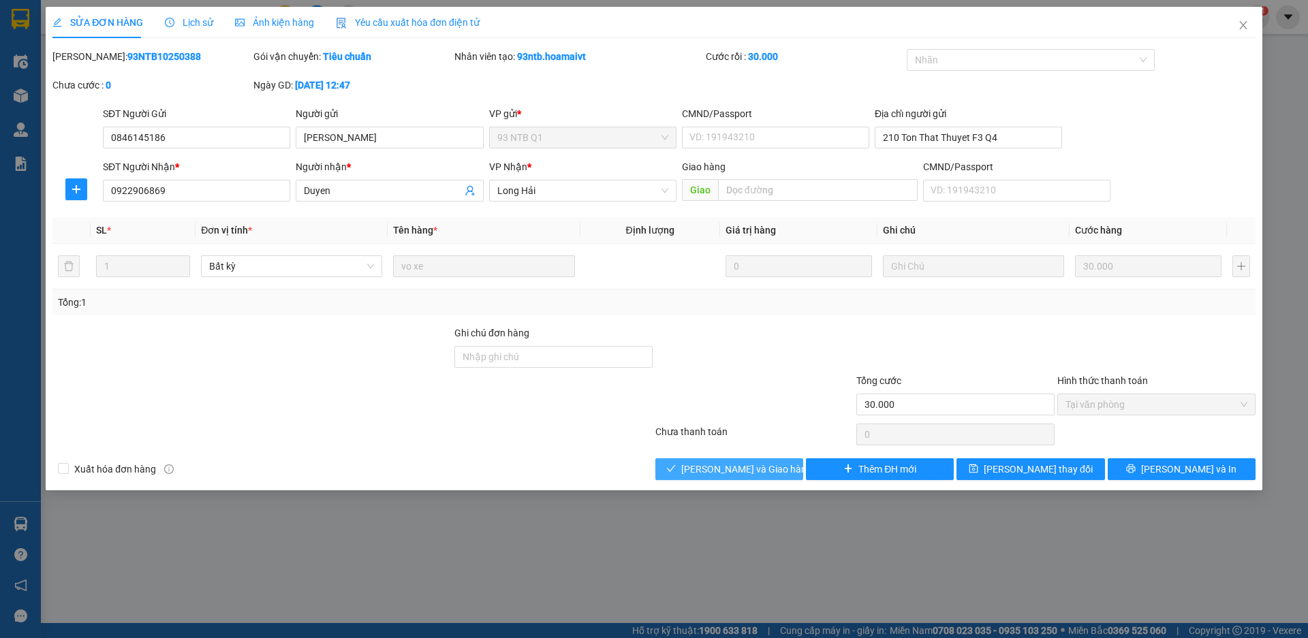
click at [710, 472] on span "[PERSON_NAME] và [PERSON_NAME] hàng" at bounding box center [746, 469] width 131 height 15
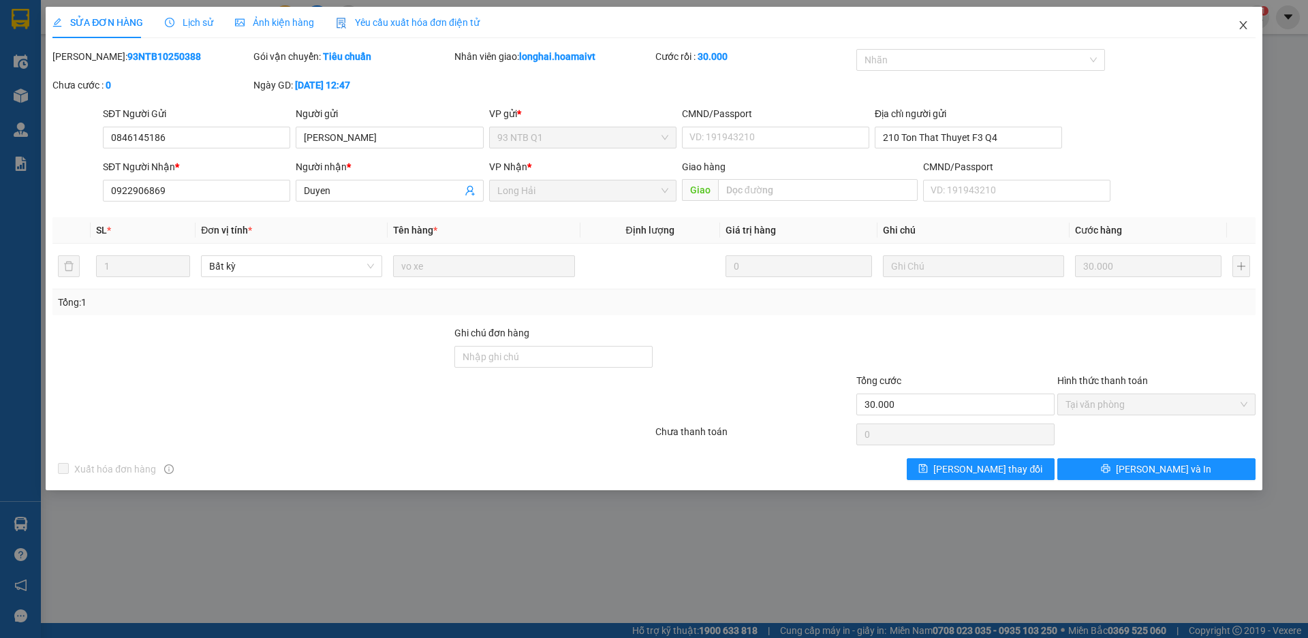
click at [1239, 26] on icon "close" at bounding box center [1243, 25] width 11 height 11
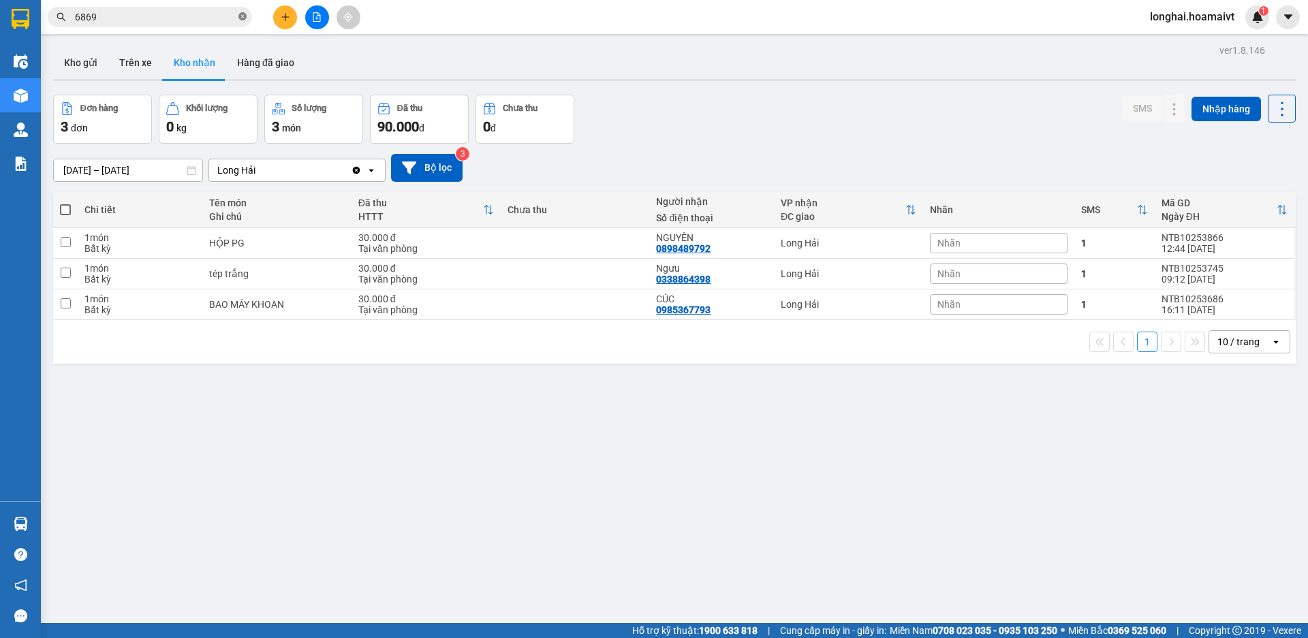
click at [240, 17] on icon "close-circle" at bounding box center [242, 16] width 8 height 8
click at [183, 17] on input "text" at bounding box center [155, 17] width 161 height 15
click at [166, 14] on input "text" at bounding box center [155, 17] width 161 height 15
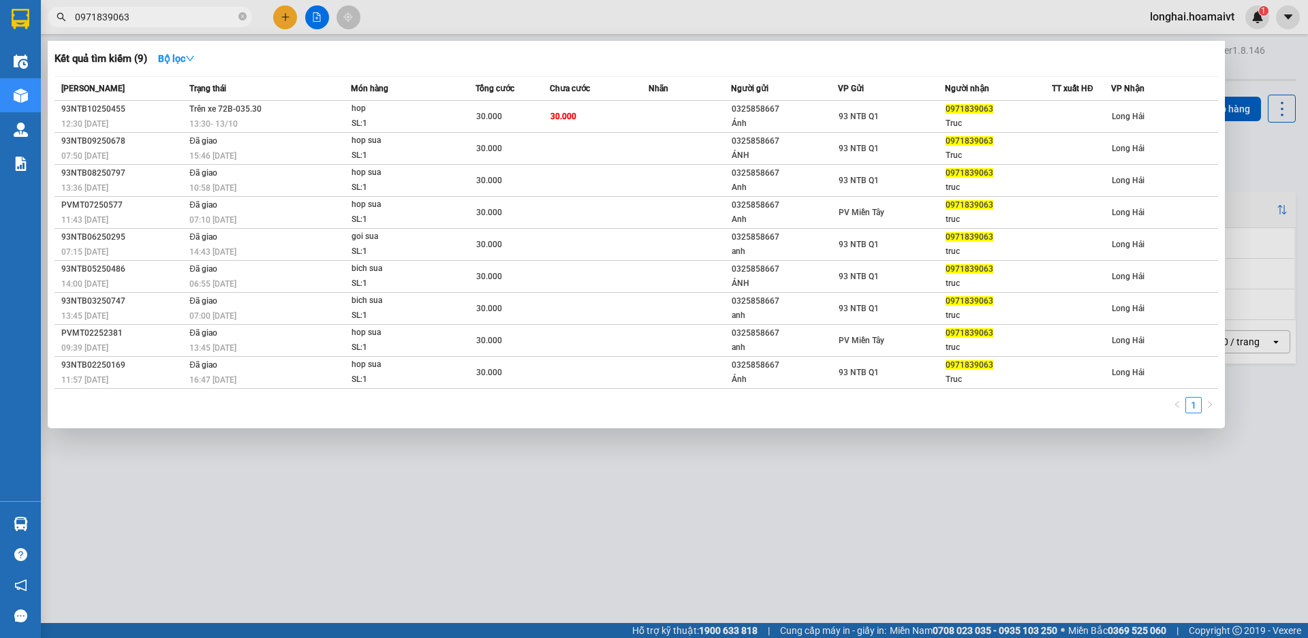
type input "0971839063"
click at [167, 535] on div at bounding box center [654, 319] width 1308 height 638
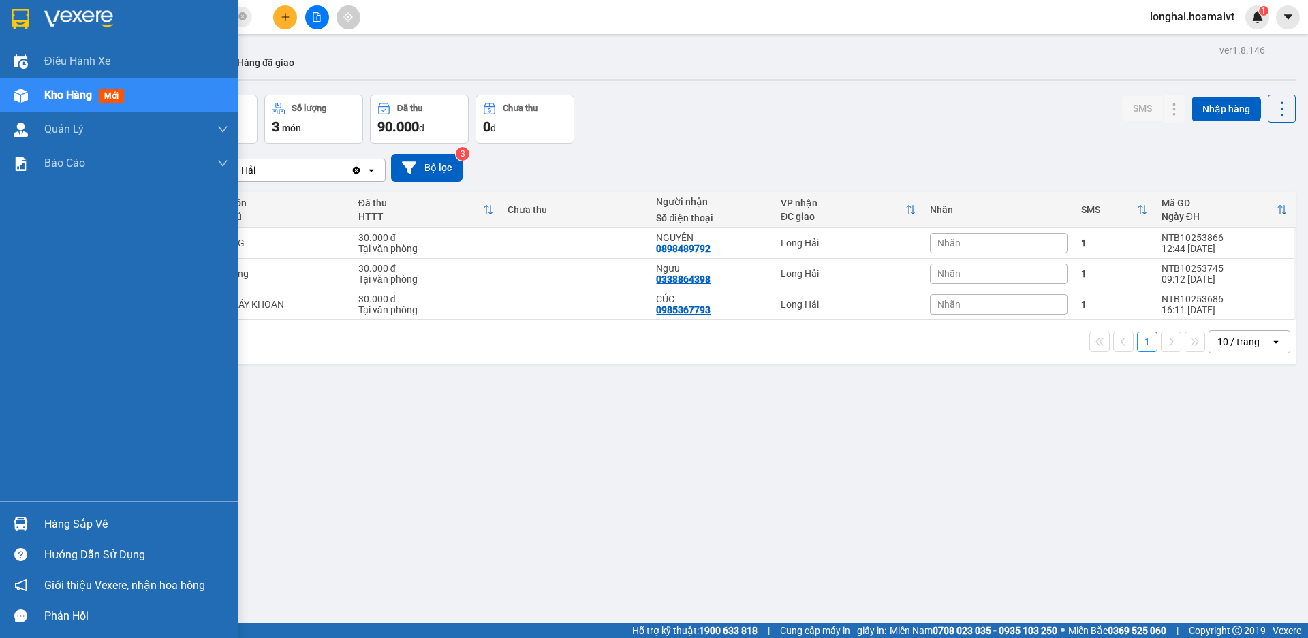
click at [78, 527] on div "Hàng sắp về" at bounding box center [136, 524] width 184 height 20
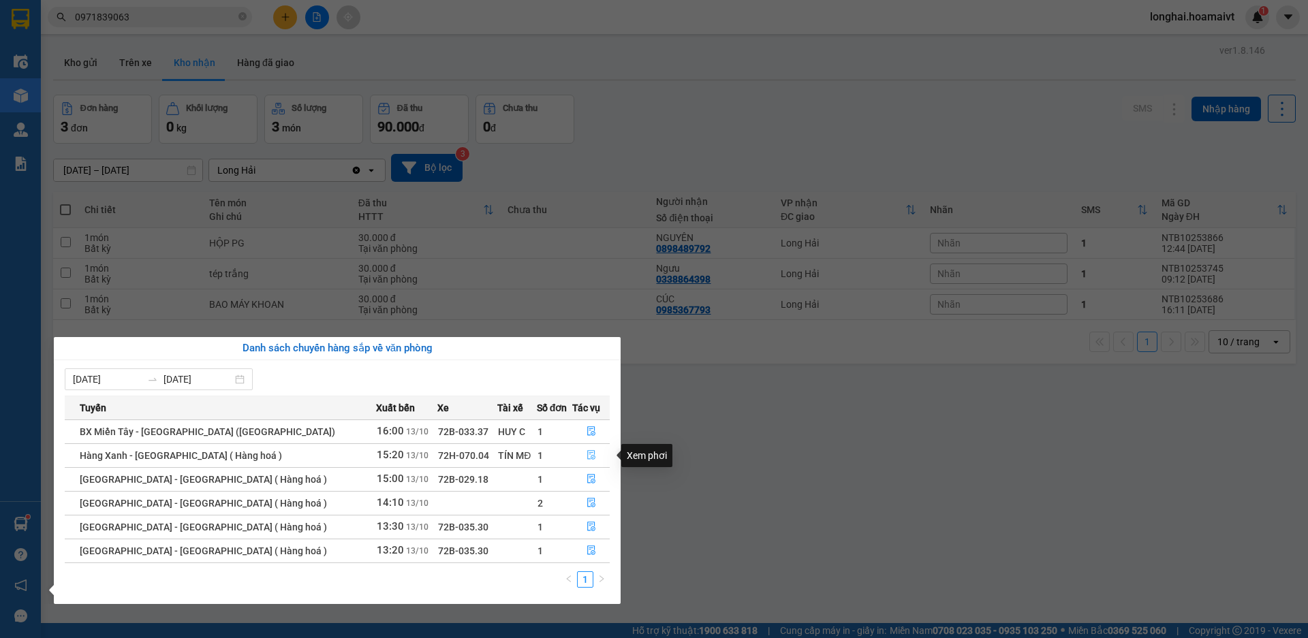
click at [587, 452] on icon "file-done" at bounding box center [592, 455] width 10 height 10
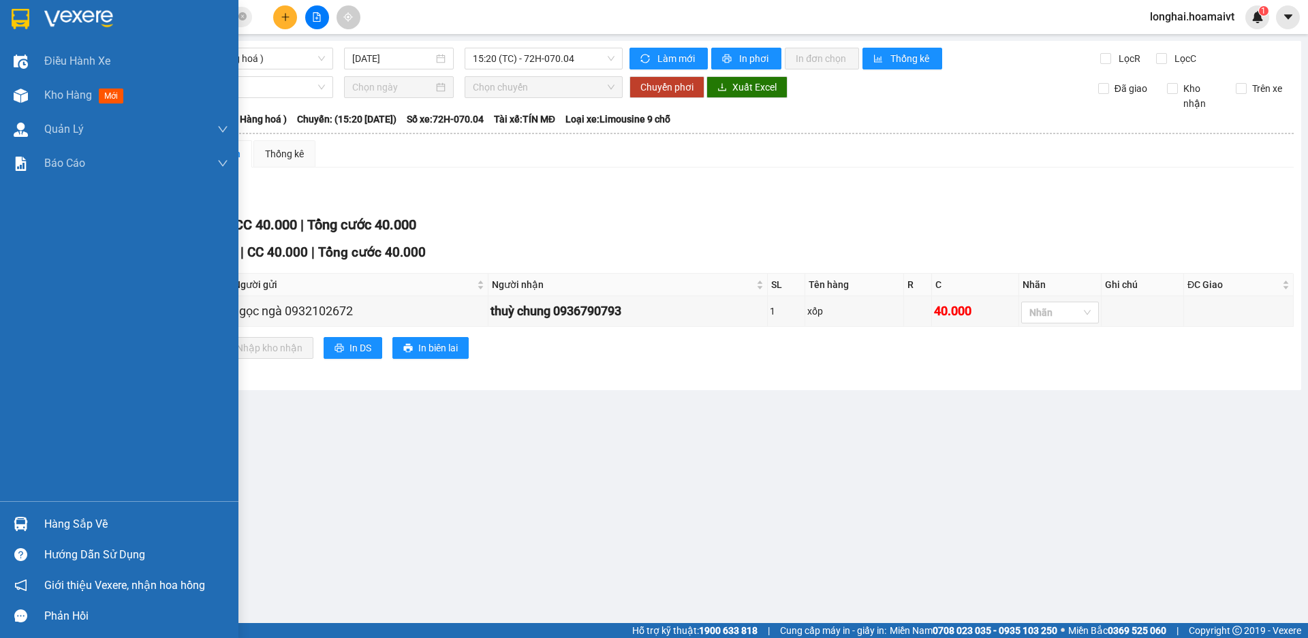
click at [61, 525] on div "Hàng sắp về" at bounding box center [136, 524] width 184 height 20
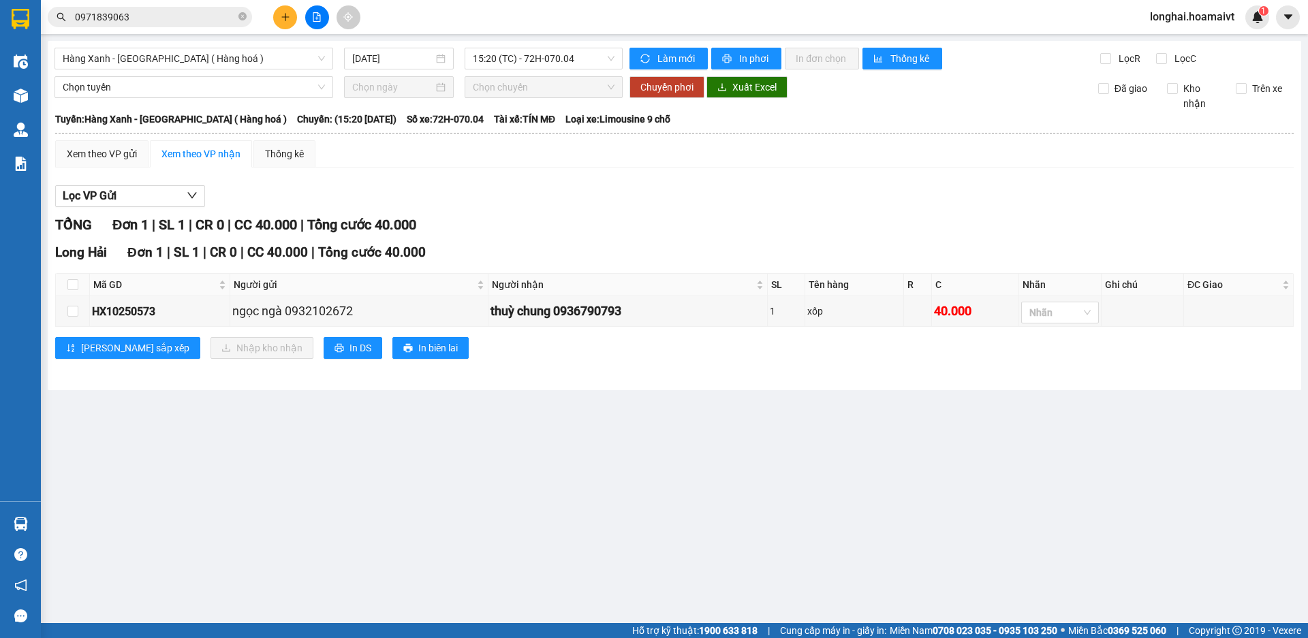
click at [681, 517] on section "Kết quả tìm kiếm ( 9 ) Bộ lọc Mã ĐH Trạng thái Món hàng Tổng cước Chưa cước Nhã…" at bounding box center [654, 319] width 1308 height 638
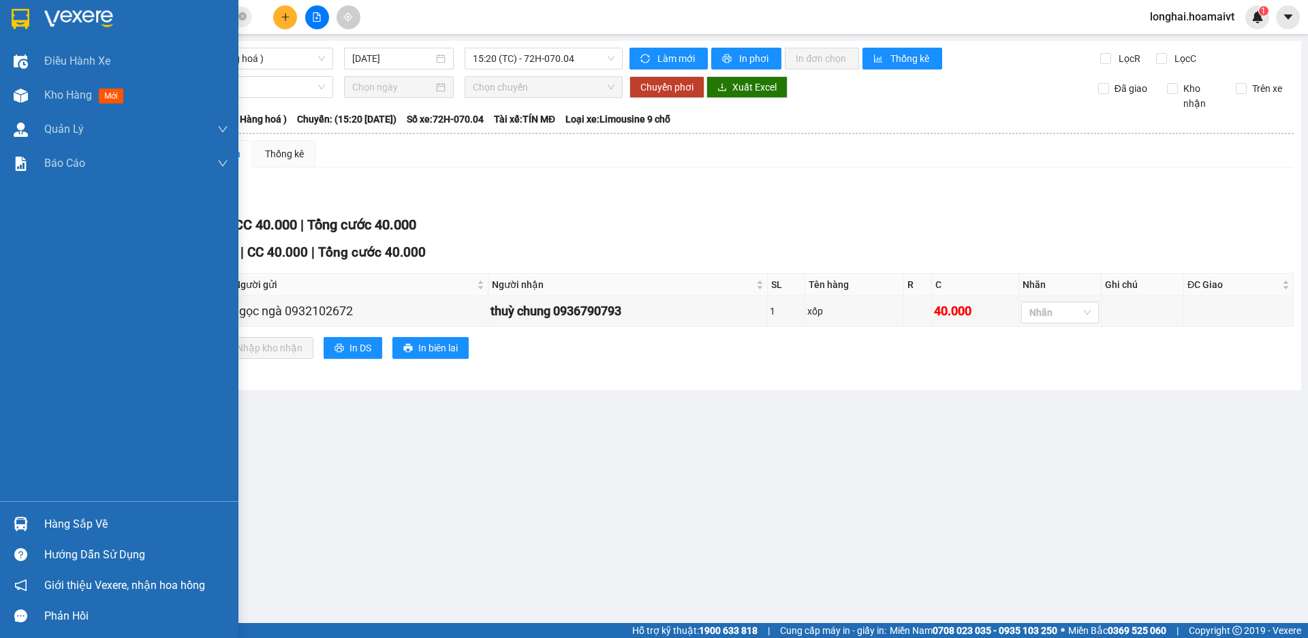
click at [71, 525] on div "Hàng sắp về" at bounding box center [136, 524] width 184 height 20
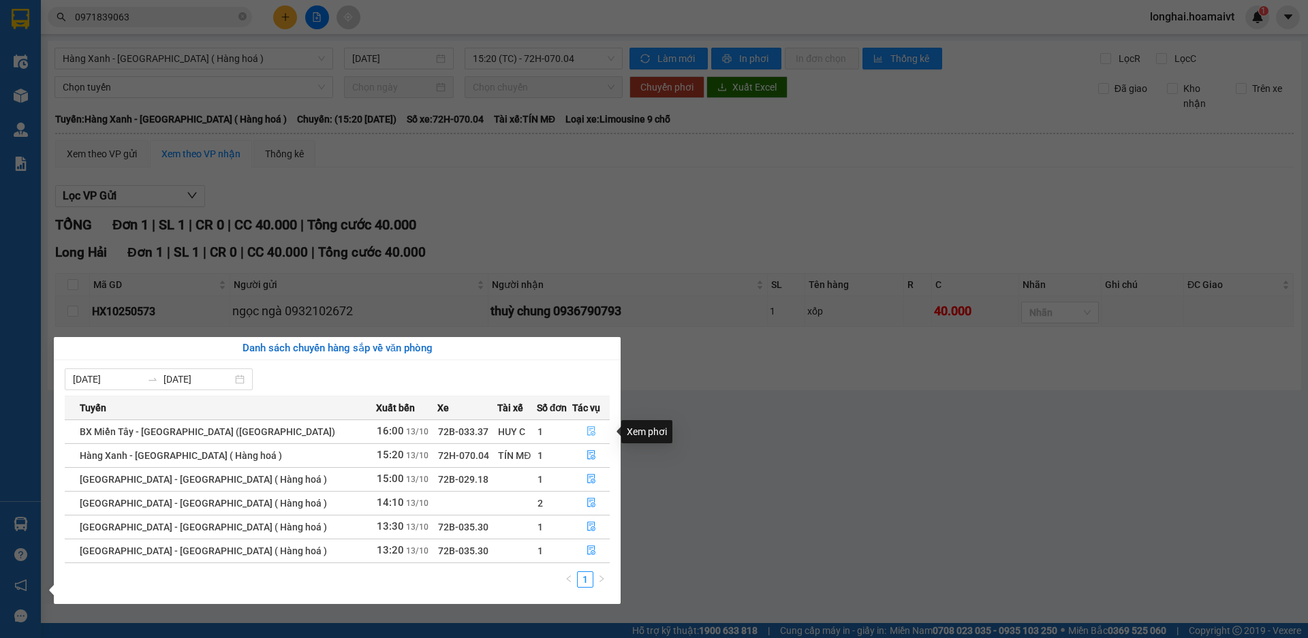
click at [587, 429] on icon "file-done" at bounding box center [592, 432] width 10 height 10
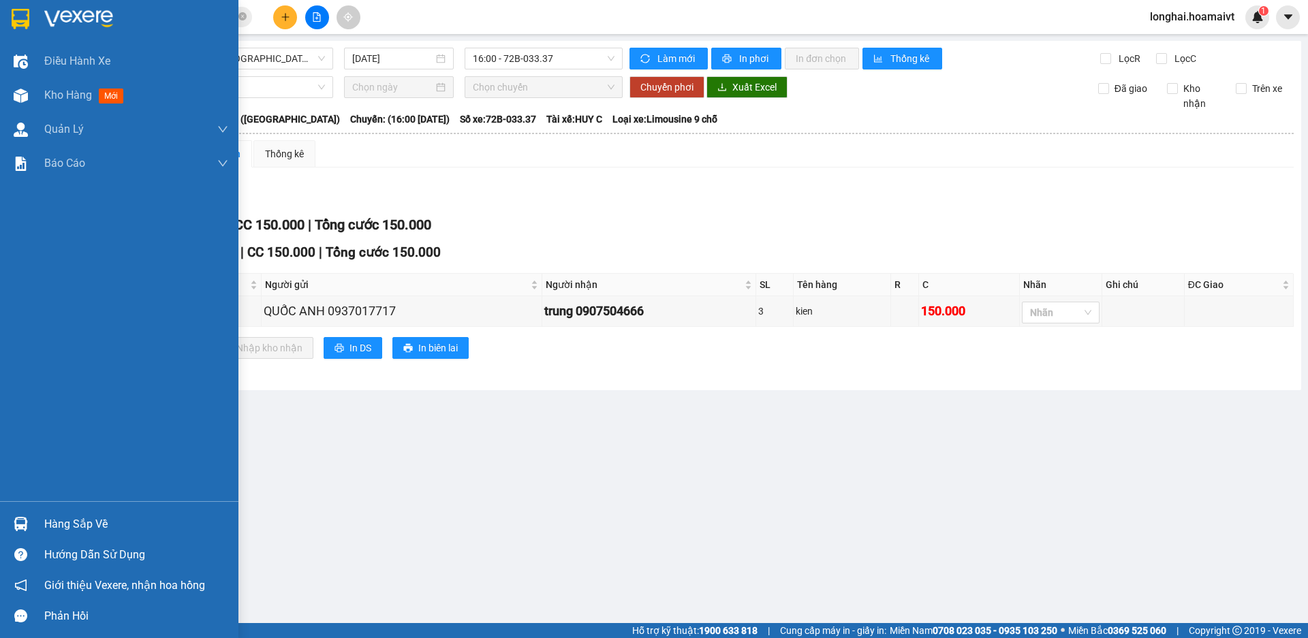
click at [57, 524] on div "Hàng sắp về" at bounding box center [136, 524] width 184 height 20
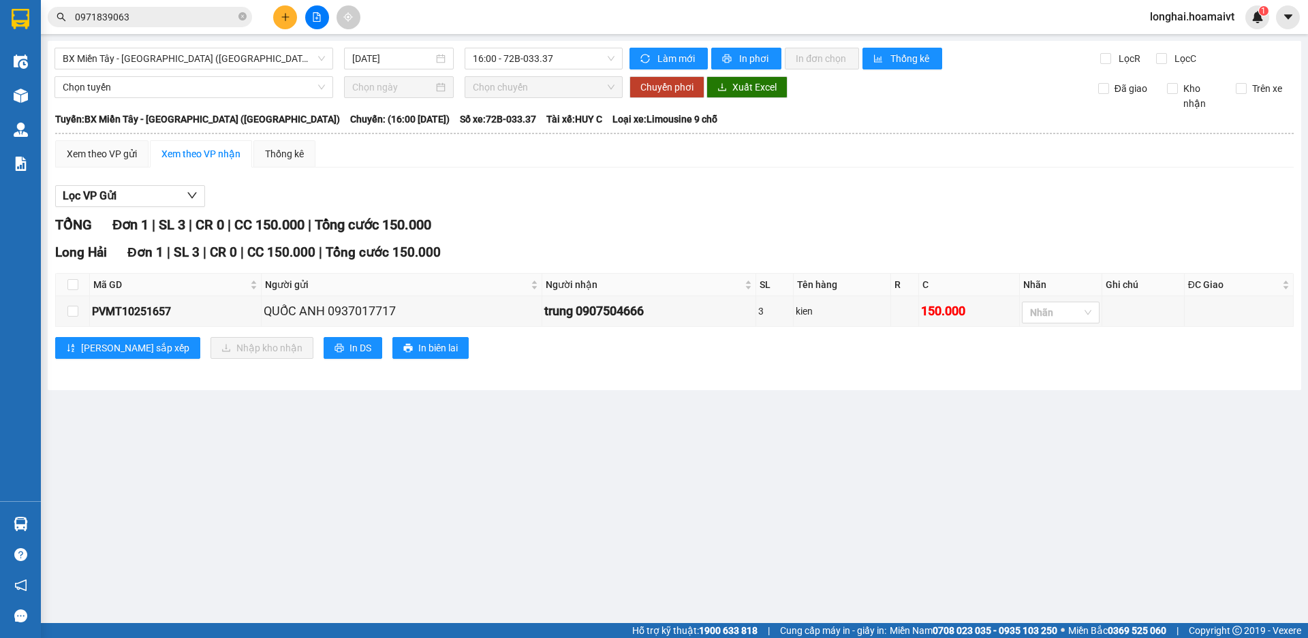
click at [742, 471] on section "Kết quả tìm kiếm ( 9 ) Bộ lọc Mã ĐH Trạng thái Món hàng Tổng cước Chưa cước Nhã…" at bounding box center [654, 319] width 1308 height 638
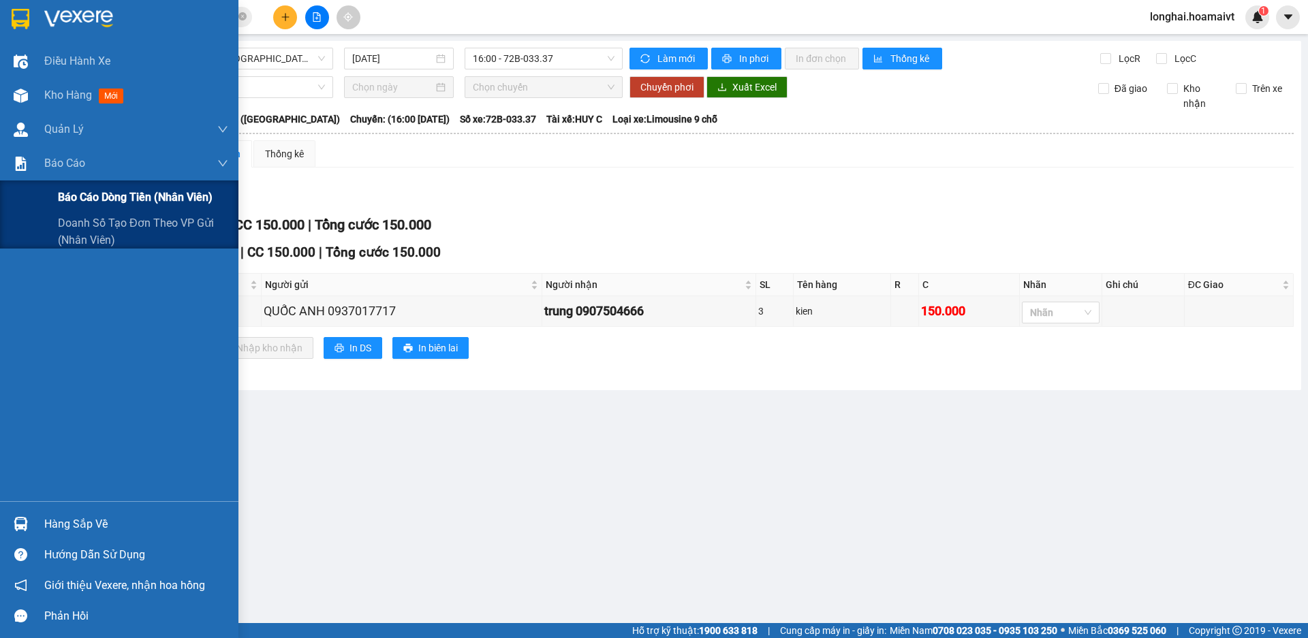
click at [105, 198] on span "Báo cáo dòng tiền (nhân viên)" at bounding box center [135, 197] width 155 height 17
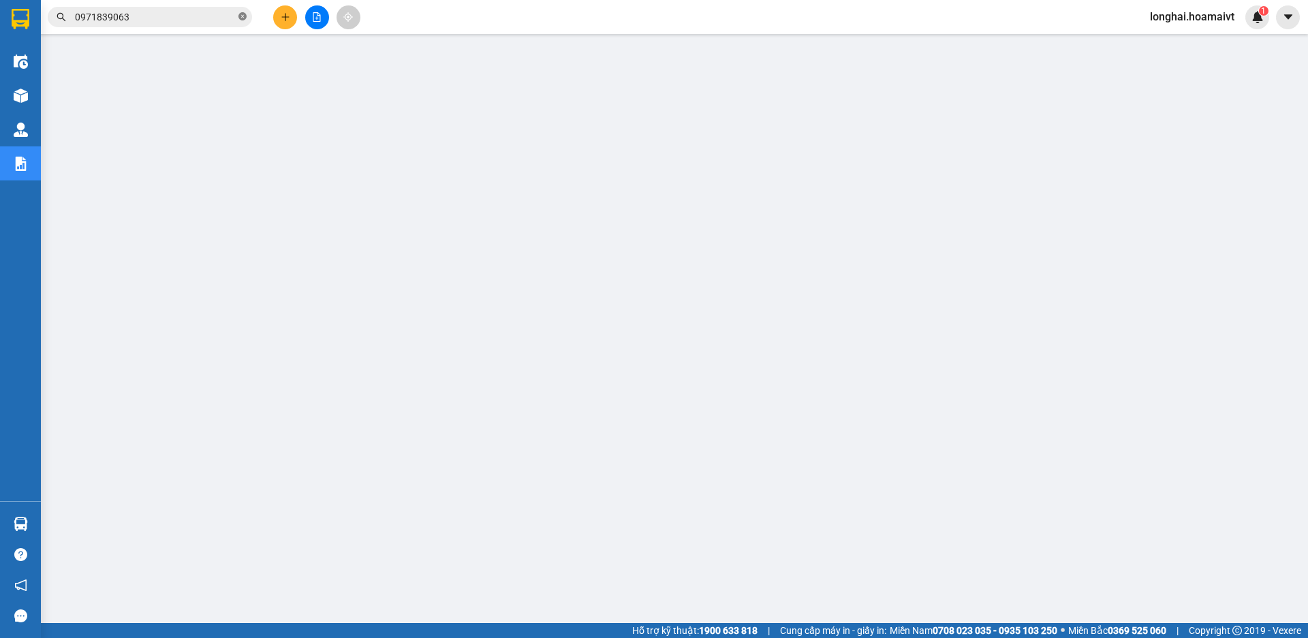
click at [243, 16] on icon "close-circle" at bounding box center [242, 16] width 8 height 8
click at [226, 20] on input "text" at bounding box center [155, 17] width 161 height 15
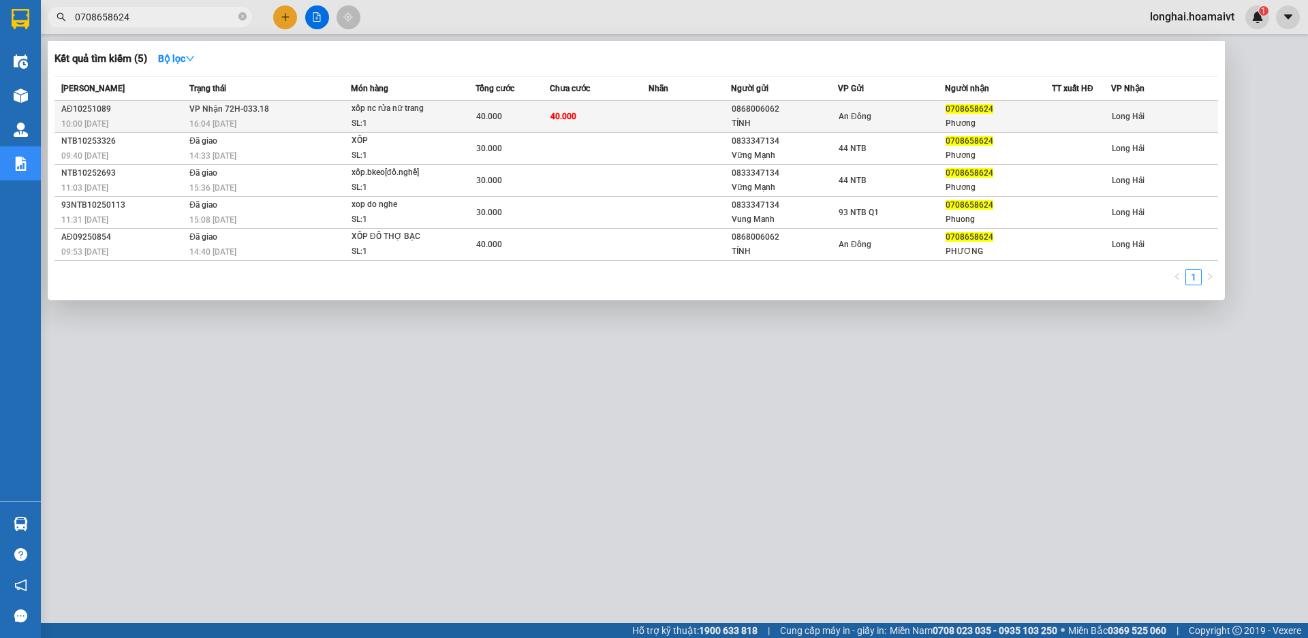
type input "0708658624"
click at [288, 117] on div "16:04 - 13/10" at bounding box center [269, 124] width 161 height 15
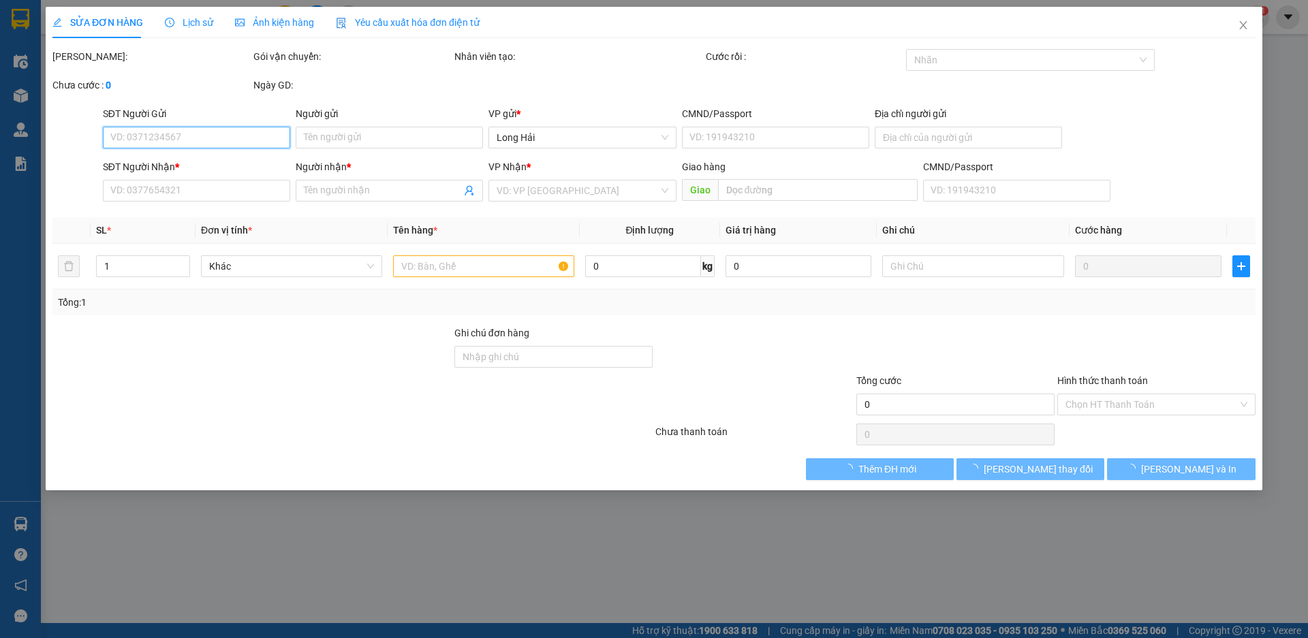
type input "0868006062"
type input "TÍNH"
type input "0708658624"
type input "Phương"
type input "40.000"
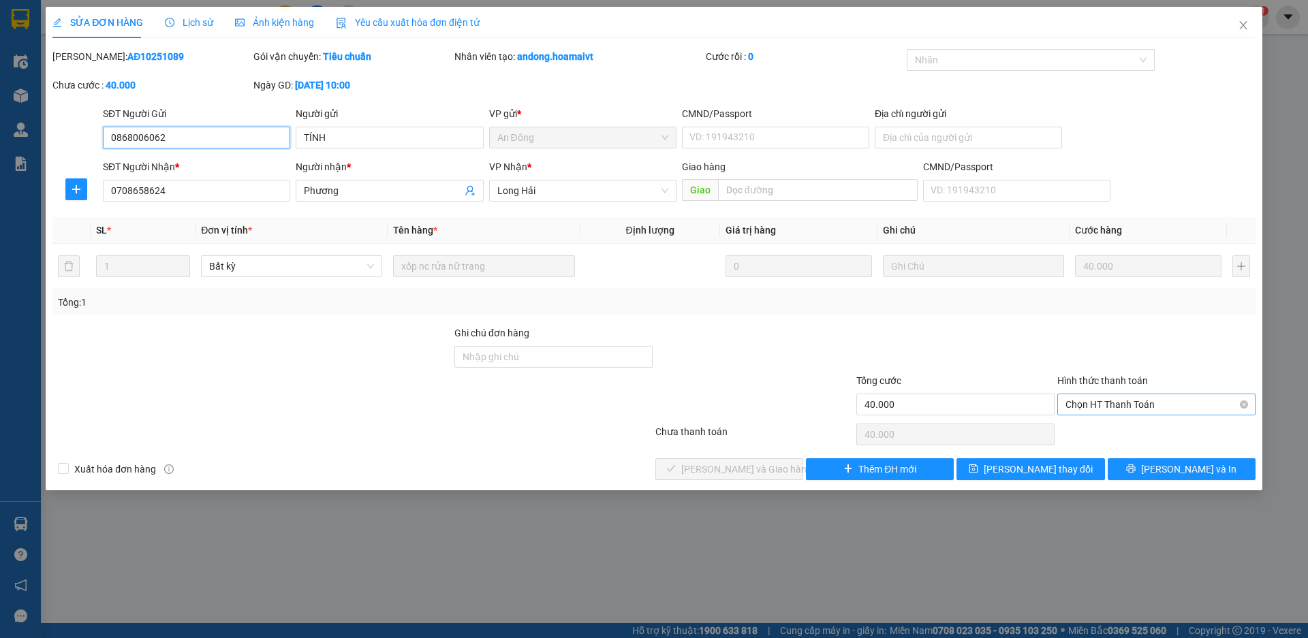
click at [1110, 399] on span "Chọn HT Thanh Toán" at bounding box center [1157, 405] width 182 height 20
click at [1101, 436] on div "Tại văn phòng" at bounding box center [1157, 432] width 182 height 15
type input "0"
click at [752, 476] on span "[PERSON_NAME] và [PERSON_NAME] hàng" at bounding box center [746, 469] width 131 height 15
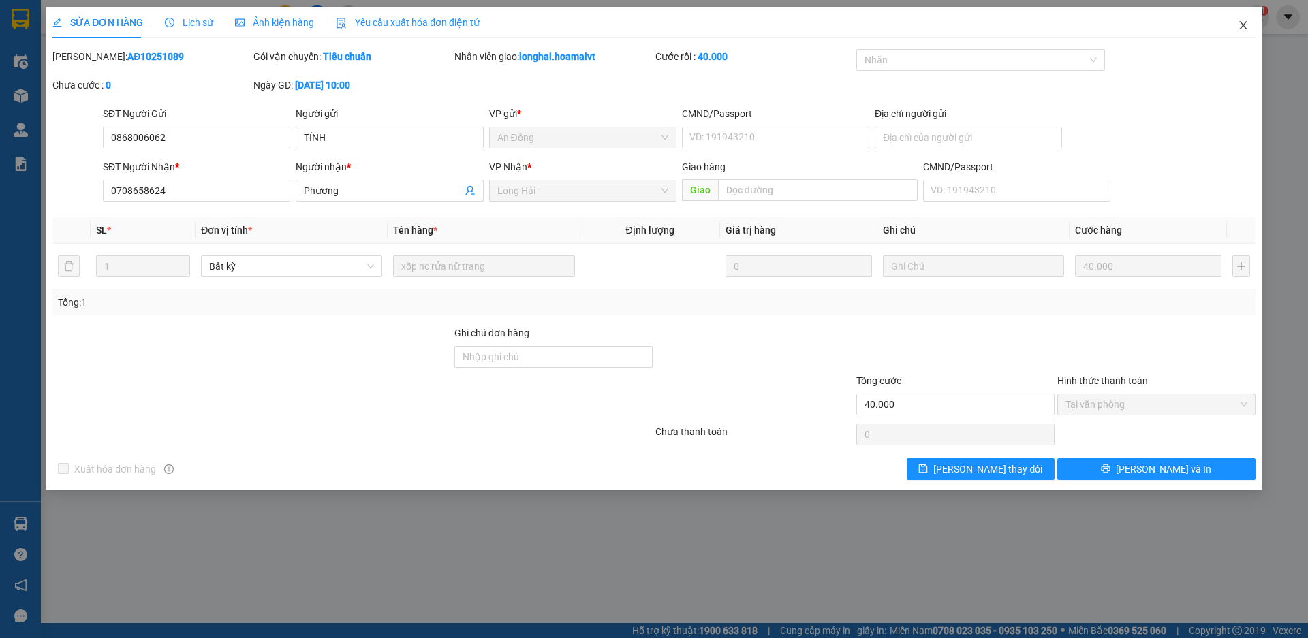
click at [1241, 27] on icon "close" at bounding box center [1243, 25] width 11 height 11
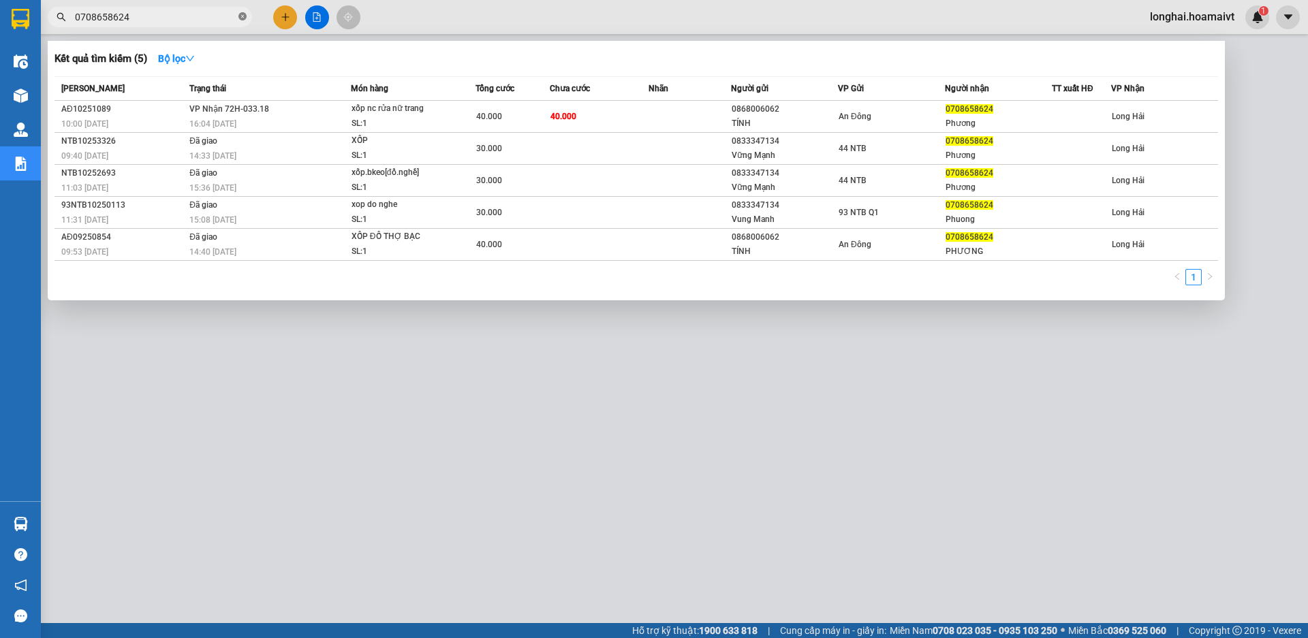
click at [239, 18] on icon "close-circle" at bounding box center [242, 16] width 8 height 8
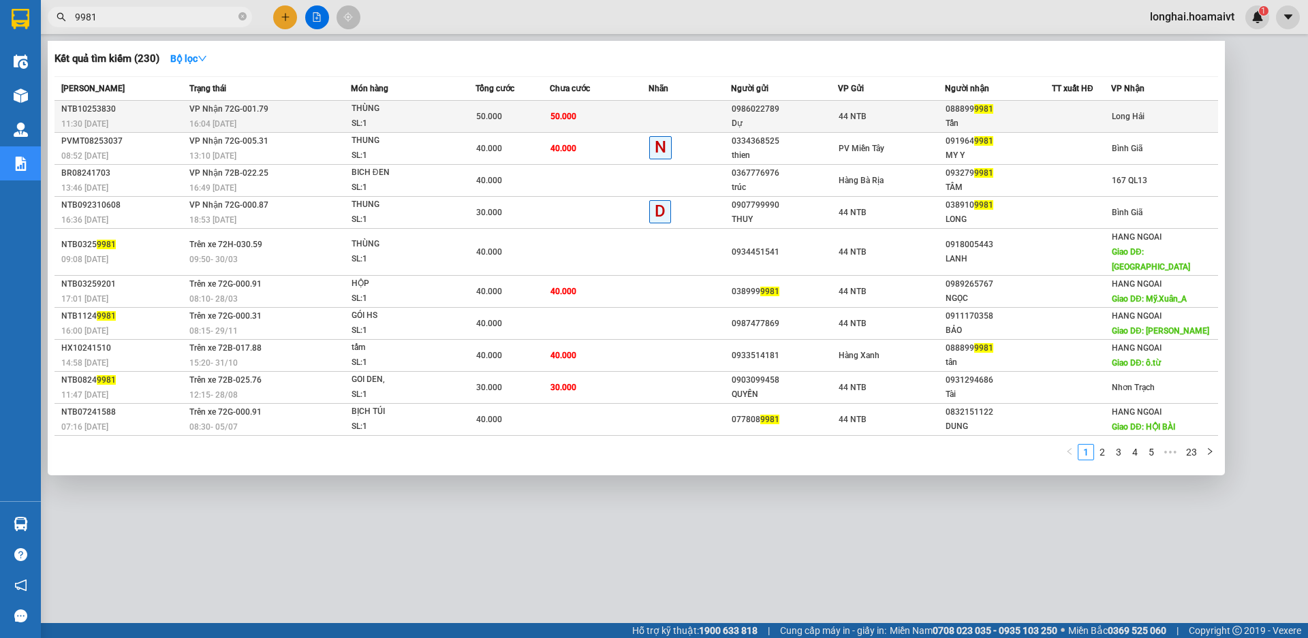
type input "9981"
click at [302, 121] on div "16:04 - 13/10" at bounding box center [269, 124] width 161 height 15
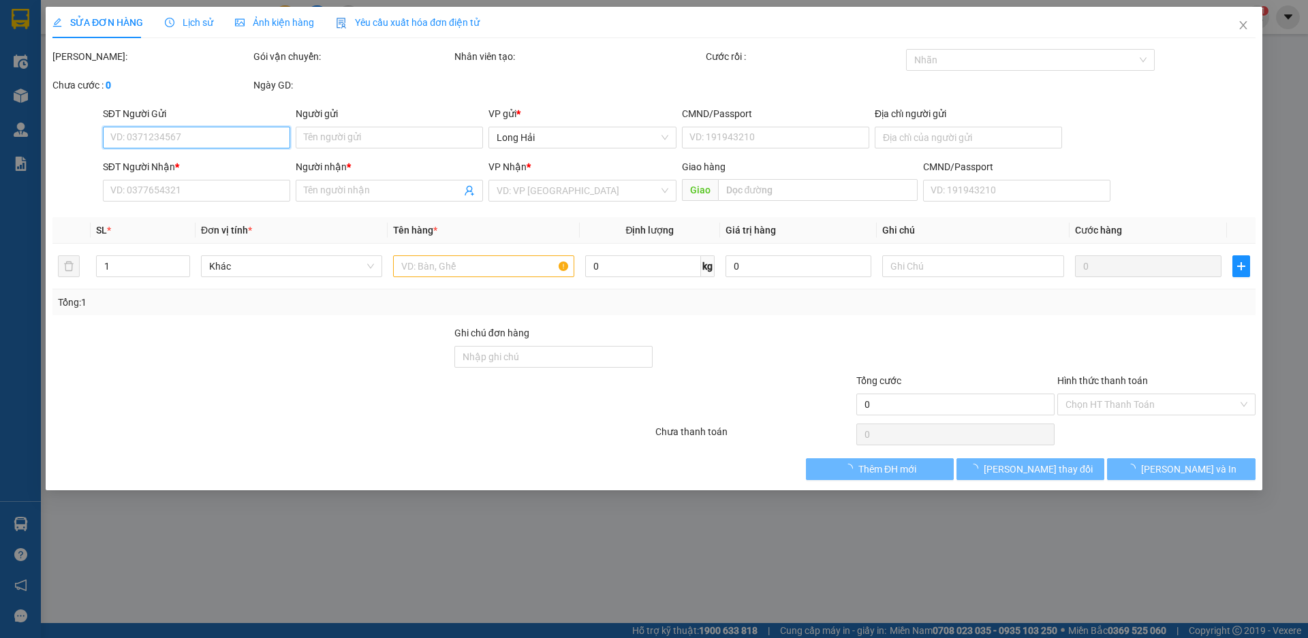
type input "0986022789"
type input "Dự"
type input "079089032773"
type input "0888999981"
type input "Tấn"
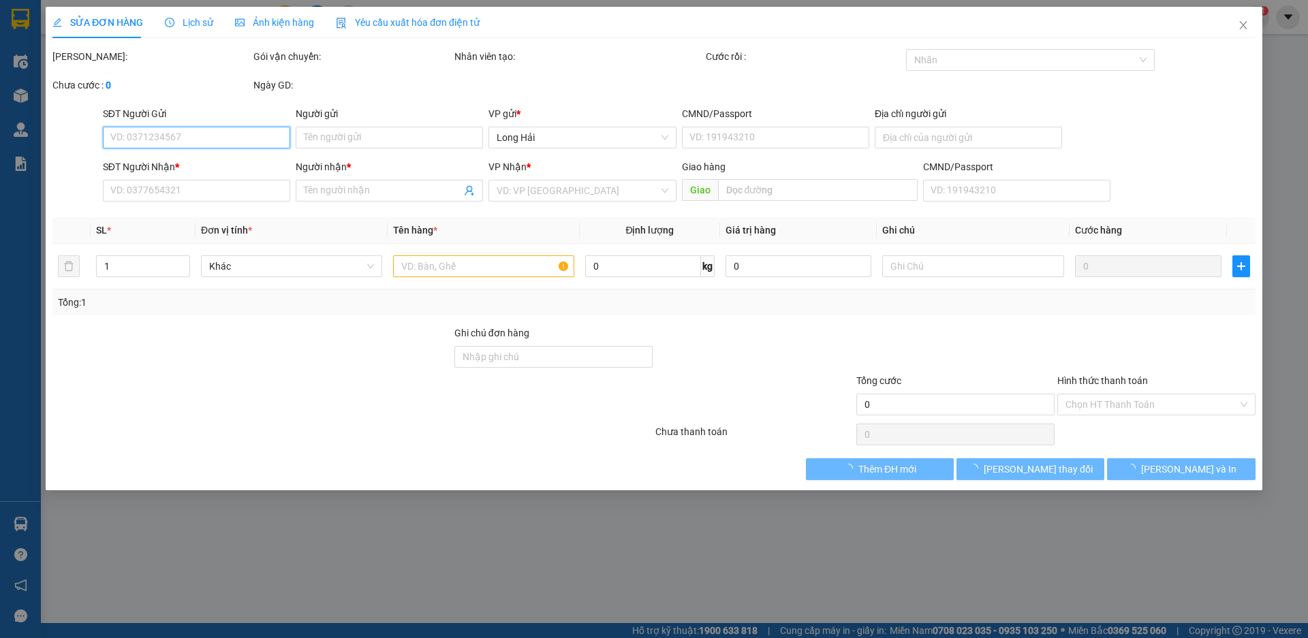
type input "50.000"
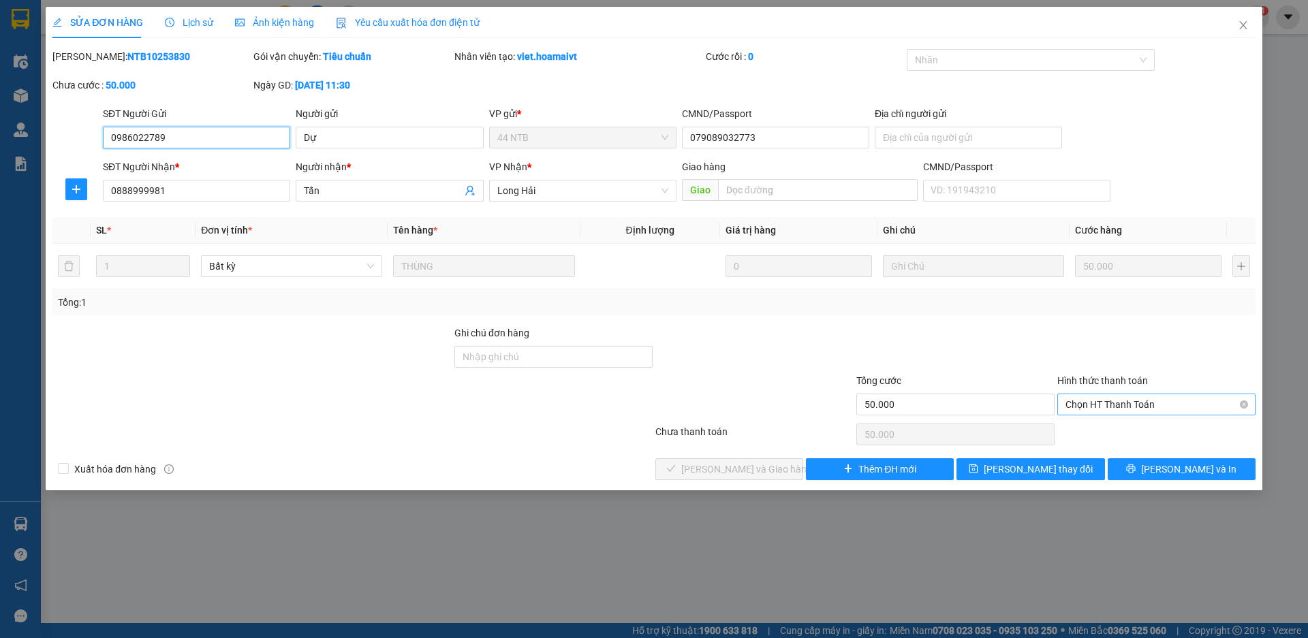
click at [1147, 403] on span "Chọn HT Thanh Toán" at bounding box center [1157, 405] width 182 height 20
click at [1111, 432] on div "Tại văn phòng" at bounding box center [1157, 432] width 182 height 15
type input "0"
click at [758, 469] on span "[PERSON_NAME] và [PERSON_NAME] hàng" at bounding box center [746, 469] width 131 height 15
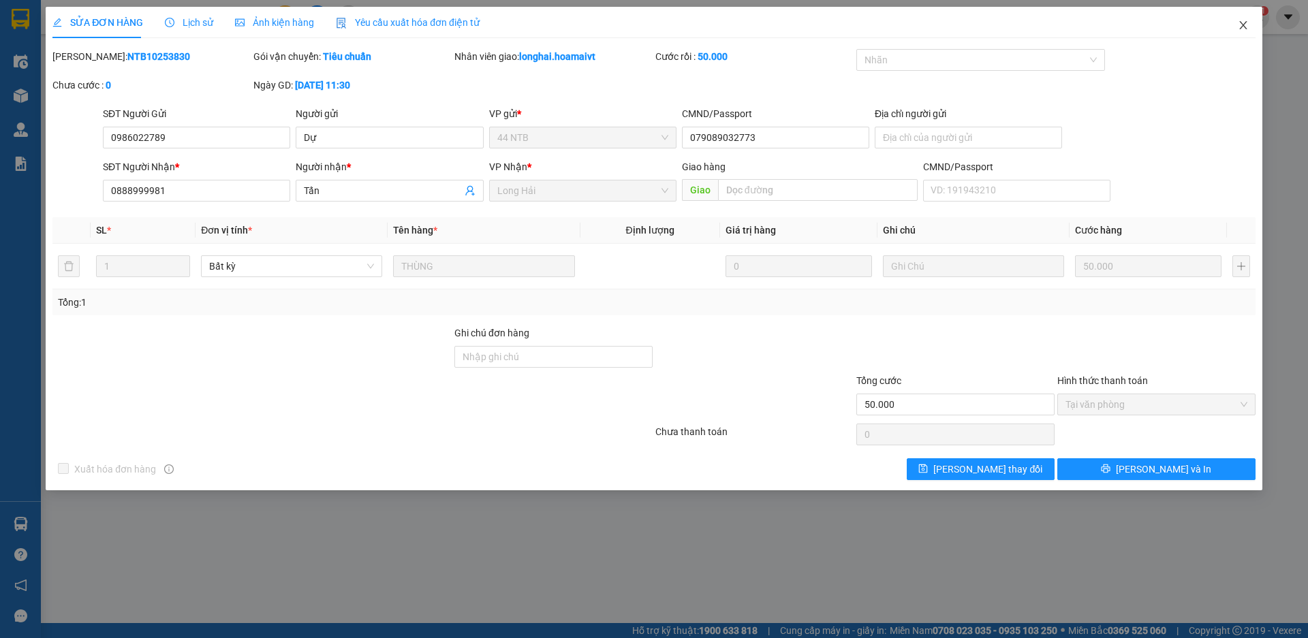
click at [1240, 24] on icon "close" at bounding box center [1243, 25] width 11 height 11
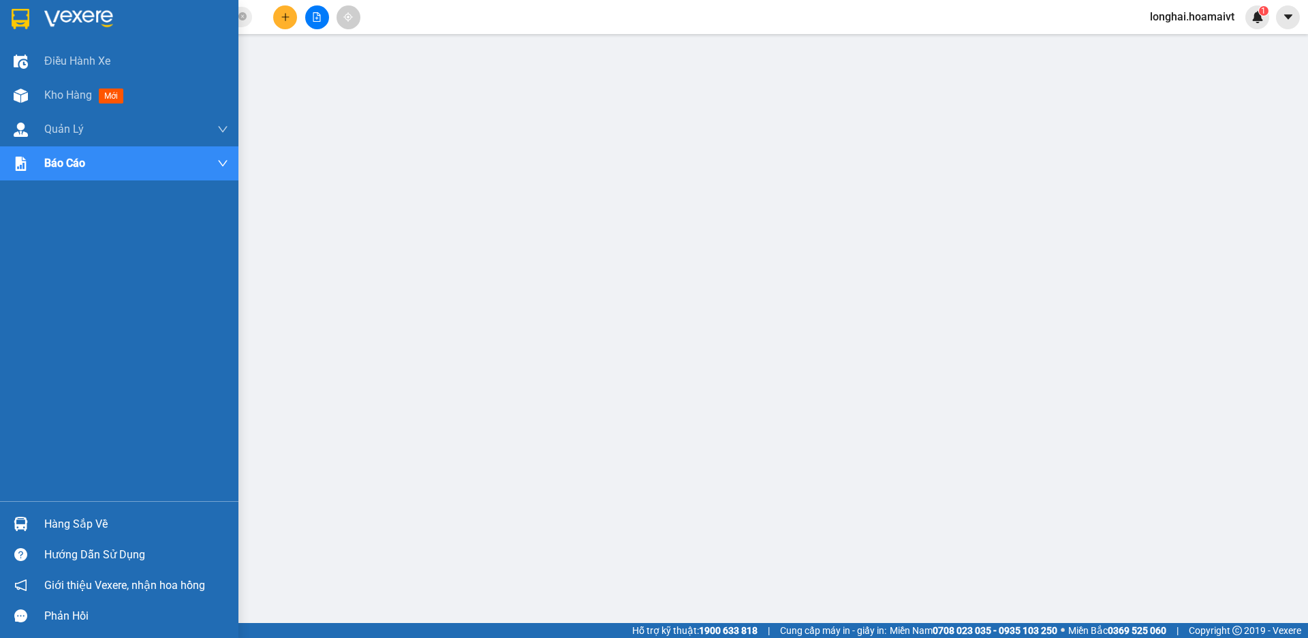
click at [60, 521] on div "Hàng sắp về" at bounding box center [136, 524] width 184 height 20
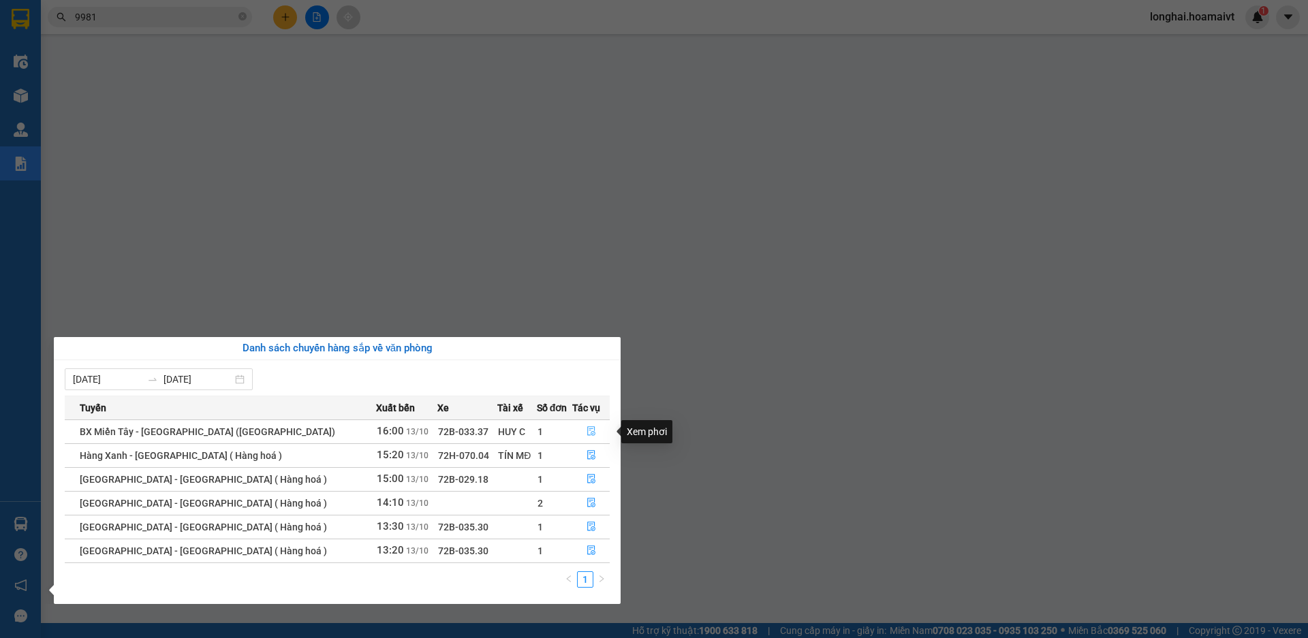
click at [587, 435] on icon "file-done" at bounding box center [592, 432] width 10 height 10
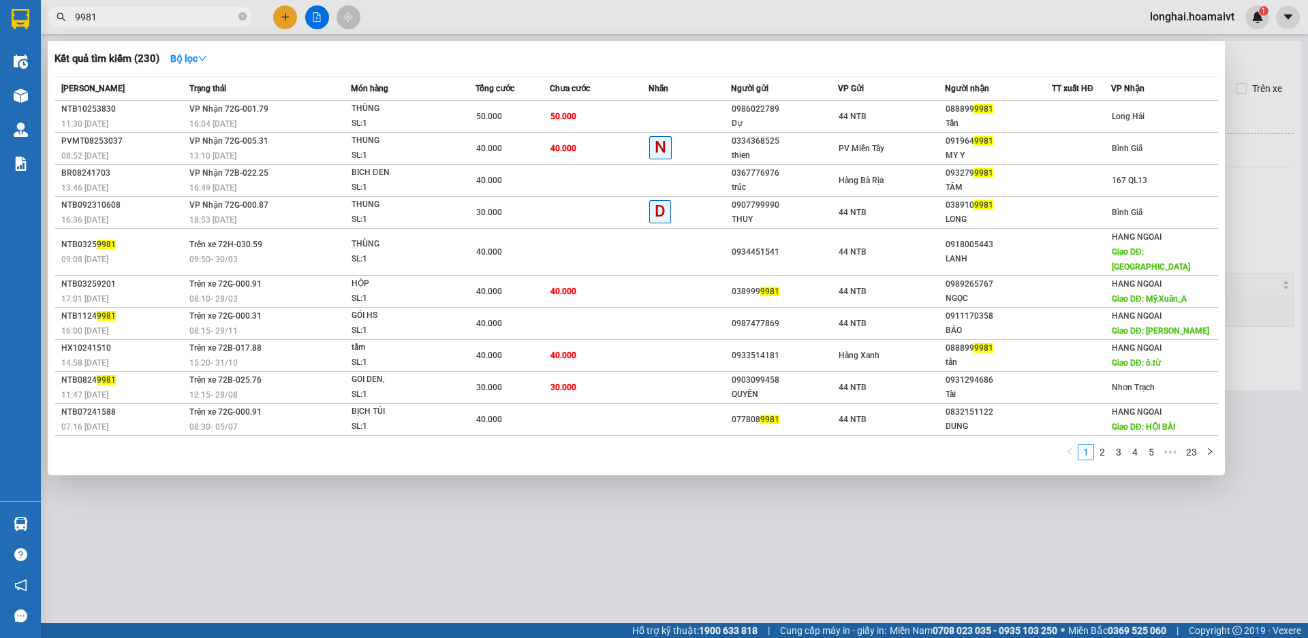
click at [248, 15] on span "9981" at bounding box center [150, 17] width 204 height 20
click at [245, 18] on icon "close-circle" at bounding box center [242, 16] width 8 height 8
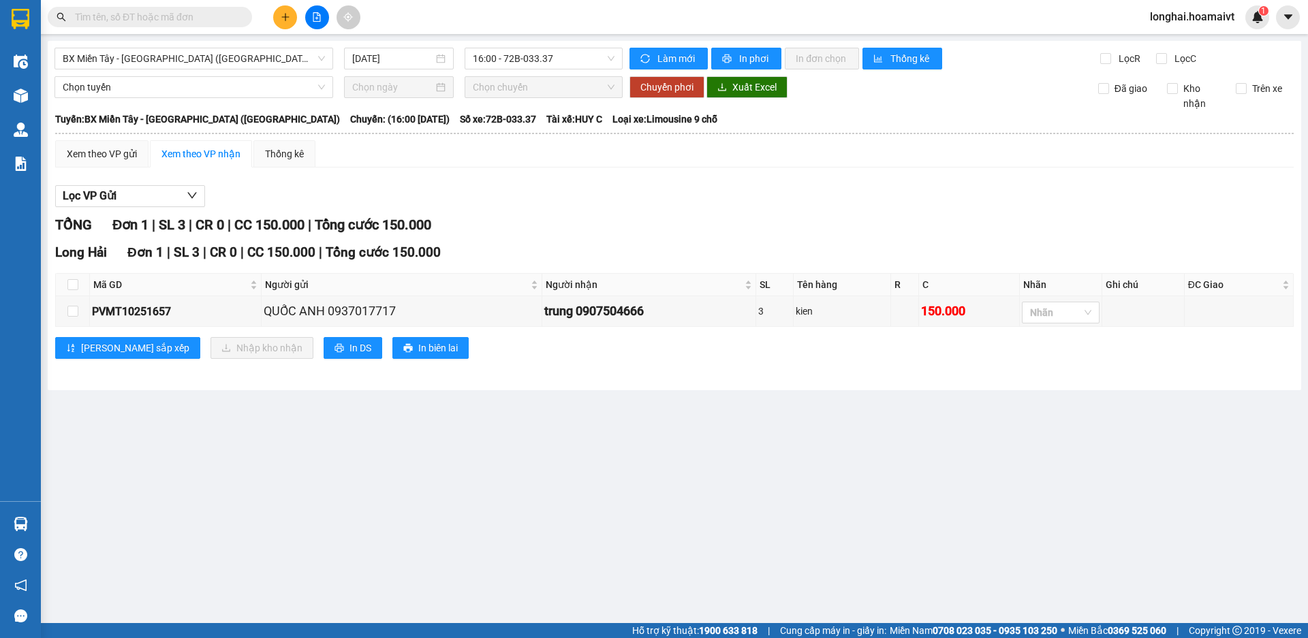
click at [209, 16] on input "text" at bounding box center [155, 17] width 161 height 15
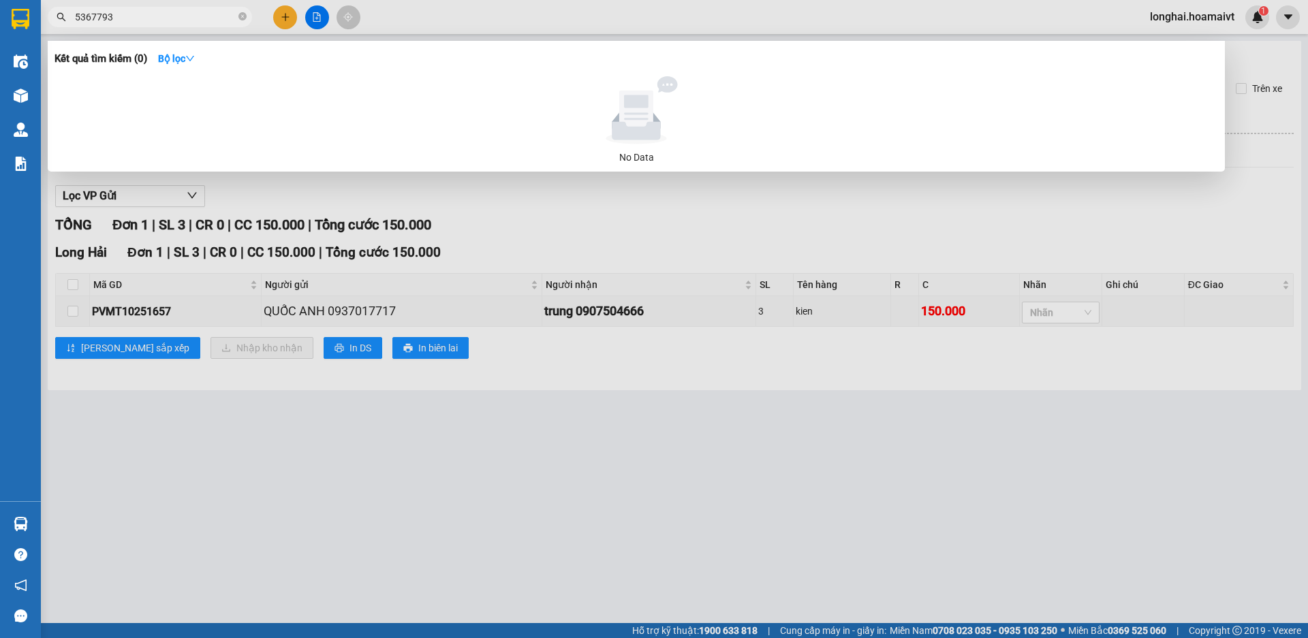
drag, startPoint x: 84, startPoint y: 14, endPoint x: 70, endPoint y: 17, distance: 14.6
click at [69, 20] on span "5367793" at bounding box center [150, 17] width 204 height 20
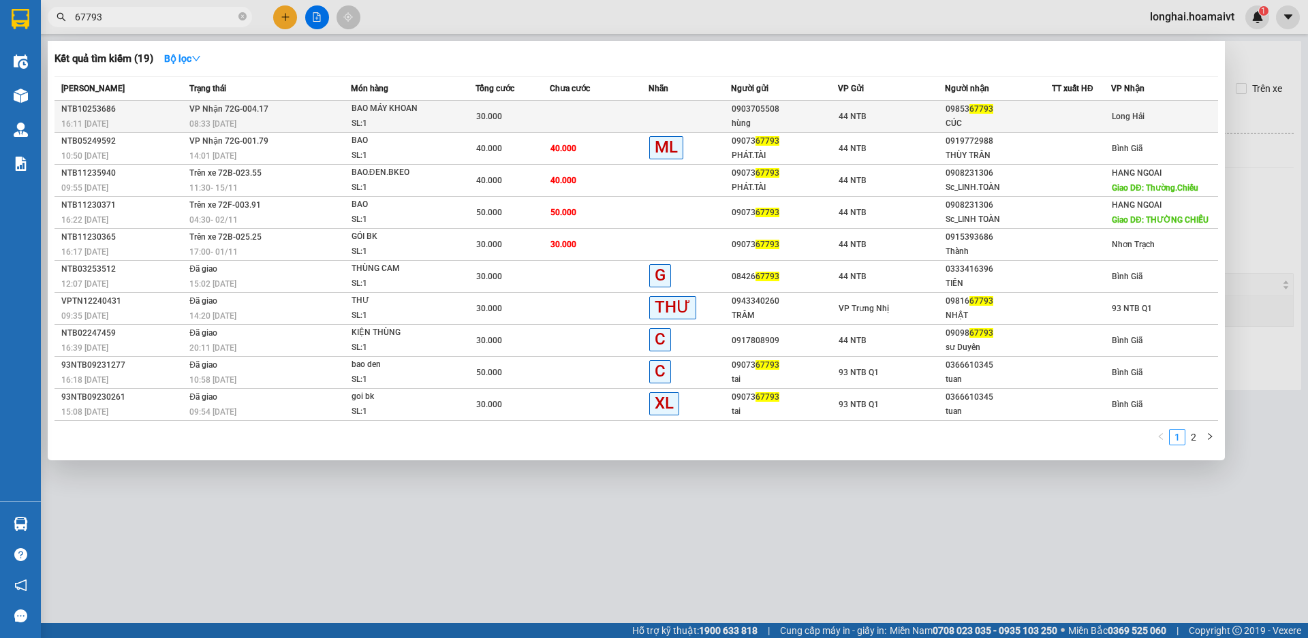
type input "67793"
click at [174, 116] on td "NTB10253686 16:11 - 12/10" at bounding box center [121, 117] width 132 height 32
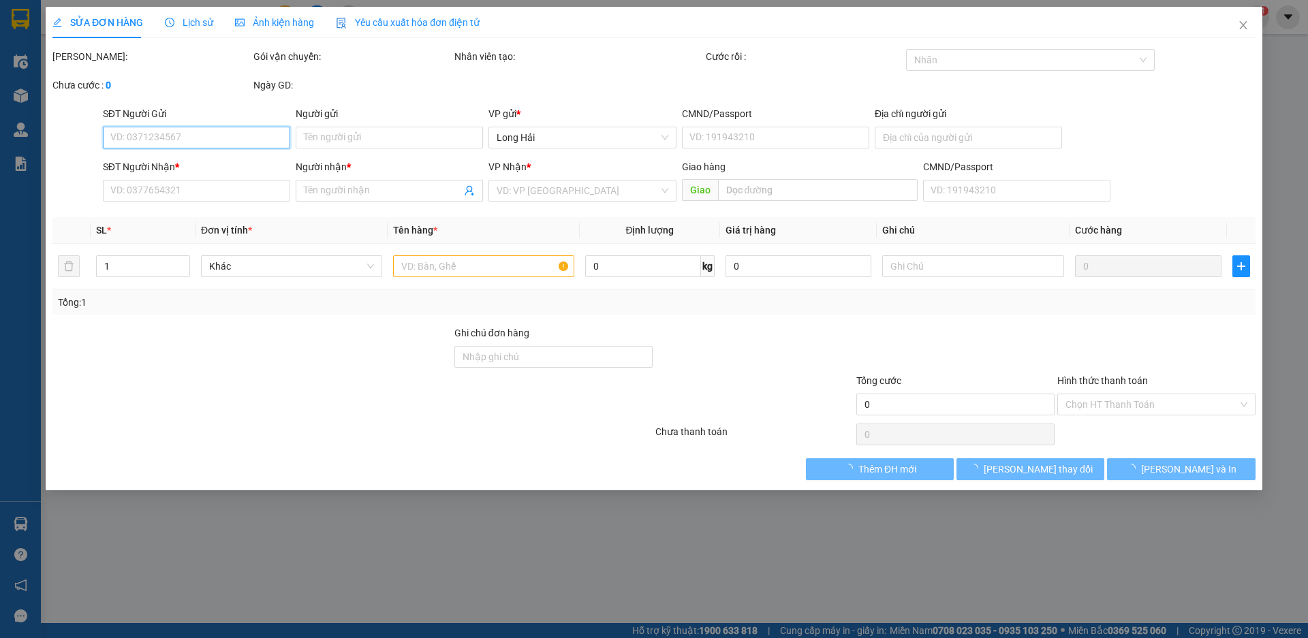
type input "0903705508"
type input "hùng"
type input "0985367793"
type input "CÚC"
type input "30.000"
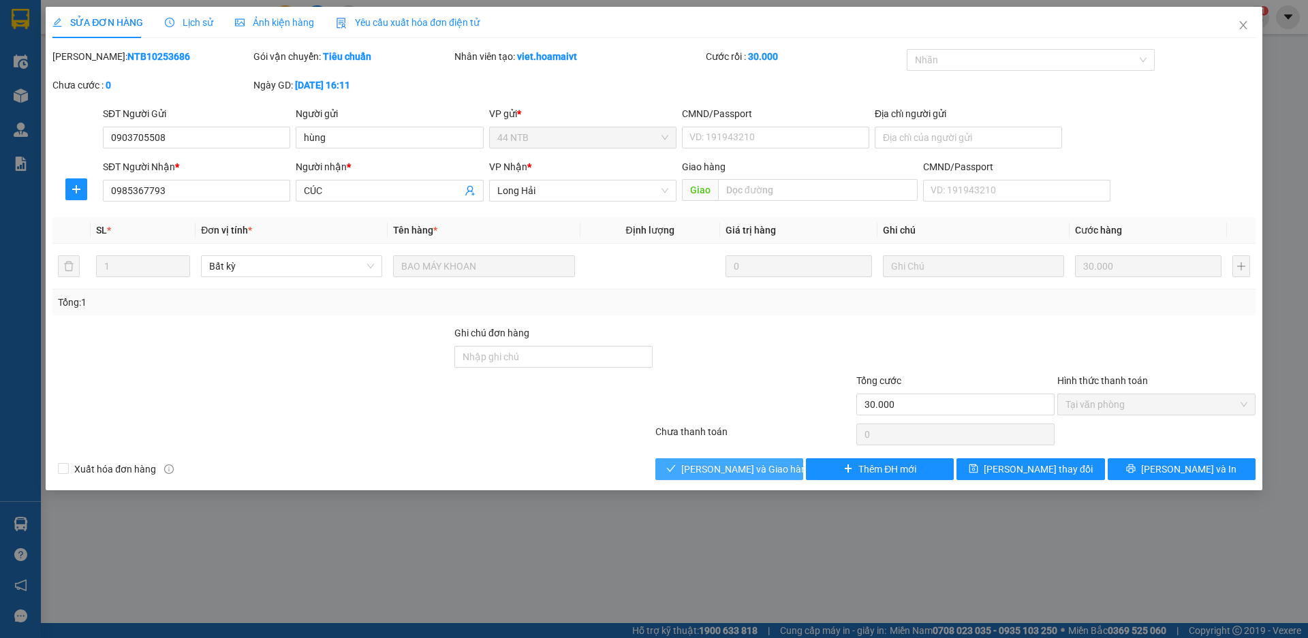
click at [706, 470] on span "[PERSON_NAME] và [PERSON_NAME] hàng" at bounding box center [746, 469] width 131 height 15
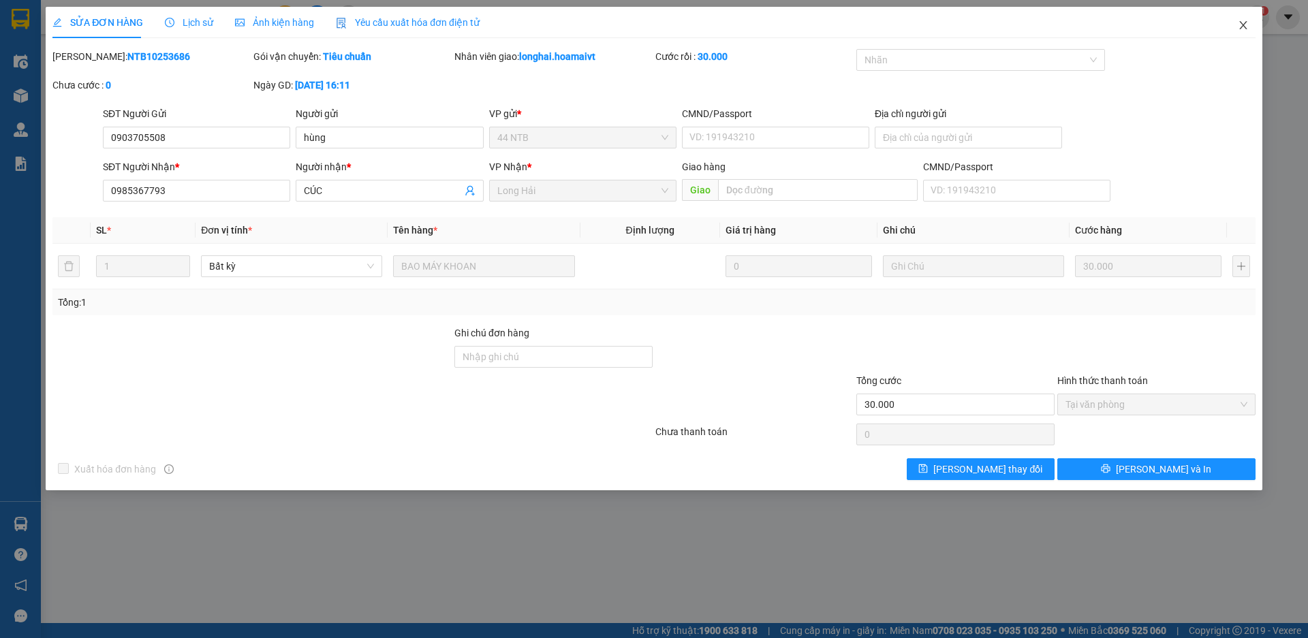
click at [1244, 22] on icon "close" at bounding box center [1243, 25] width 11 height 11
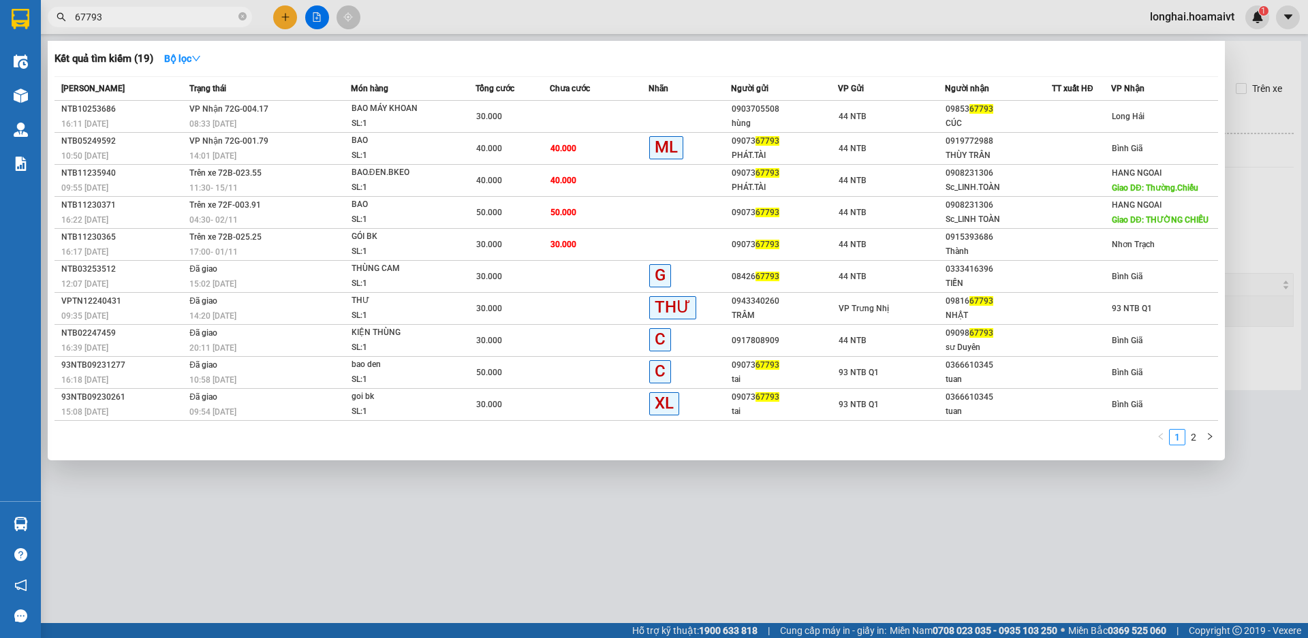
click at [247, 16] on span "67793" at bounding box center [150, 17] width 204 height 20
click at [241, 19] on icon "close-circle" at bounding box center [242, 16] width 8 height 8
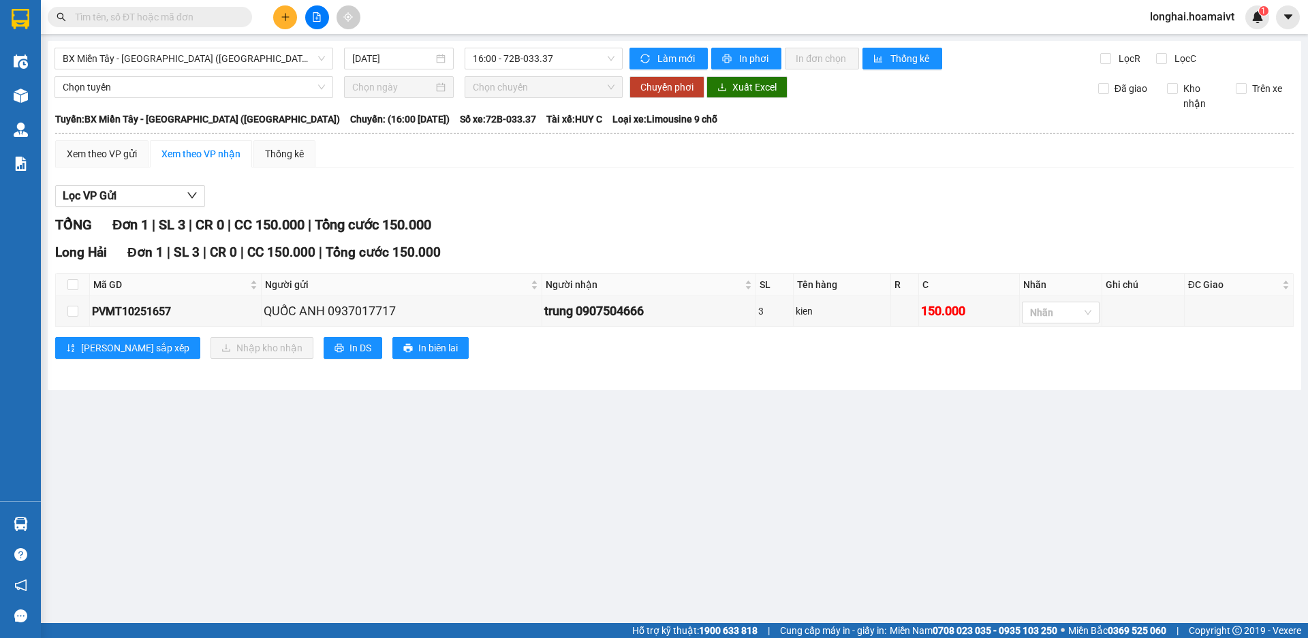
click at [224, 16] on input "text" at bounding box center [155, 17] width 161 height 15
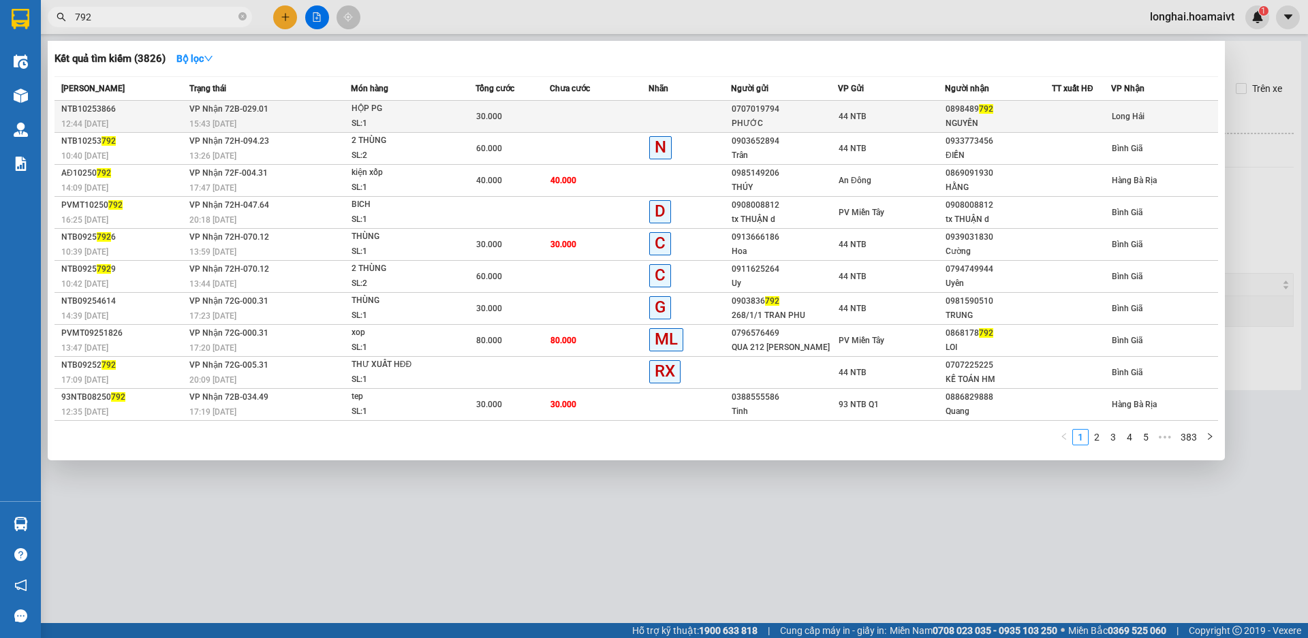
type input "792"
click at [357, 117] on div "SL: 1" at bounding box center [403, 124] width 102 height 15
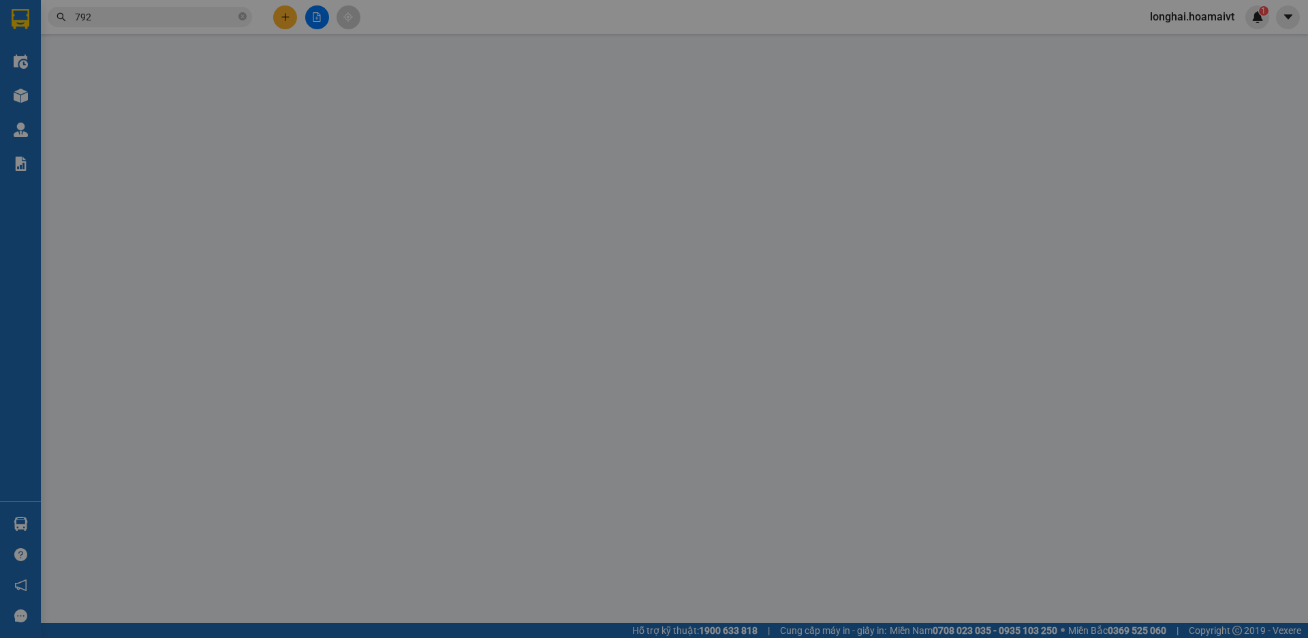
type input "0707019794"
type input "PHƯỚC"
type input "092091001873"
type input "0898489792"
type input "NGUYÊN"
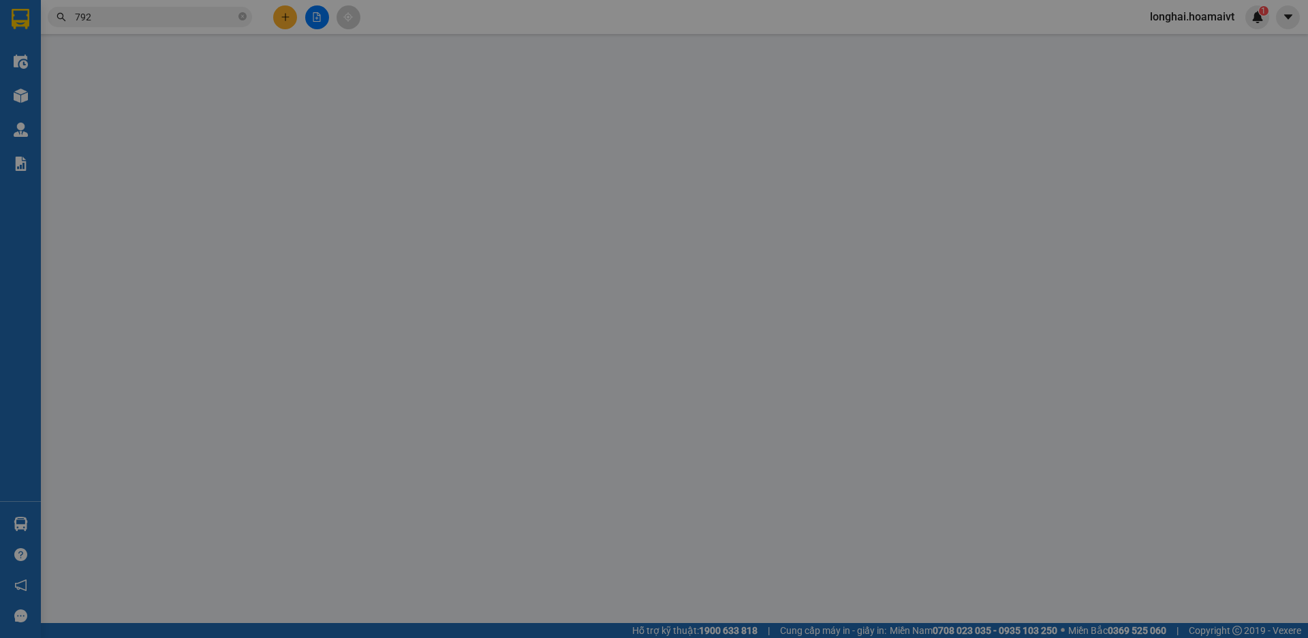
type input "30.000"
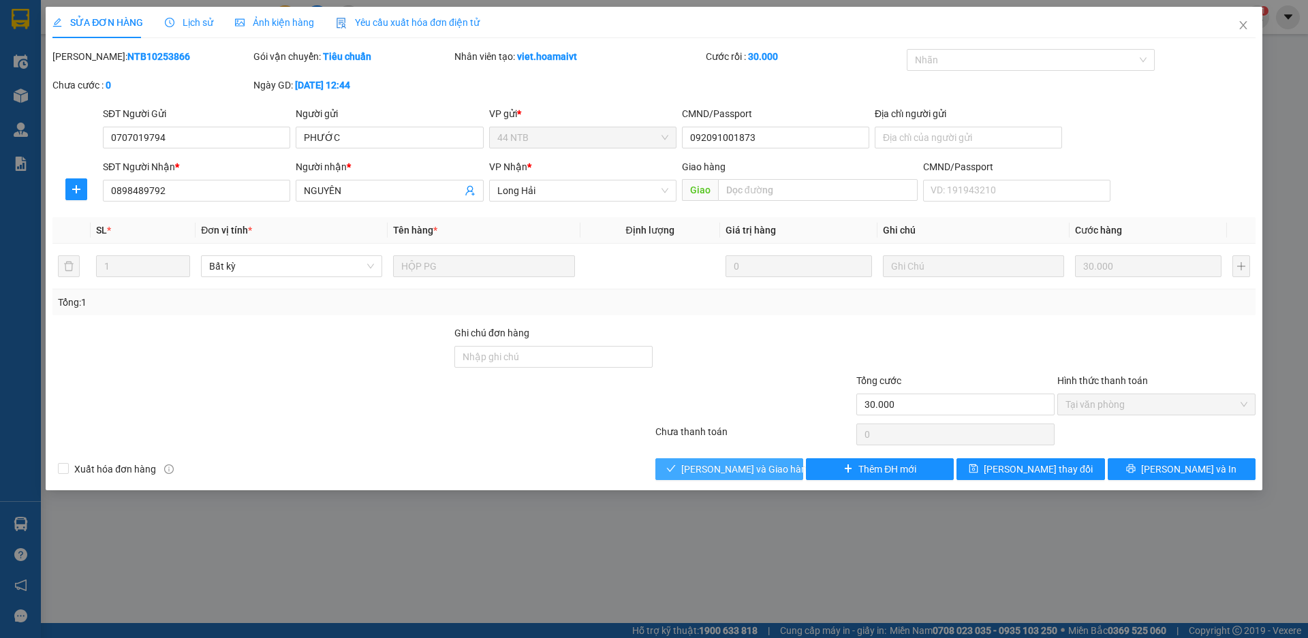
click at [722, 466] on span "[PERSON_NAME] và [PERSON_NAME] hàng" at bounding box center [746, 469] width 131 height 15
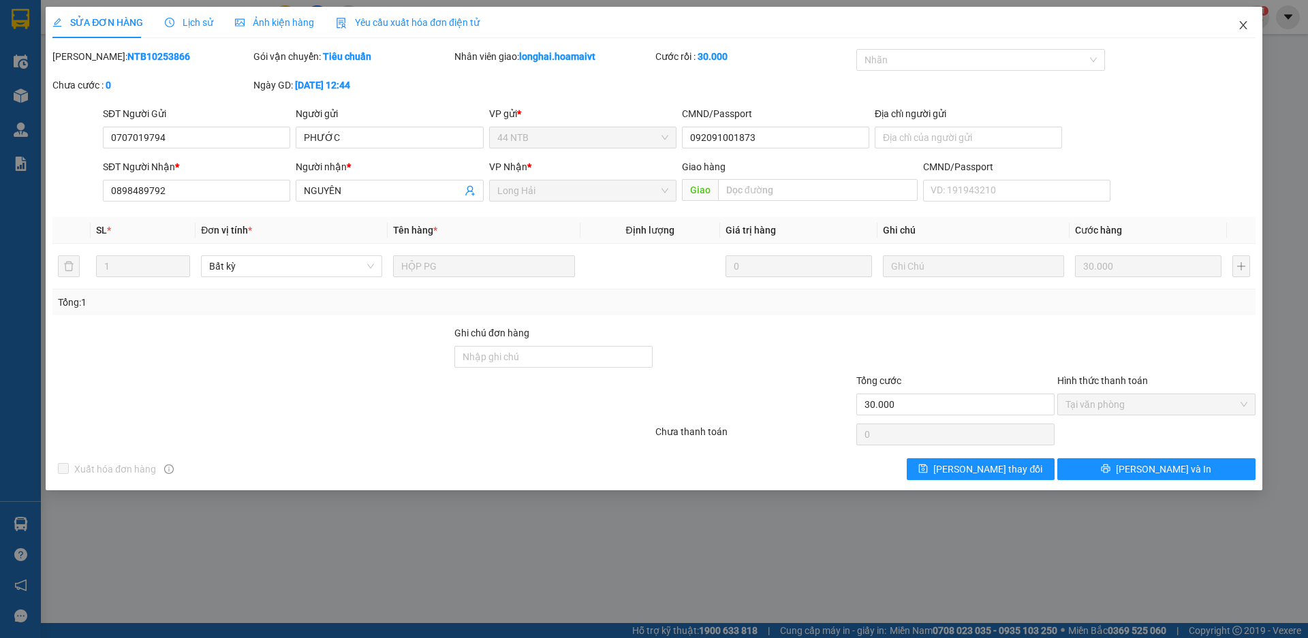
click at [1242, 24] on icon "close" at bounding box center [1242, 25] width 7 height 8
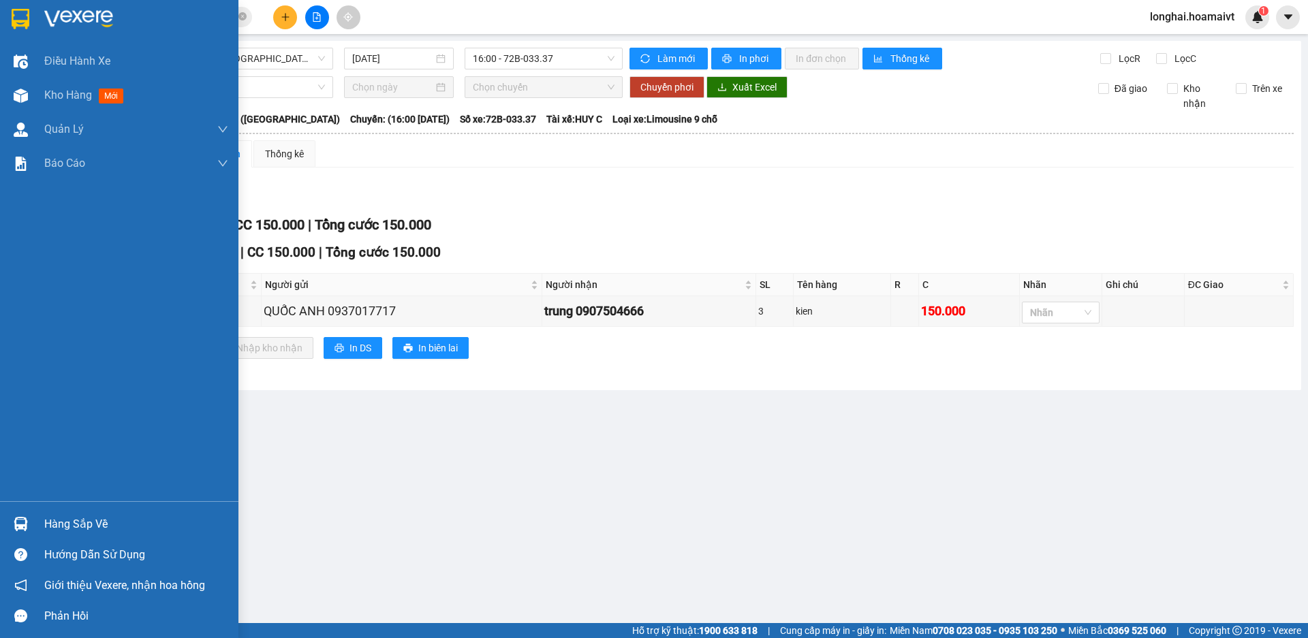
click at [78, 529] on div "Hàng sắp về" at bounding box center [136, 524] width 184 height 20
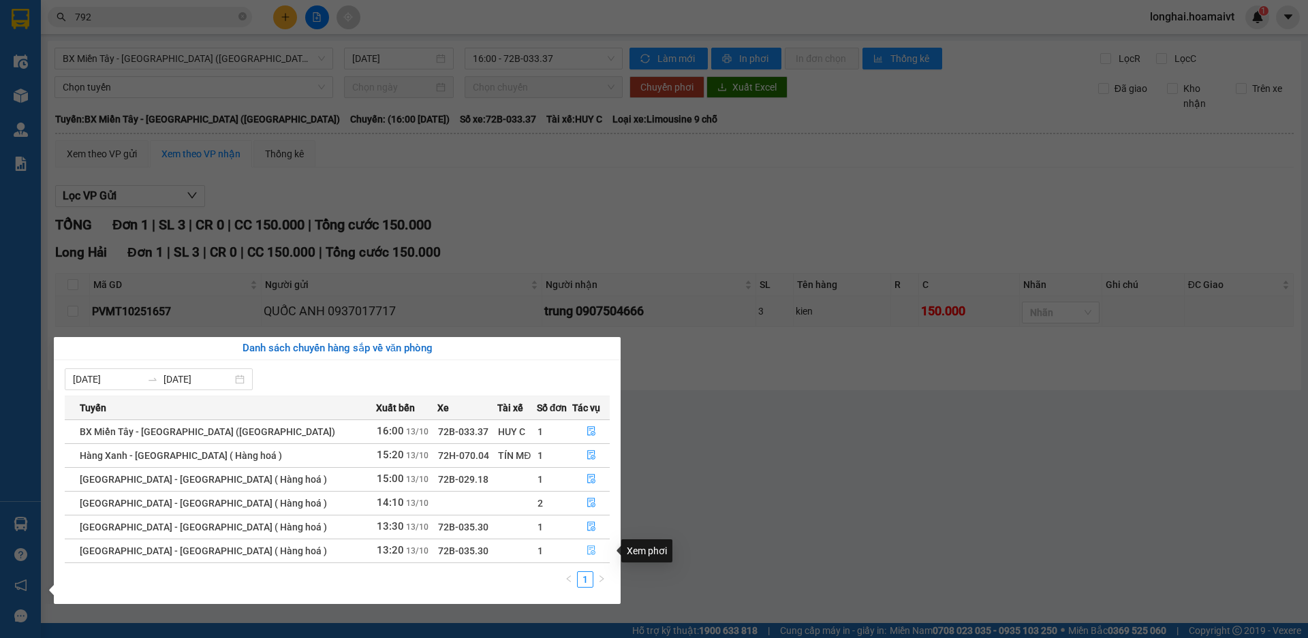
click at [588, 551] on icon "file-done" at bounding box center [592, 551] width 10 height 10
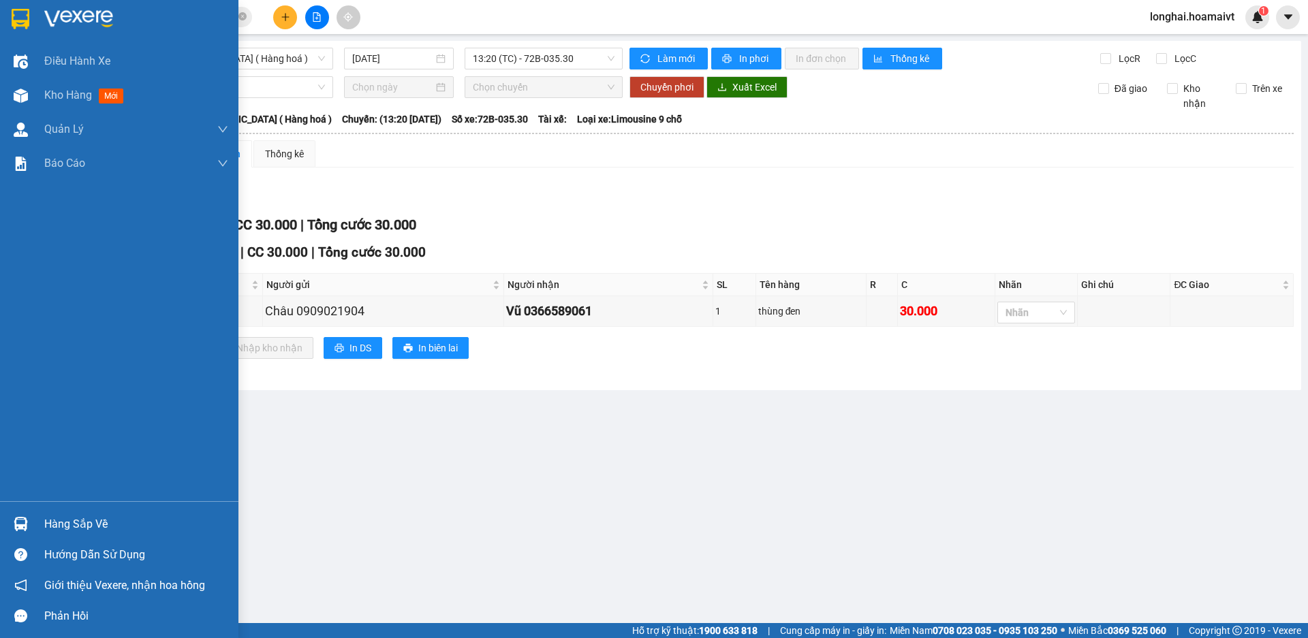
click at [75, 525] on div "Hàng sắp về" at bounding box center [136, 524] width 184 height 20
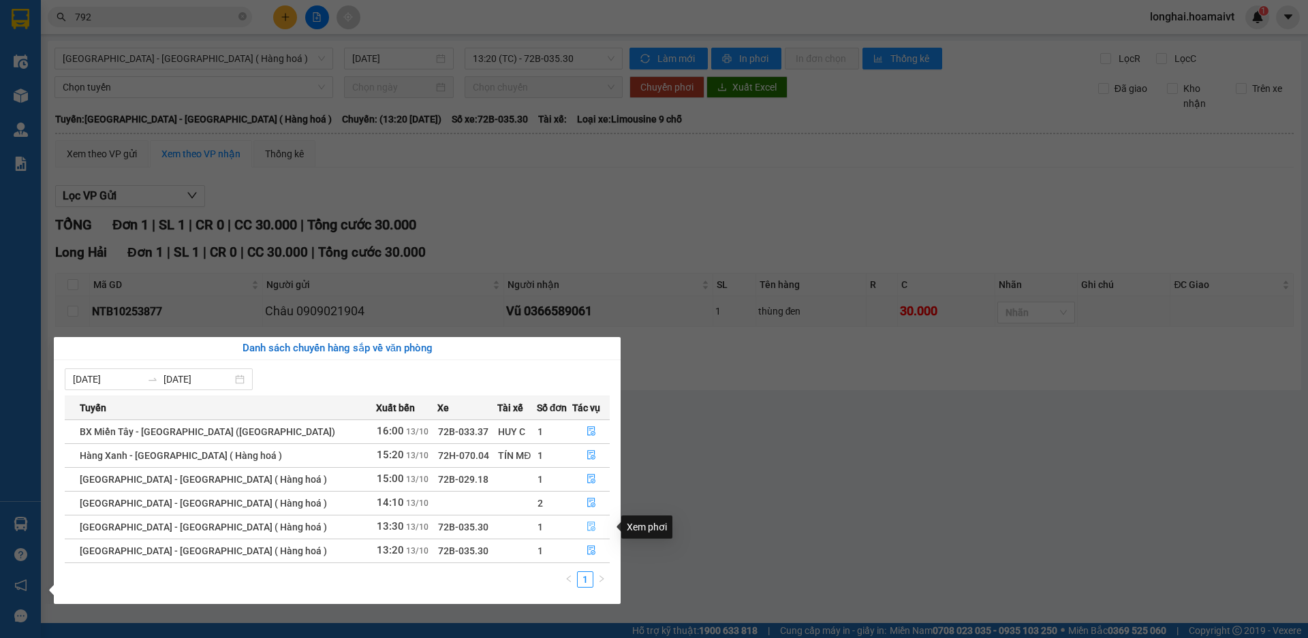
click at [587, 529] on icon "file-done" at bounding box center [592, 527] width 10 height 10
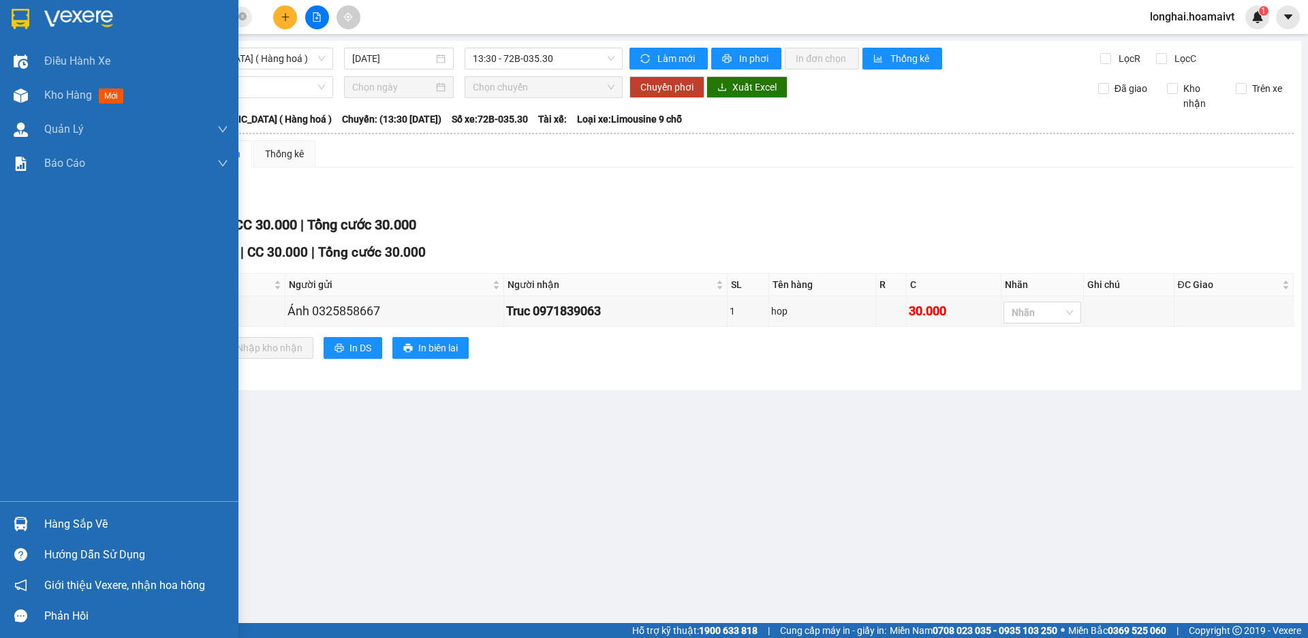
click at [66, 525] on div "Hàng sắp về" at bounding box center [136, 524] width 184 height 20
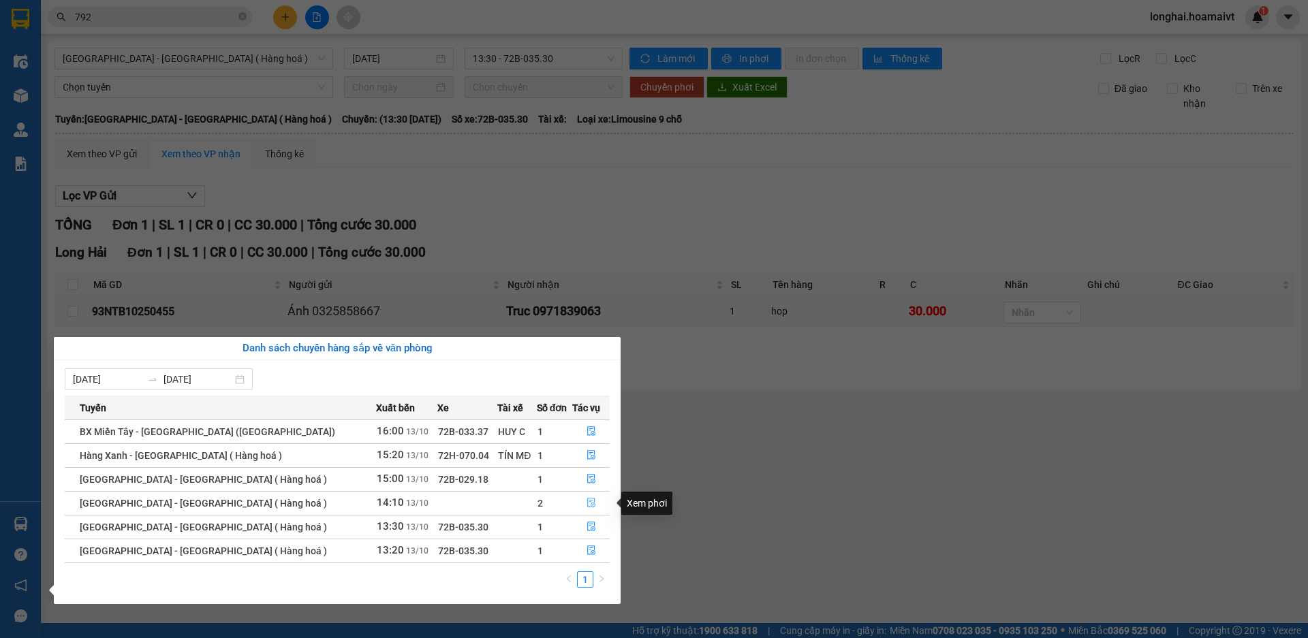
click at [582, 497] on button "button" at bounding box center [591, 504] width 36 height 22
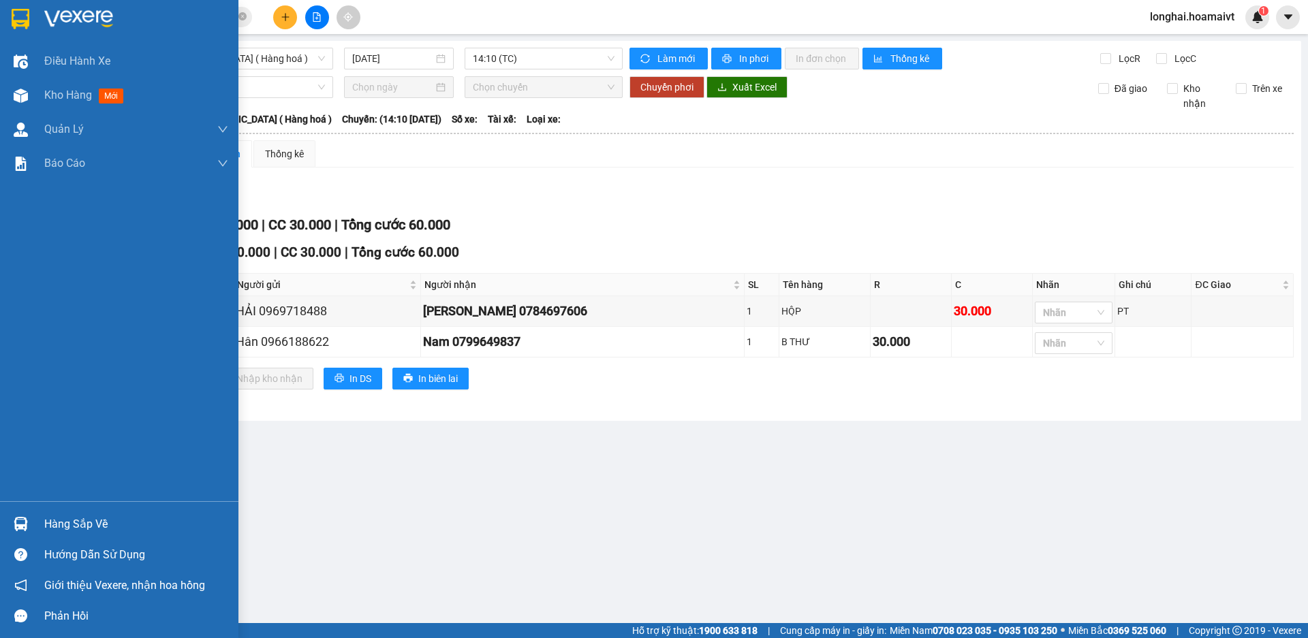
click at [68, 523] on div "Hàng sắp về" at bounding box center [136, 524] width 184 height 20
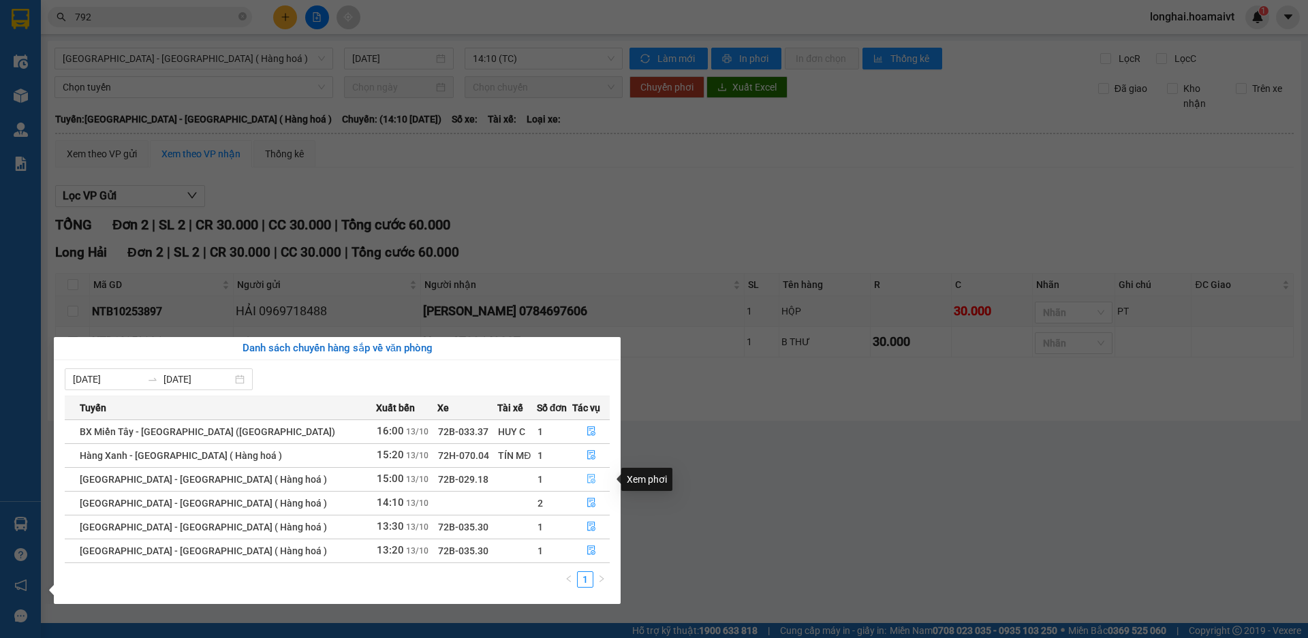
click at [587, 478] on icon "file-done" at bounding box center [592, 479] width 10 height 10
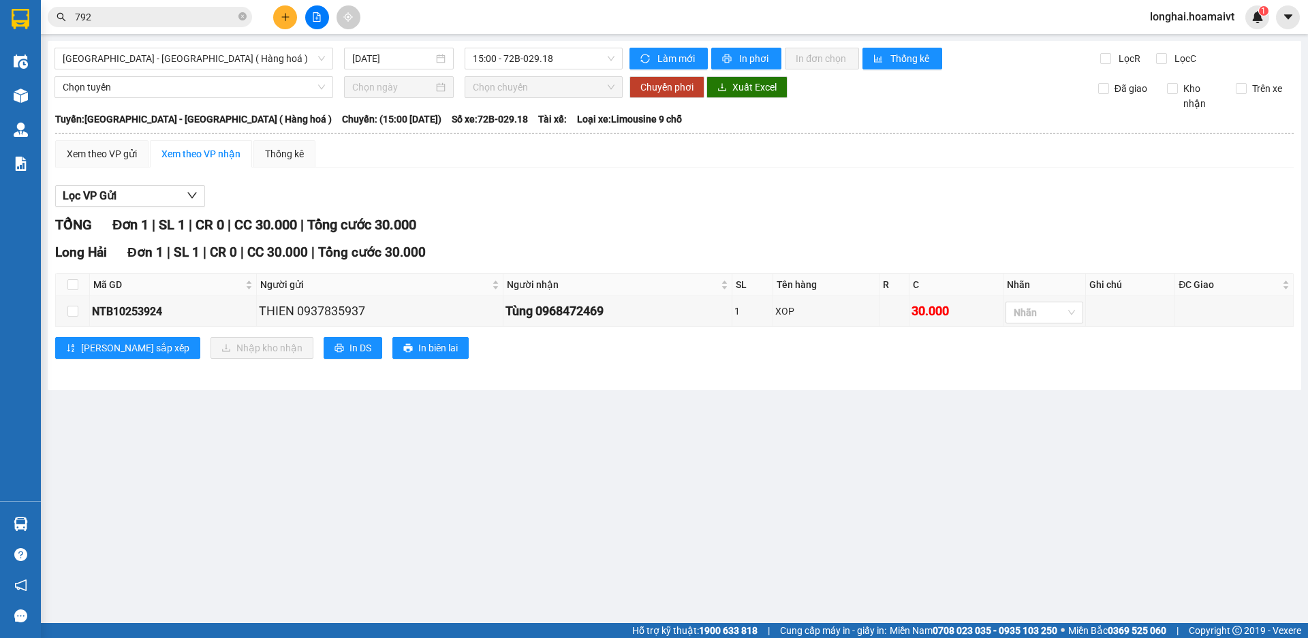
click at [579, 480] on main "Sài Gòn - Long Hải ( Hàng hoá ) 13/10/2025 15:00 - 72B-029.18 Làm mới In phơi I…" at bounding box center [654, 311] width 1308 height 623
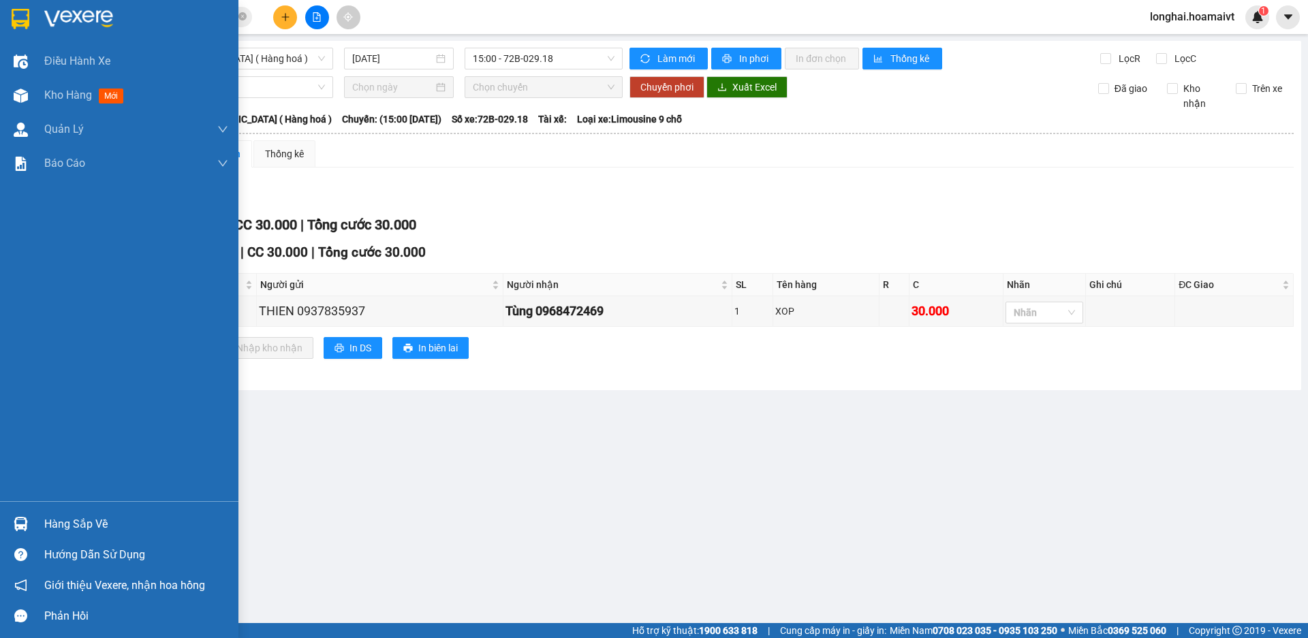
click at [82, 523] on div "Hàng sắp về" at bounding box center [136, 524] width 184 height 20
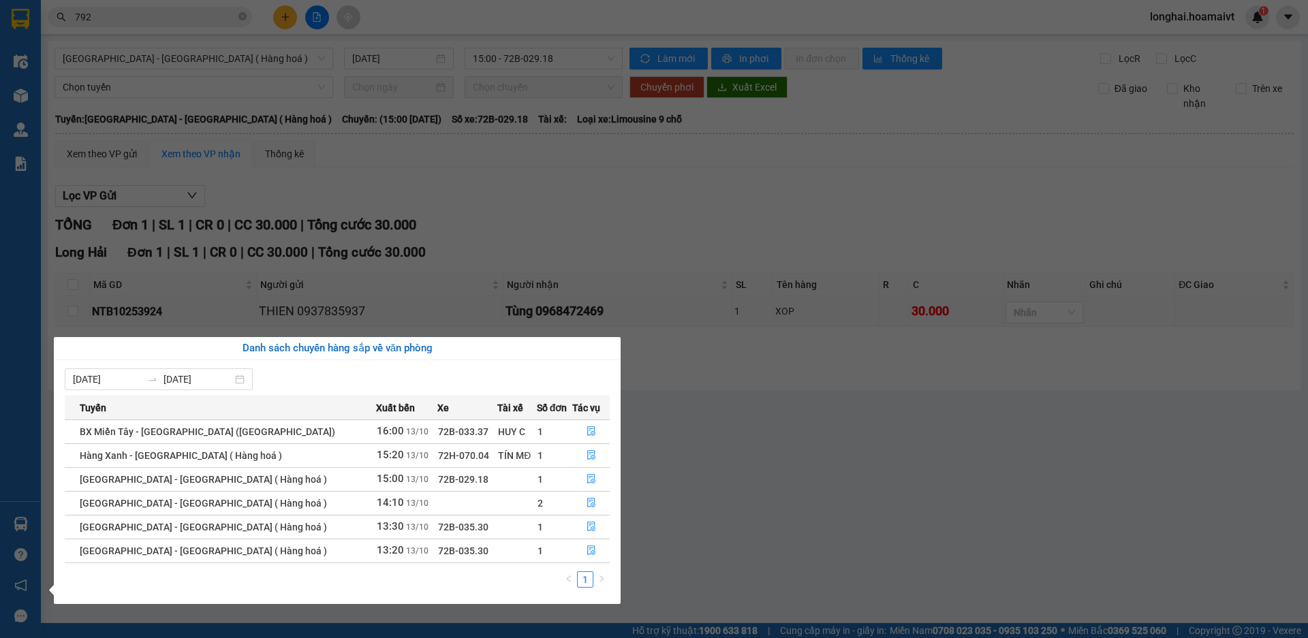
click at [590, 156] on section "Kết quả tìm kiếm ( 3826 ) Bộ lọc Mã ĐH Trạng thái Món hàng Tổng cước Chưa cước …" at bounding box center [654, 319] width 1308 height 638
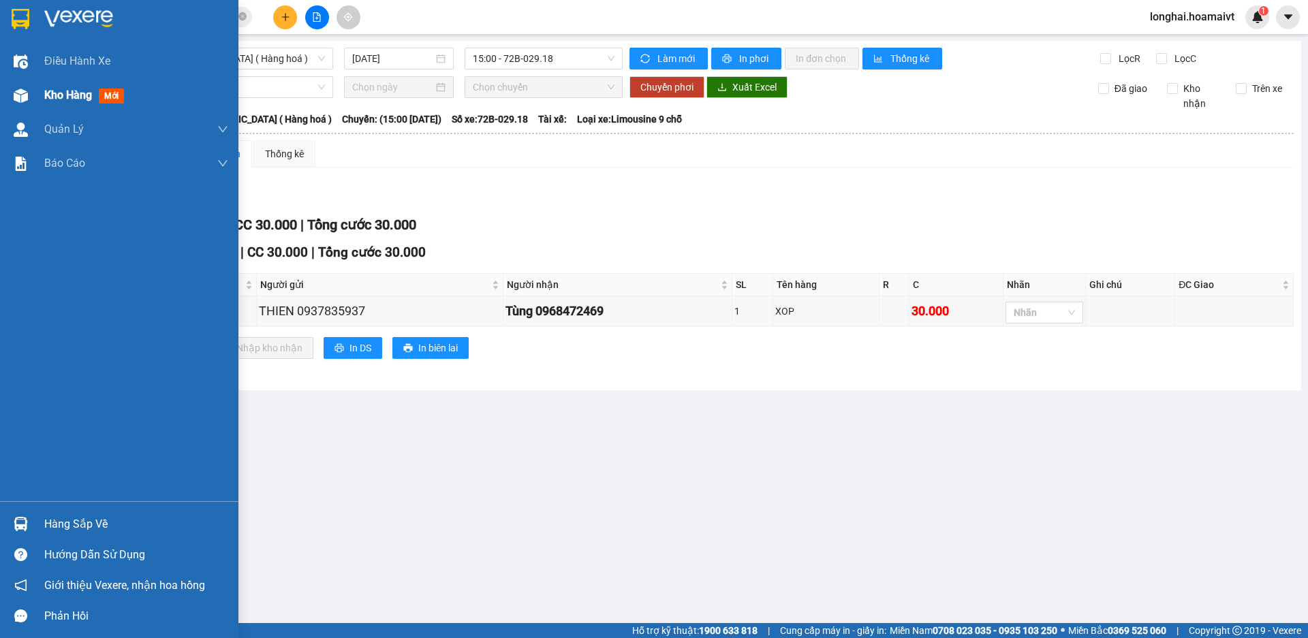
click at [65, 95] on span "Kho hàng" at bounding box center [68, 95] width 48 height 13
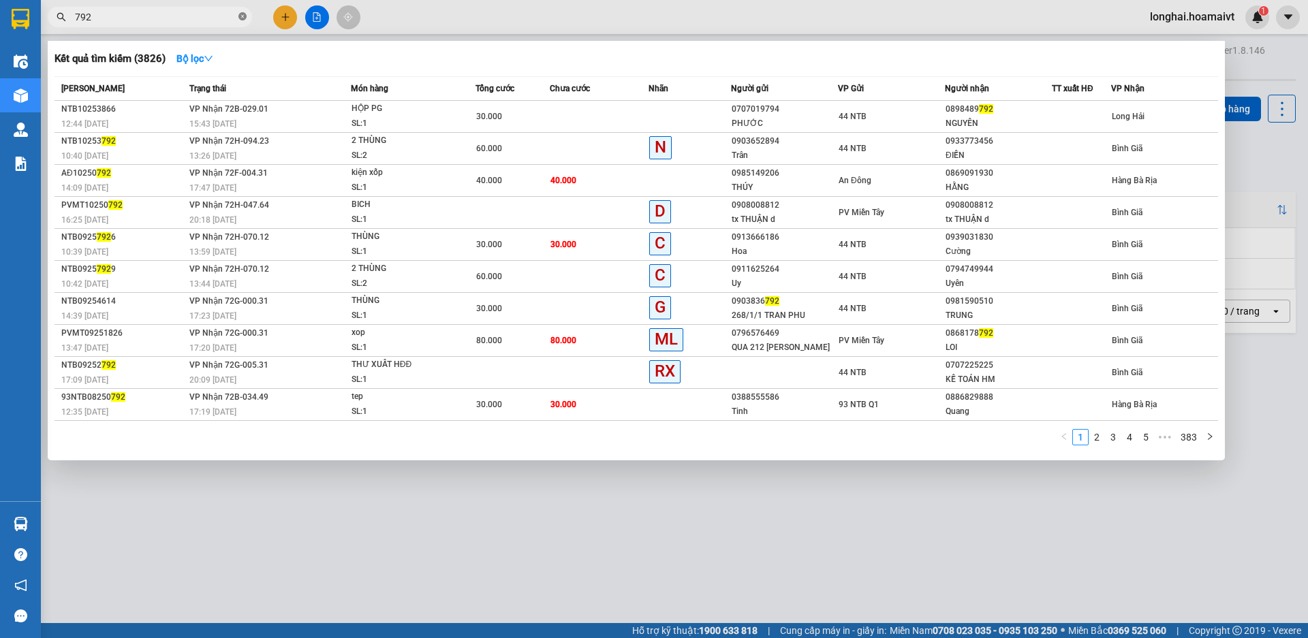
click at [241, 16] on icon "close-circle" at bounding box center [242, 16] width 8 height 8
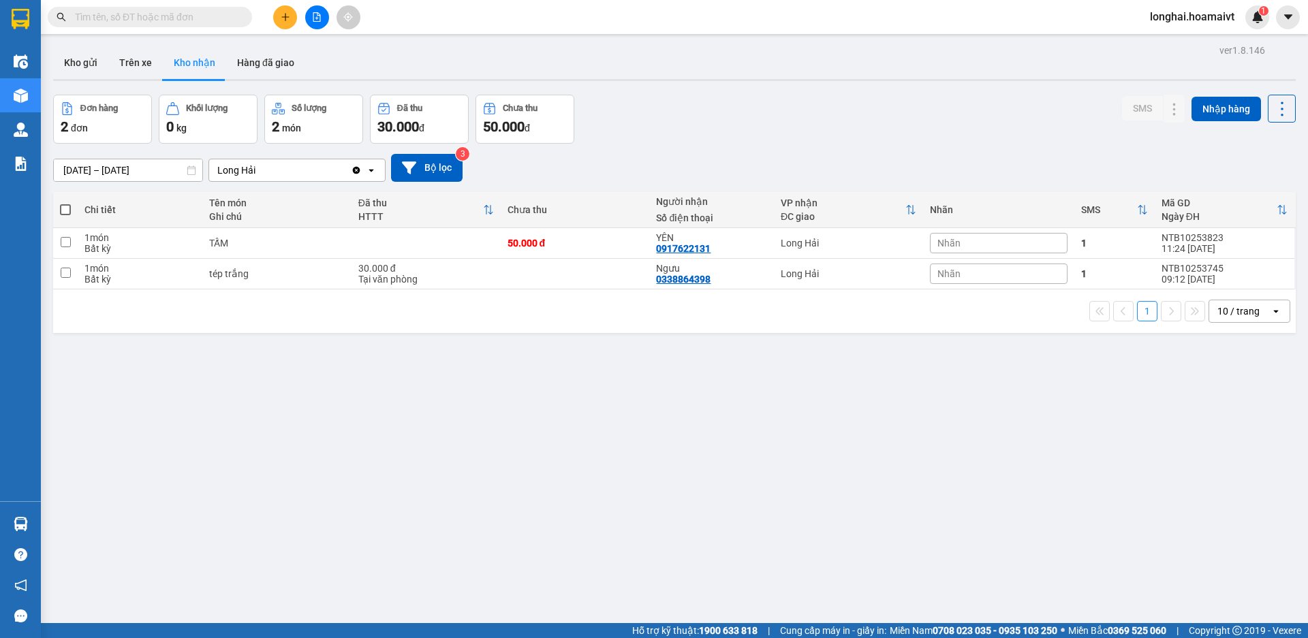
click at [215, 14] on input "text" at bounding box center [155, 17] width 161 height 15
click at [205, 19] on input "text" at bounding box center [155, 17] width 161 height 15
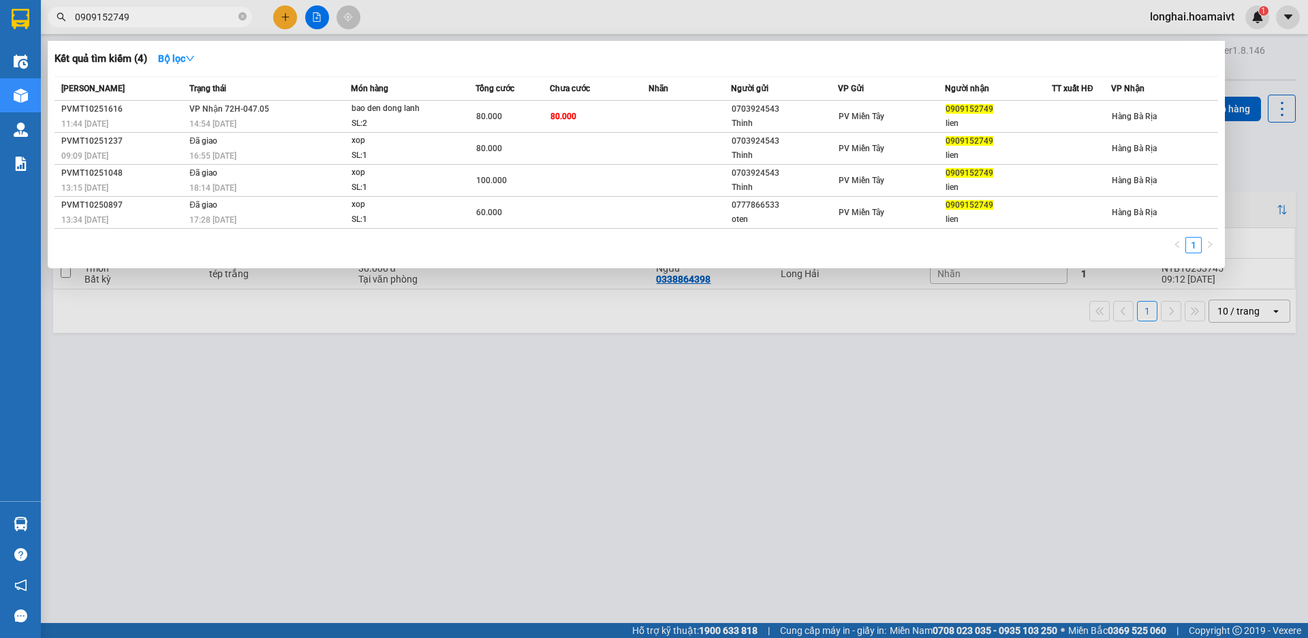
type input "0909152749"
click at [172, 440] on div at bounding box center [654, 319] width 1308 height 638
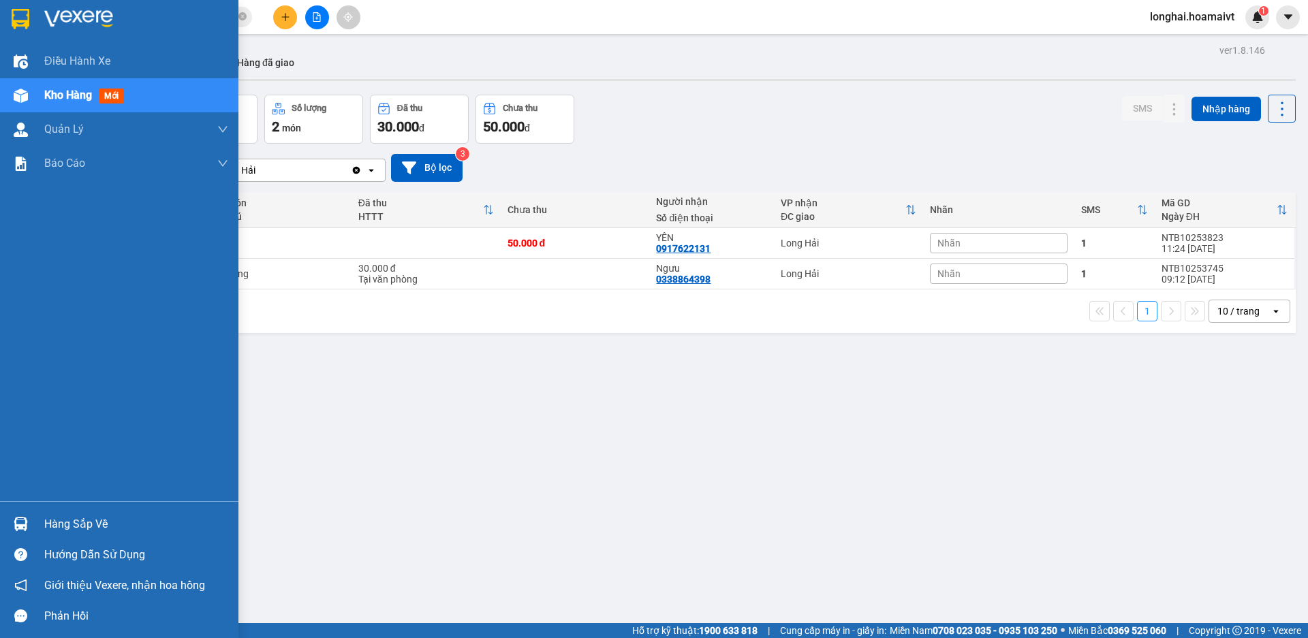
click at [57, 525] on div "Hàng sắp về" at bounding box center [136, 524] width 184 height 20
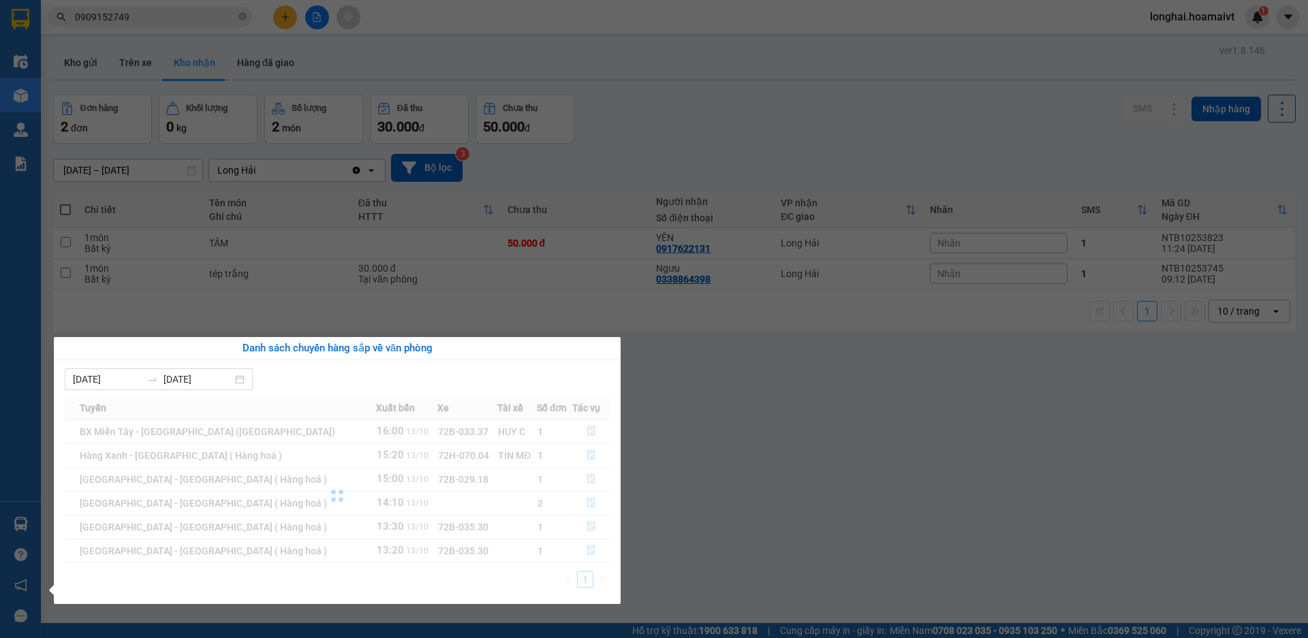
drag, startPoint x: 668, startPoint y: 521, endPoint x: 669, endPoint y: 508, distance: 12.3
click at [669, 508] on section "Kết quả tìm kiếm ( 4 ) Bộ lọc Mã ĐH Trạng thái Món hàng Tổng cước Chưa cước Nhã…" at bounding box center [654, 319] width 1308 height 638
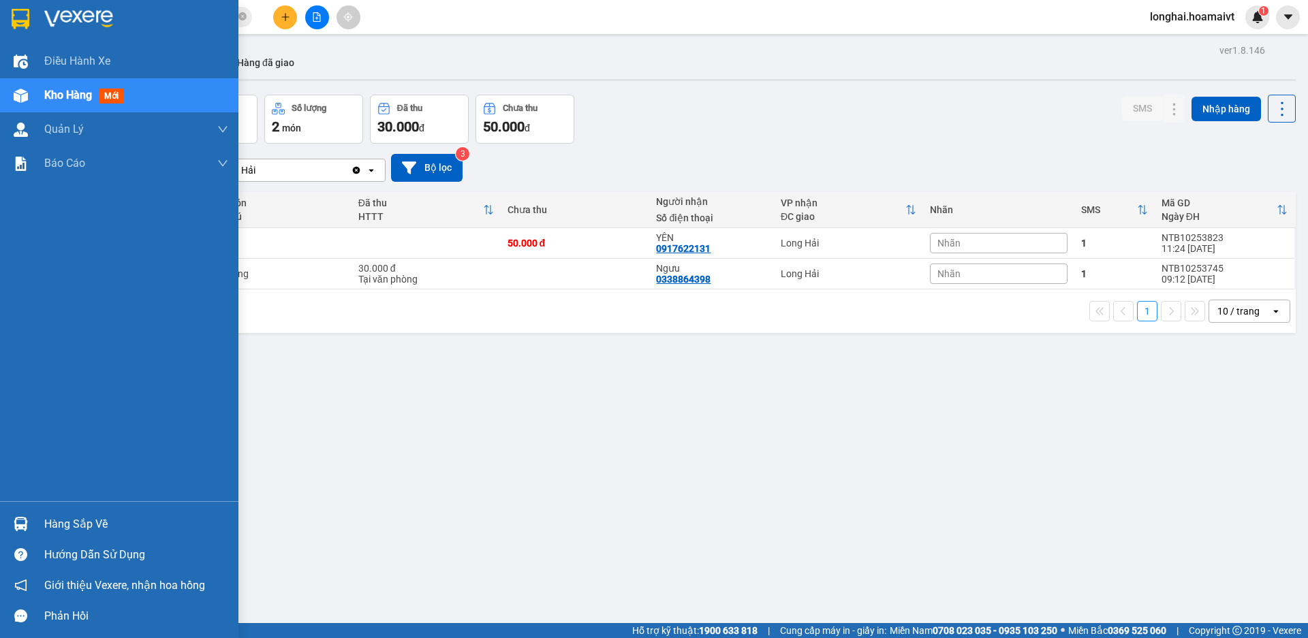
click at [77, 521] on div "Hàng sắp về" at bounding box center [136, 524] width 184 height 20
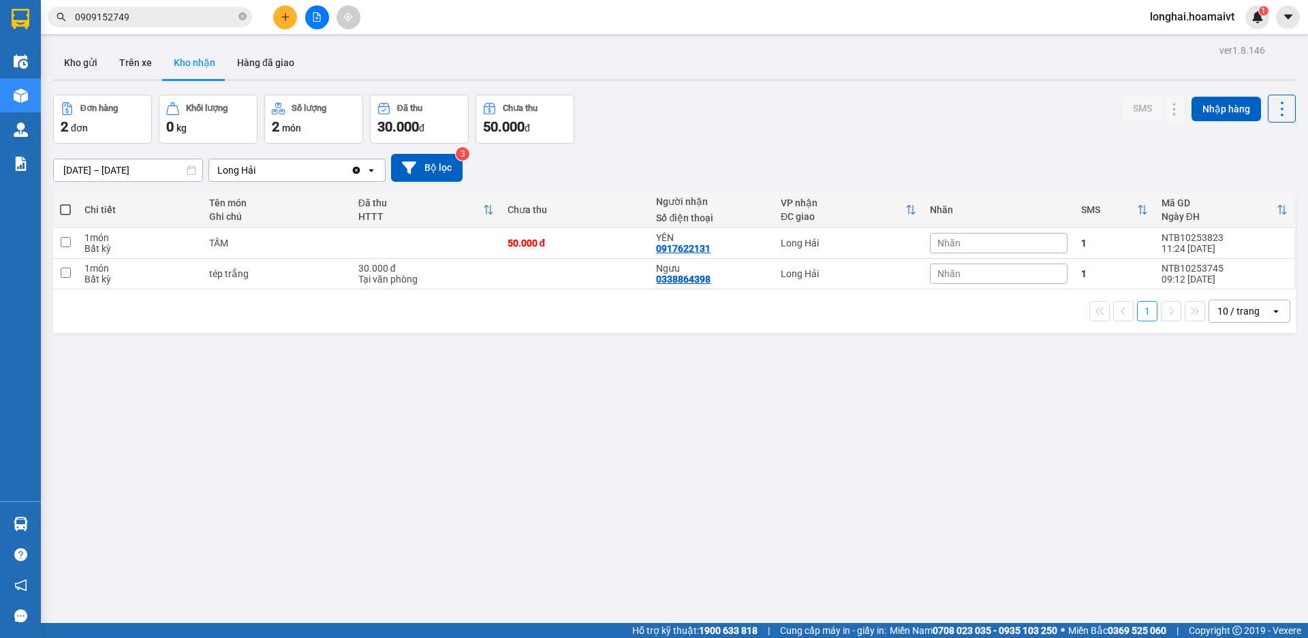
click at [673, 504] on section "Kết quả tìm kiếm ( 4 ) Bộ lọc Mã ĐH Trạng thái Món hàng Tổng cước Chưa cước Nhã…" at bounding box center [654, 319] width 1308 height 638
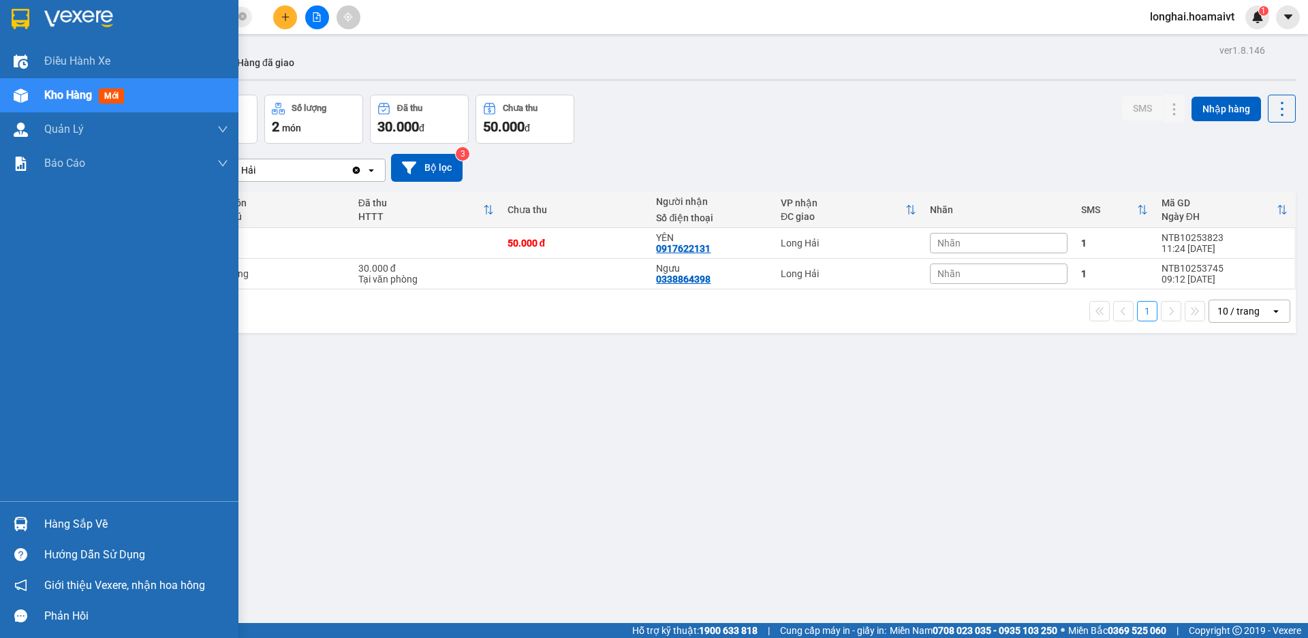
click at [88, 525] on div "Hàng sắp về" at bounding box center [136, 524] width 184 height 20
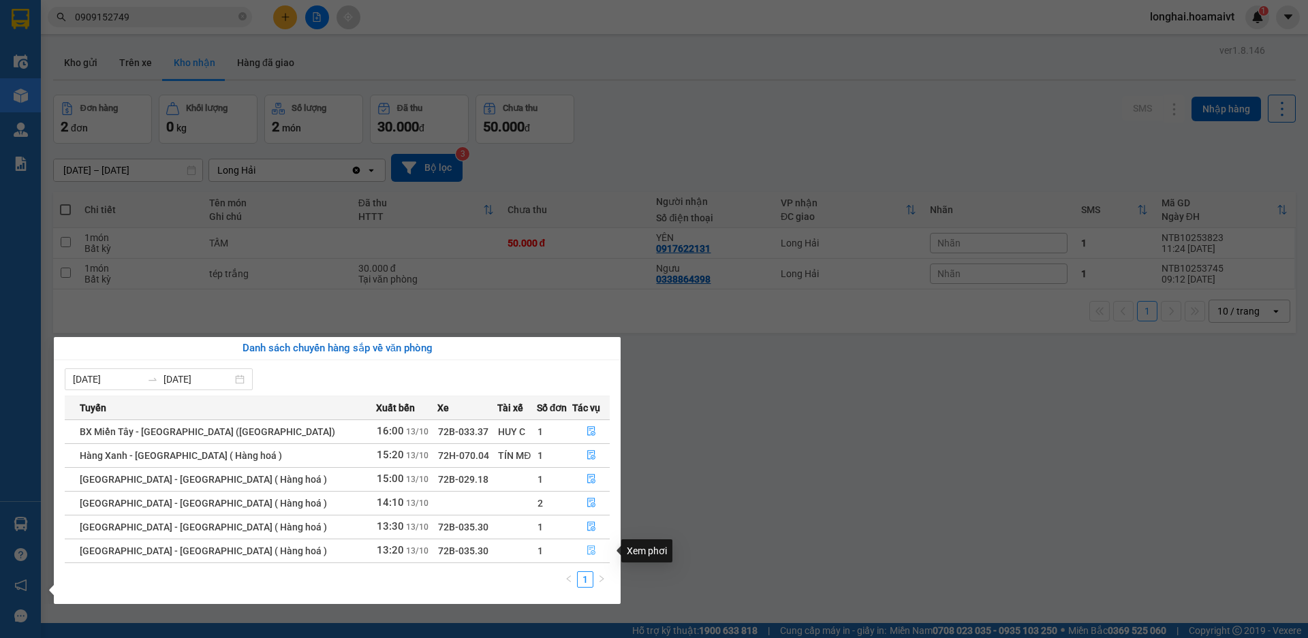
click at [587, 555] on icon "file-done" at bounding box center [592, 551] width 10 height 10
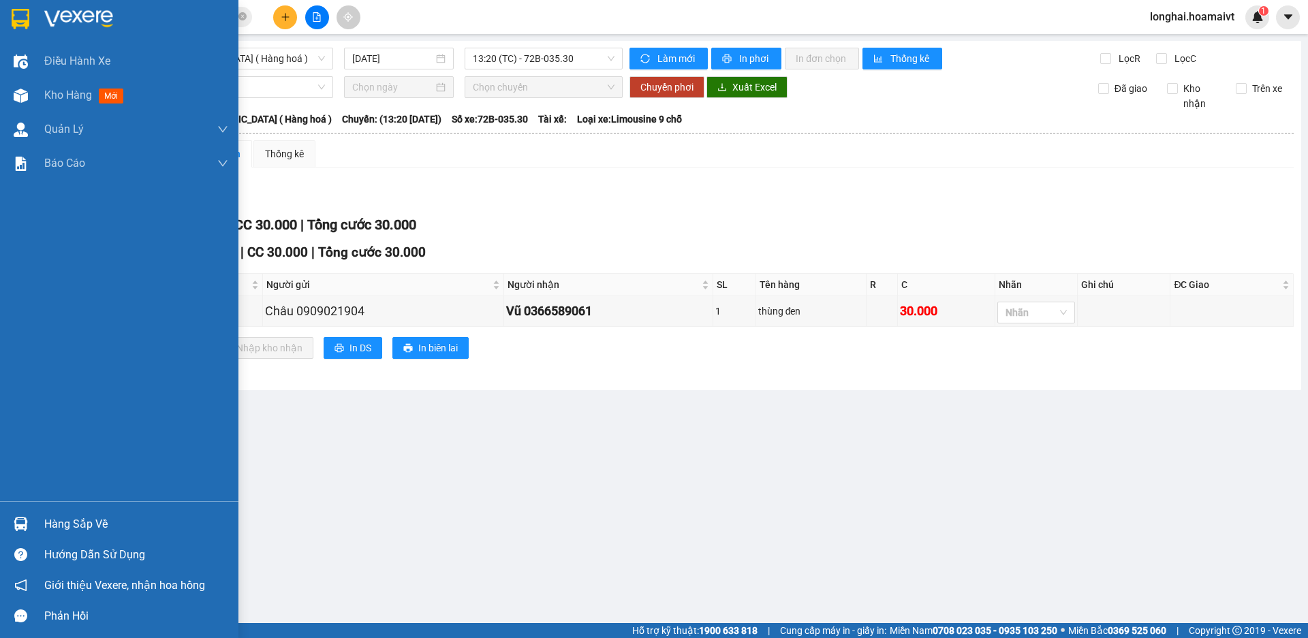
click at [78, 522] on div "Hàng sắp về" at bounding box center [136, 524] width 184 height 20
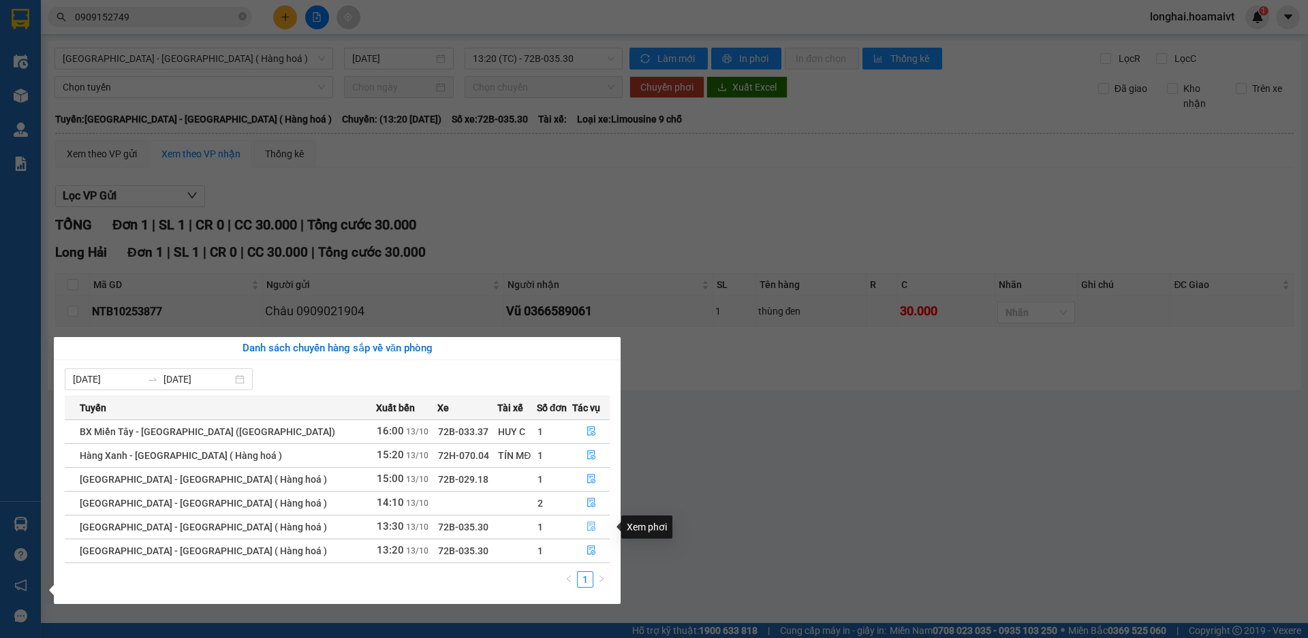
click at [587, 528] on icon "file-done" at bounding box center [592, 527] width 10 height 10
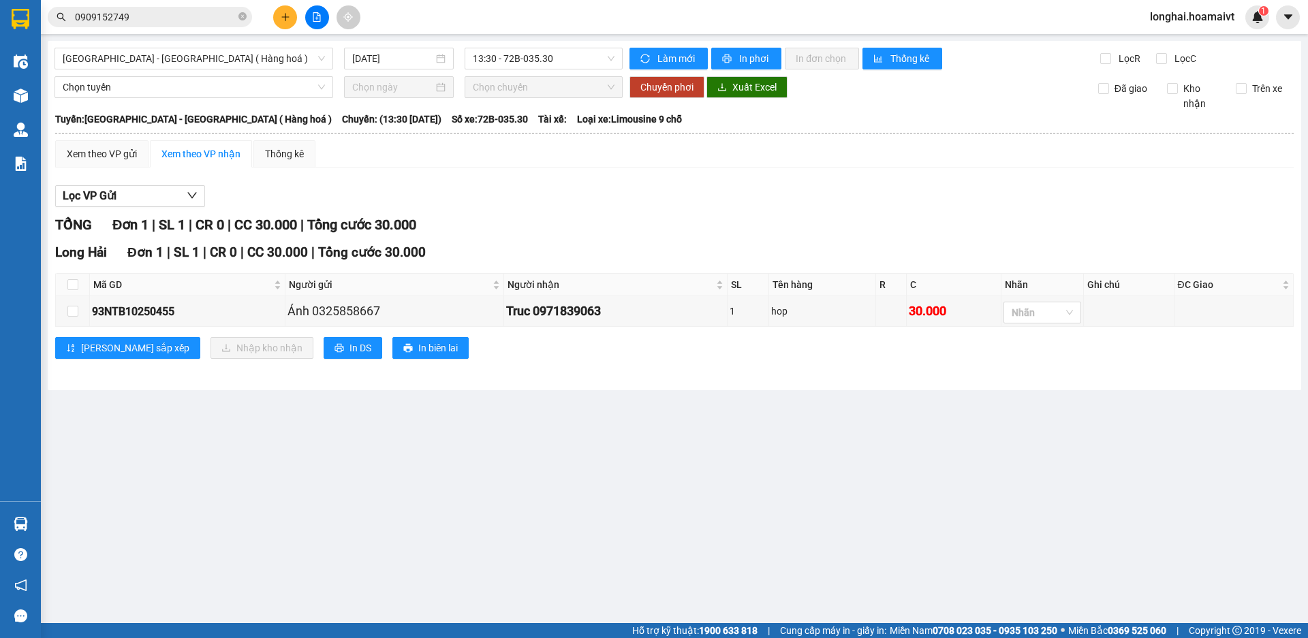
click at [80, 286] on th at bounding box center [73, 285] width 34 height 22
click at [70, 281] on input "checkbox" at bounding box center [72, 284] width 11 height 11
checkbox input "true"
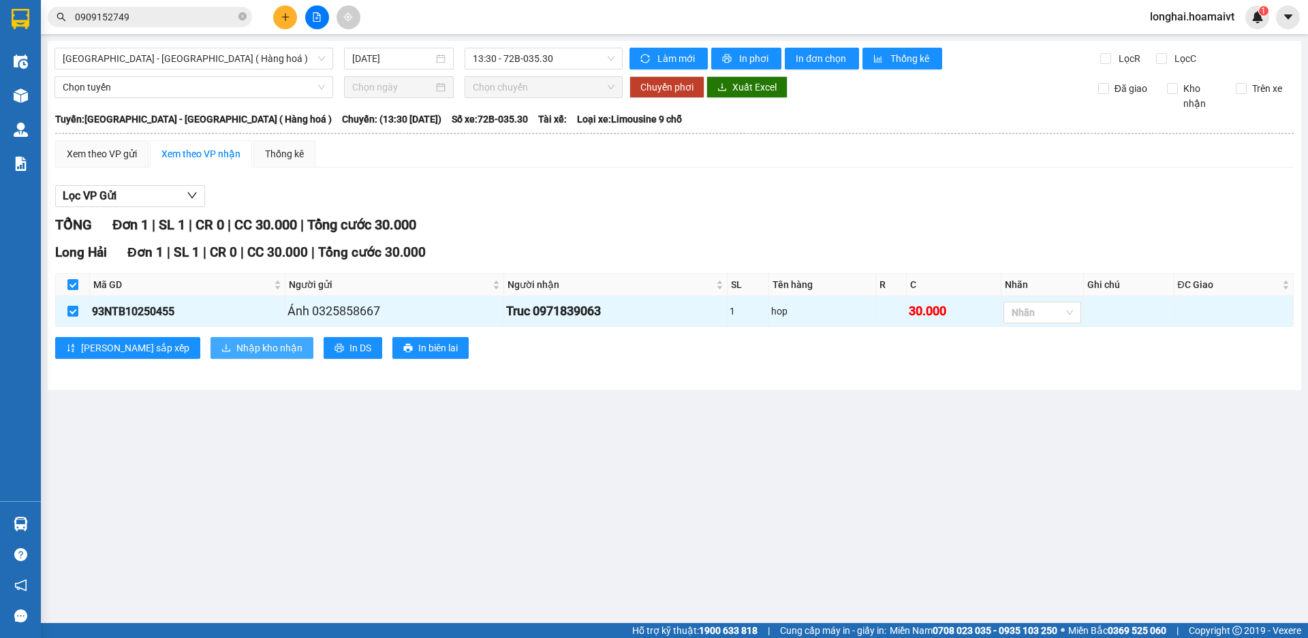
click at [236, 352] on span "Nhập kho nhận" at bounding box center [269, 348] width 66 height 15
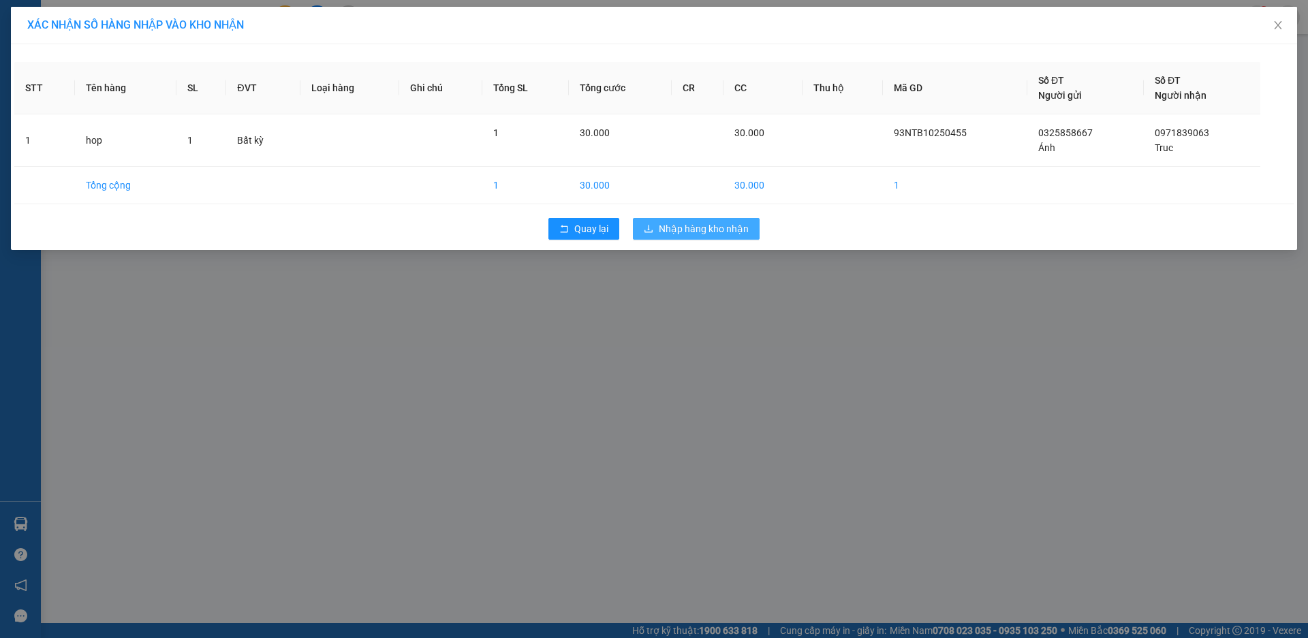
click at [693, 222] on span "Nhập hàng kho nhận" at bounding box center [704, 228] width 90 height 15
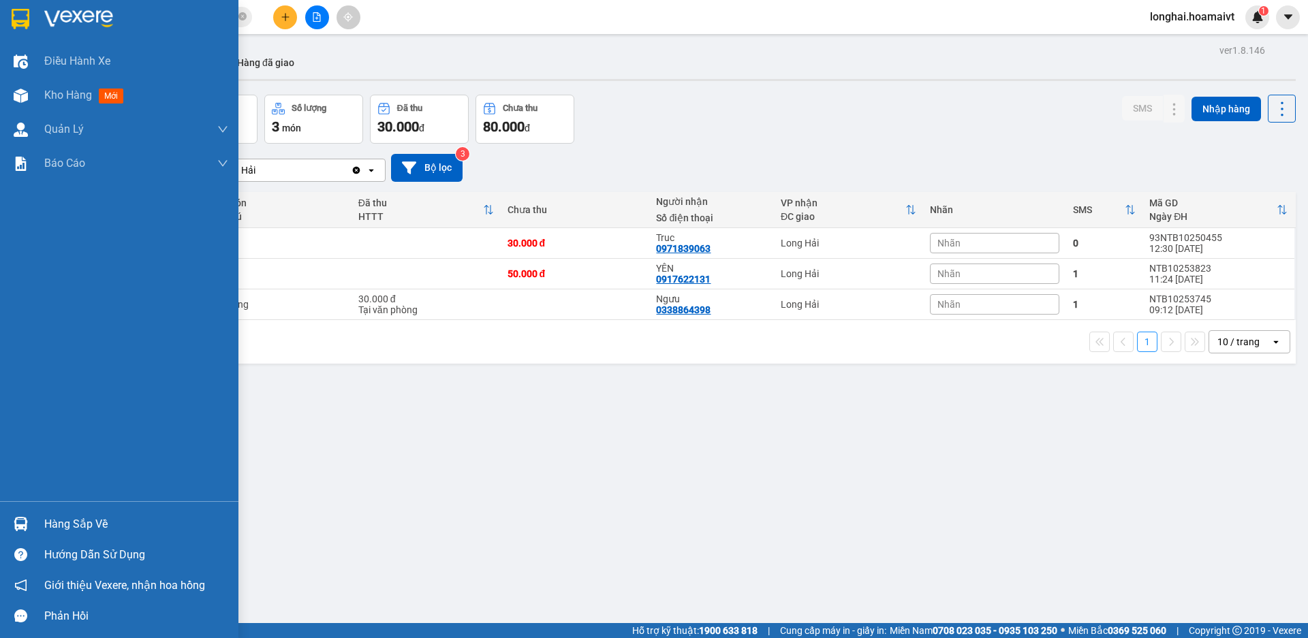
click at [70, 523] on div "Hàng sắp về" at bounding box center [136, 524] width 184 height 20
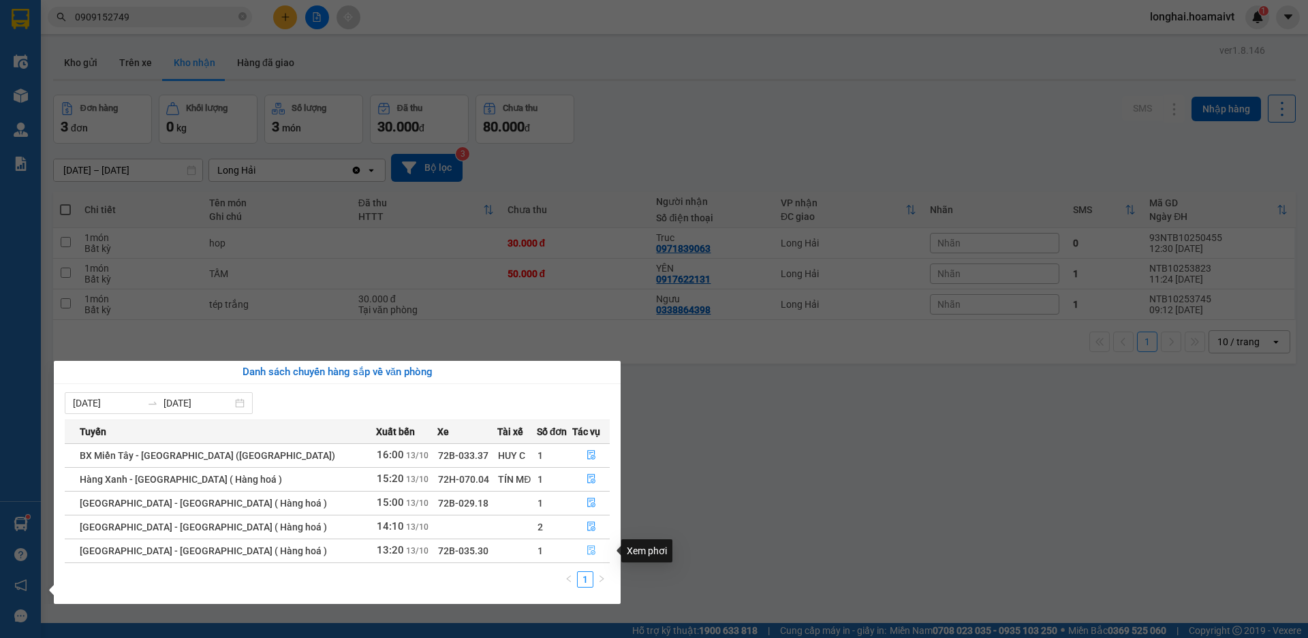
click at [579, 554] on button "button" at bounding box center [591, 551] width 36 height 22
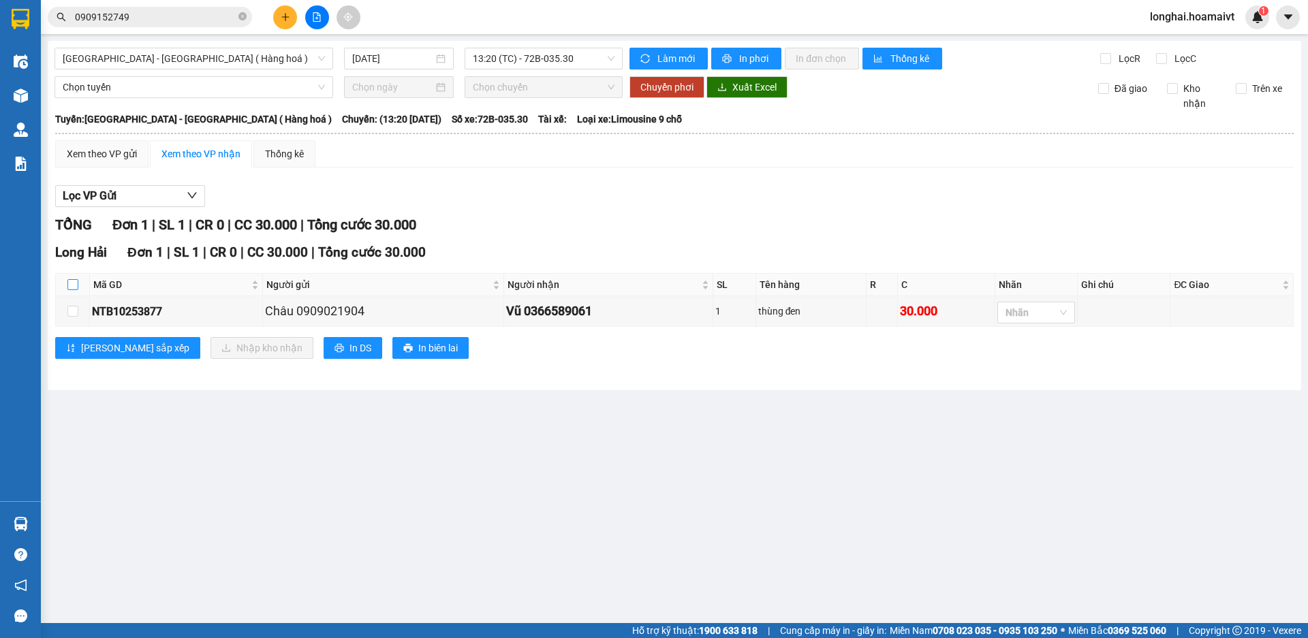
click at [72, 284] on input "checkbox" at bounding box center [72, 284] width 11 height 11
checkbox input "true"
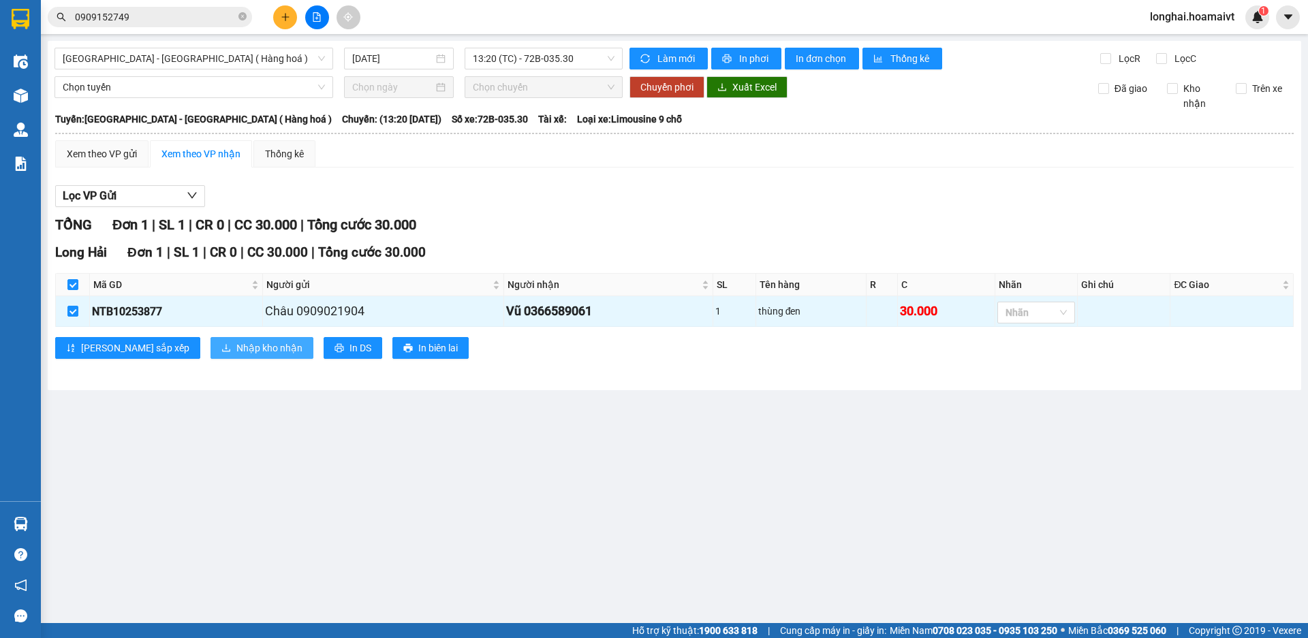
click at [236, 350] on span "Nhập kho nhận" at bounding box center [269, 348] width 66 height 15
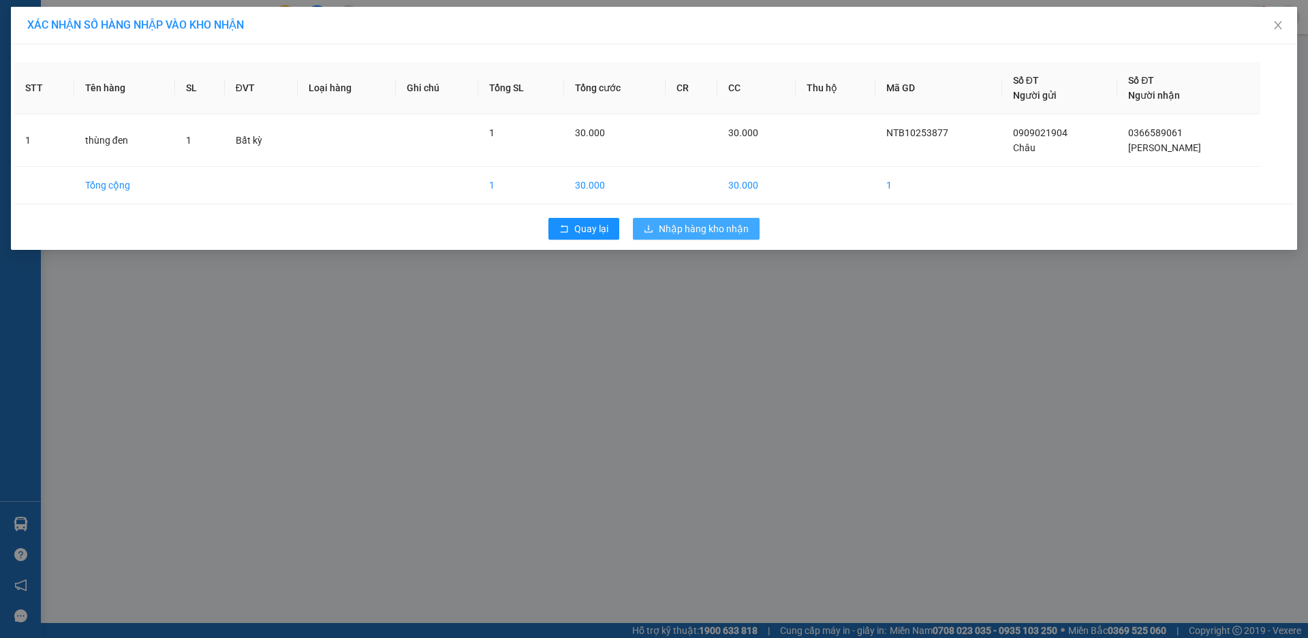
click at [713, 229] on span "Nhập hàng kho nhận" at bounding box center [704, 228] width 90 height 15
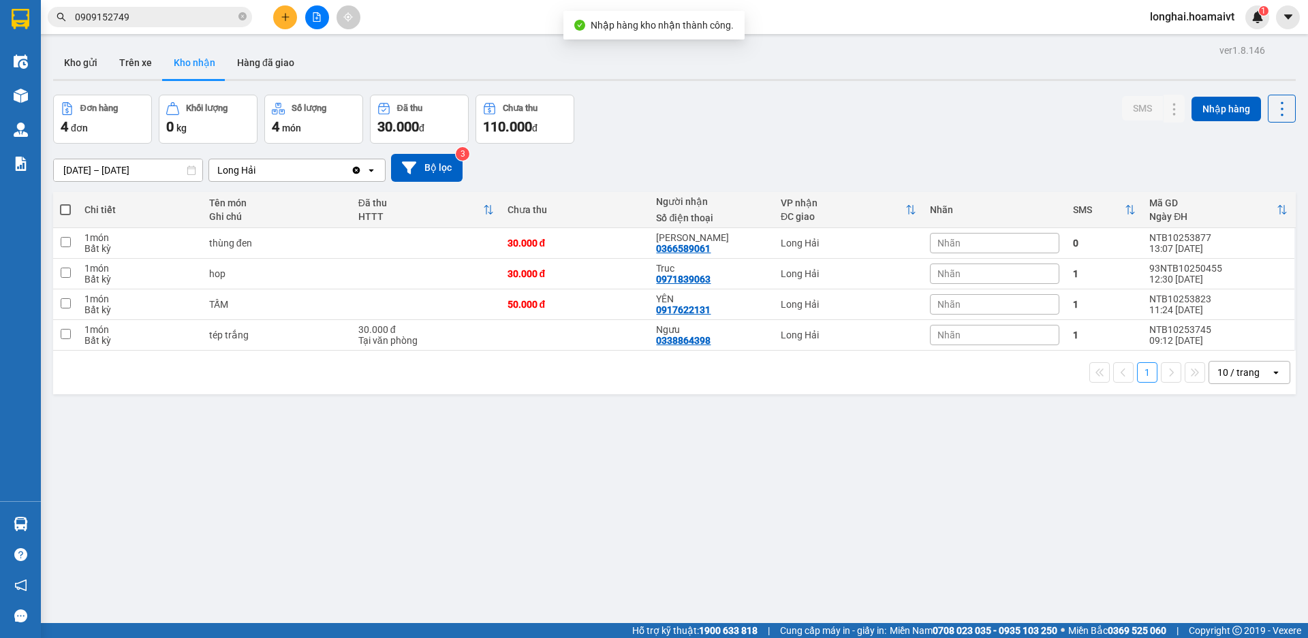
click at [459, 518] on div "ver 1.8.146 Kho gửi Trên xe Kho nhận Hàng đã giao Đơn hàng 4 đơn Khối lượng 0 k…" at bounding box center [675, 360] width 1254 height 638
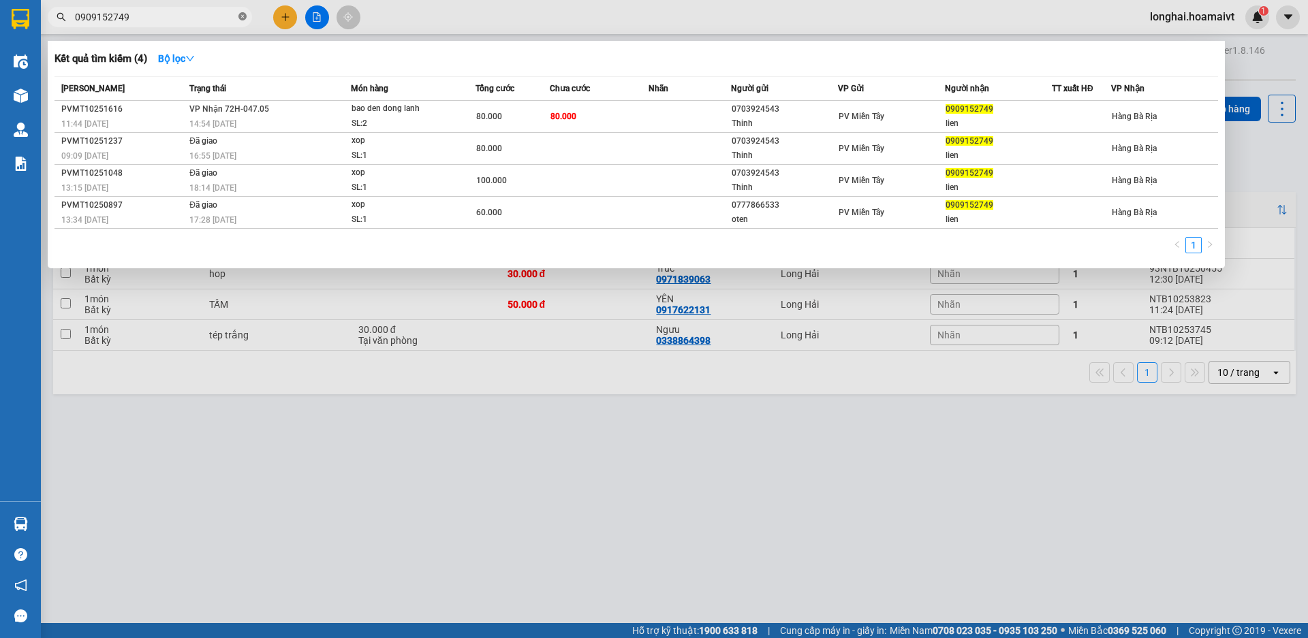
click at [243, 16] on icon "close-circle" at bounding box center [242, 16] width 8 height 8
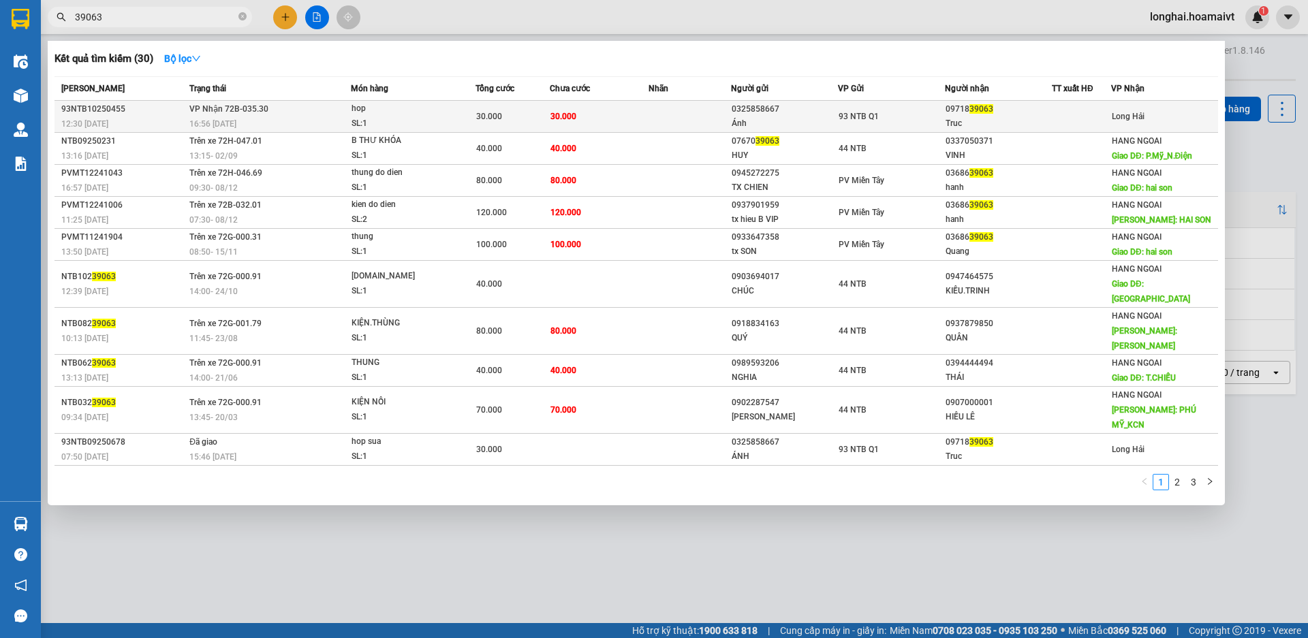
type input "39063"
click at [383, 126] on div "SL: 1" at bounding box center [403, 124] width 102 height 15
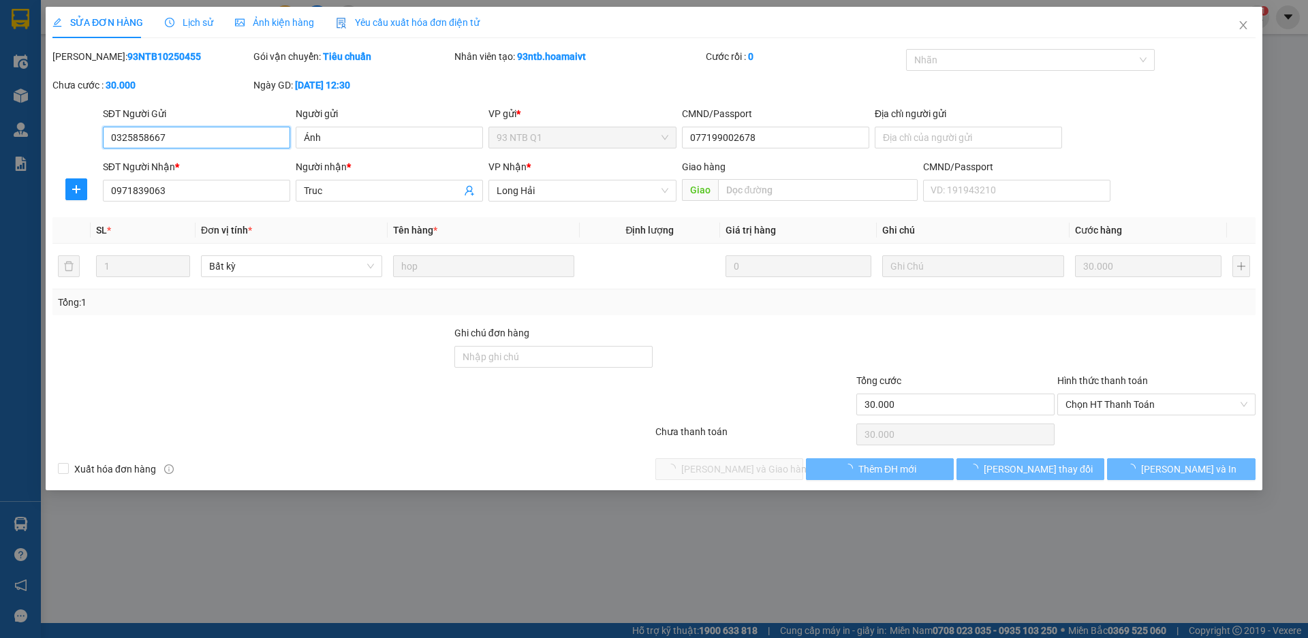
type input "0325858667"
type input "Ánh"
type input "077199002678"
type input "0971839063"
type input "Truc"
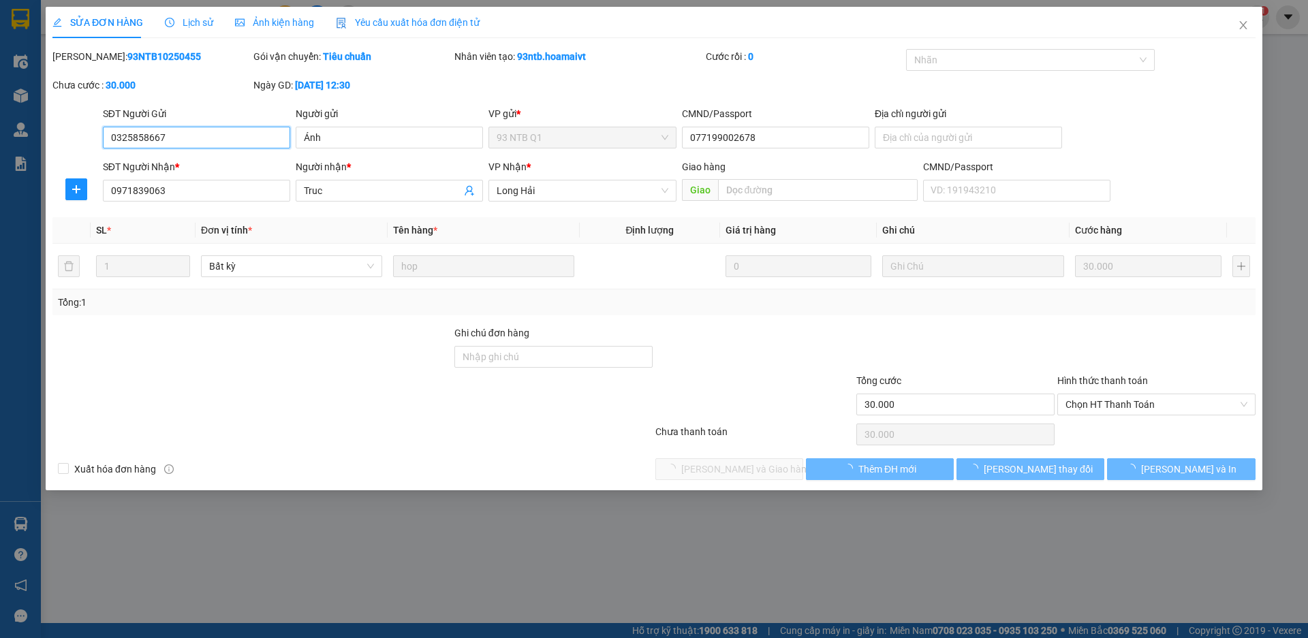
type input "30.000"
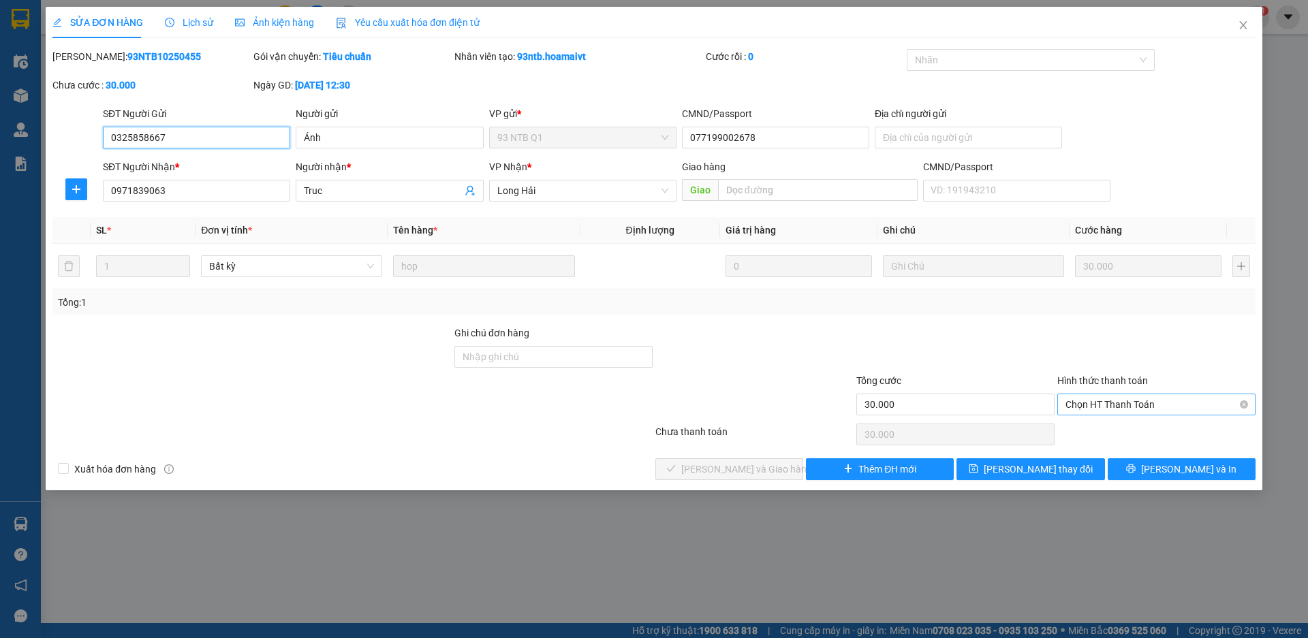
click at [1074, 406] on span "Chọn HT Thanh Toán" at bounding box center [1157, 405] width 182 height 20
drag, startPoint x: 1079, startPoint y: 427, endPoint x: 1072, endPoint y: 432, distance: 8.9
click at [1080, 428] on div "Tại văn phòng" at bounding box center [1157, 432] width 182 height 15
type input "0"
click at [732, 472] on span "[PERSON_NAME] và [PERSON_NAME] hàng" at bounding box center [746, 469] width 131 height 15
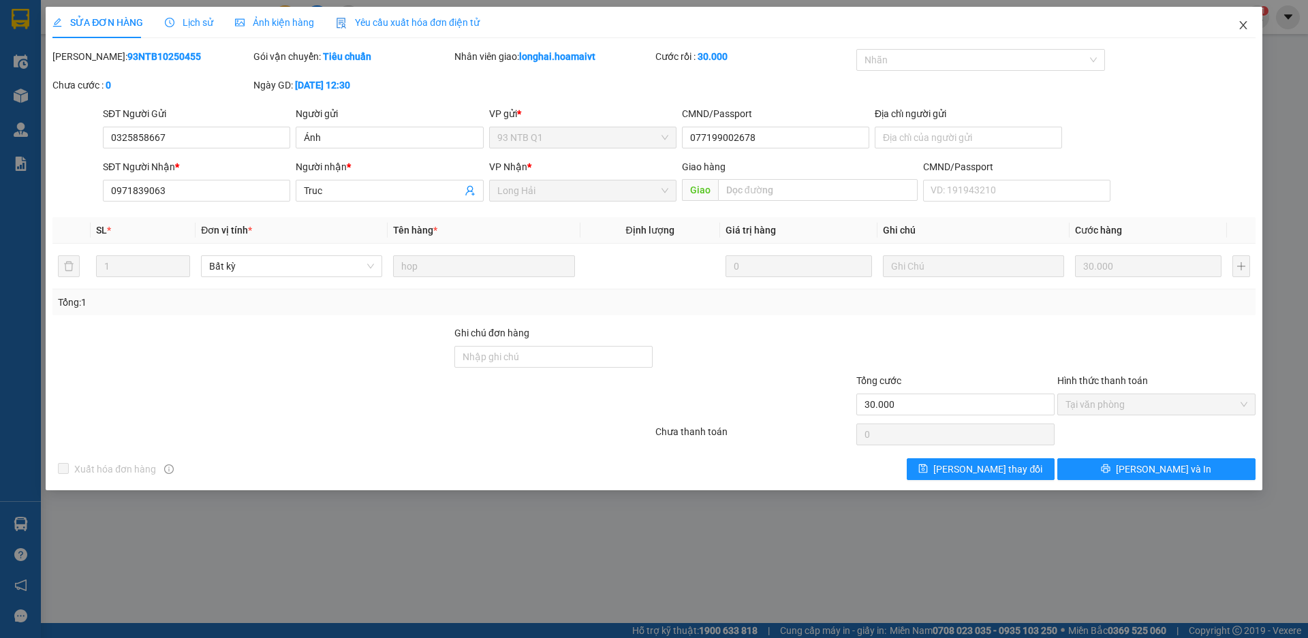
click at [1242, 21] on icon "close" at bounding box center [1243, 25] width 11 height 11
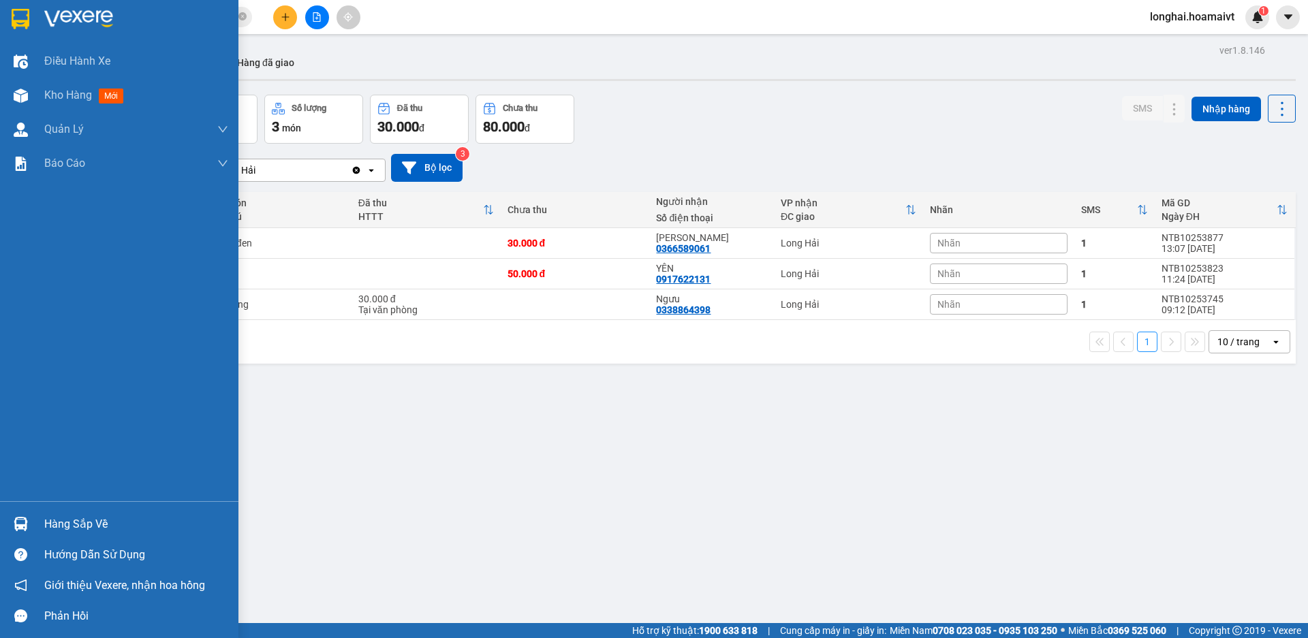
click at [62, 521] on div "Hàng sắp về" at bounding box center [136, 524] width 184 height 20
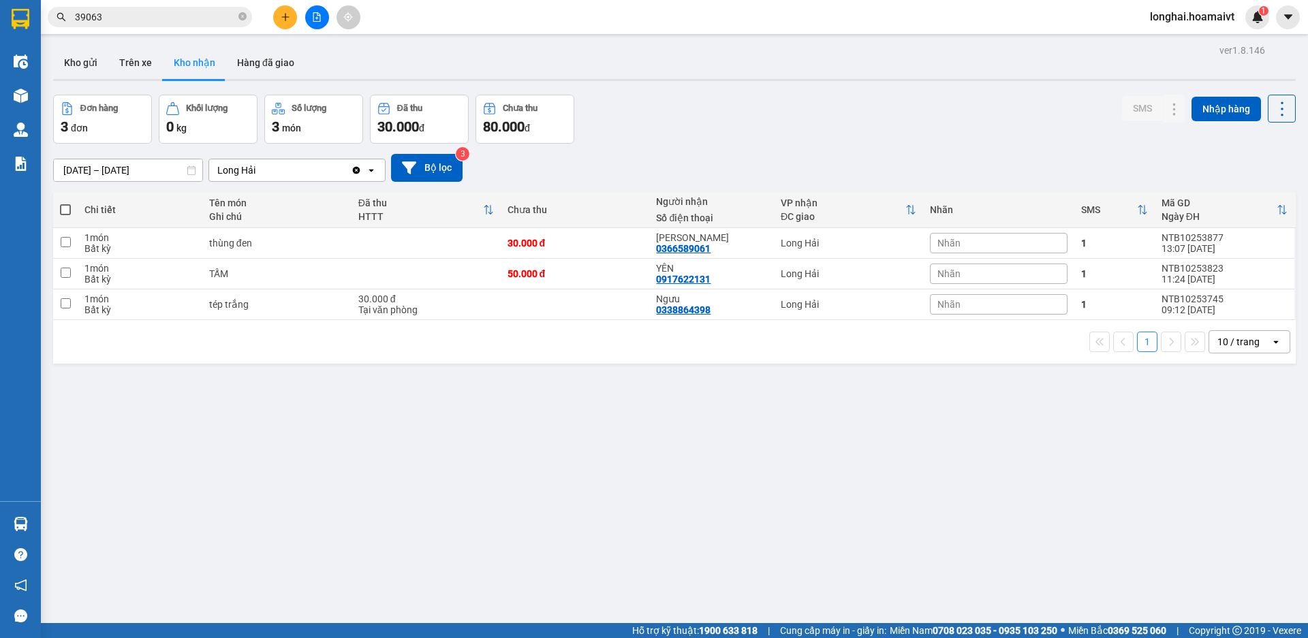
click at [811, 489] on section "Kết quả tìm kiếm ( 30 ) Bộ lọc Mã ĐH Trạng thái Món hàng Tổng cước Chưa cước Nh…" at bounding box center [654, 319] width 1308 height 638
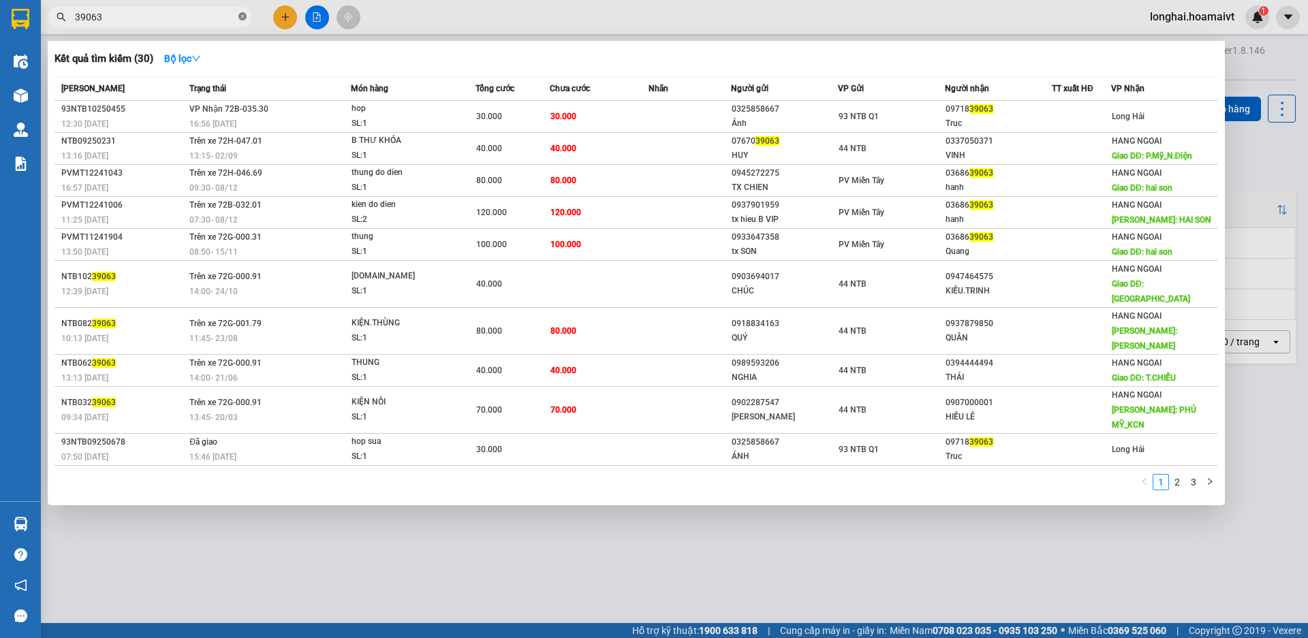
click at [242, 14] on icon "close-circle" at bounding box center [242, 16] width 8 height 8
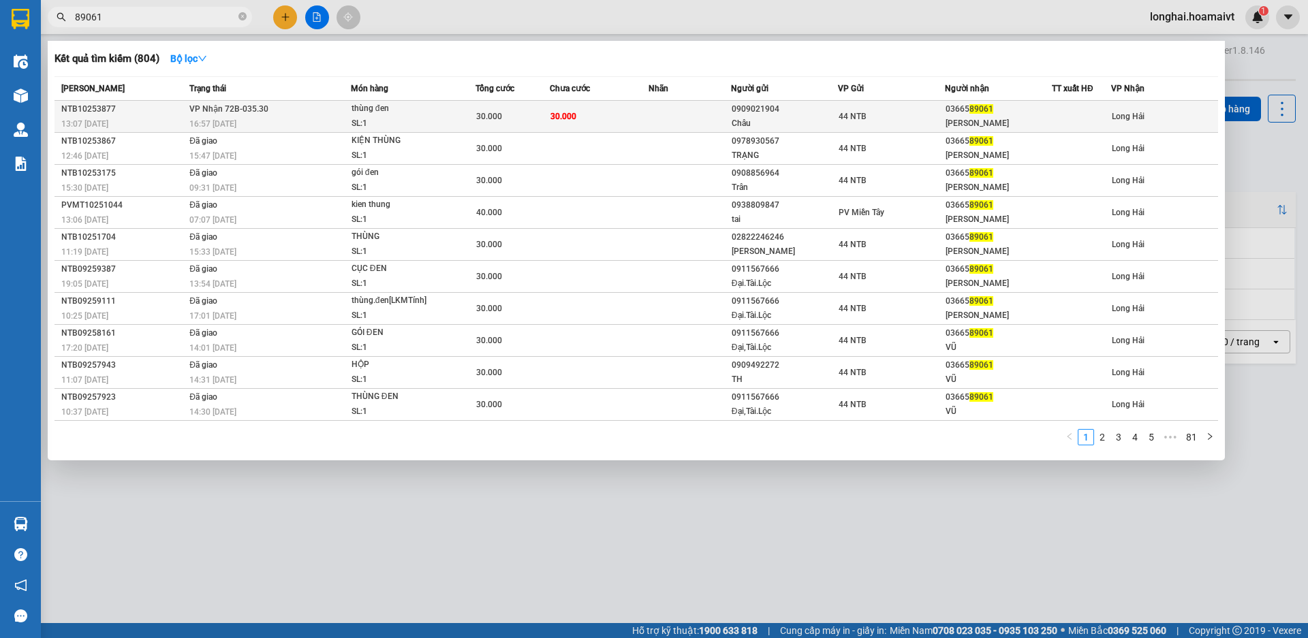
type input "89061"
click at [275, 123] on div "16:57 - 13/10" at bounding box center [269, 124] width 161 height 15
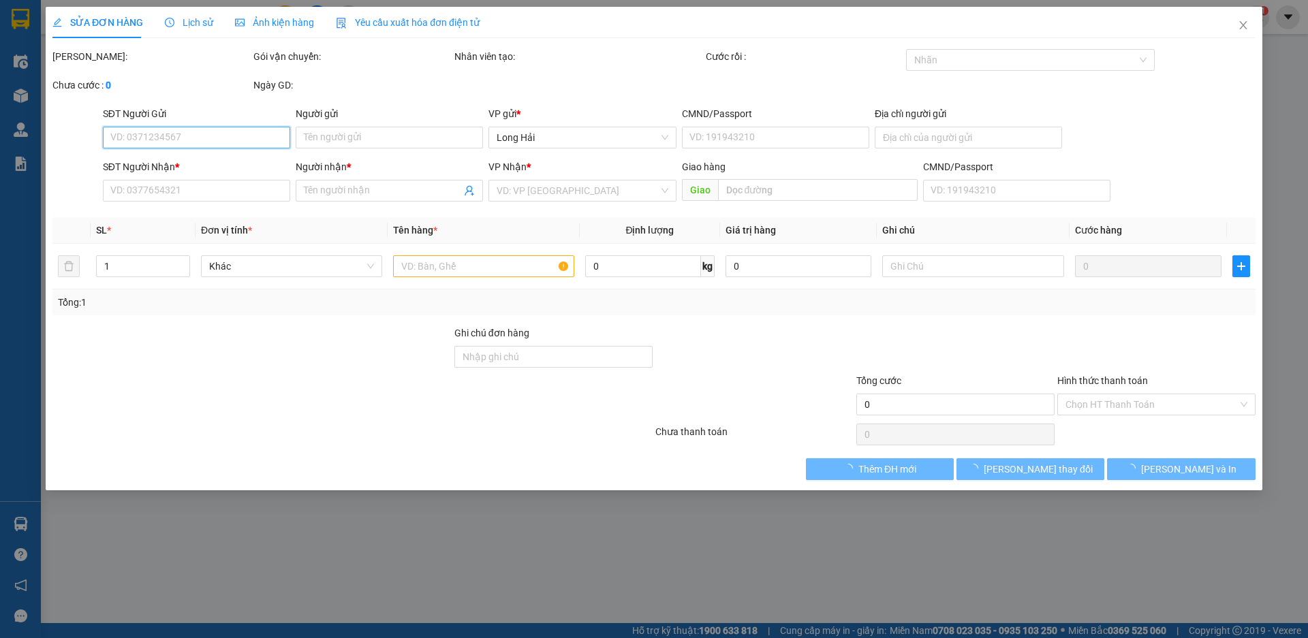
type input "0909021904"
type input "Châu"
type input "1_N.Bá.Tòng_T.Phú"
type input "0366589061"
type input "[PERSON_NAME]"
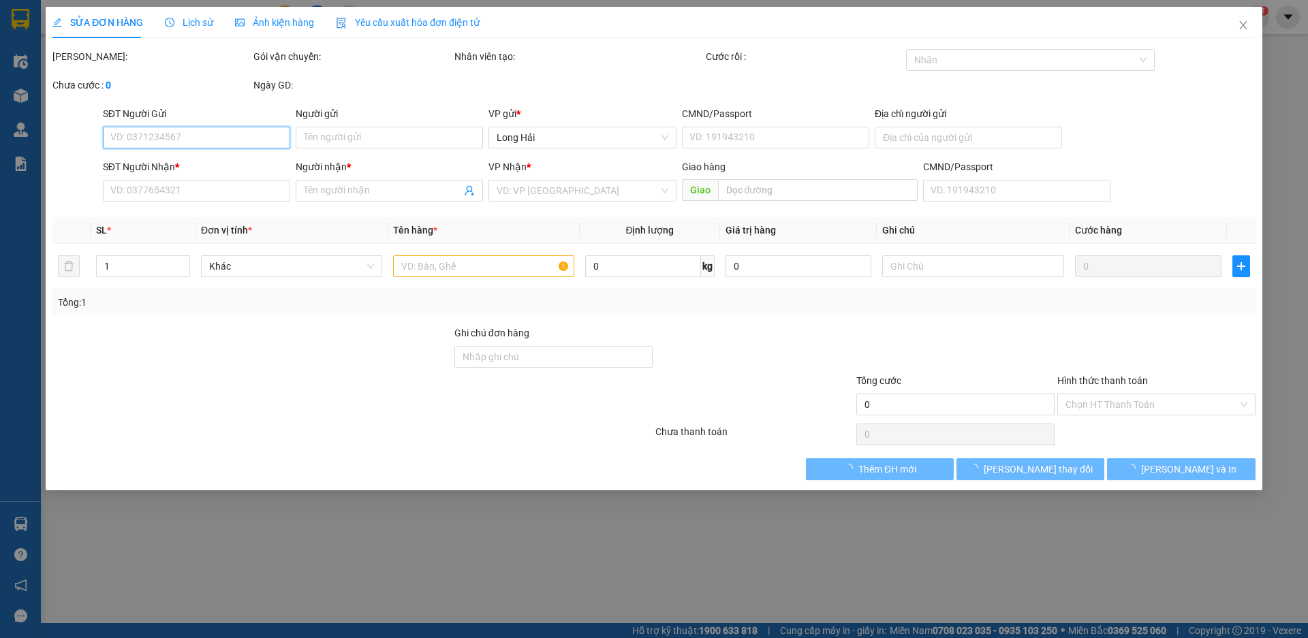
type input "30.000"
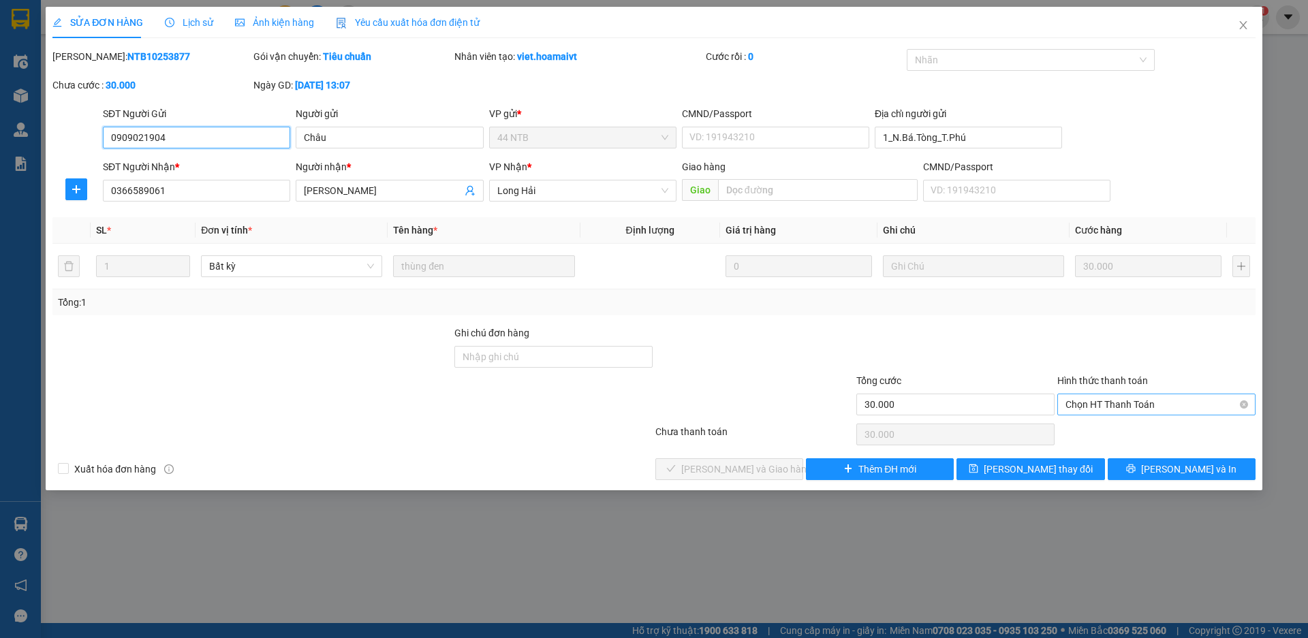
click at [1091, 401] on span "Chọn HT Thanh Toán" at bounding box center [1157, 405] width 182 height 20
click at [1090, 435] on div "Tại văn phòng" at bounding box center [1157, 432] width 182 height 15
type input "0"
click at [728, 471] on span "[PERSON_NAME] và [PERSON_NAME] hàng" at bounding box center [746, 469] width 131 height 15
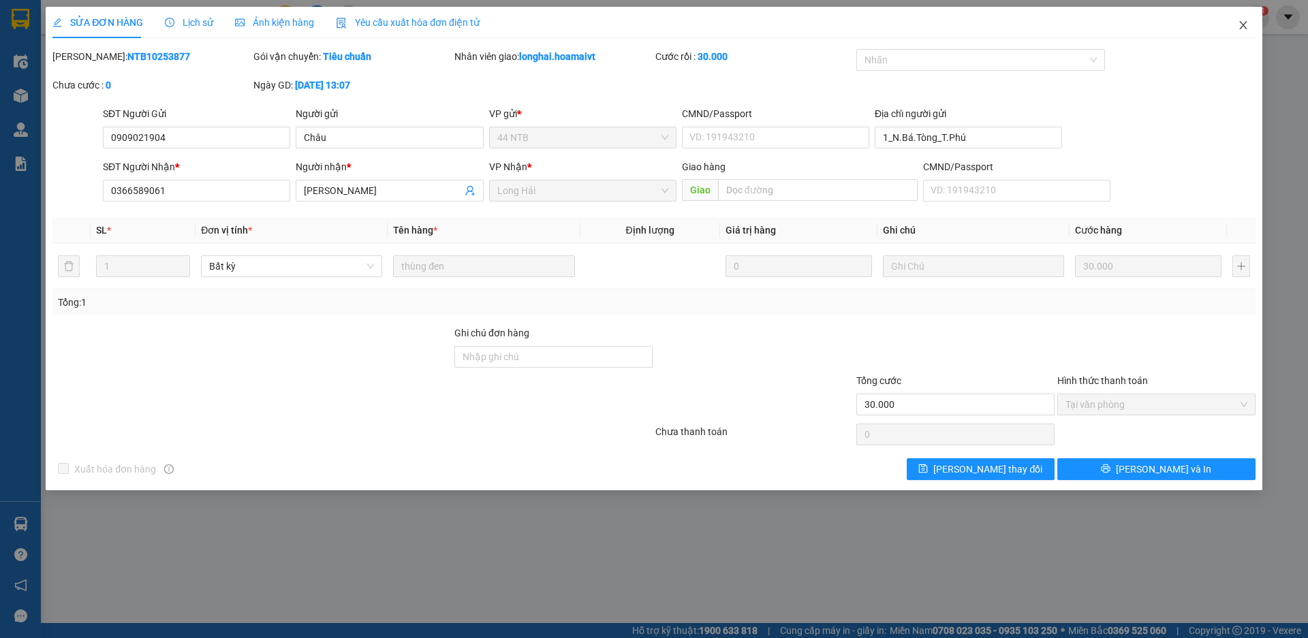
click at [1244, 26] on icon "close" at bounding box center [1243, 25] width 11 height 11
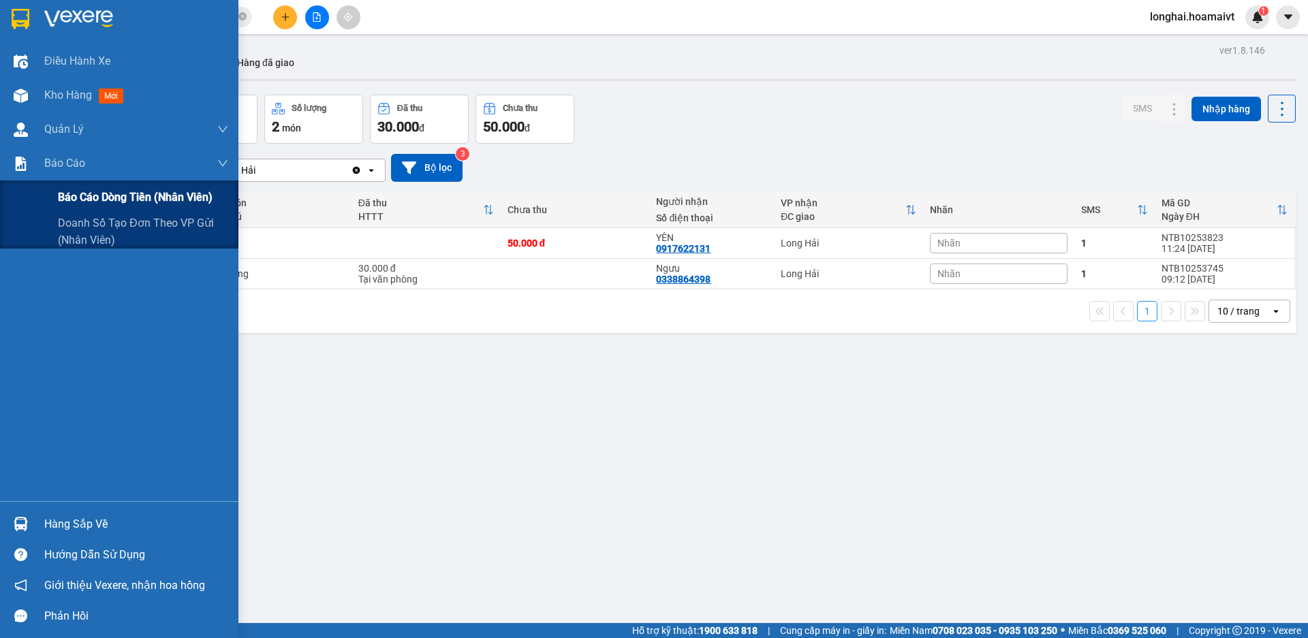
click at [91, 195] on span "Báo cáo dòng tiền (nhân viên)" at bounding box center [135, 197] width 155 height 17
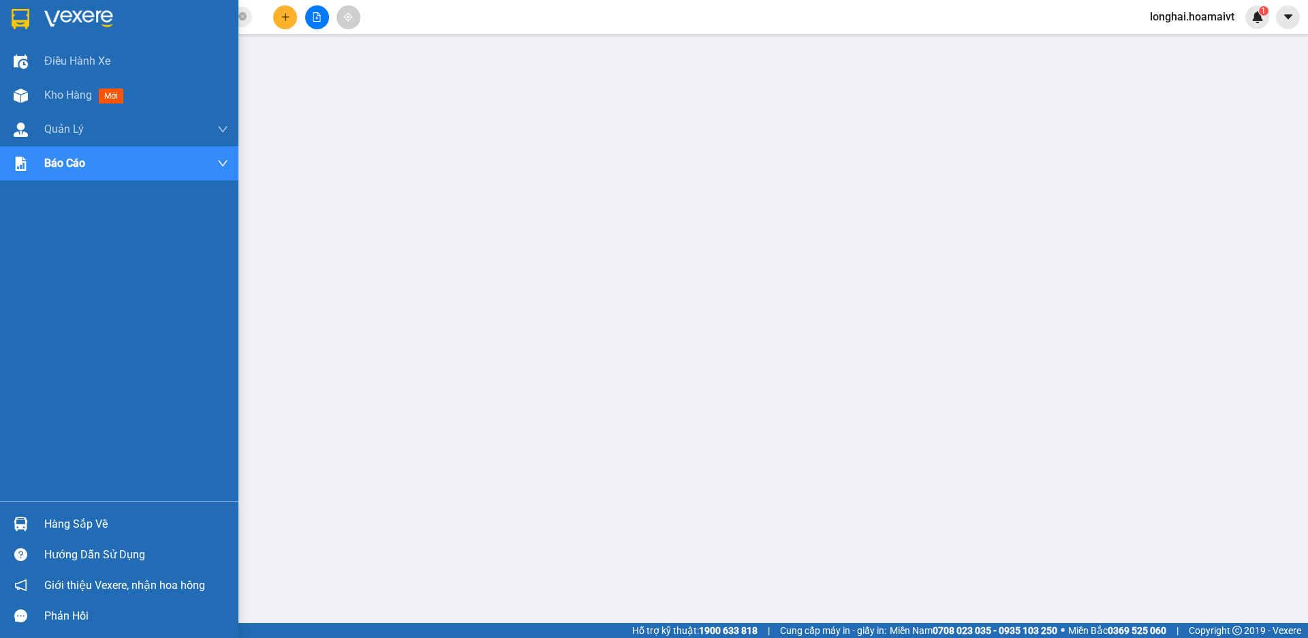
click at [75, 522] on div "Hàng sắp về" at bounding box center [136, 524] width 184 height 20
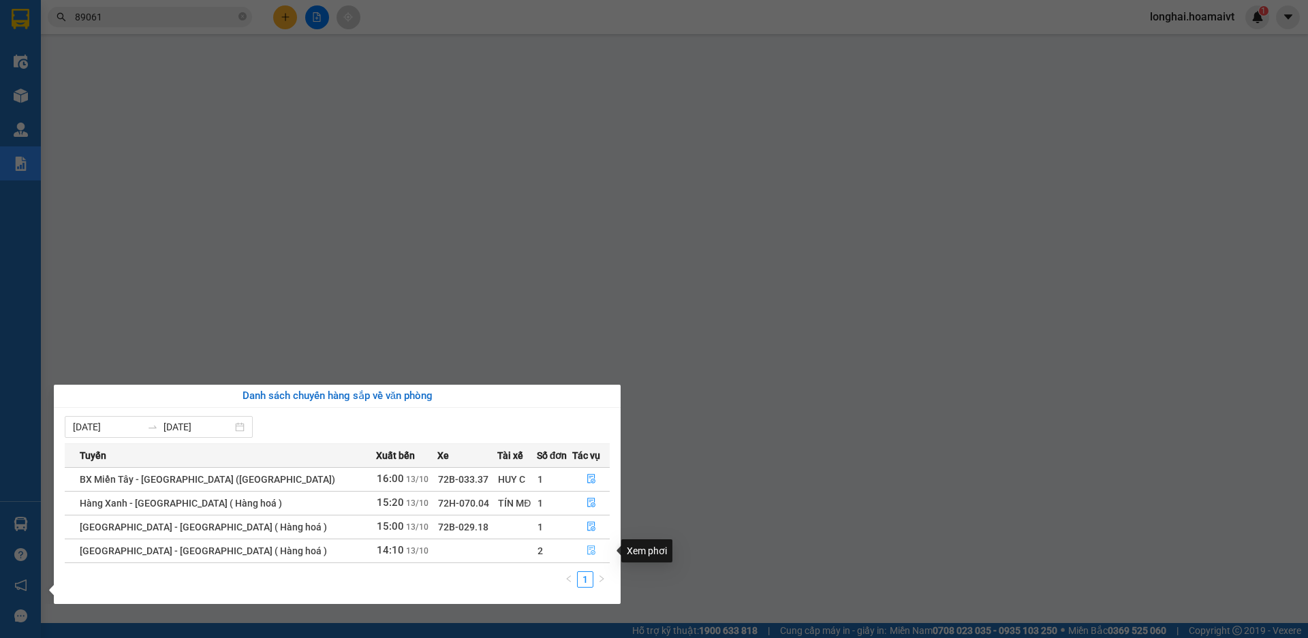
click at [587, 550] on icon "file-done" at bounding box center [592, 551] width 10 height 10
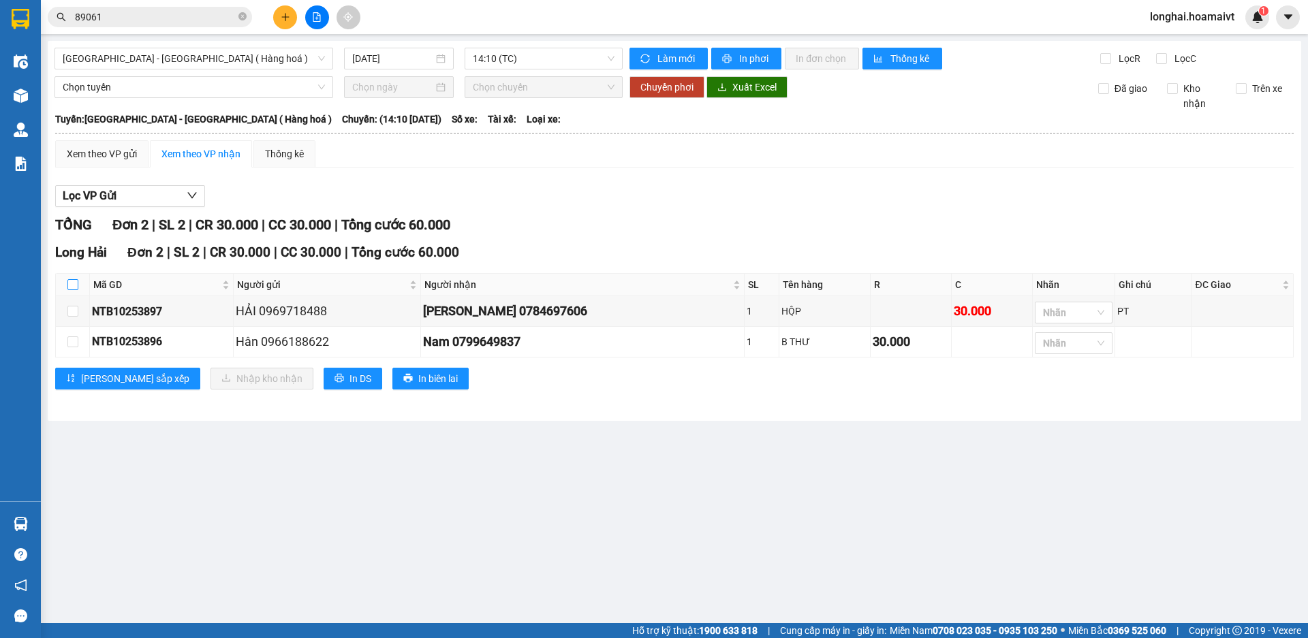
click at [74, 284] on input "checkbox" at bounding box center [72, 284] width 11 height 11
checkbox input "true"
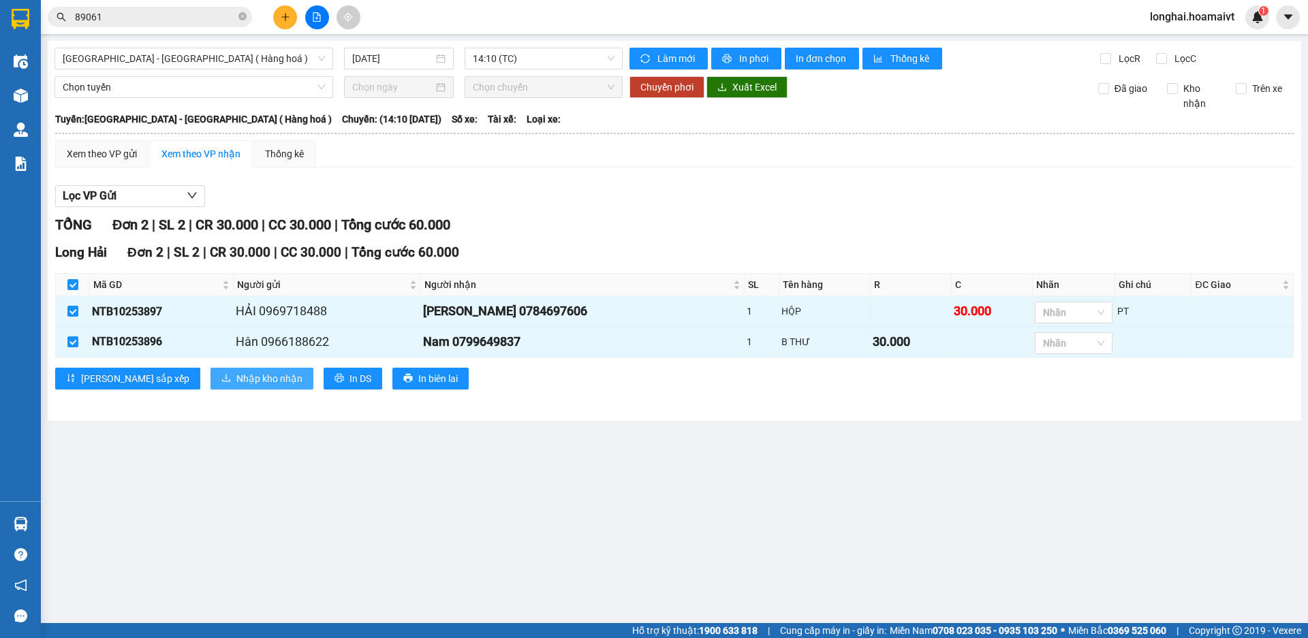
click at [236, 380] on span "Nhập kho nhận" at bounding box center [269, 378] width 66 height 15
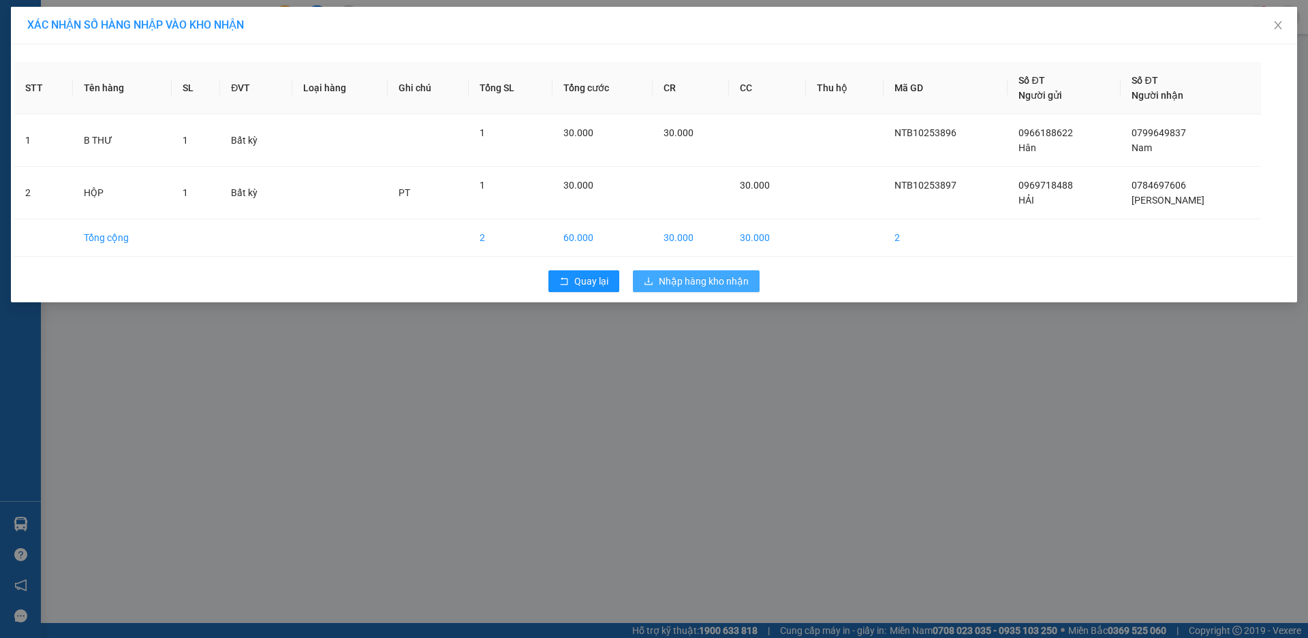
click at [718, 279] on span "Nhập hàng kho nhận" at bounding box center [704, 281] width 90 height 15
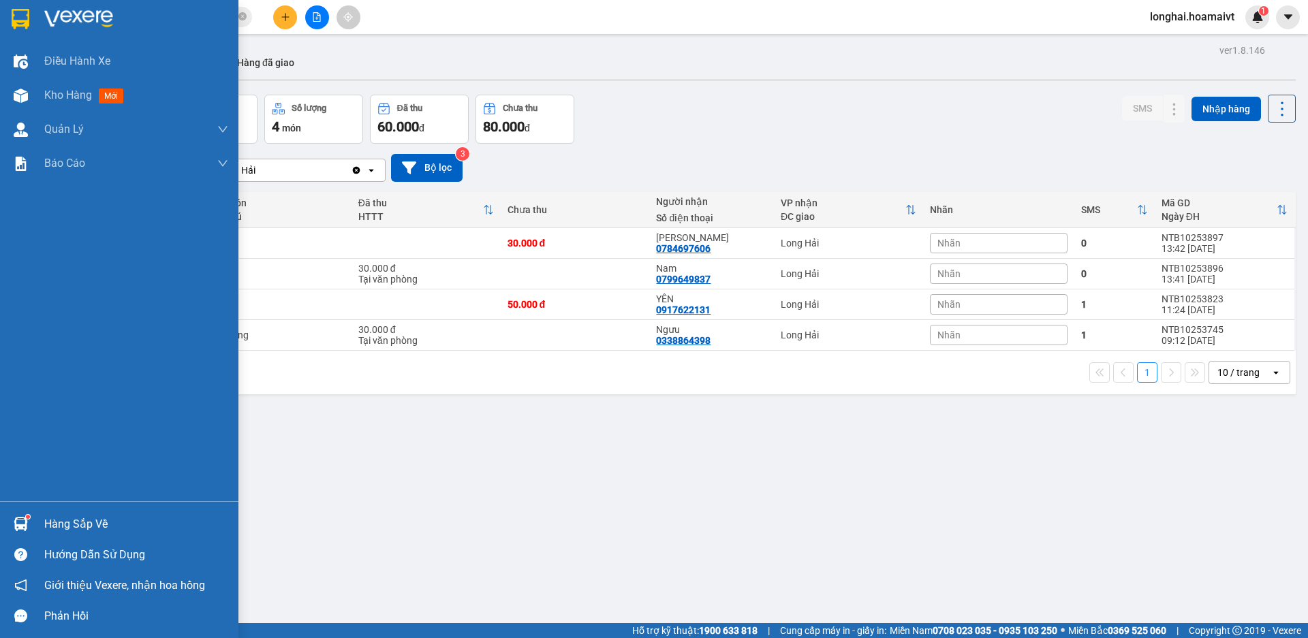
click at [65, 524] on div "Hàng sắp về" at bounding box center [136, 524] width 184 height 20
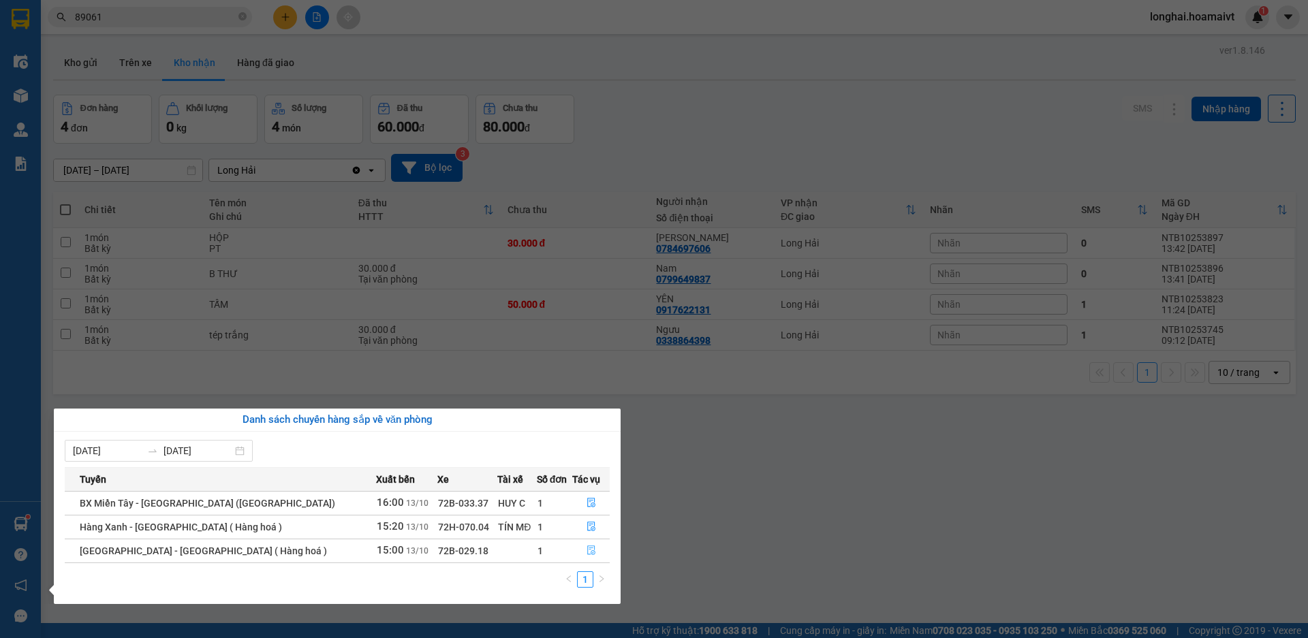
click at [587, 552] on icon "file-done" at bounding box center [592, 551] width 10 height 10
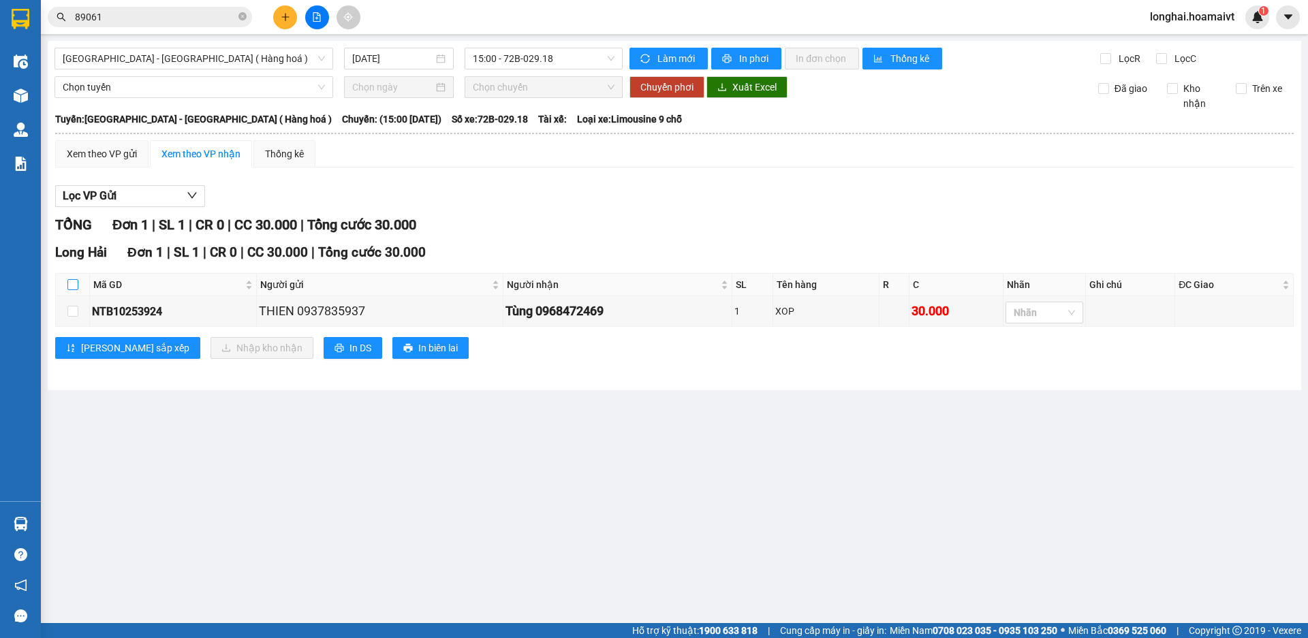
click at [74, 284] on input "checkbox" at bounding box center [72, 284] width 11 height 11
checkbox input "true"
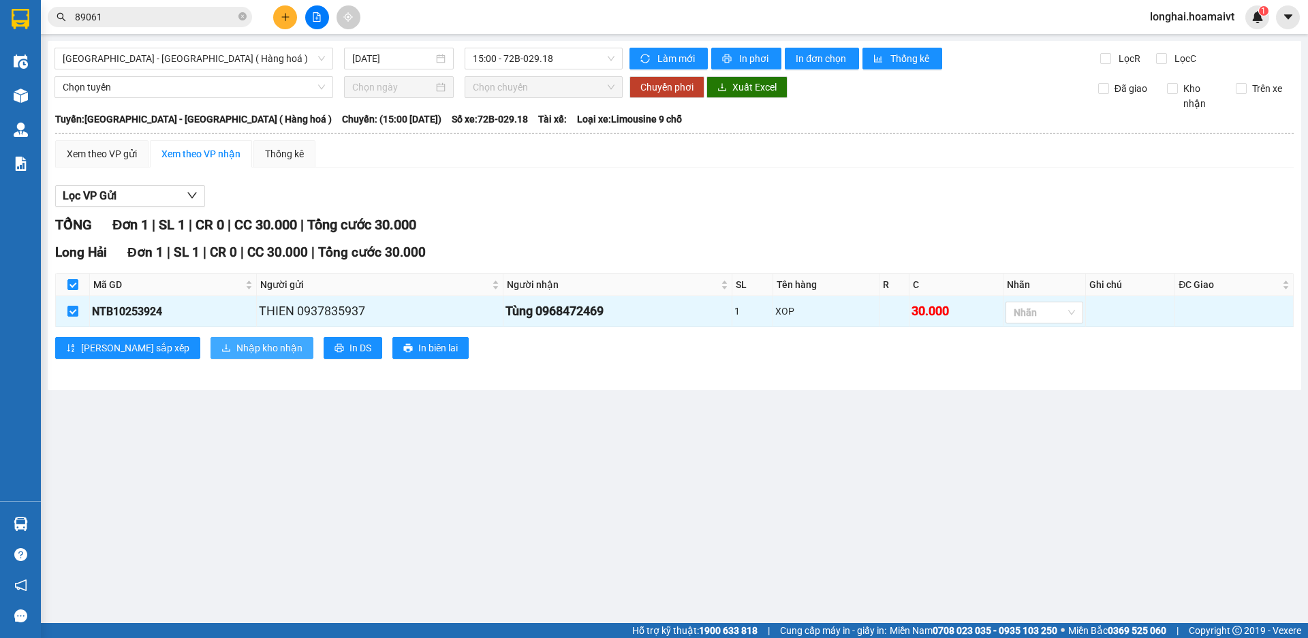
click at [236, 348] on span "Nhập kho nhận" at bounding box center [269, 348] width 66 height 15
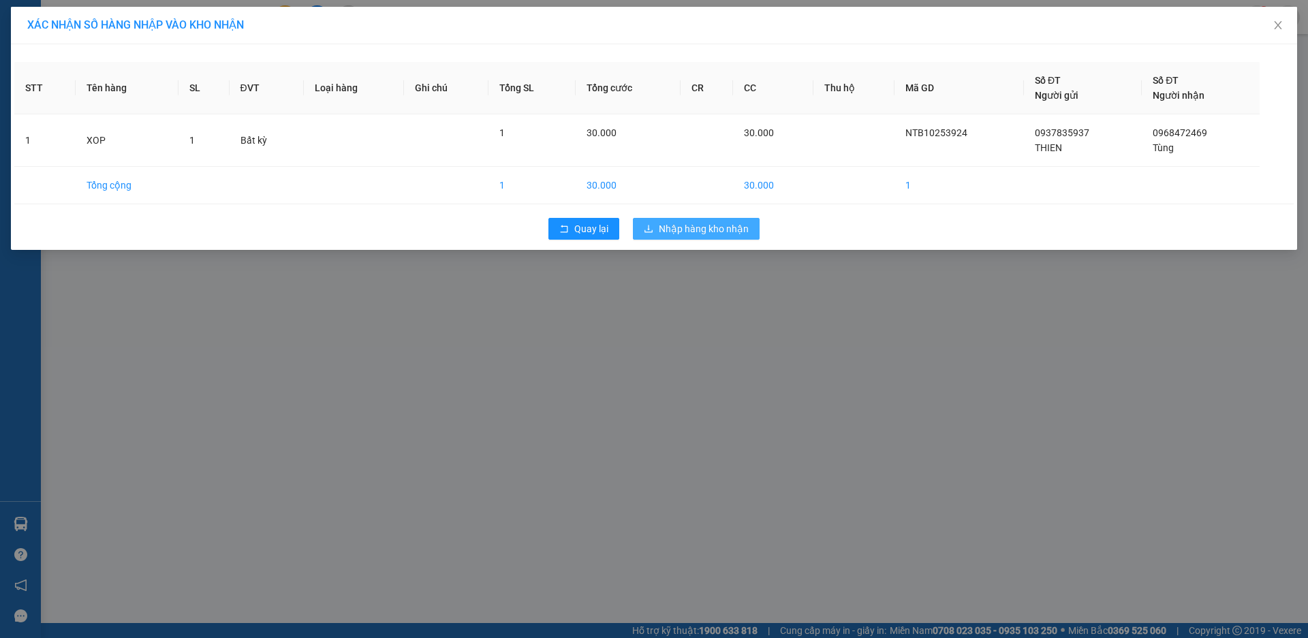
click at [726, 221] on span "Nhập hàng kho nhận" at bounding box center [704, 228] width 90 height 15
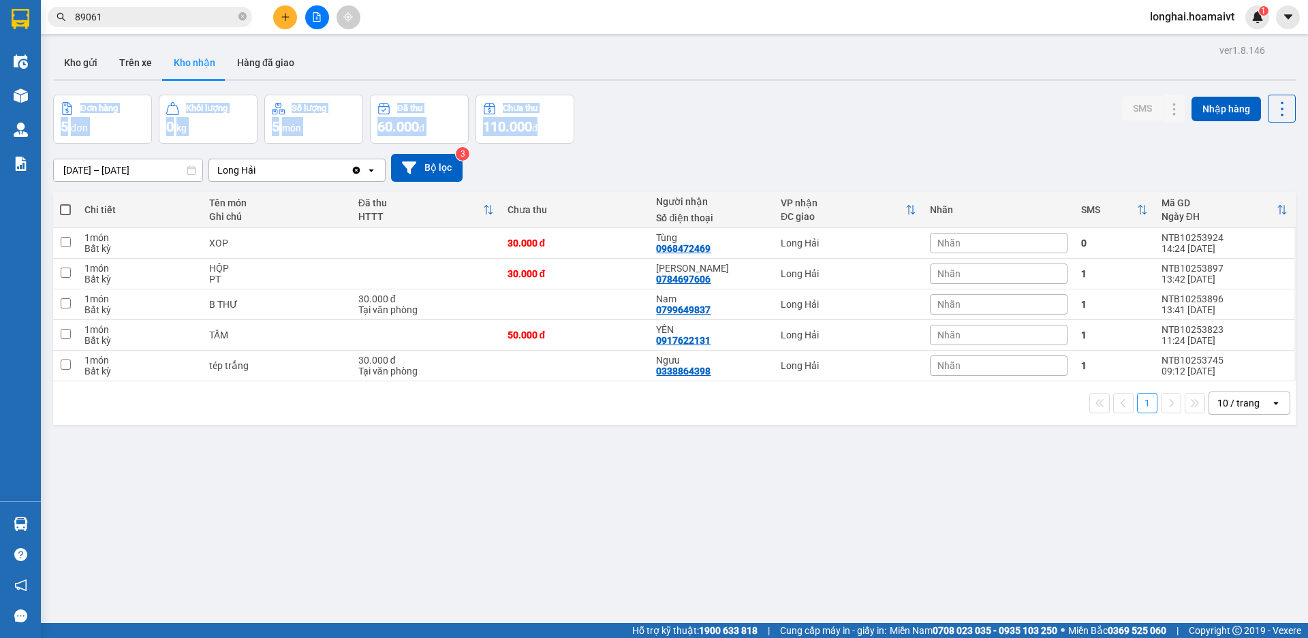
click at [1101, 0] on html "Kết quả tìm kiếm ( 804 ) Bộ lọc Mã ĐH Trạng thái Món hàng Tổng cước Chưa cước N…" at bounding box center [654, 319] width 1308 height 638
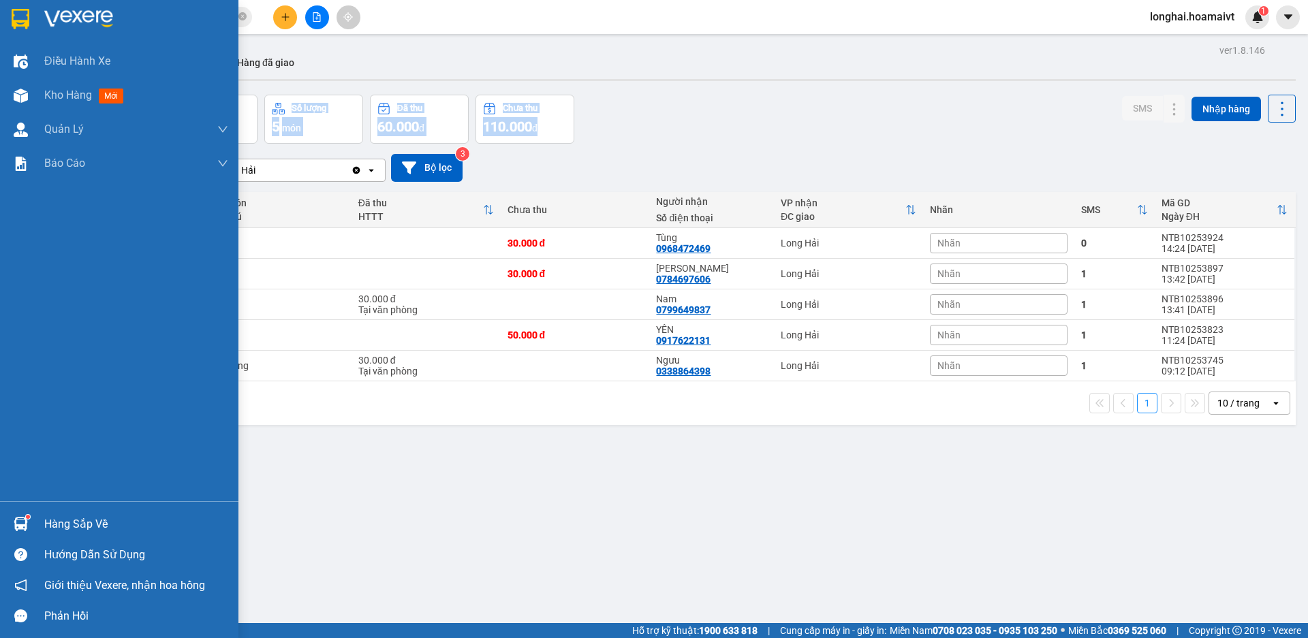
click at [63, 524] on div "Hàng sắp về" at bounding box center [136, 524] width 184 height 20
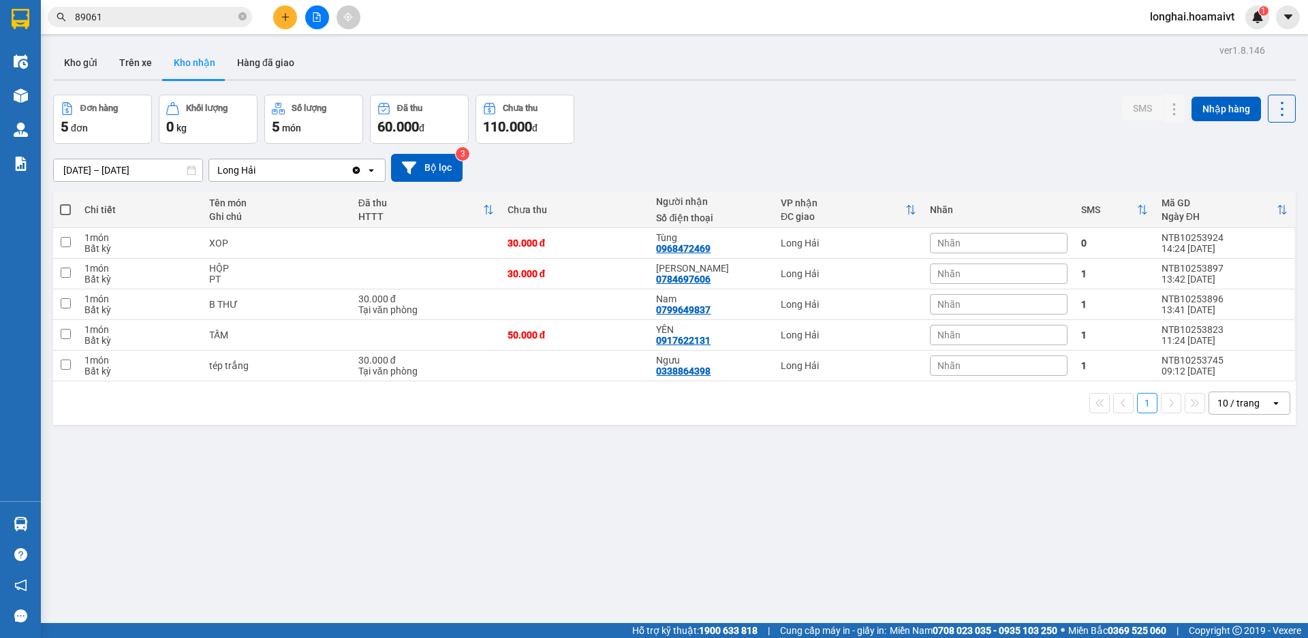
click at [771, 520] on section "Kết quả tìm kiếm ( 804 ) Bộ lọc Mã ĐH Trạng thái Món hàng Tổng cước Chưa cước N…" at bounding box center [654, 319] width 1308 height 638
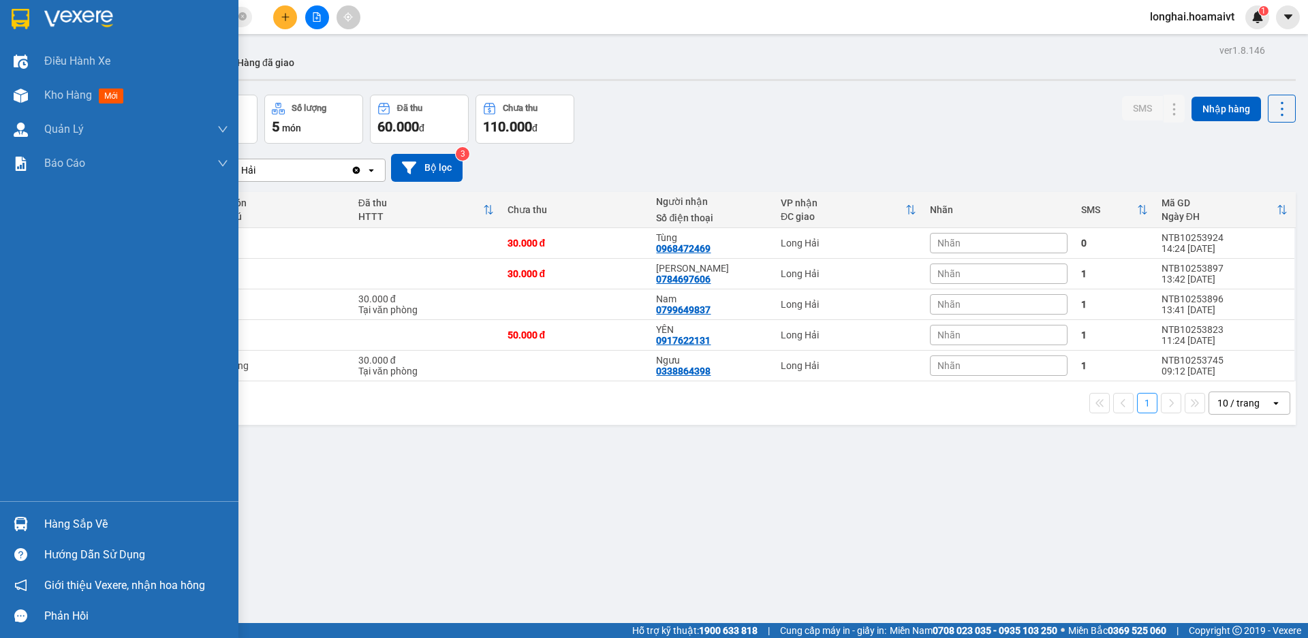
click at [63, 534] on div "Hàng sắp về" at bounding box center [136, 524] width 184 height 20
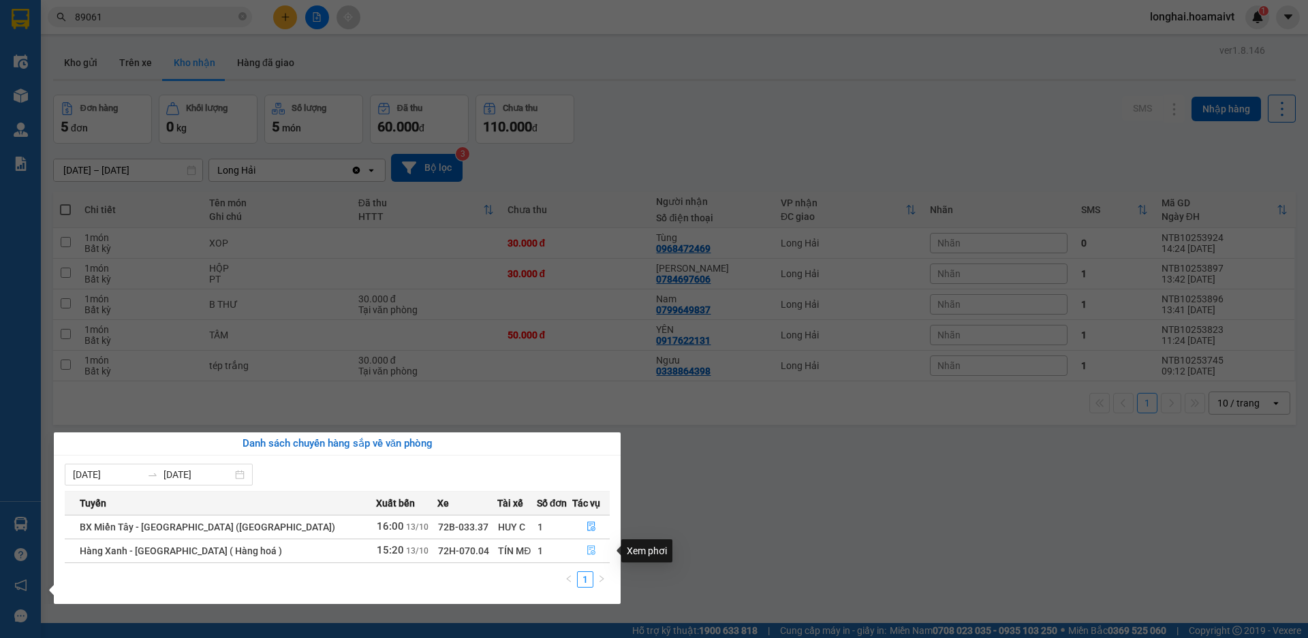
click at [587, 546] on icon "file-done" at bounding box center [591, 551] width 8 height 10
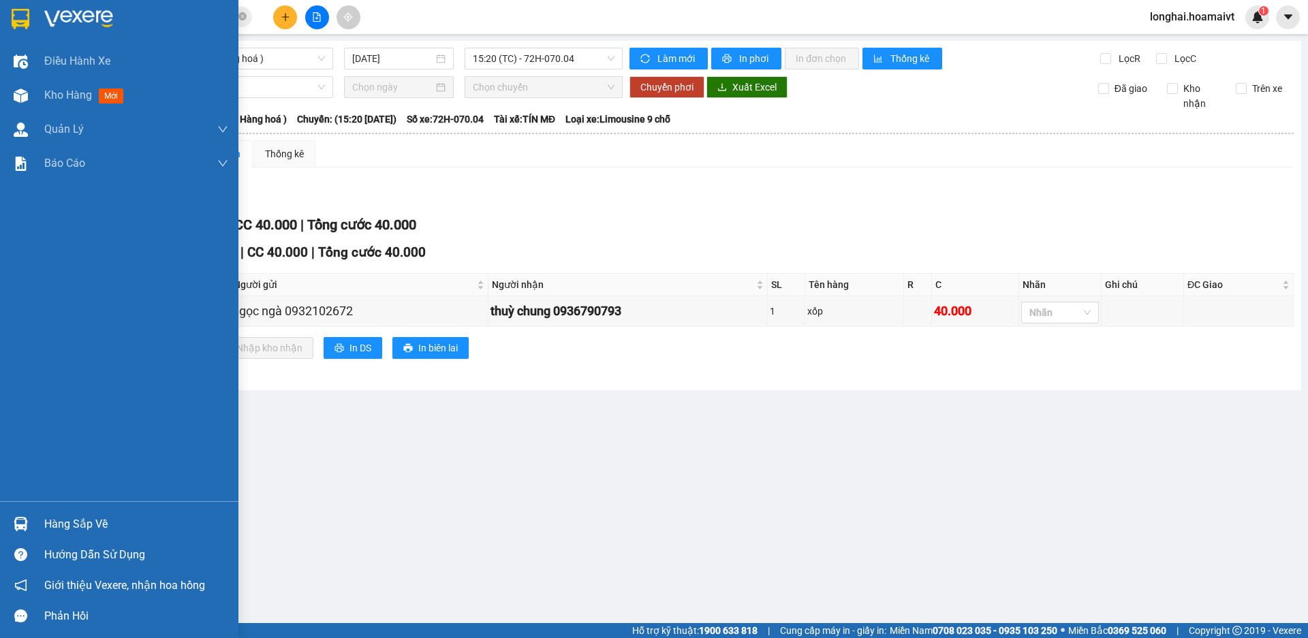
click at [77, 531] on div "Hàng sắp về" at bounding box center [136, 524] width 184 height 20
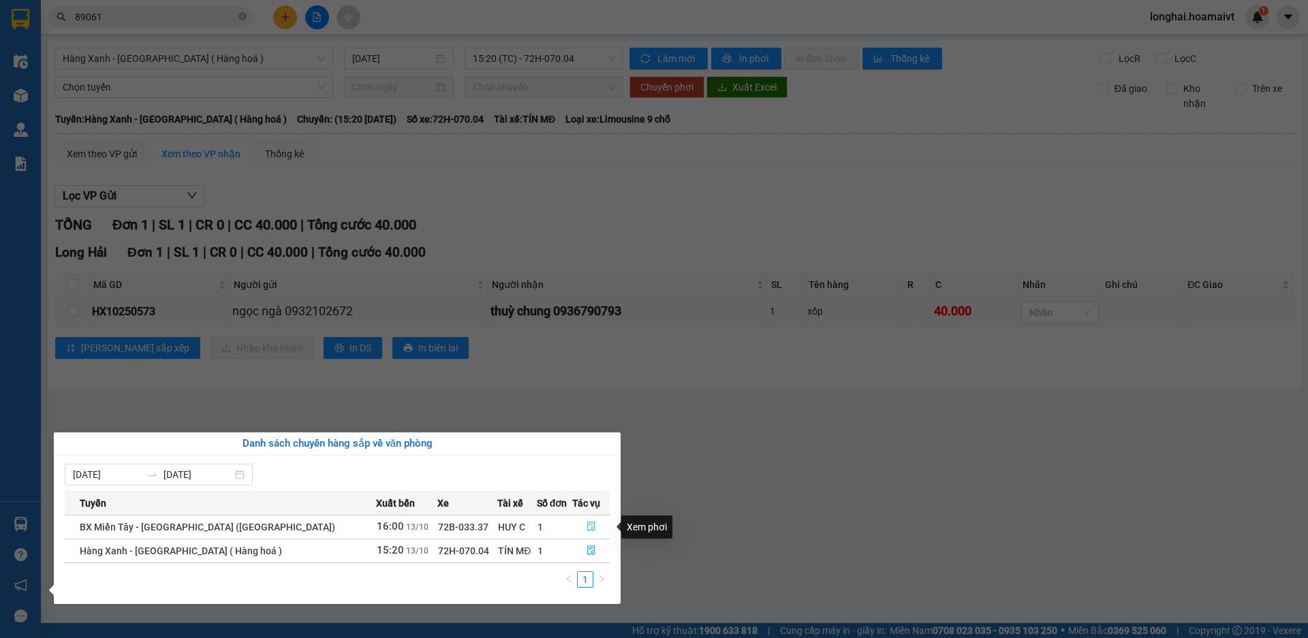
click at [587, 526] on icon "file-done" at bounding box center [592, 527] width 10 height 10
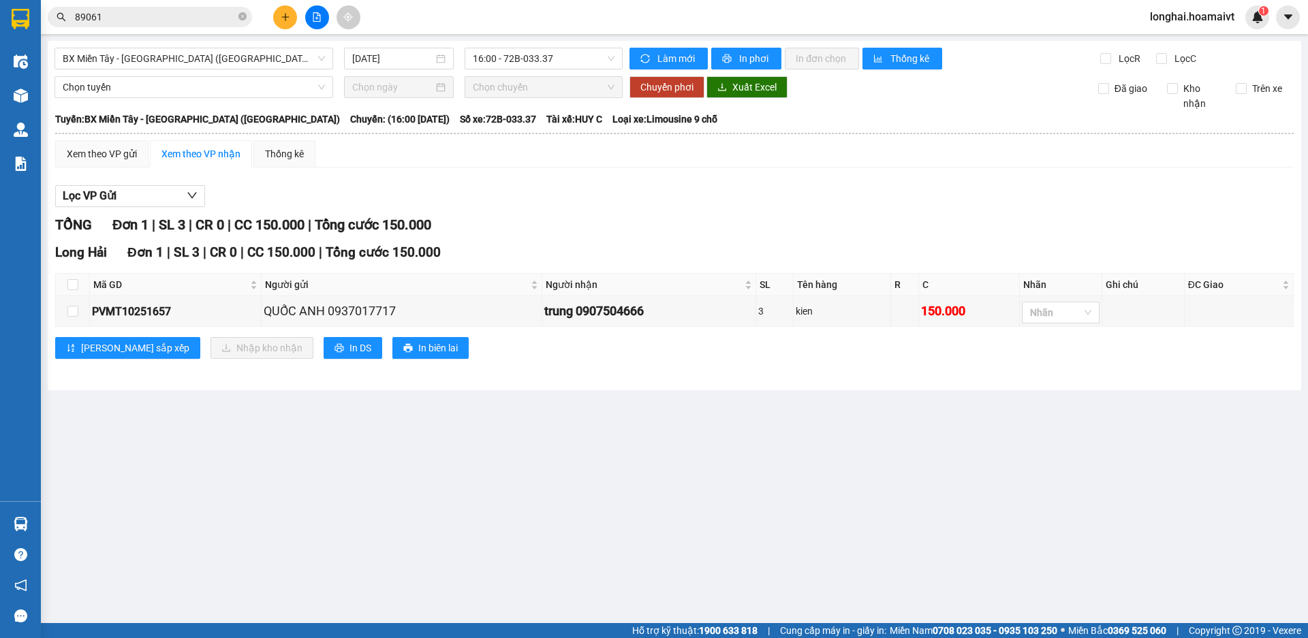
click at [634, 486] on main "BX Miền Tây - Long Hải (Hàng Hoá) 13/10/2025 16:00 - 72B-033.37 Làm mới In phơi…" at bounding box center [654, 311] width 1308 height 623
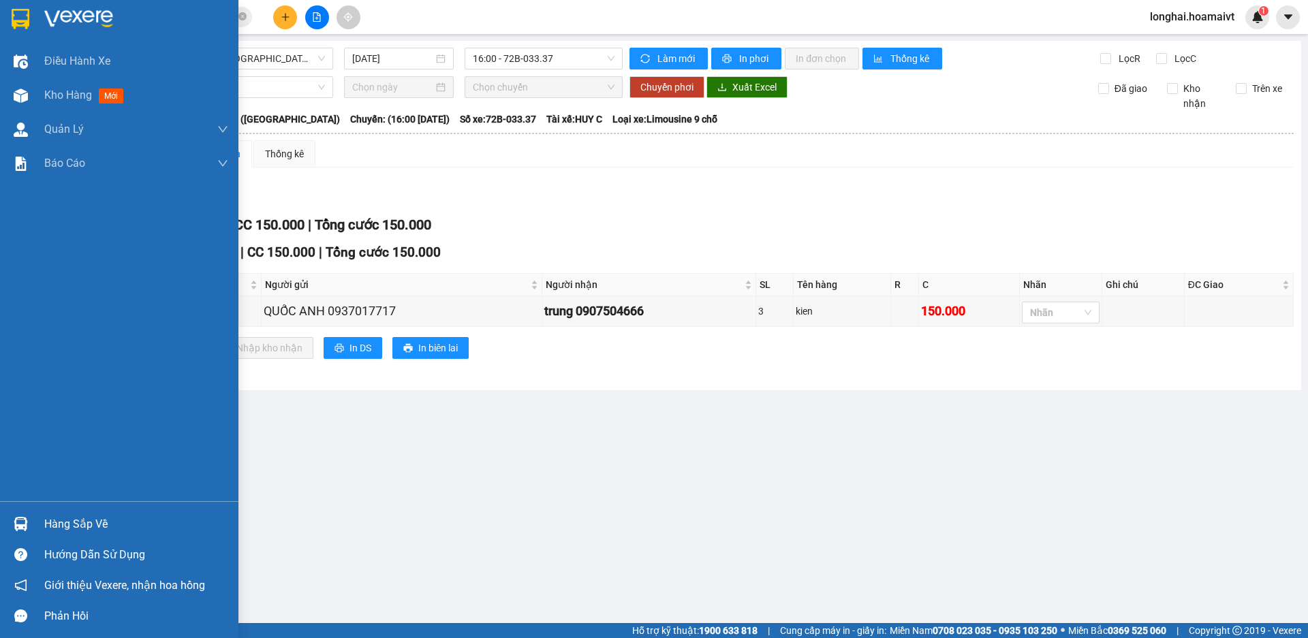
click at [58, 522] on div "Hàng sắp về" at bounding box center [136, 524] width 184 height 20
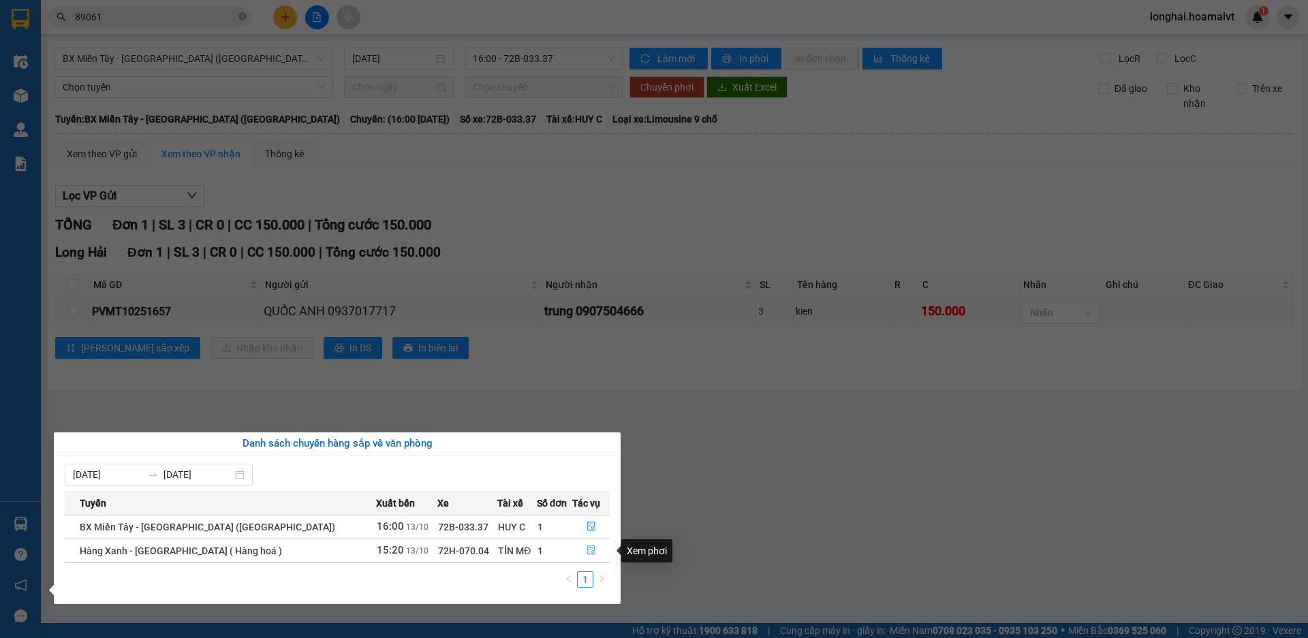
click at [587, 550] on icon "file-done" at bounding box center [591, 551] width 8 height 10
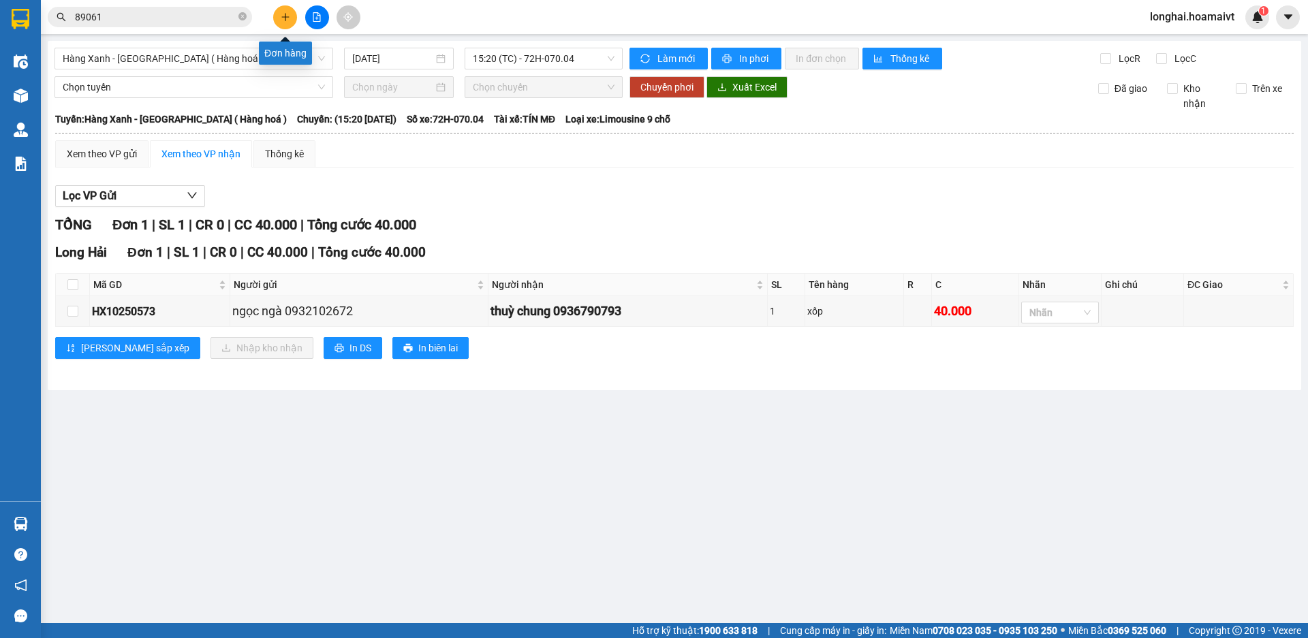
click at [283, 21] on icon "plus" at bounding box center [286, 17] width 10 height 10
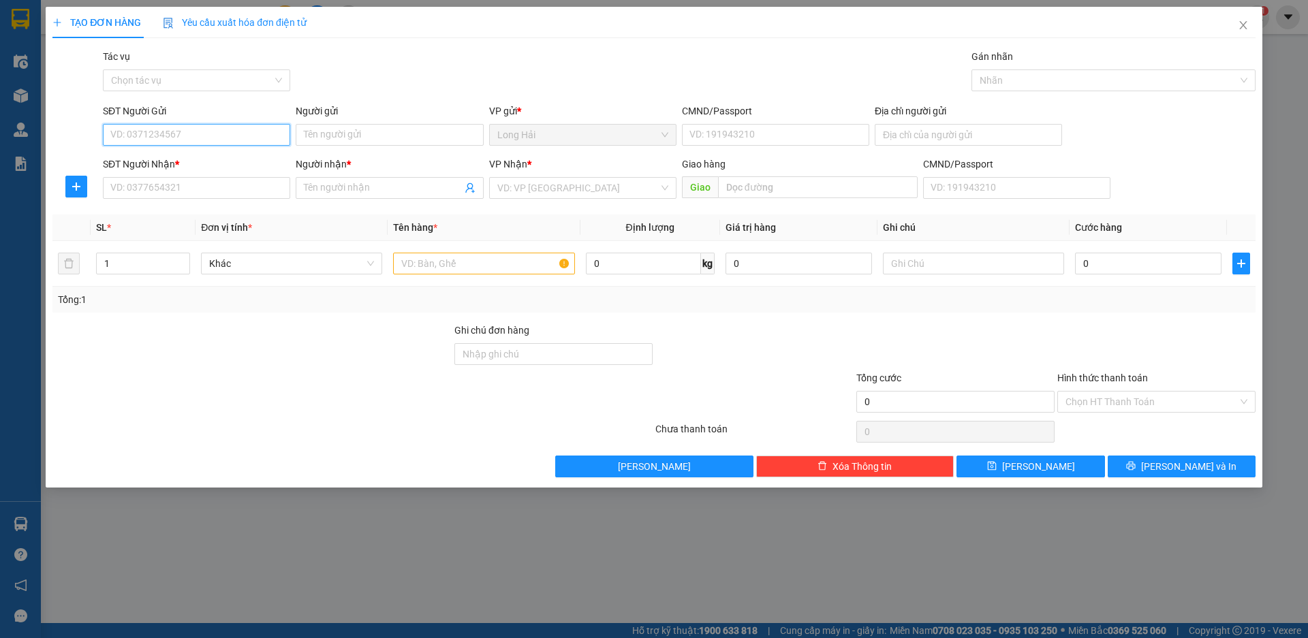
click at [238, 137] on input "SĐT Người Gửi" at bounding box center [196, 135] width 187 height 22
type input "0987003323"
click at [221, 163] on div "0987003323 - NK THUAN PHAT" at bounding box center [196, 162] width 171 height 15
type input "NK THUAN PHAT"
type input "077098002622"
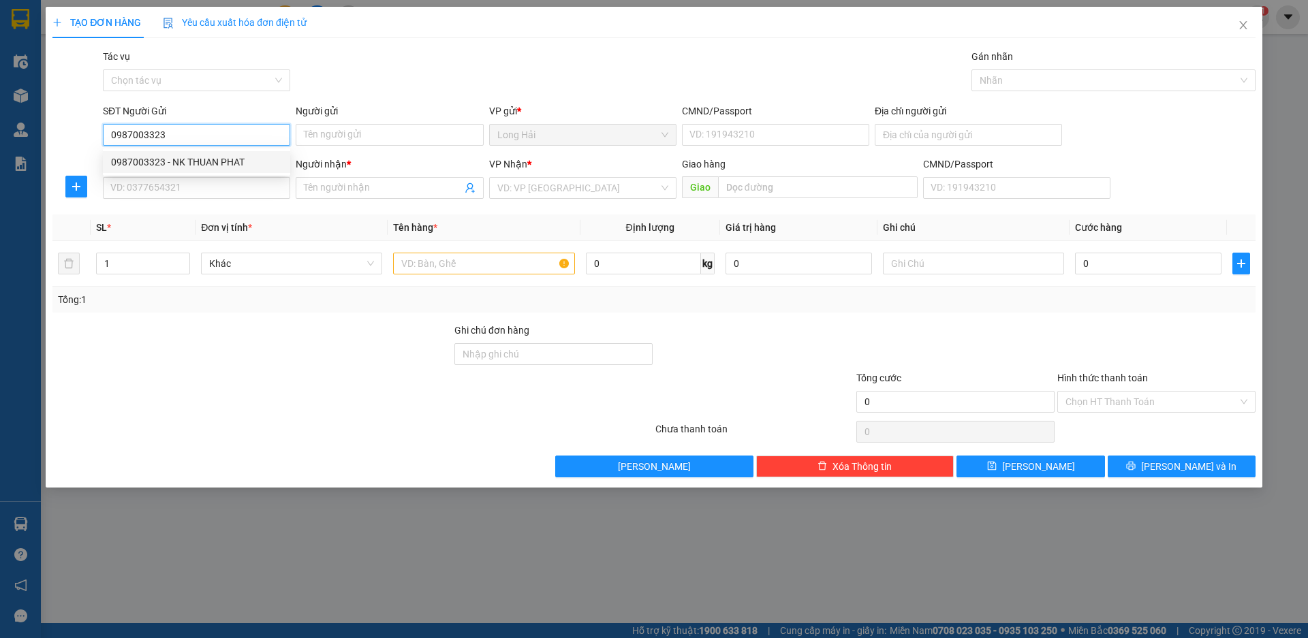
type input "LONG HAI"
type input "02822406240"
type input "vivadent"
type input "0987003323"
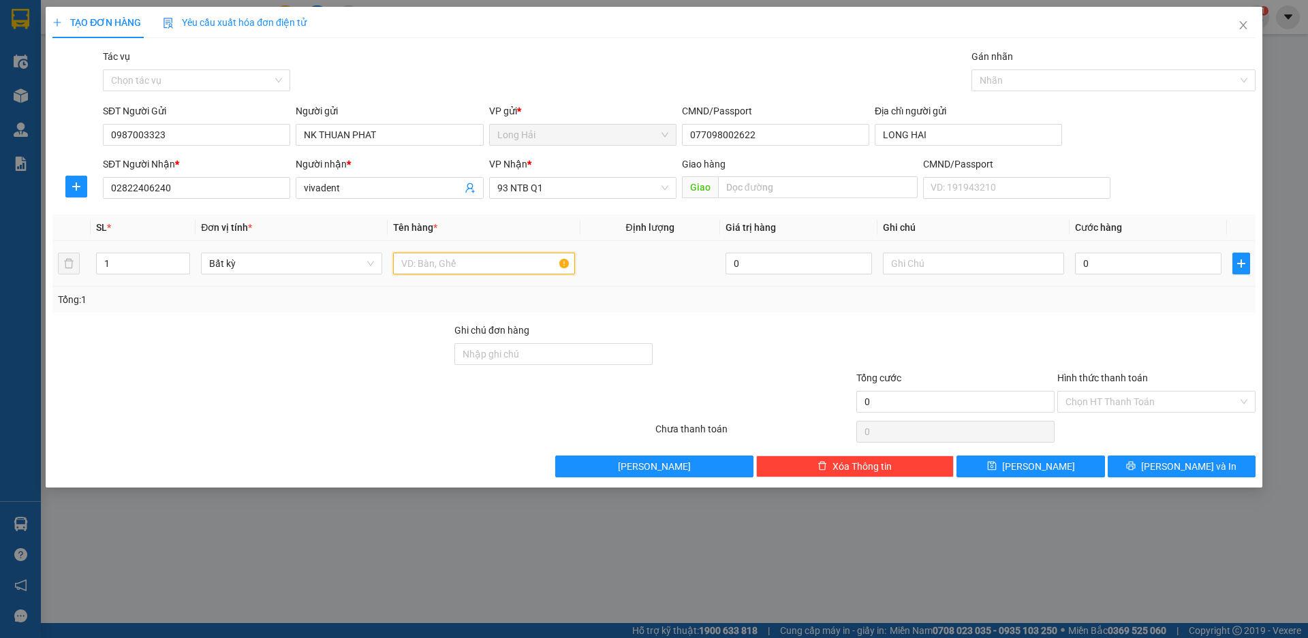
drag, startPoint x: 429, startPoint y: 262, endPoint x: 436, endPoint y: 262, distance: 7.5
click at [429, 262] on input "text" at bounding box center [483, 264] width 181 height 22
type input "HOP RANG"
click at [1113, 265] on input "0" at bounding box center [1148, 264] width 147 height 22
type input "3"
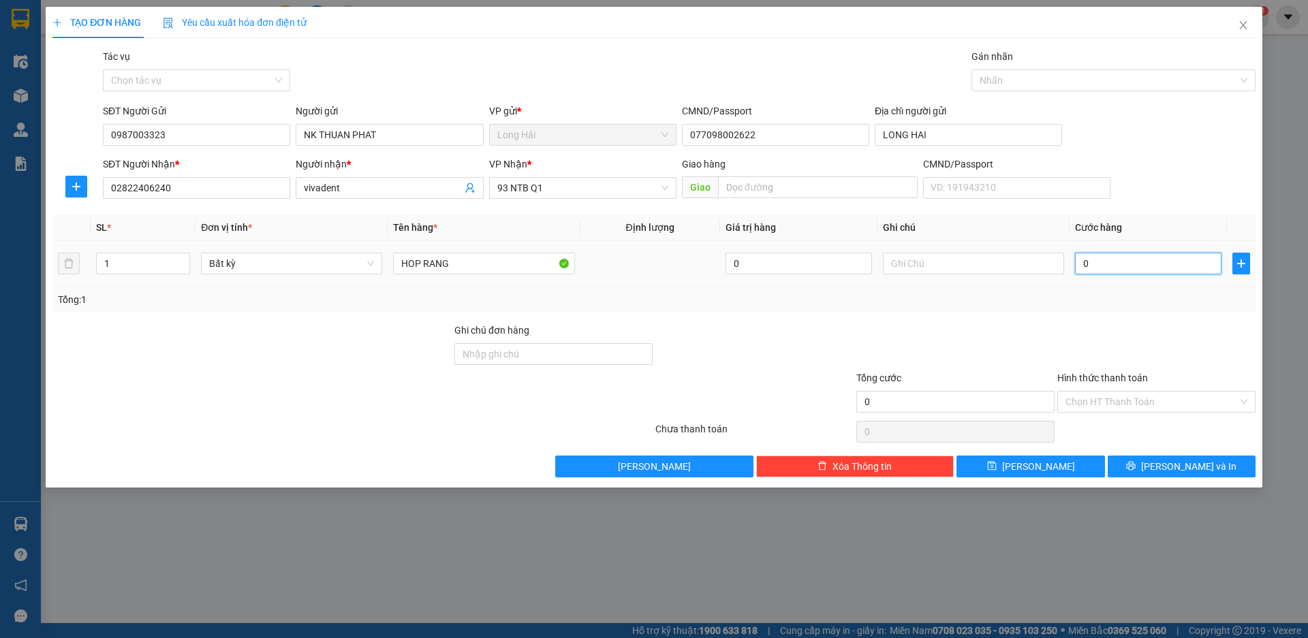
type input "3"
type input "30"
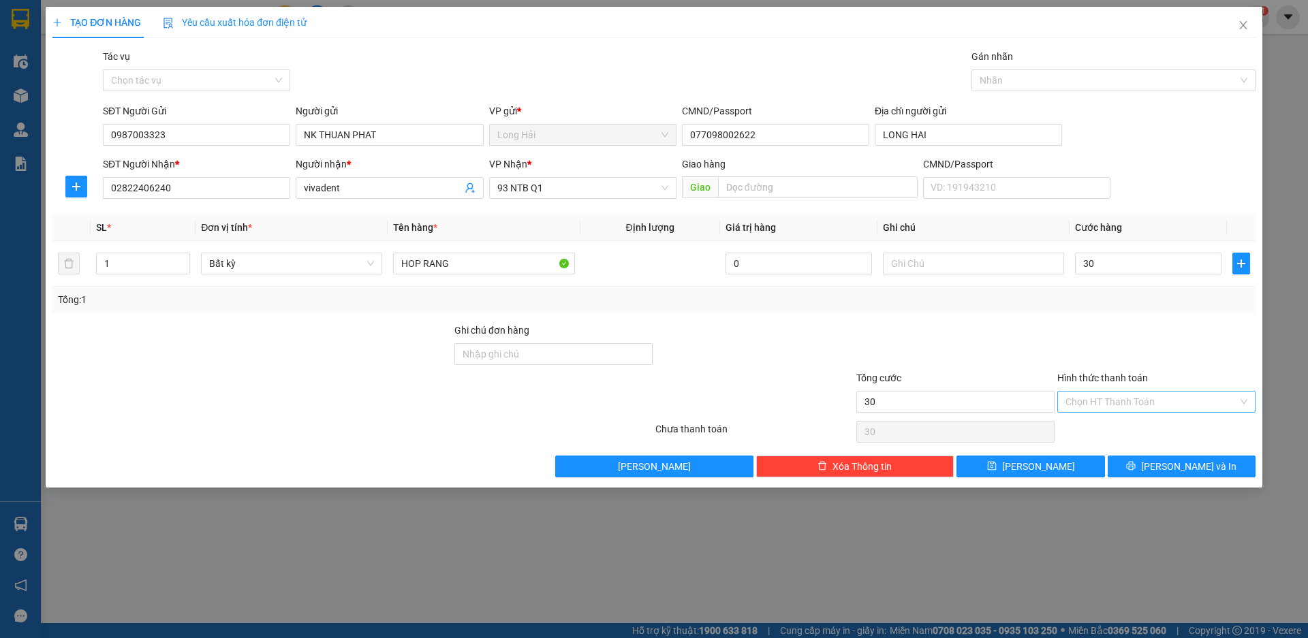
type input "30.000"
click at [1180, 401] on input "Hình thức thanh toán" at bounding box center [1152, 402] width 172 height 20
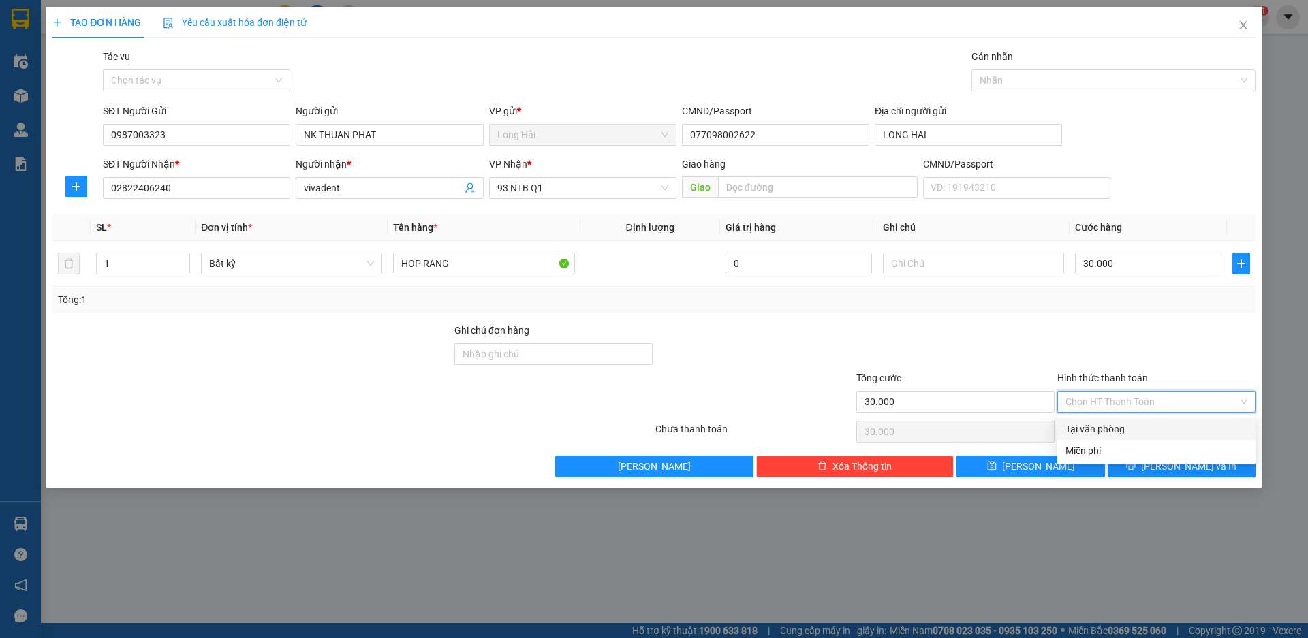
click at [1137, 431] on div "Tại văn phòng" at bounding box center [1157, 429] width 182 height 15
type input "0"
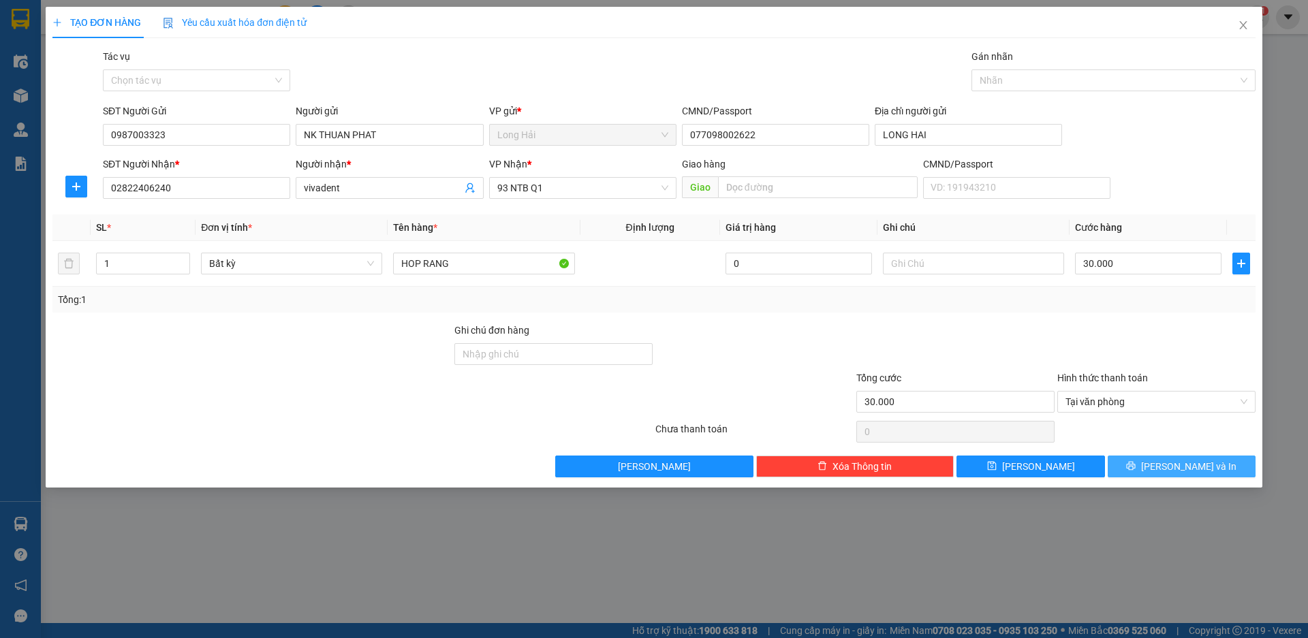
click at [1162, 461] on button "[PERSON_NAME] và In" at bounding box center [1182, 467] width 148 height 22
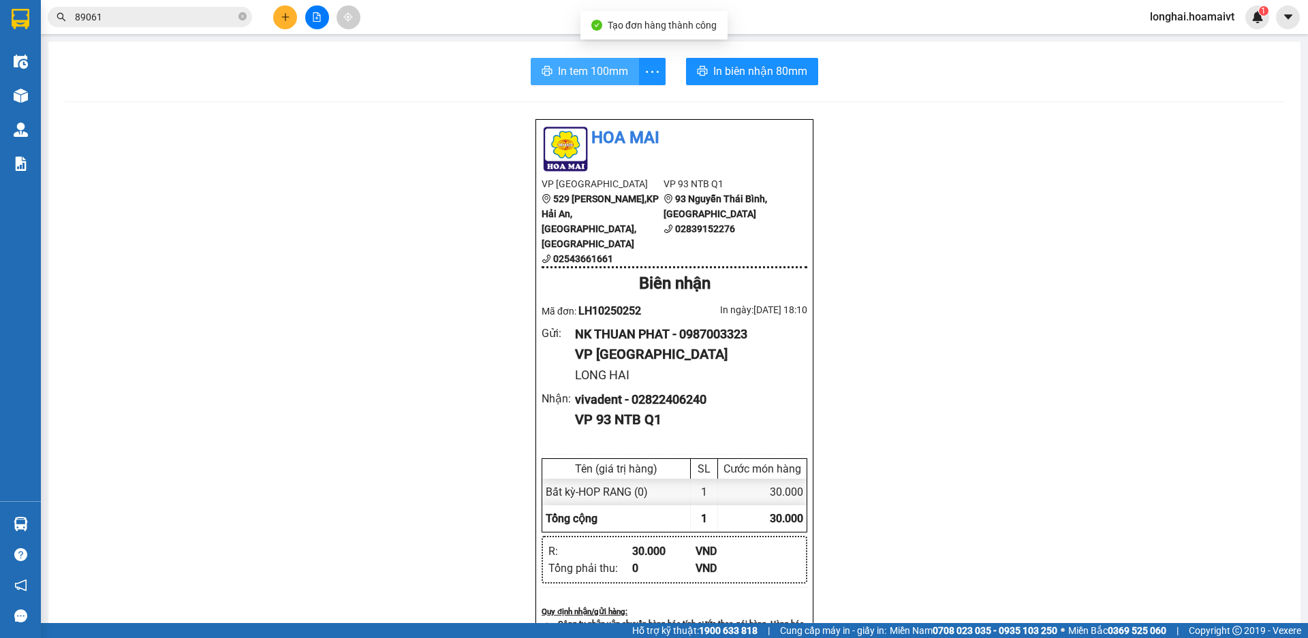
click at [583, 68] on span "In tem 100mm" at bounding box center [593, 71] width 70 height 17
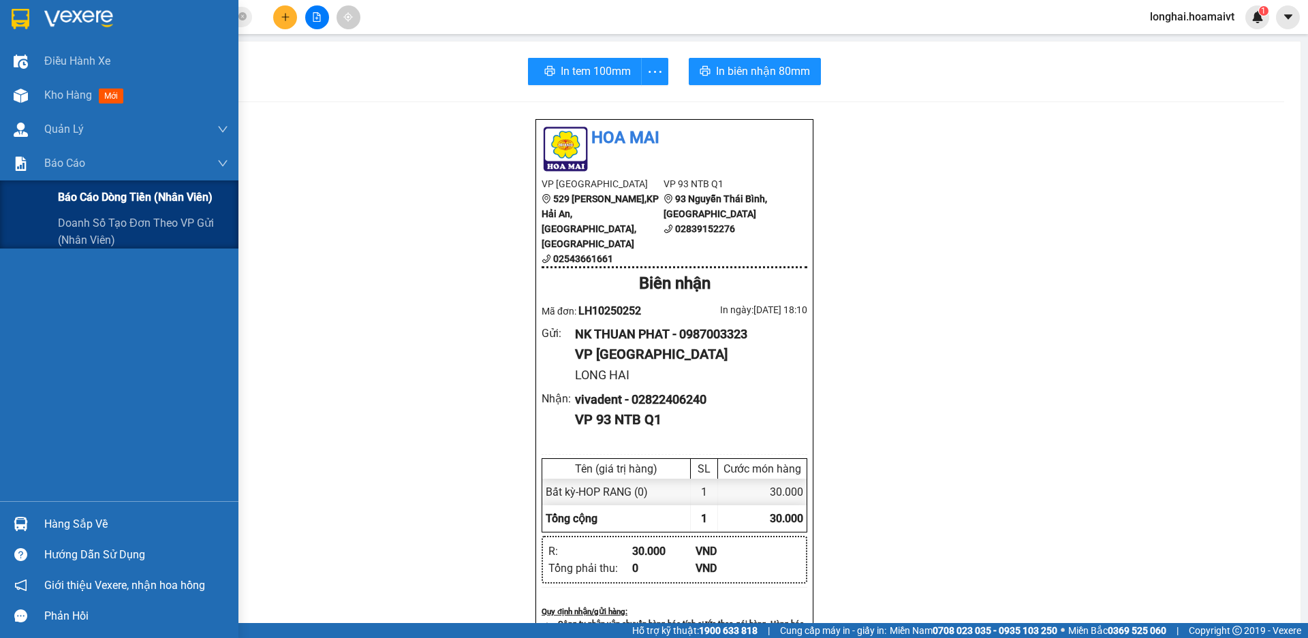
click at [105, 198] on span "Báo cáo dòng tiền (nhân viên)" at bounding box center [135, 197] width 155 height 17
